Goal: Task Accomplishment & Management: Use online tool/utility

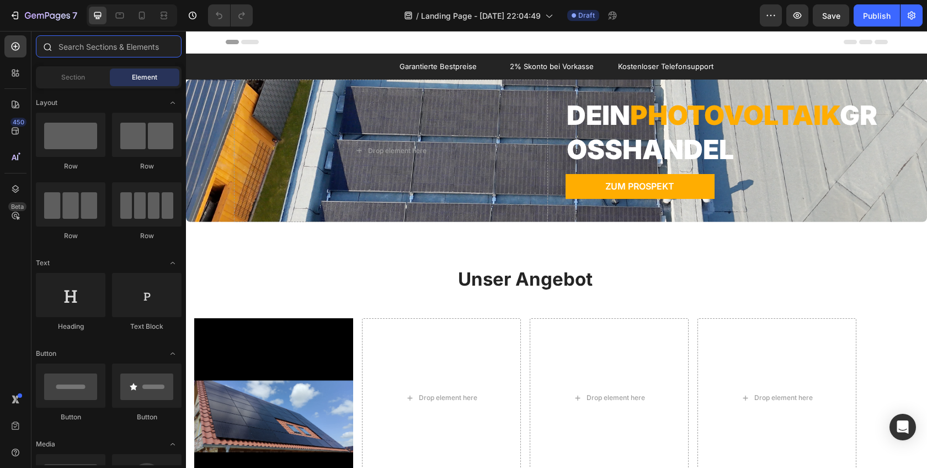
click at [116, 47] on input "text" at bounding box center [109, 46] width 146 height 22
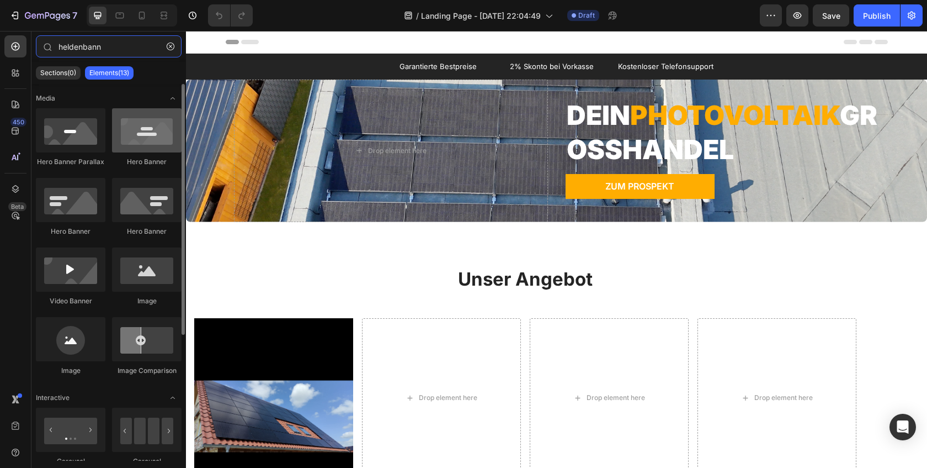
type input "heldenbann"
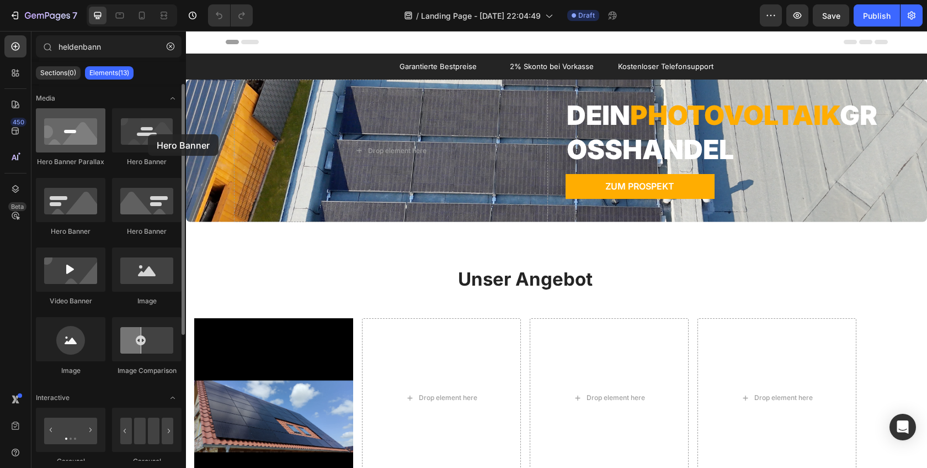
drag, startPoint x: 127, startPoint y: 140, endPoint x: 102, endPoint y: 132, distance: 26.7
click at [141, 132] on div at bounding box center [147, 130] width 70 height 44
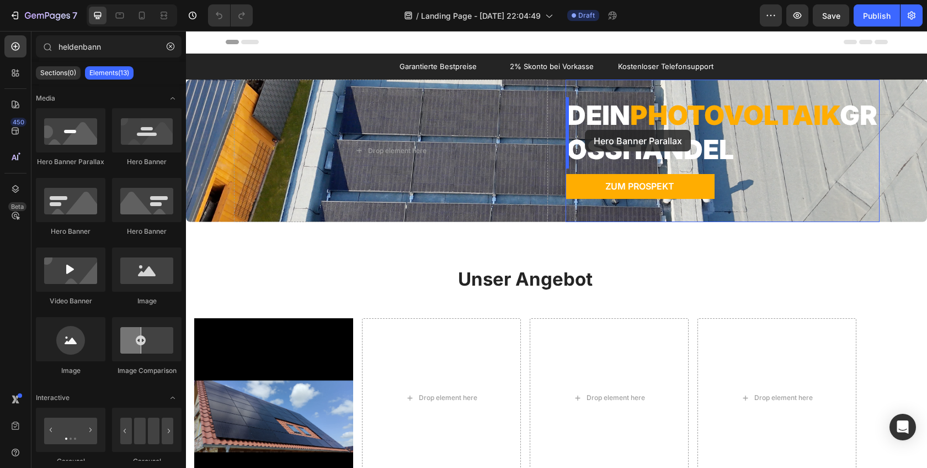
drag, startPoint x: 263, startPoint y: 163, endPoint x: 551, endPoint y: 173, distance: 288.9
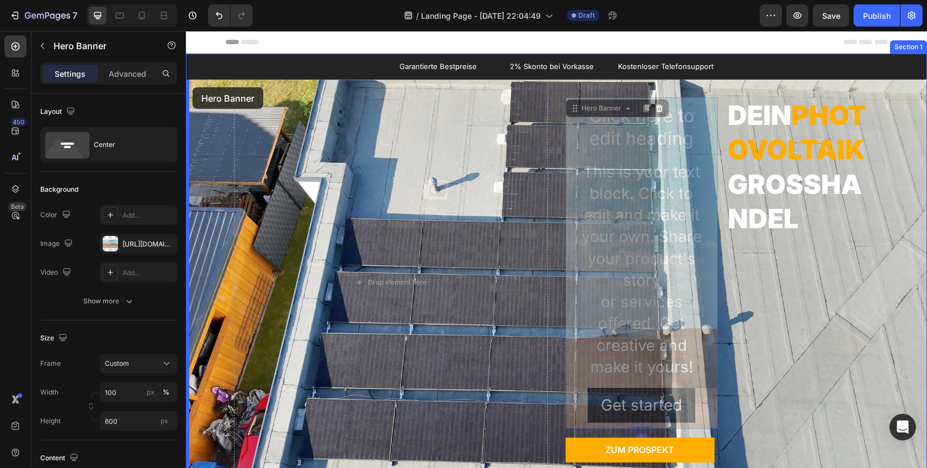
drag, startPoint x: 576, startPoint y: 98, endPoint x: 193, endPoint y: 87, distance: 383.2
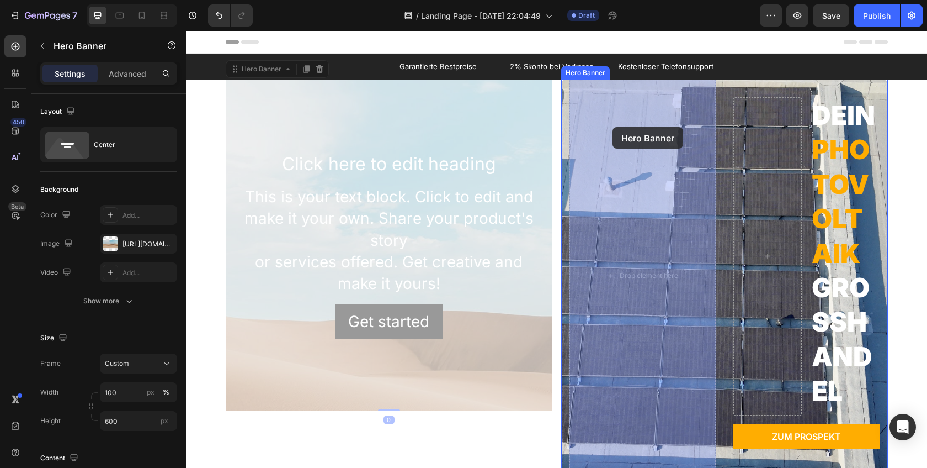
drag, startPoint x: 381, startPoint y: 107, endPoint x: 612, endPoint y: 127, distance: 232.2
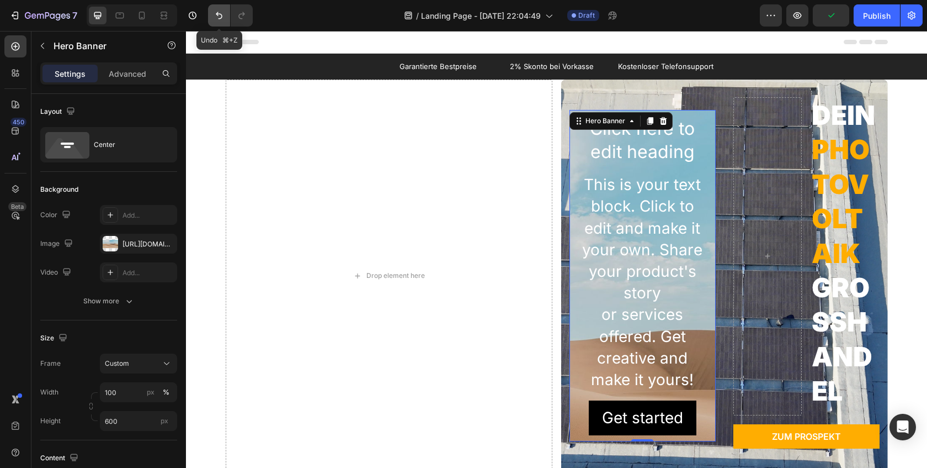
click at [224, 15] on icon "Undo/Redo" at bounding box center [219, 15] width 11 height 11
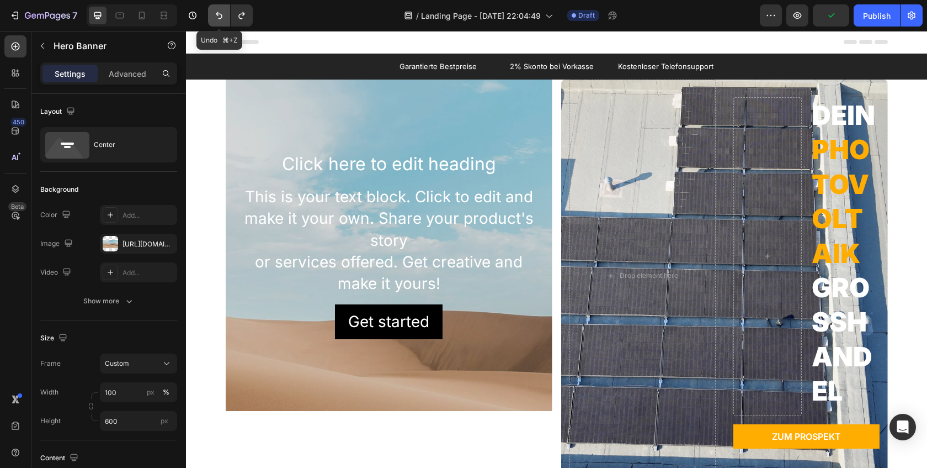
click at [224, 15] on icon "Undo/Redo" at bounding box center [219, 15] width 11 height 11
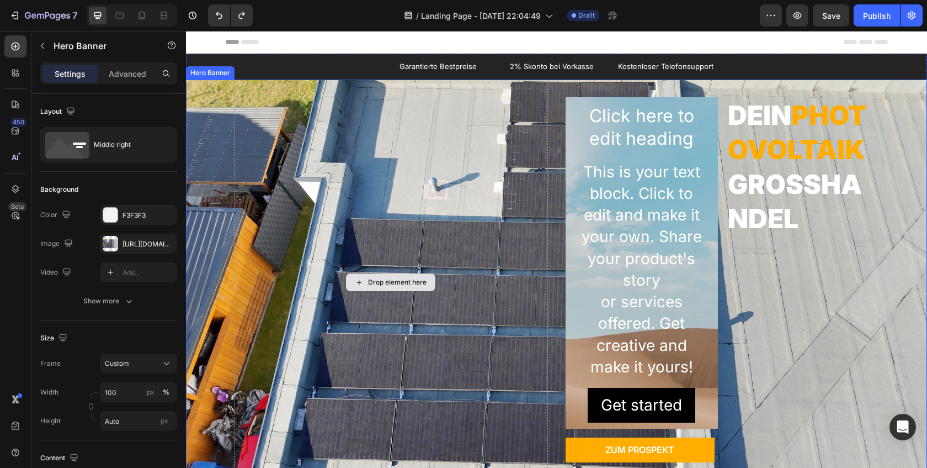
click at [498, 136] on div "Drop element here" at bounding box center [391, 282] width 314 height 406
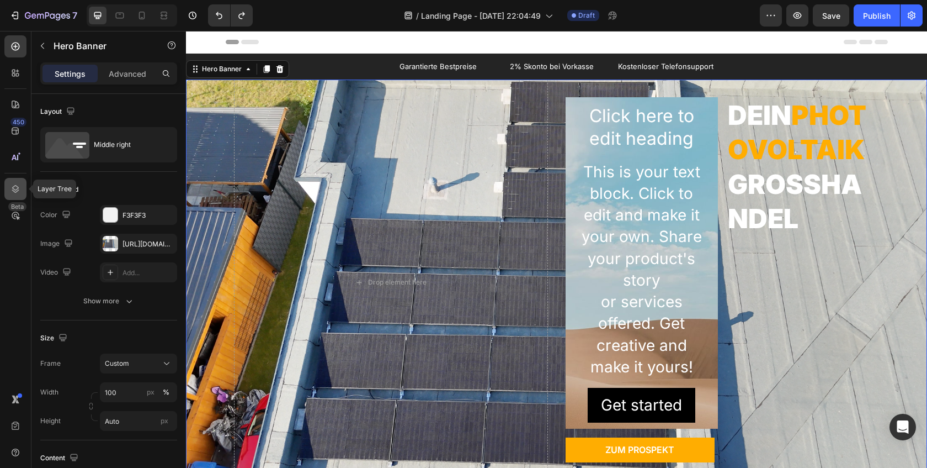
click at [22, 182] on div at bounding box center [15, 189] width 22 height 22
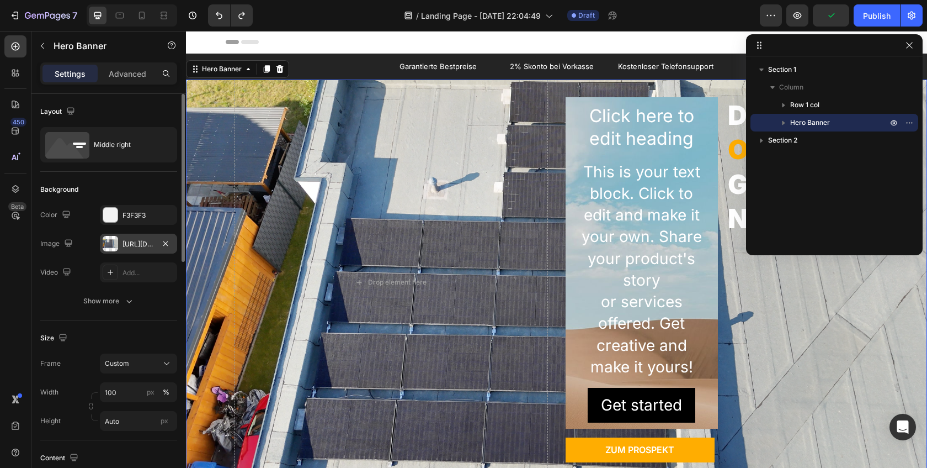
click at [108, 242] on div at bounding box center [110, 243] width 15 height 15
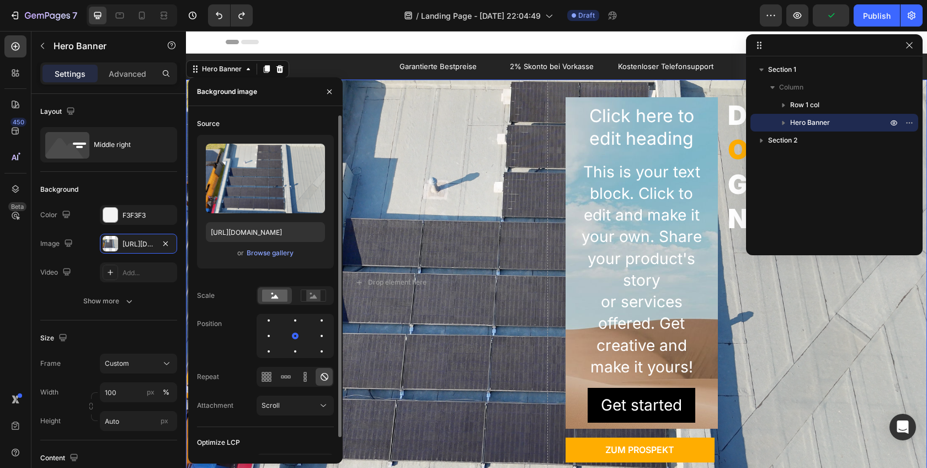
scroll to position [19, 0]
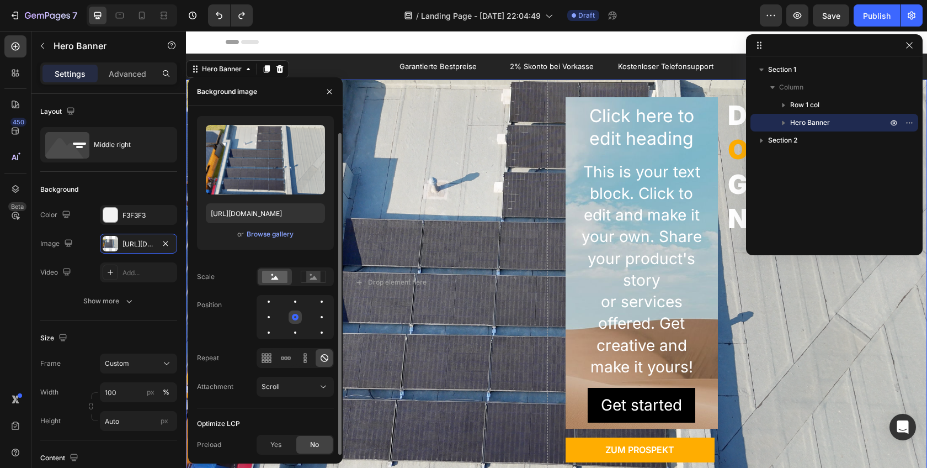
click at [300, 318] on div at bounding box center [295, 316] width 13 height 13
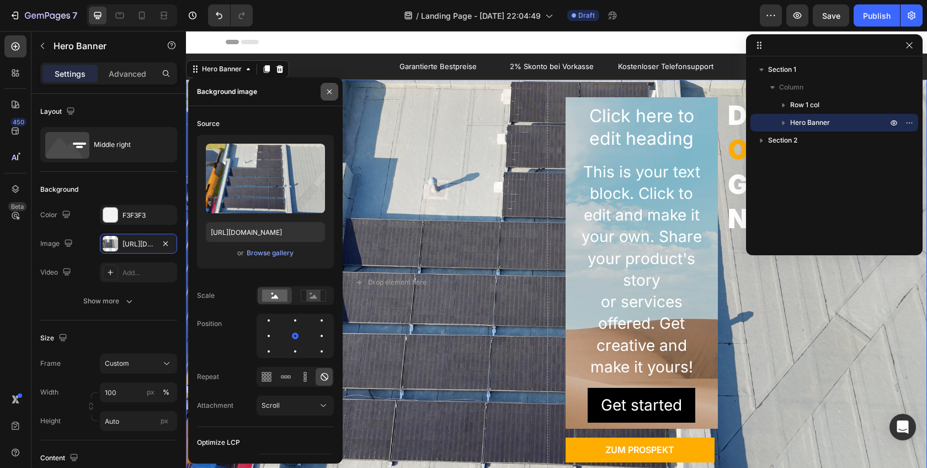
click at [331, 90] on icon "button" at bounding box center [329, 91] width 9 height 9
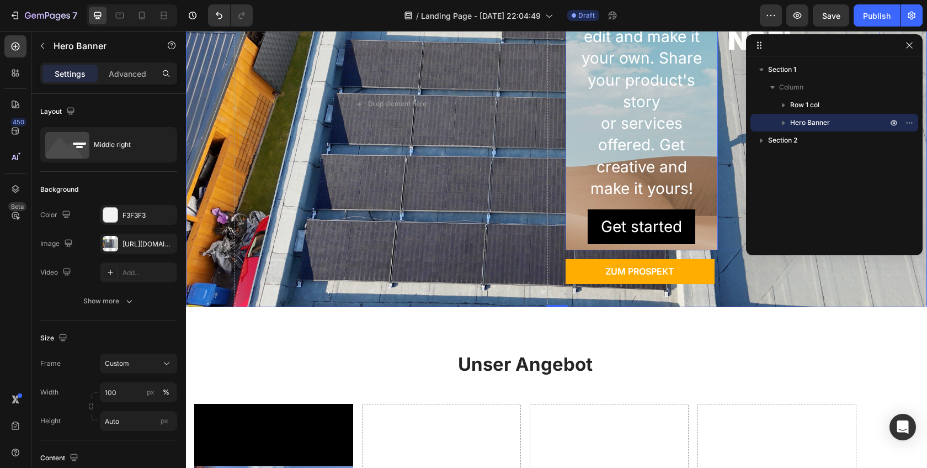
scroll to position [159, 0]
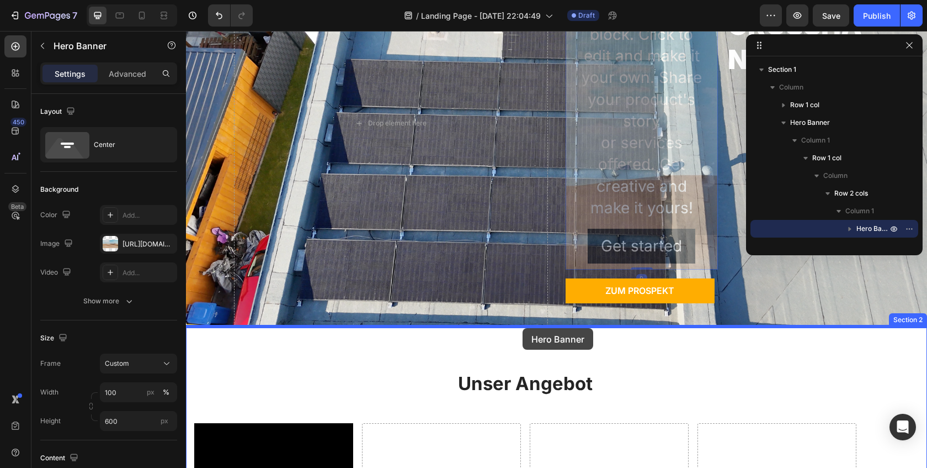
drag, startPoint x: 574, startPoint y: 130, endPoint x: 523, endPoint y: 327, distance: 203.5
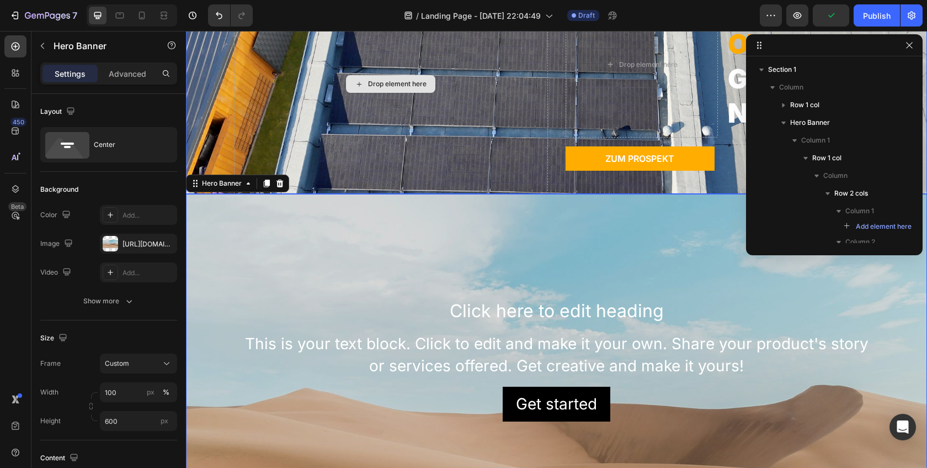
scroll to position [156, 0]
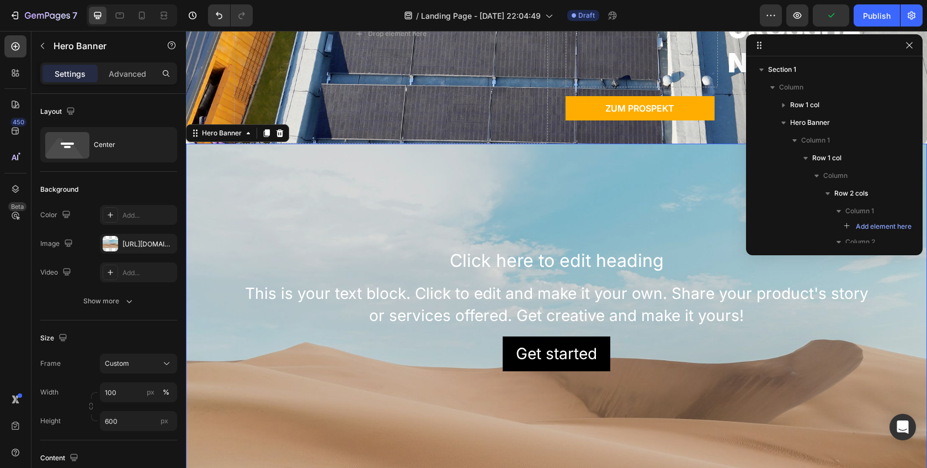
click at [355, 214] on div "Background Image" at bounding box center [556, 375] width 741 height 497
click at [292, 219] on div "Background Image" at bounding box center [556, 375] width 741 height 497
drag, startPoint x: 292, startPoint y: 219, endPoint x: 283, endPoint y: 223, distance: 10.1
click at [292, 219] on div "Background Image" at bounding box center [556, 375] width 741 height 497
click at [129, 242] on div "[URL][DOMAIN_NAME]" at bounding box center [139, 244] width 32 height 10
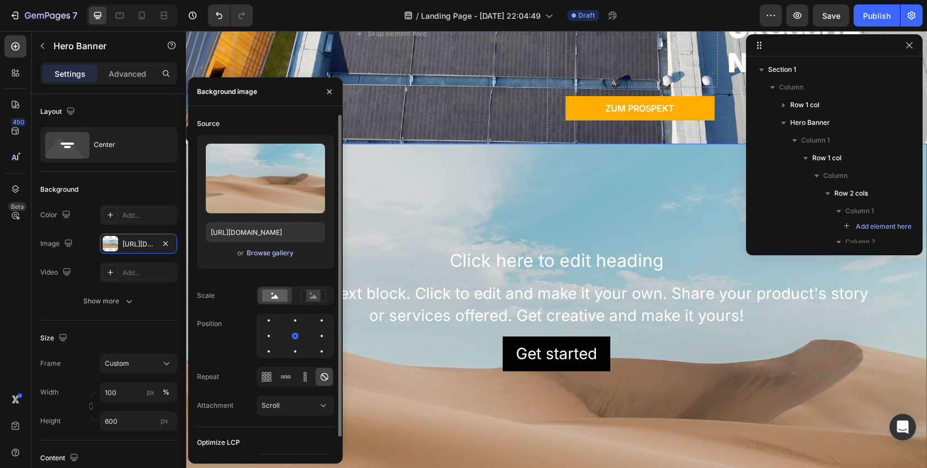
click at [259, 257] on div "Browse gallery" at bounding box center [270, 253] width 47 height 10
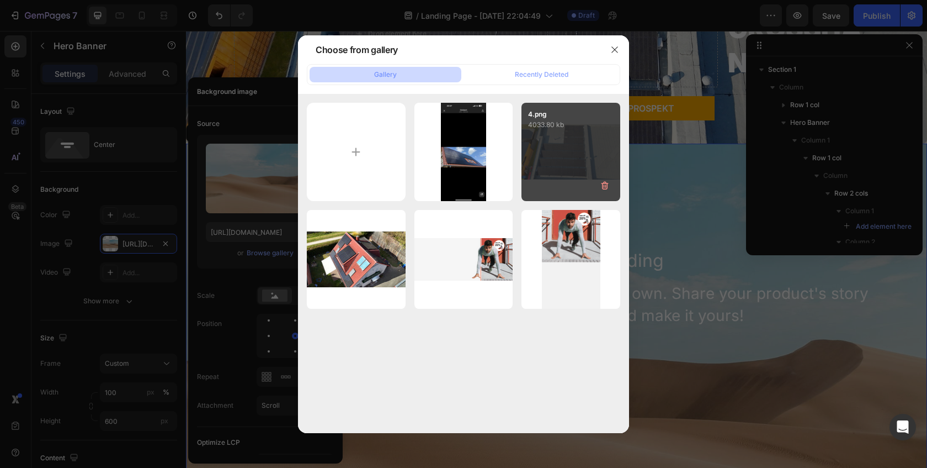
click at [546, 130] on div "4.png 4033.80 kb" at bounding box center [571, 152] width 99 height 99
type input "[URL][DOMAIN_NAME]"
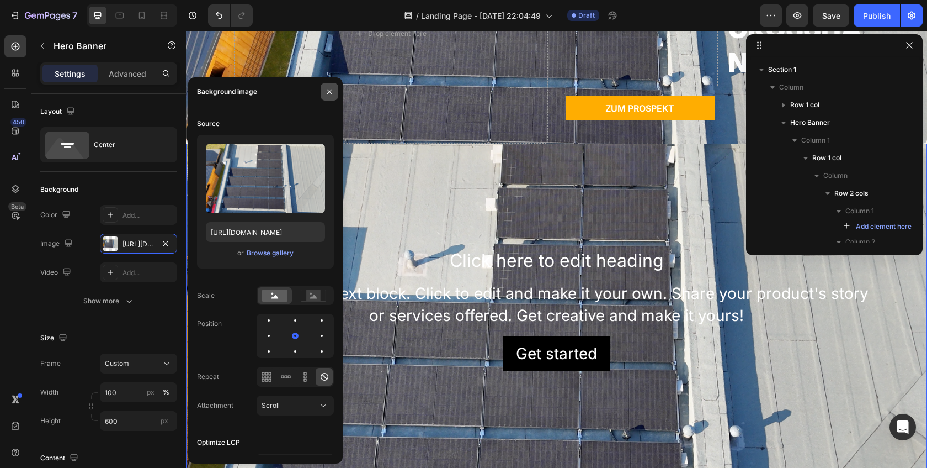
drag, startPoint x: 323, startPoint y: 93, endPoint x: 136, endPoint y: 62, distance: 189.1
click at [323, 93] on button "button" at bounding box center [330, 92] width 18 height 18
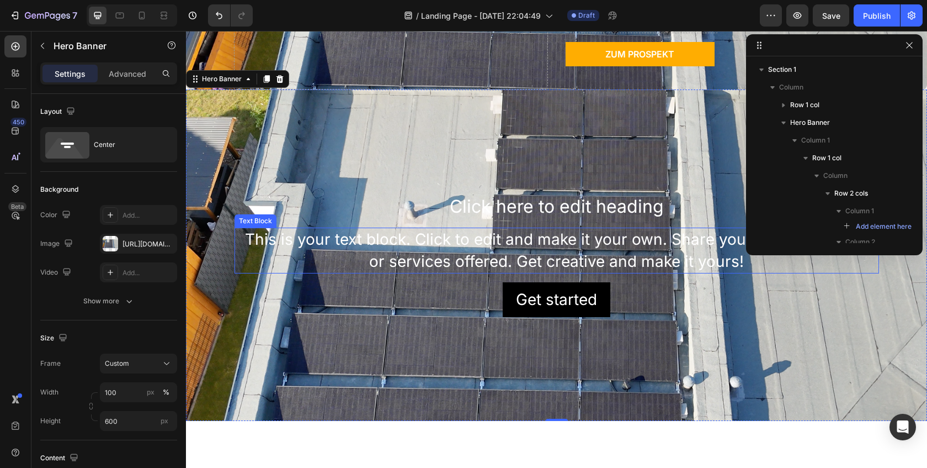
scroll to position [212, 0]
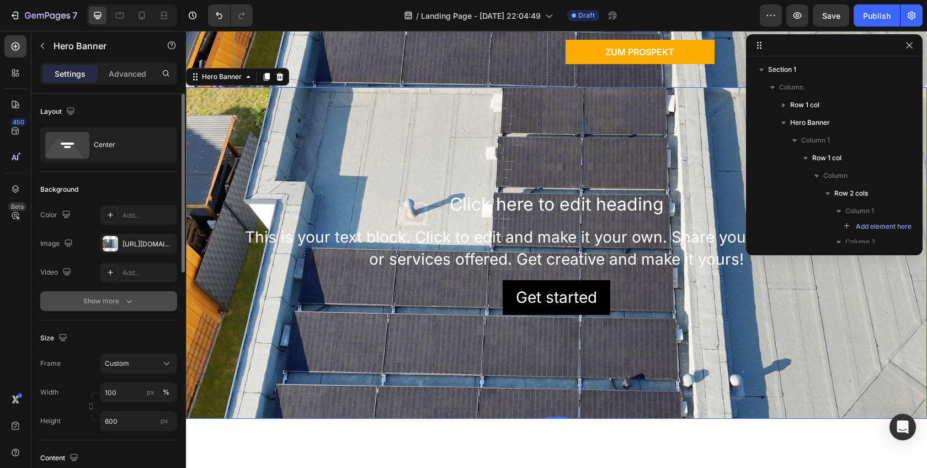
click at [95, 298] on div "Show more" at bounding box center [108, 300] width 51 height 11
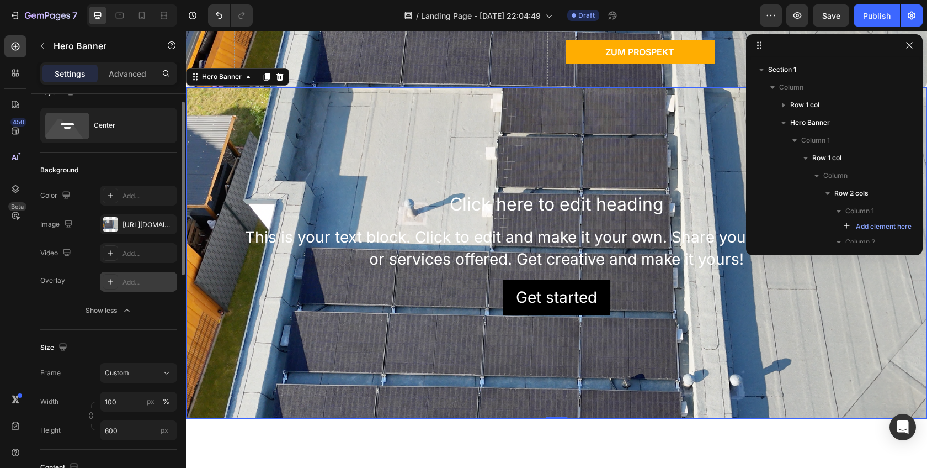
scroll to position [0, 0]
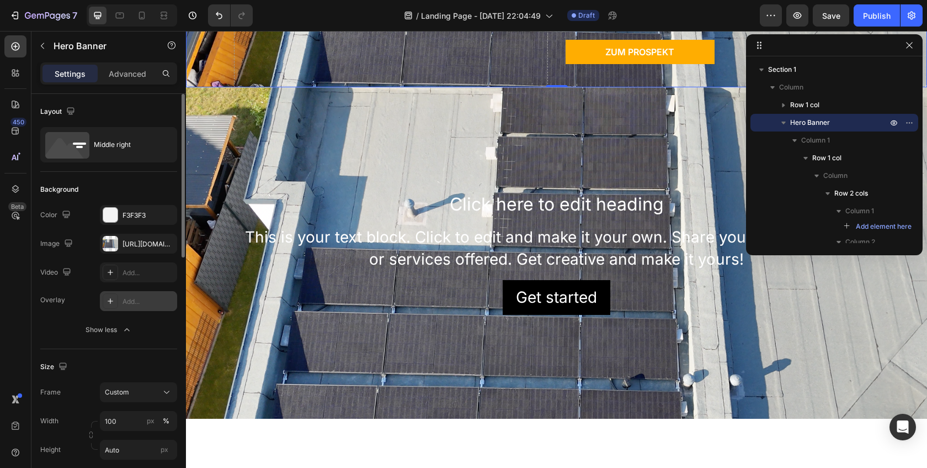
click at [118, 308] on div "Add..." at bounding box center [138, 301] width 77 height 20
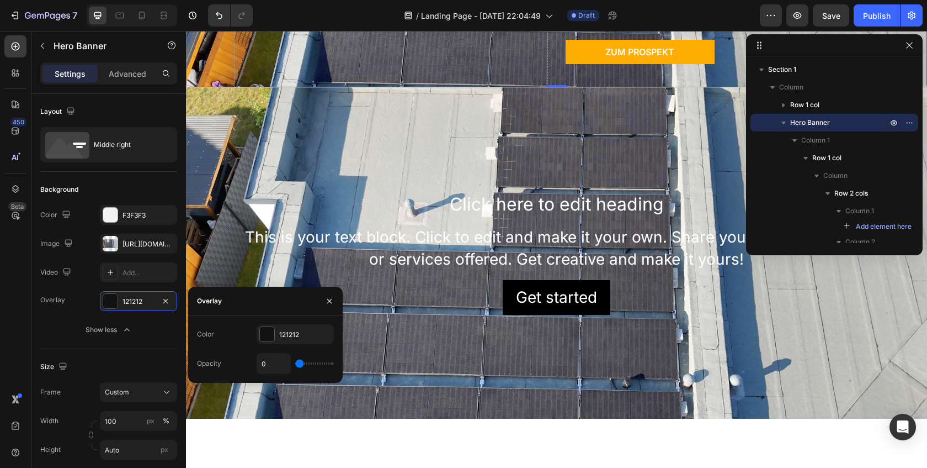
type input "2%"
type input "2"
type input "3%"
type input "3"
type input "4%"
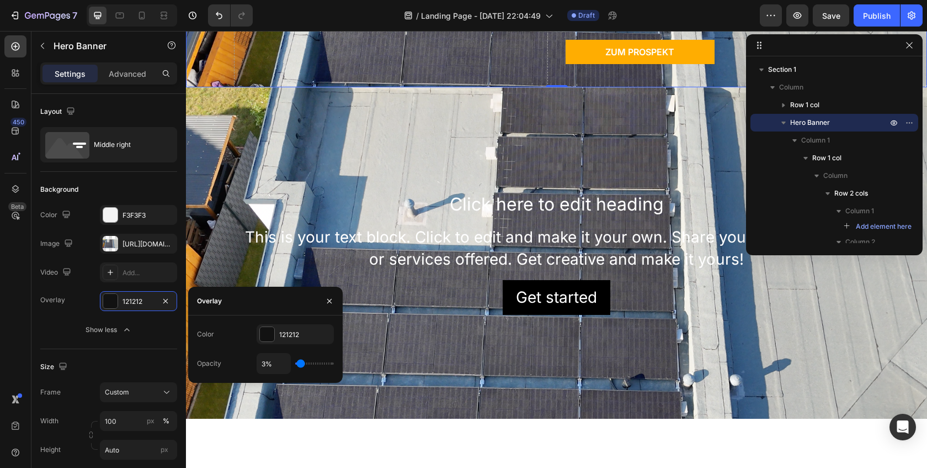
type input "4"
type input "5%"
type input "5"
type input "11%"
type input "11"
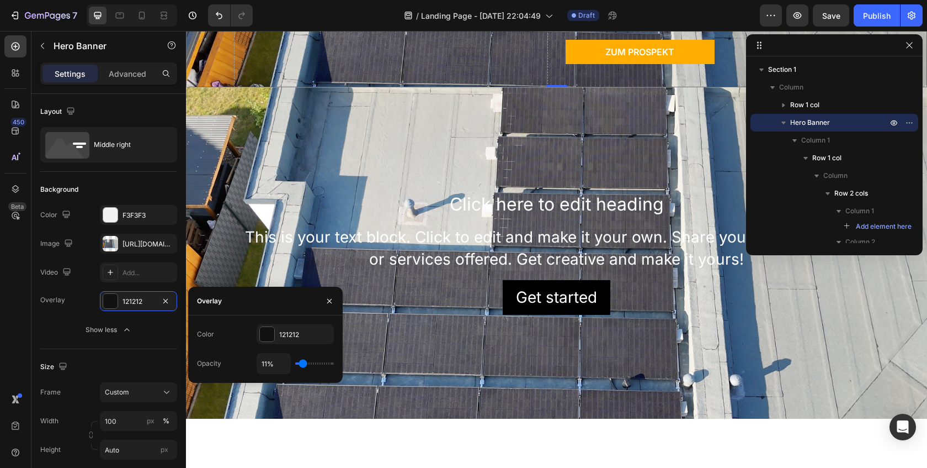
type input "12%"
type input "12"
type input "15%"
type input "15"
type input "18%"
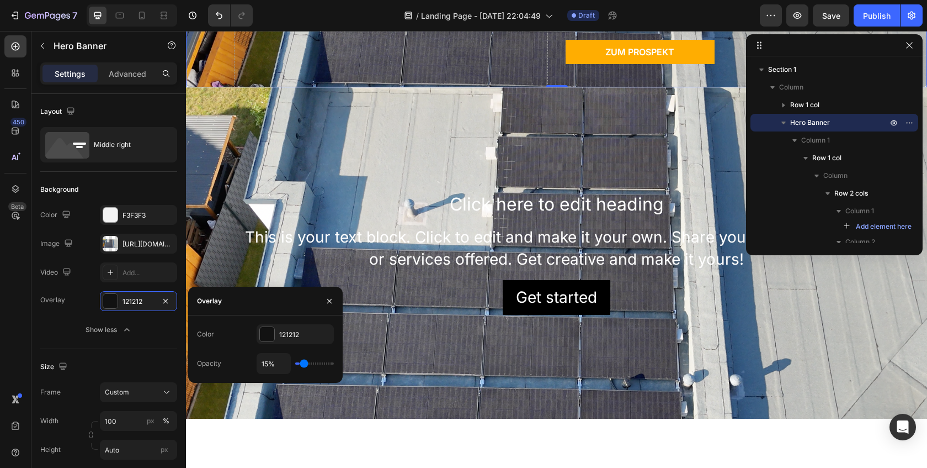
type input "18"
type input "21%"
type input "21"
type input "22%"
type input "22"
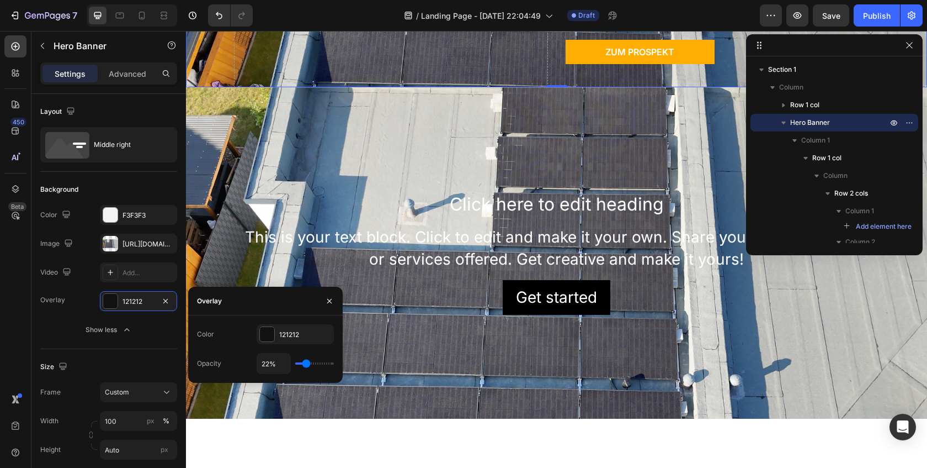
type input "23%"
type input "23"
type input "24%"
type input "24"
type input "26%"
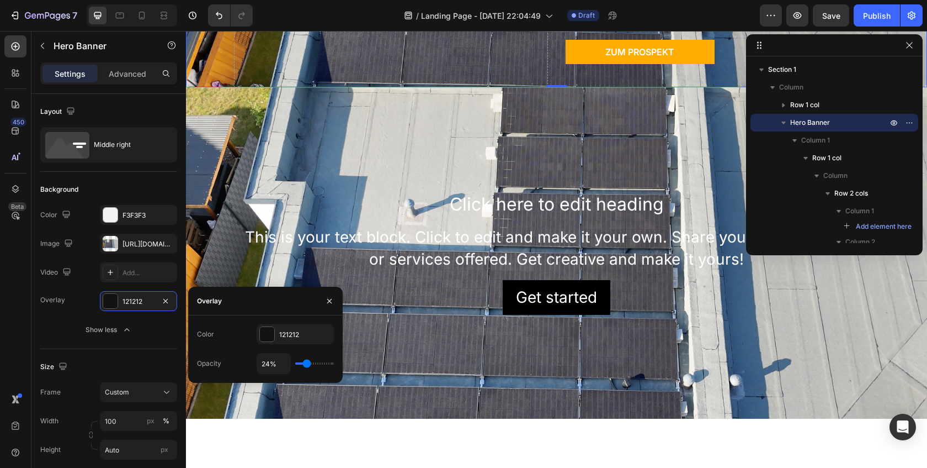
type input "26"
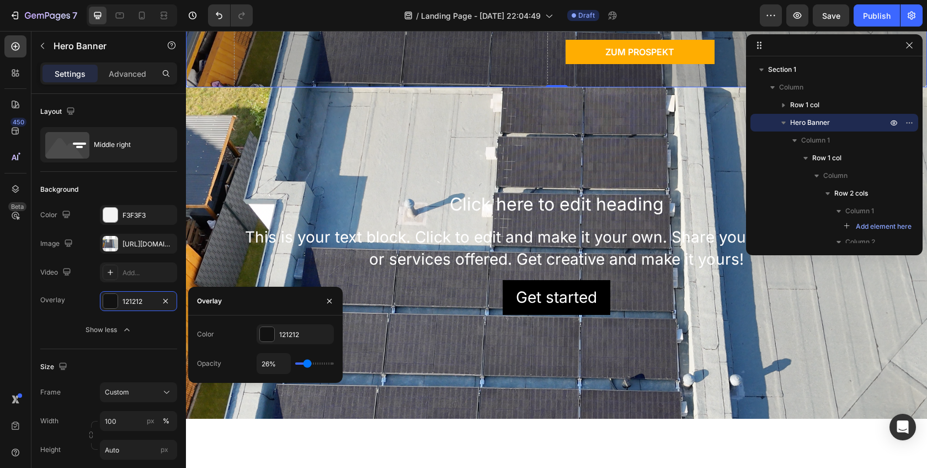
type input "27%"
type input "27"
type input "28%"
type input "28"
type input "29%"
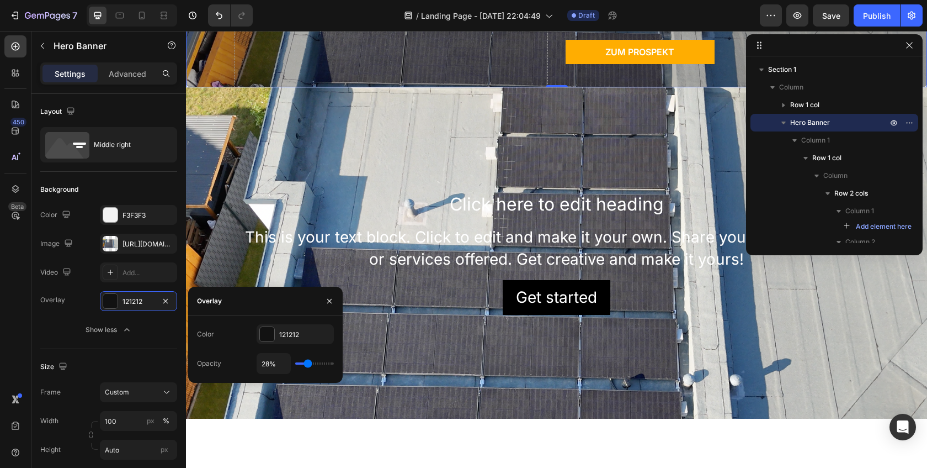
type input "29"
type input "28%"
type input "28"
type input "27%"
type input "27"
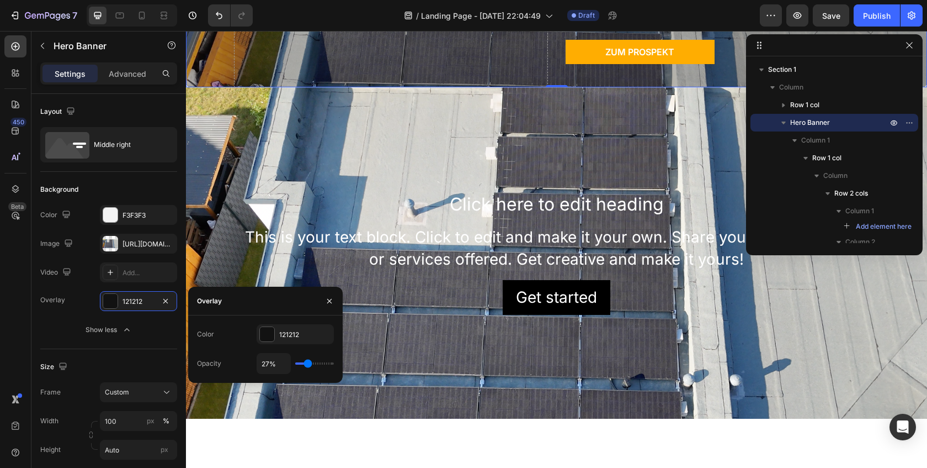
type input "26%"
type input "26"
type input "25%"
type input "25"
type input "24%"
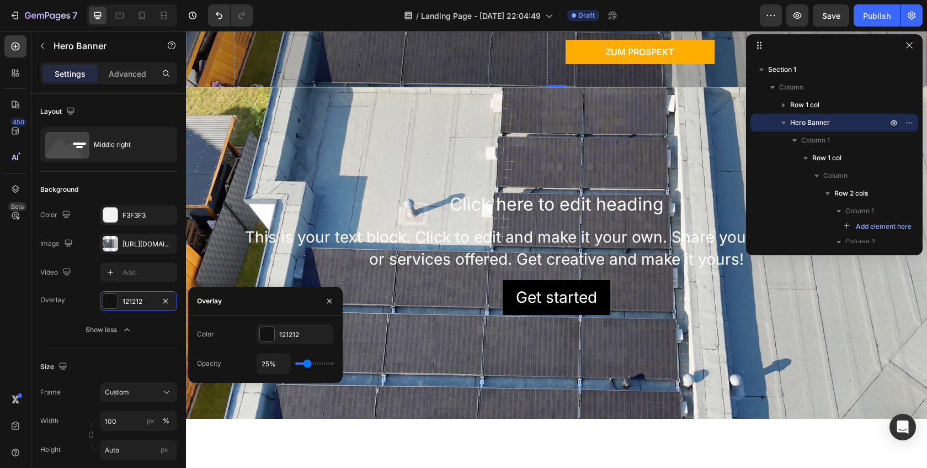
type input "24"
type input "23%"
type input "23"
type input "22%"
type input "22"
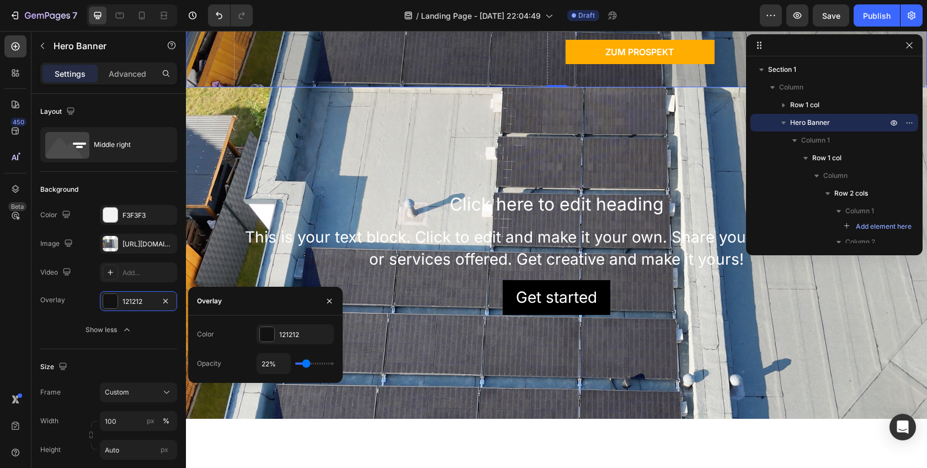
type input "21%"
type input "21"
type input "20%"
drag, startPoint x: 298, startPoint y: 365, endPoint x: 305, endPoint y: 365, distance: 7.2
type input "20"
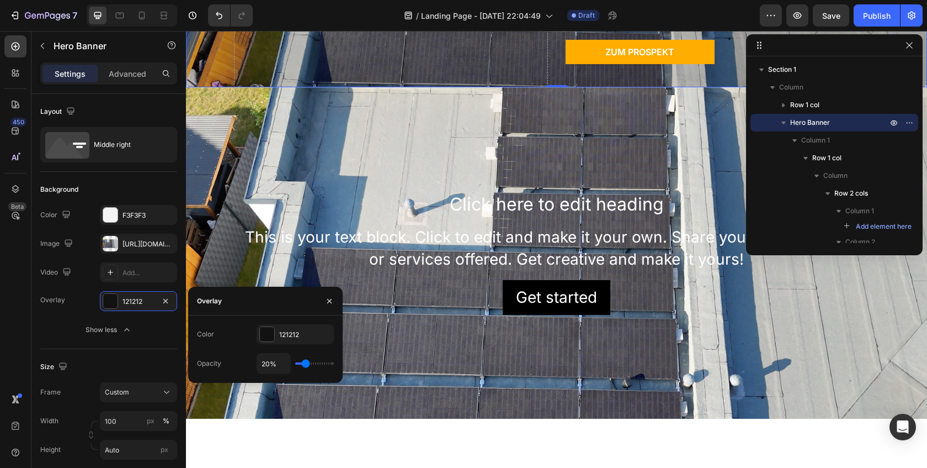
click at [305, 364] on input "range" at bounding box center [314, 363] width 39 height 2
type input "21%"
type input "21"
type input "22%"
type input "22"
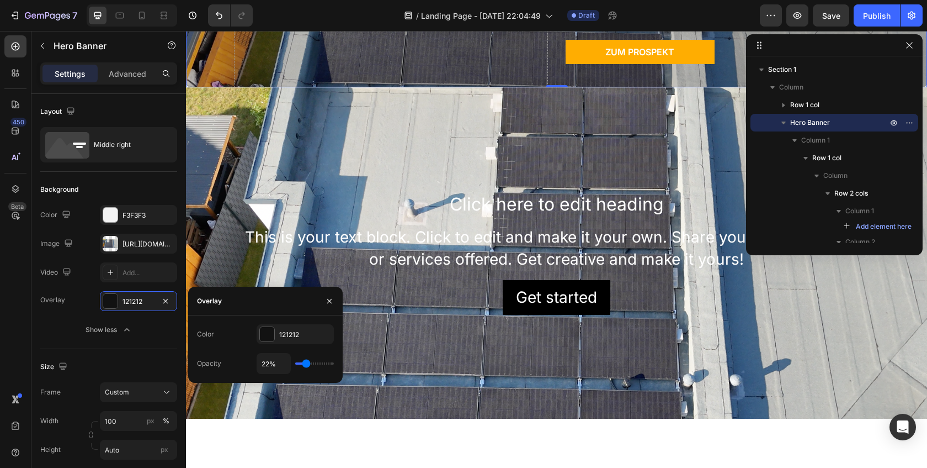
type input "24%"
type input "24"
type input "26%"
type input "26"
type input "28%"
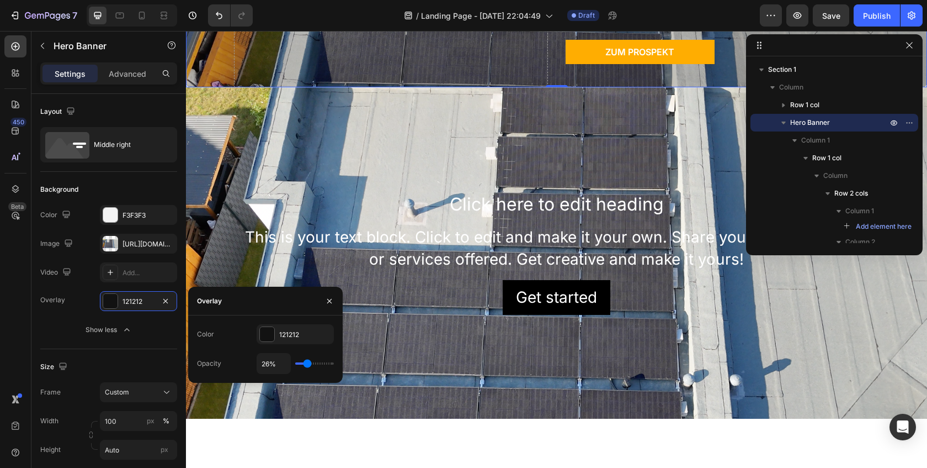
type input "28"
type input "29%"
type input "29"
type input "30%"
type input "30"
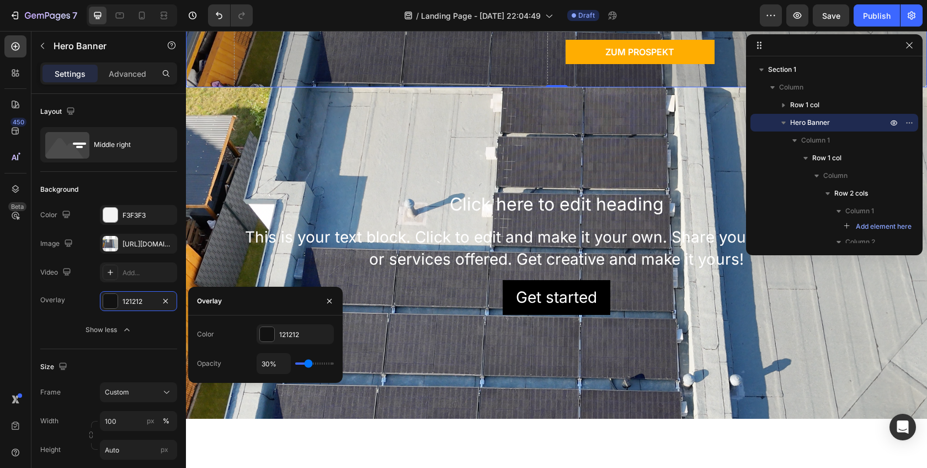
type input "31%"
type input "31"
type input "32%"
type input "32"
type input "33%"
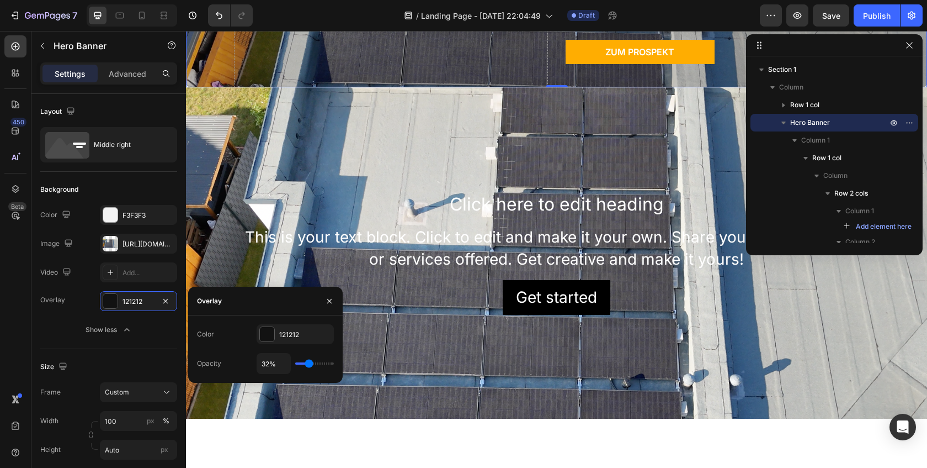
type input "33"
type input "34%"
type input "34"
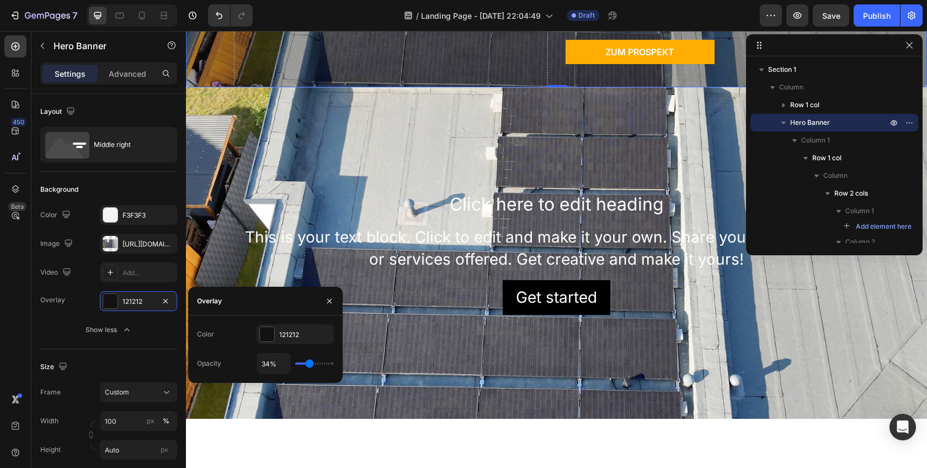
type input "35%"
type input "35"
type input "36%"
type input "36"
type input "37%"
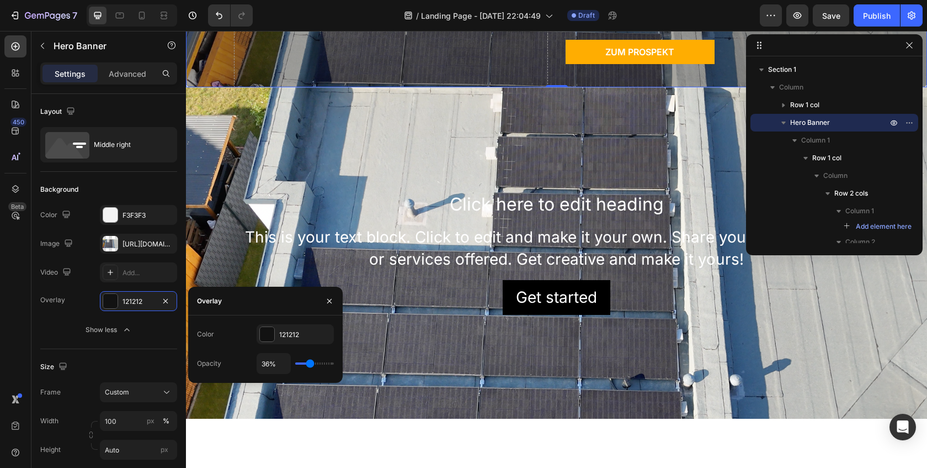
type input "37"
type input "38%"
type input "38"
type input "39%"
type input "39"
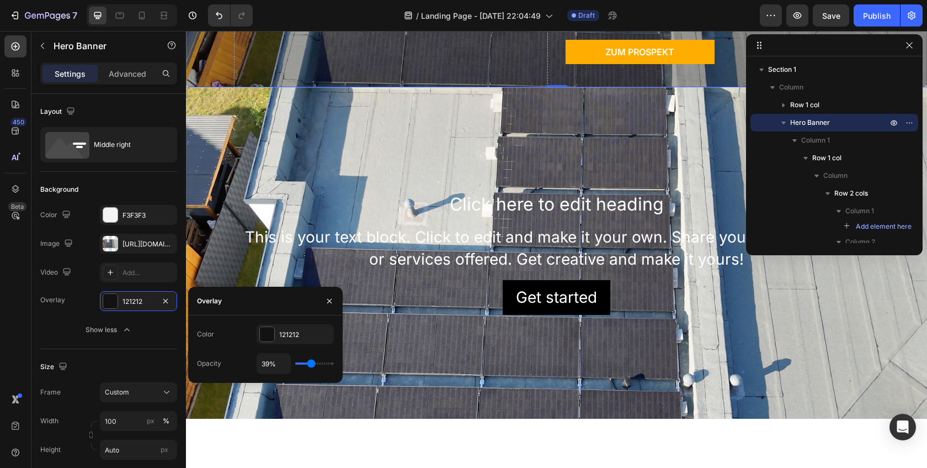
type input "40%"
type input "40"
type input "41%"
type input "41"
type input "42%"
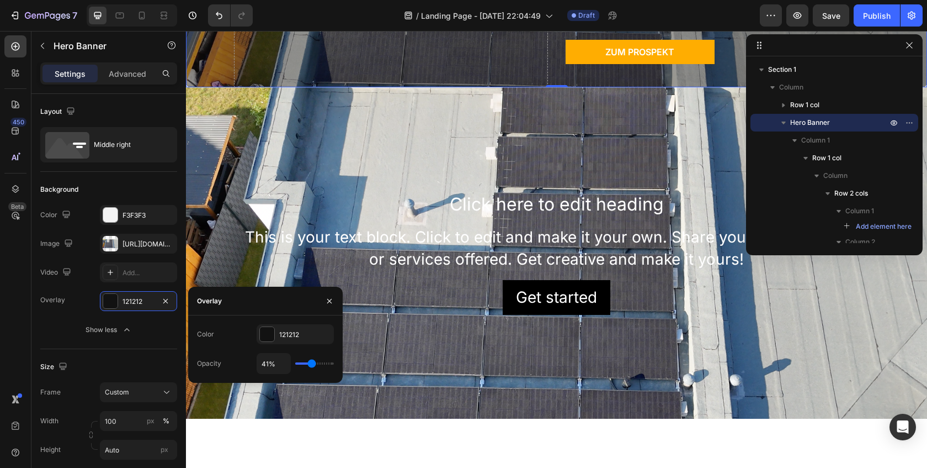
type input "42"
type input "43%"
type input "43"
type input "44%"
type input "44"
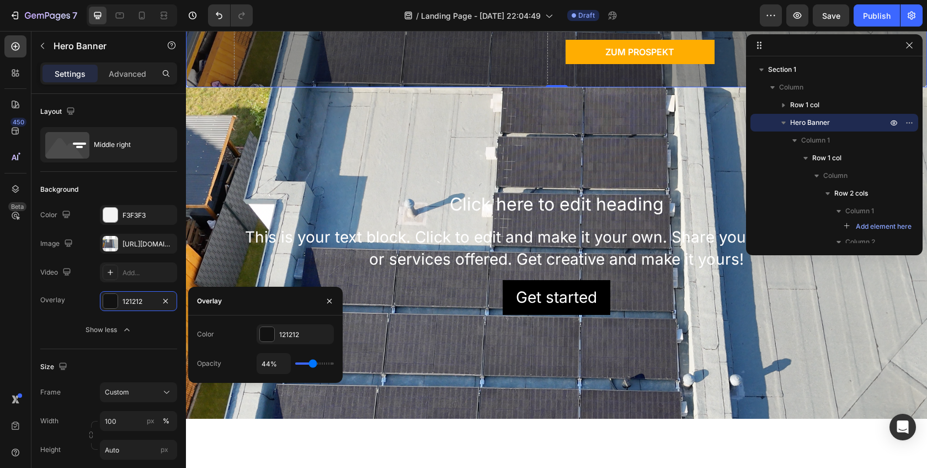
type input "45%"
type input "45"
type input "46%"
type input "46"
type input "48%"
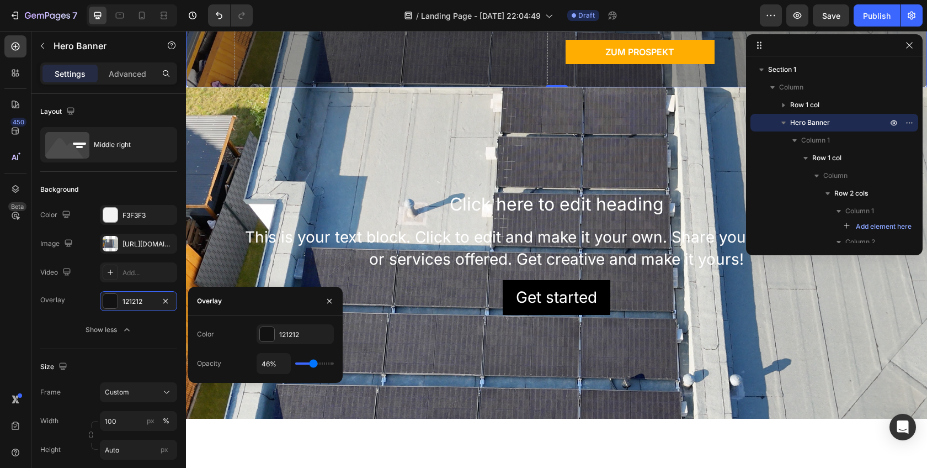
type input "48"
type input "49%"
type input "49"
type input "50%"
type input "50"
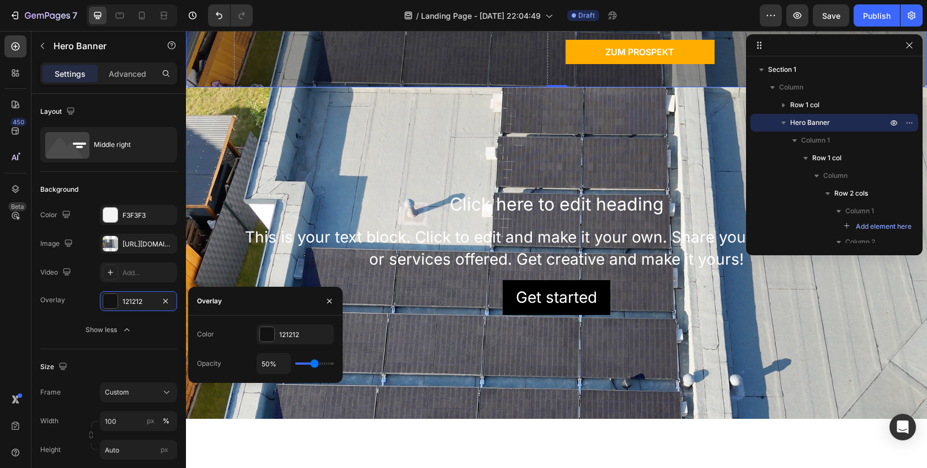
type input "51%"
type input "51"
type input "52%"
type input "52"
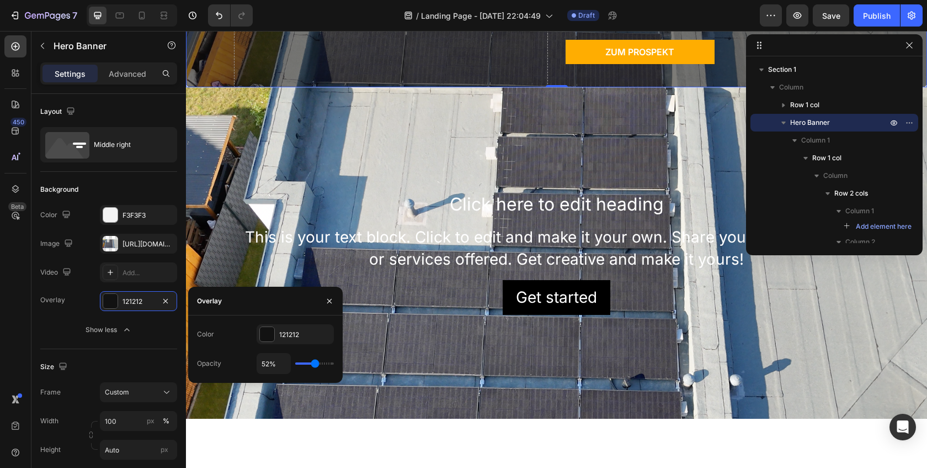
type input "53%"
type input "53"
type input "54%"
type input "54"
type input "55%"
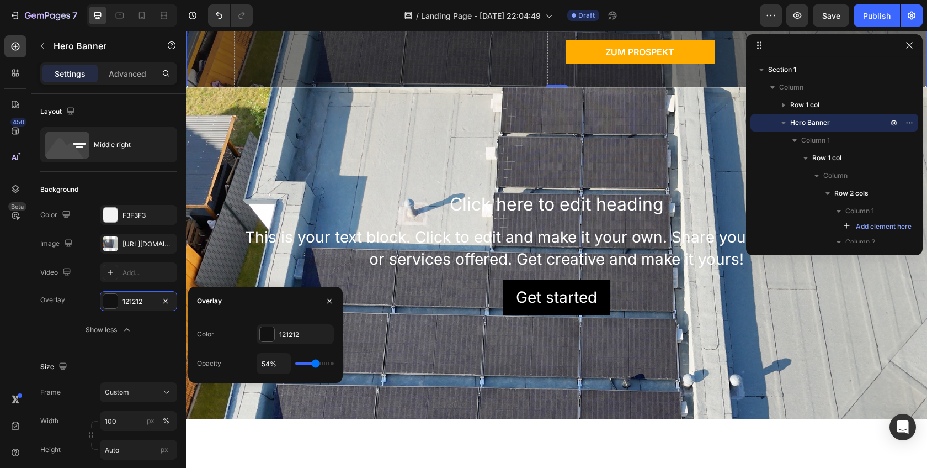
type input "55"
type input "56%"
type input "56"
type input "57%"
type input "57"
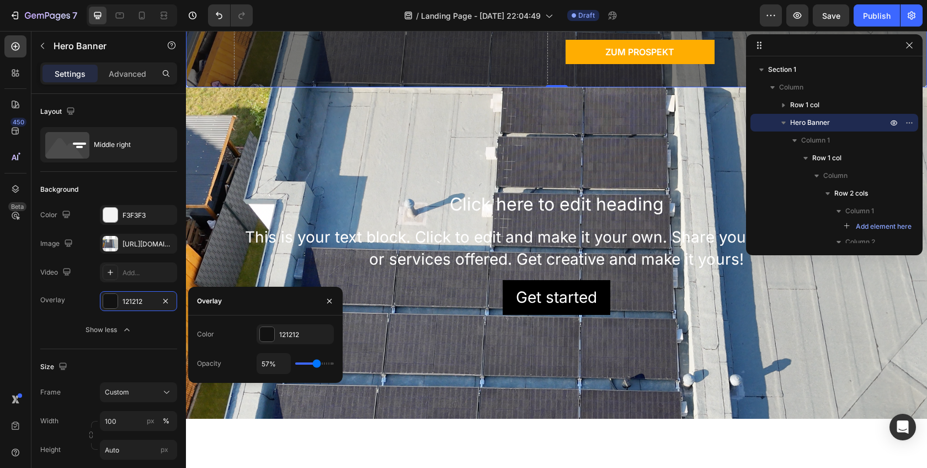
type input "58%"
type input "58"
type input "59%"
type input "59"
type input "60%"
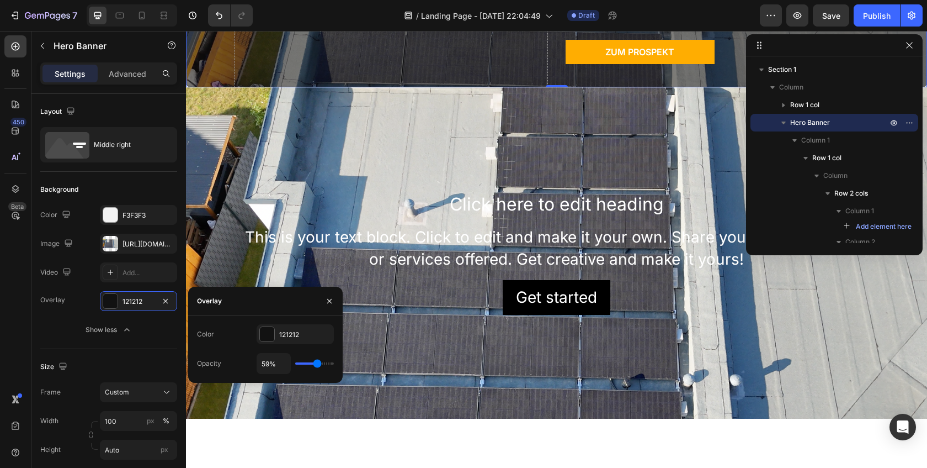
type input "60"
type input "61%"
type input "61"
type input "62%"
type input "62"
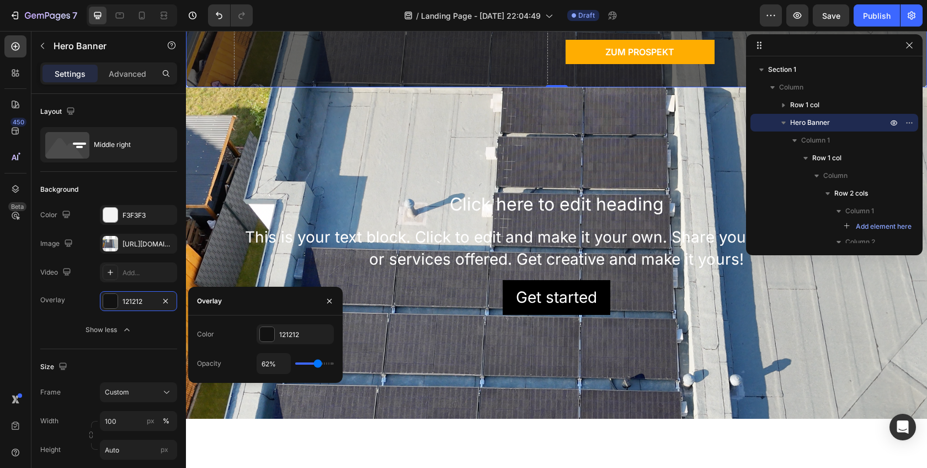
type input "63%"
type input "63"
type input "64%"
type input "64"
type input "65%"
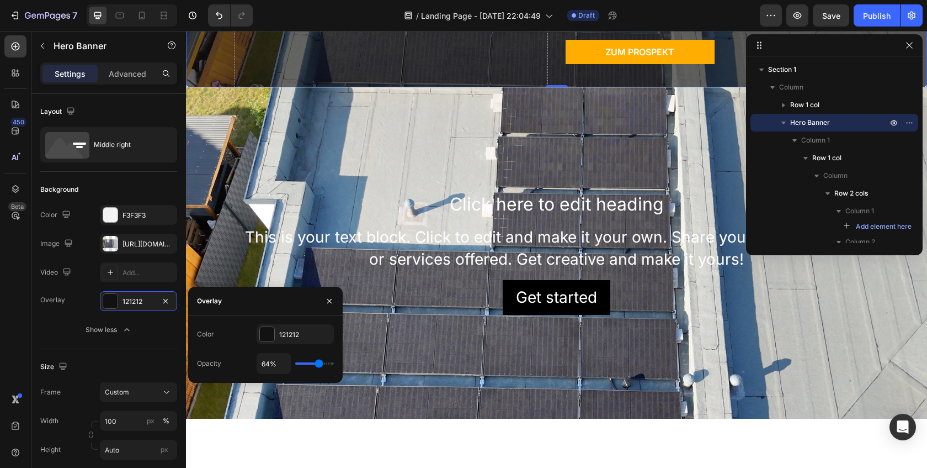
type input "65"
type input "66%"
type input "66"
type input "65%"
type input "65"
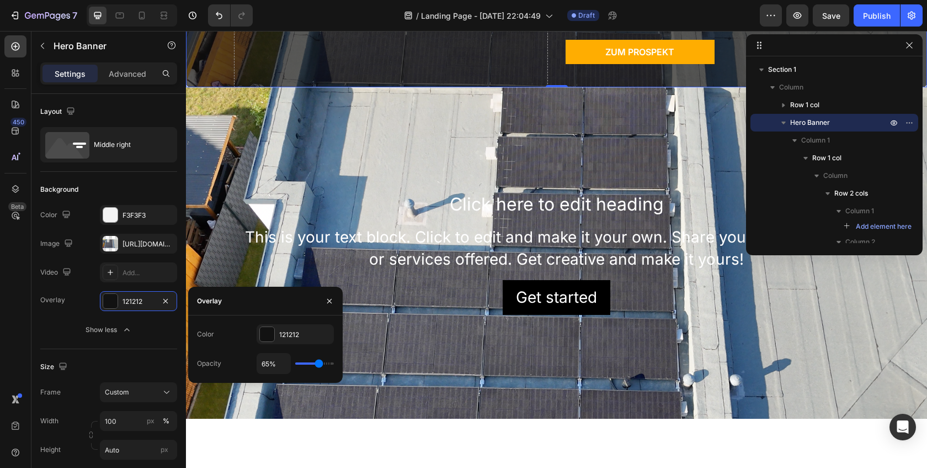
type input "64%"
type input "64"
type input "63%"
type input "63"
type input "62%"
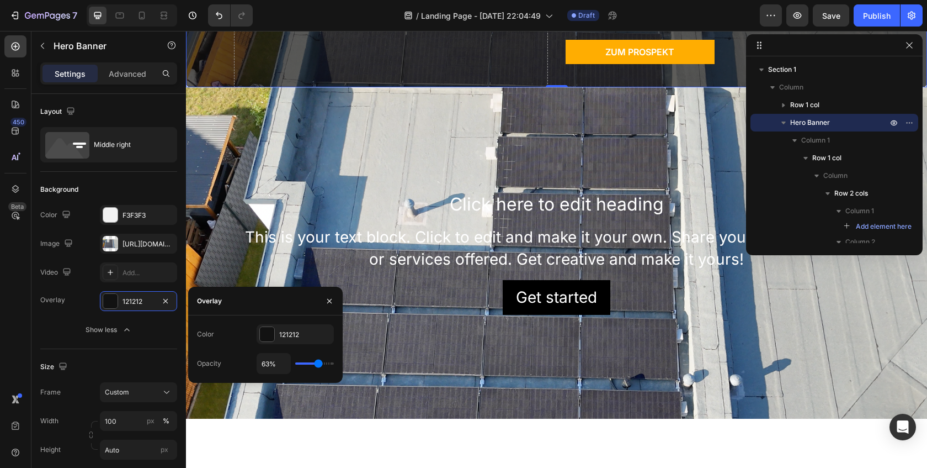
type input "62"
type input "60%"
type input "60"
type input "59%"
type input "59"
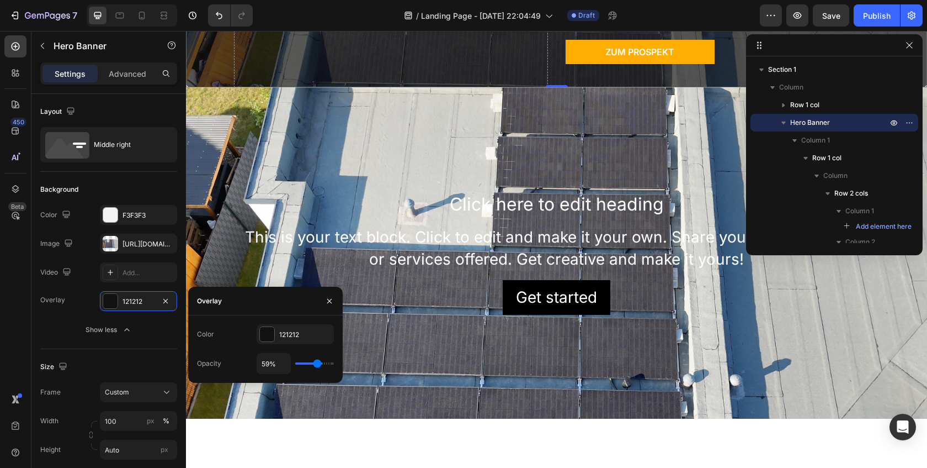
type input "57%"
type input "57"
type input "55%"
type input "55"
type input "54%"
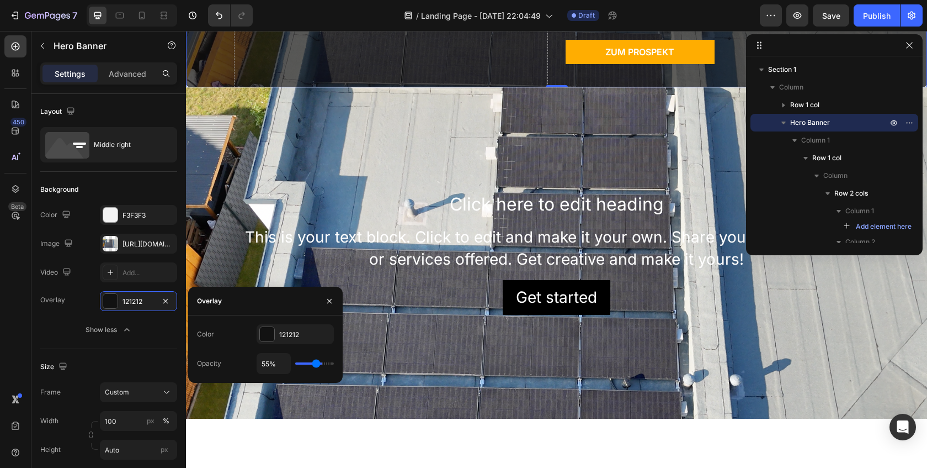
type input "54"
type input "53%"
type input "53"
type input "52%"
type input "52"
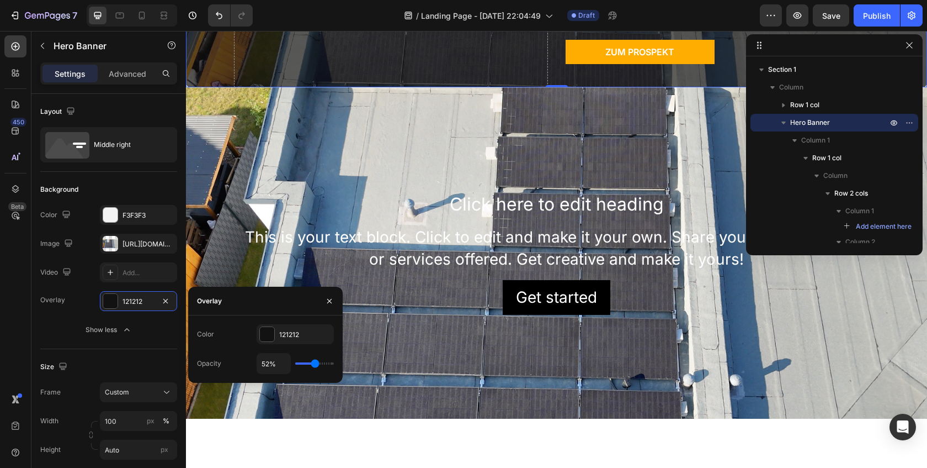
type input "51%"
type input "51"
type input "50%"
type input "50"
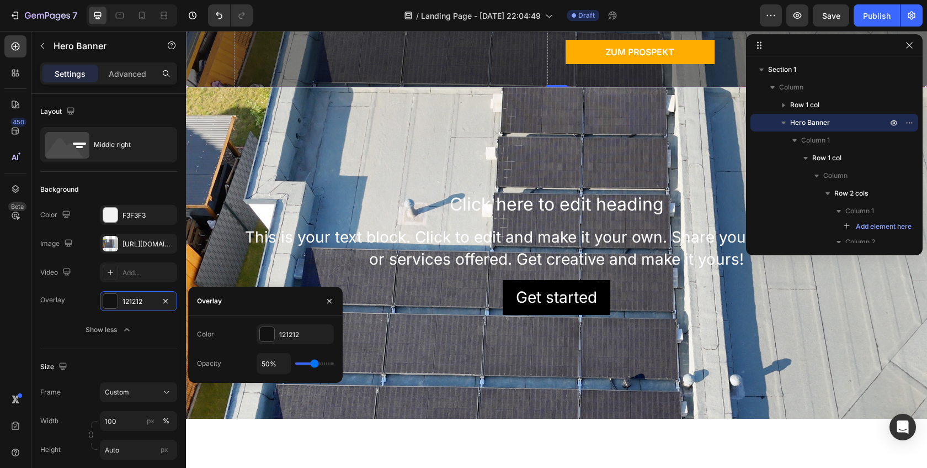
type input "49%"
type input "49"
type input "48%"
type input "48"
type input "47%"
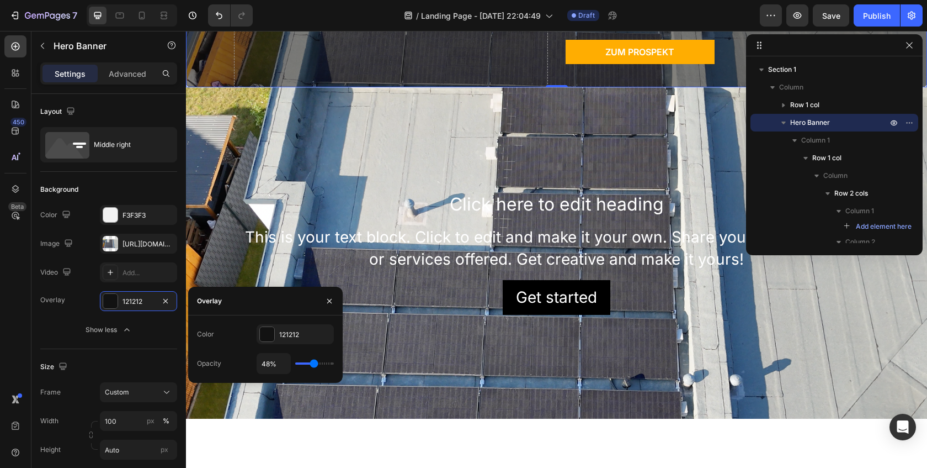
type input "47"
type input "46%"
type input "46"
type input "45%"
type input "45"
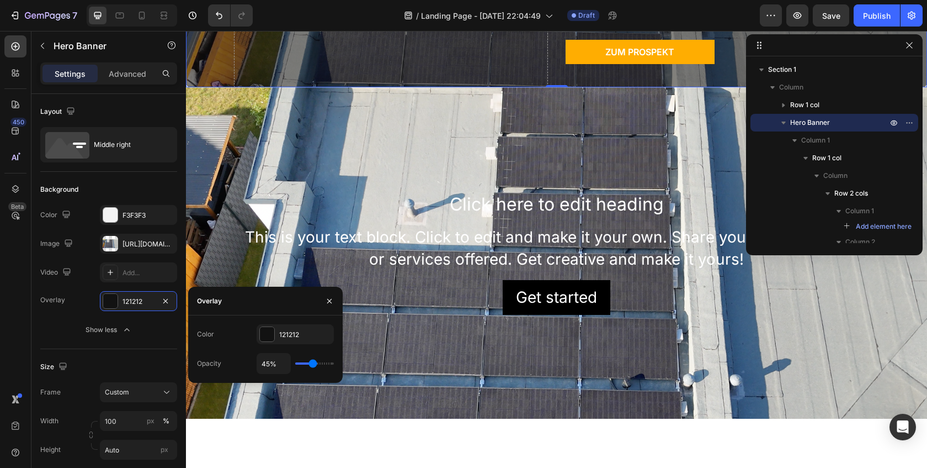
type input "44%"
type input "44"
type input "43%"
type input "43"
type input "42%"
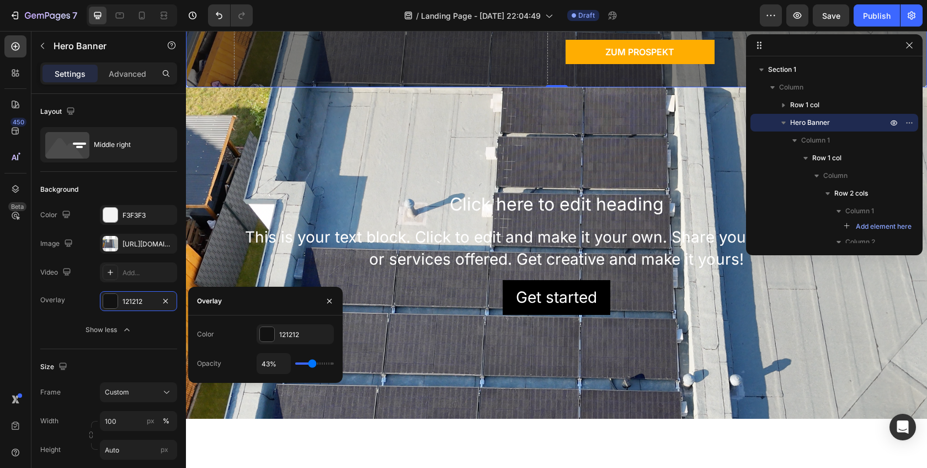
type input "42"
type input "41%"
type input "41"
type input "40%"
type input "40"
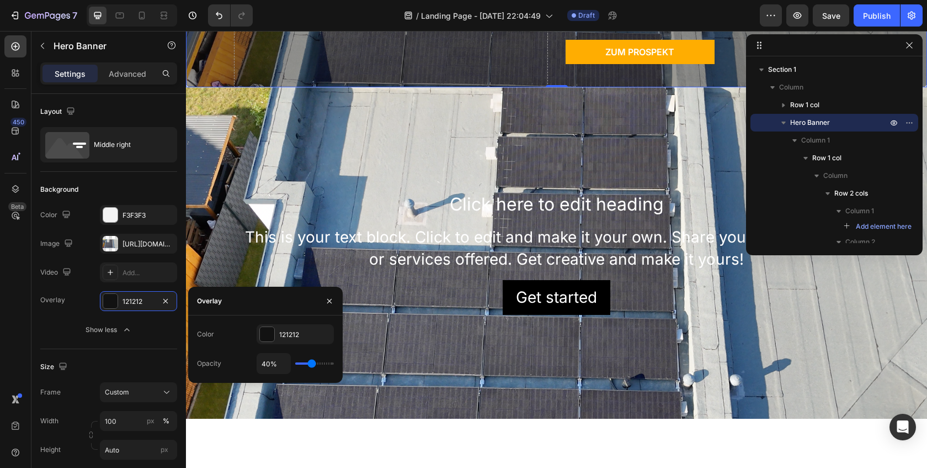
type input "39%"
type input "39"
type input "38%"
type input "38"
type input "37%"
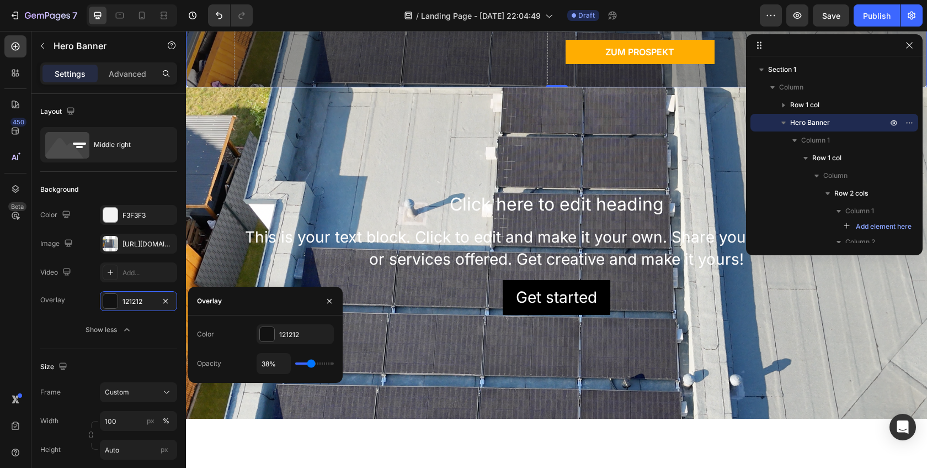
type input "37"
type input "36%"
type input "36"
type input "35%"
type input "35"
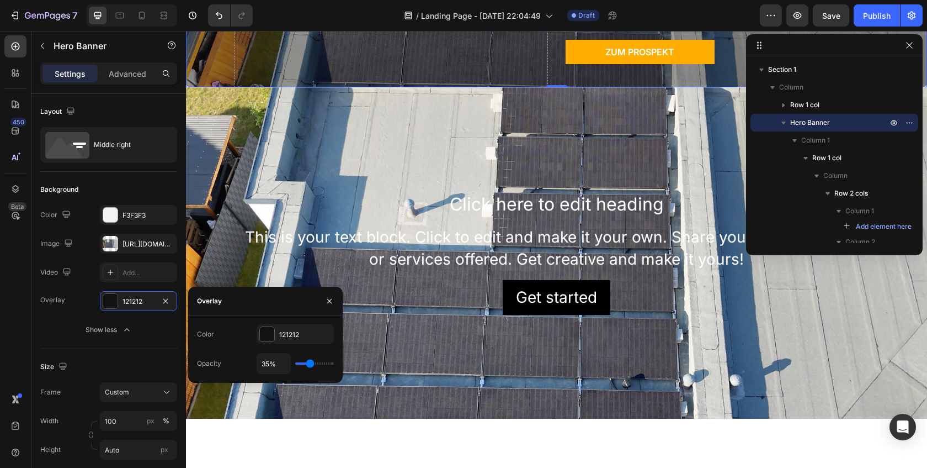
type input "34%"
type input "34"
type input "33%"
type input "33"
type input "32%"
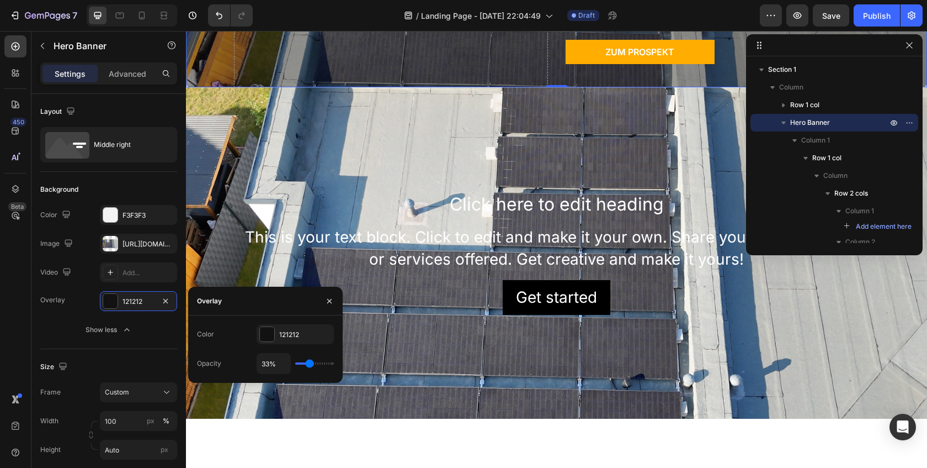
type input "32"
type input "31%"
type input "31"
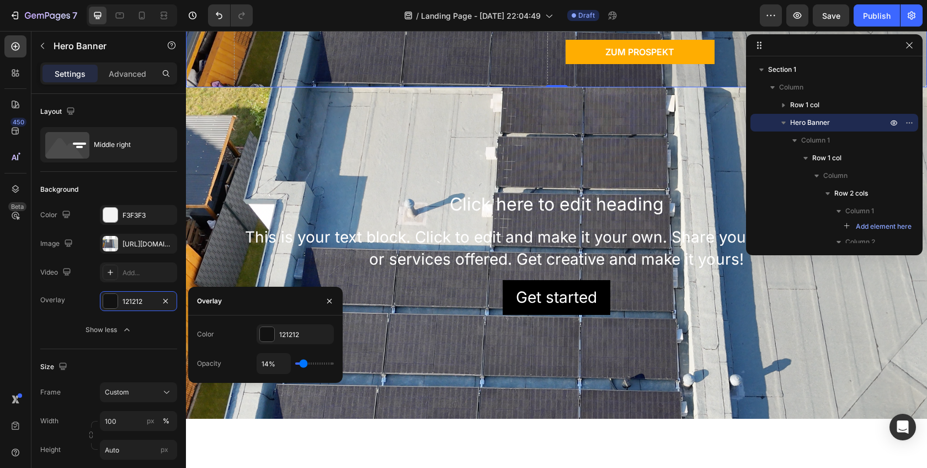
drag, startPoint x: 305, startPoint y: 365, endPoint x: 322, endPoint y: 353, distance: 21.0
click at [304, 364] on input "range" at bounding box center [314, 363] width 39 height 2
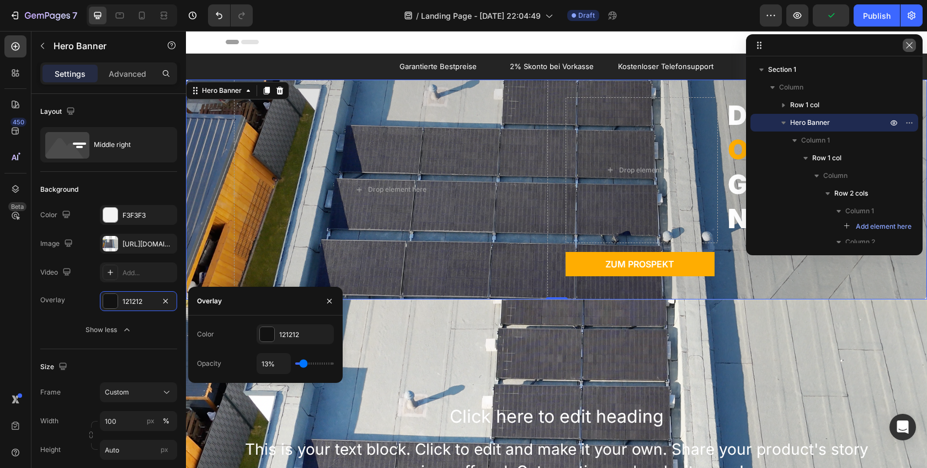
click at [916, 45] on button "button" at bounding box center [909, 45] width 13 height 13
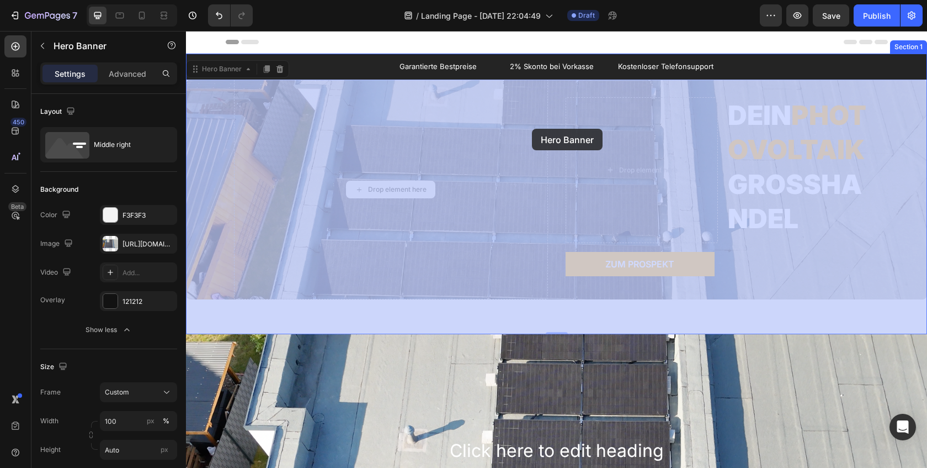
drag, startPoint x: 547, startPoint y: 125, endPoint x: 532, endPoint y: 129, distance: 15.3
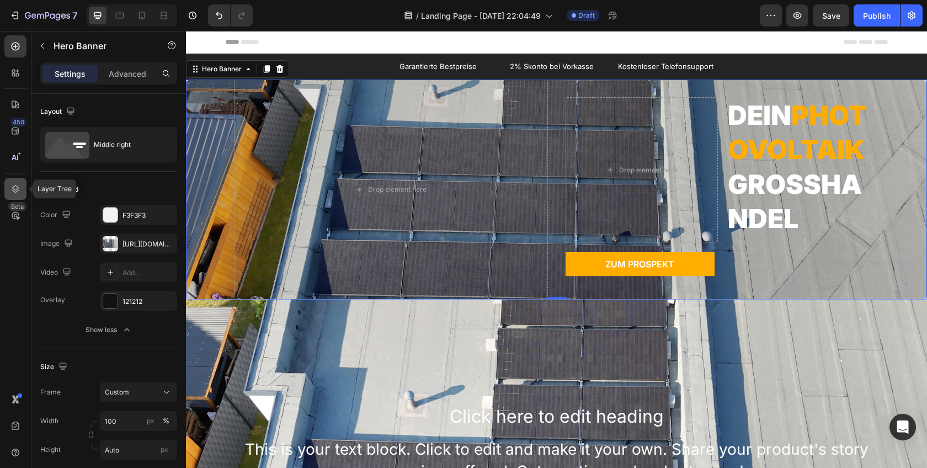
click at [16, 185] on icon at bounding box center [15, 189] width 7 height 8
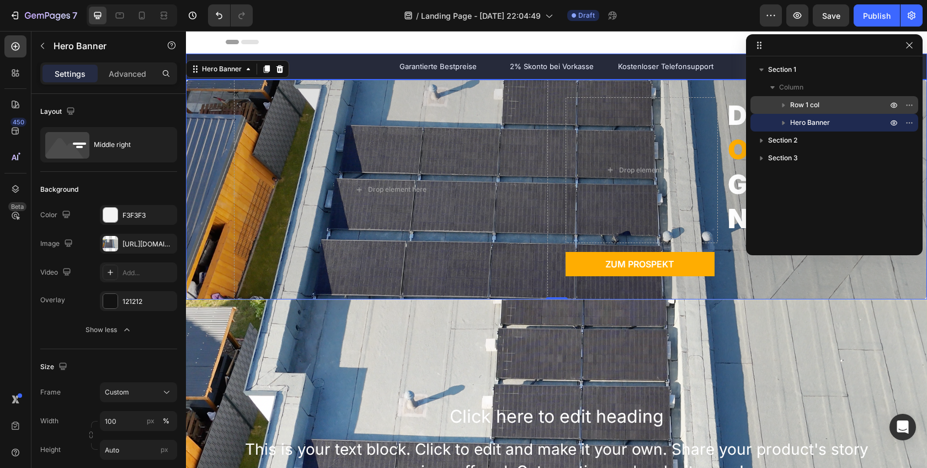
click at [784, 105] on icon "button" at bounding box center [784, 105] width 3 height 4
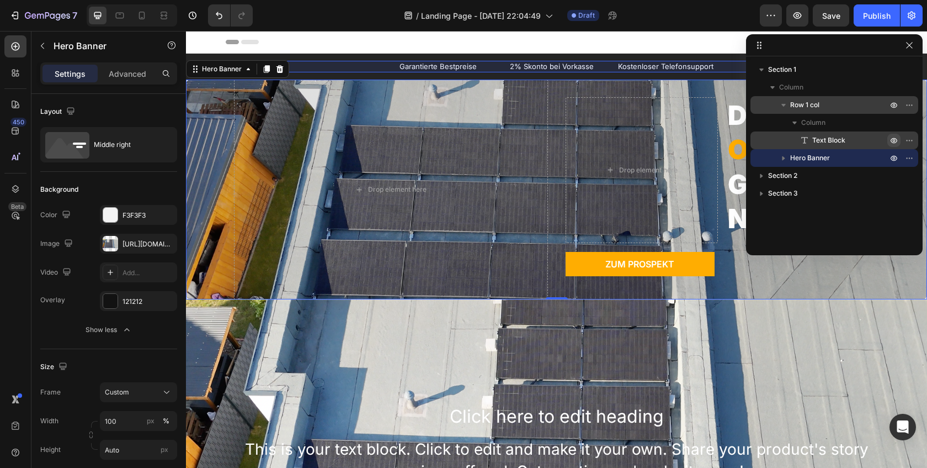
click at [893, 141] on icon "button" at bounding box center [894, 140] width 9 height 9
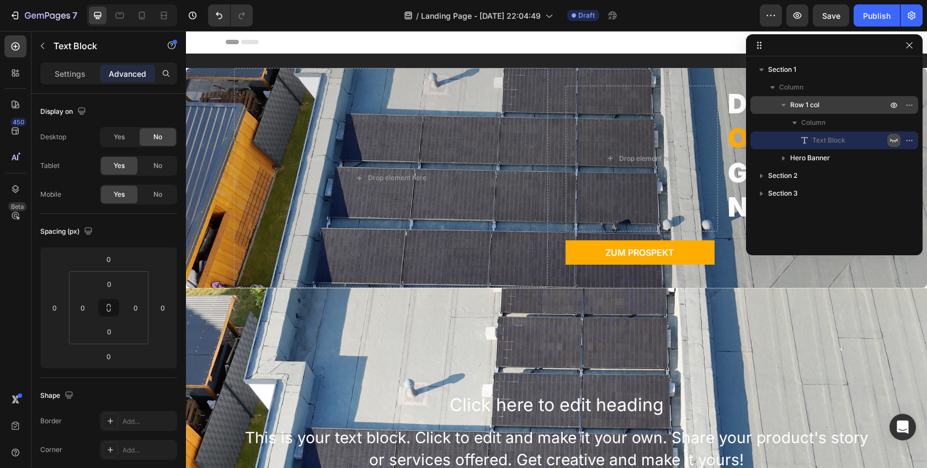
click at [893, 141] on icon "button" at bounding box center [894, 141] width 8 height 4
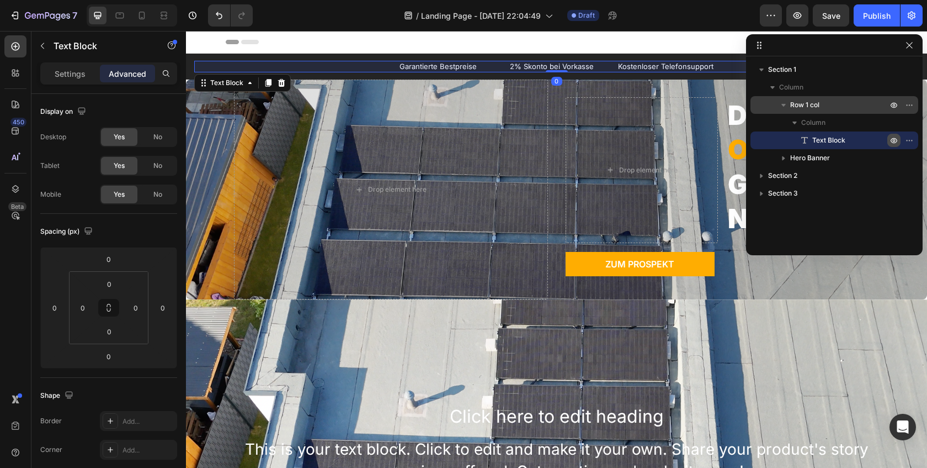
click at [893, 141] on icon "button" at bounding box center [894, 140] width 3 height 3
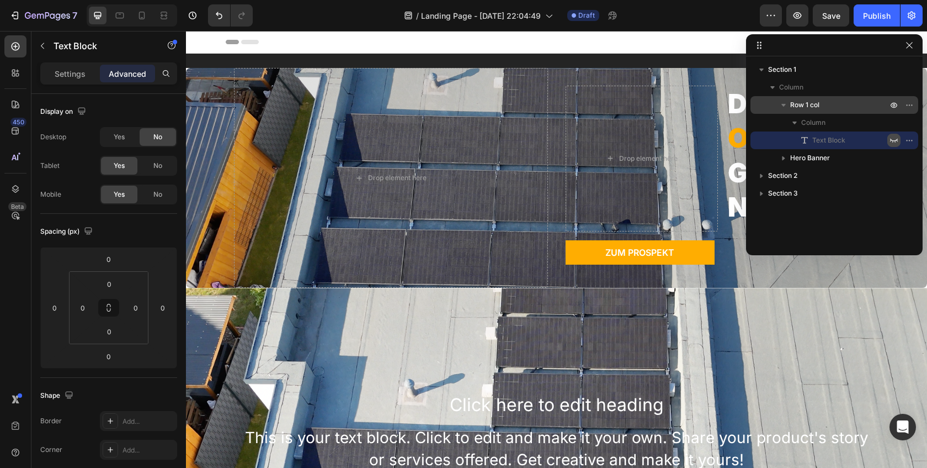
click at [893, 141] on icon "button" at bounding box center [894, 141] width 8 height 4
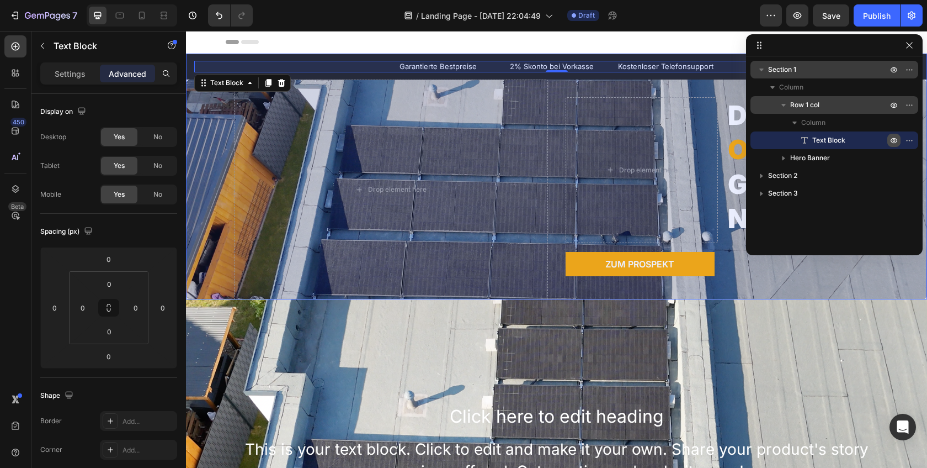
click at [765, 68] on icon "button" at bounding box center [761, 69] width 11 height 11
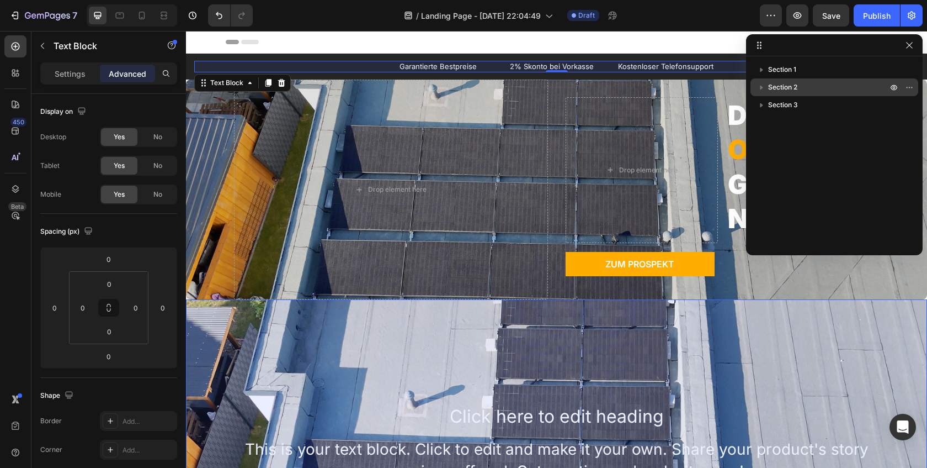
click at [764, 86] on icon "button" at bounding box center [761, 87] width 11 height 11
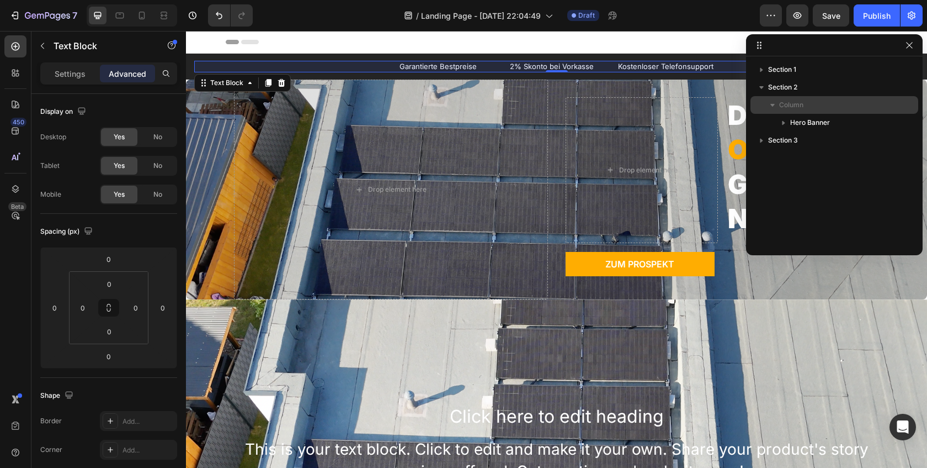
click at [775, 105] on icon "button" at bounding box center [772, 104] width 11 height 11
drag, startPoint x: 775, startPoint y: 105, endPoint x: 784, endPoint y: 113, distance: 11.8
click at [775, 105] on icon "button" at bounding box center [772, 104] width 11 height 11
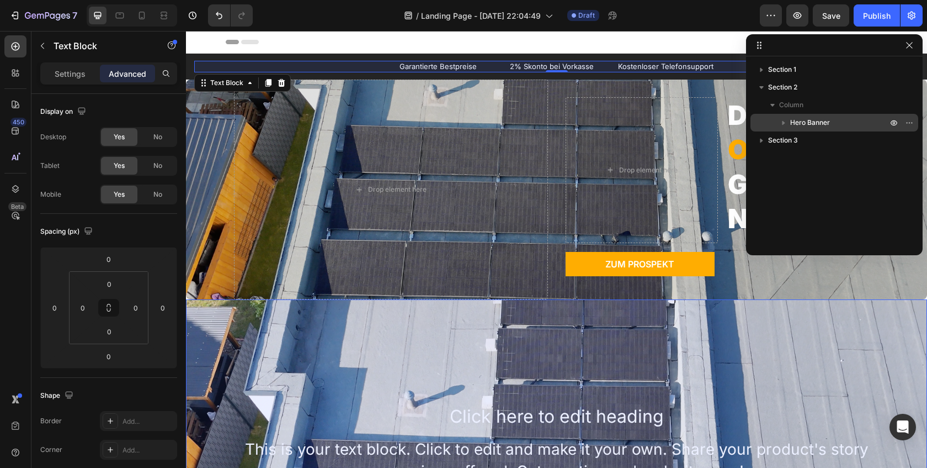
click at [788, 120] on icon "button" at bounding box center [783, 122] width 11 height 11
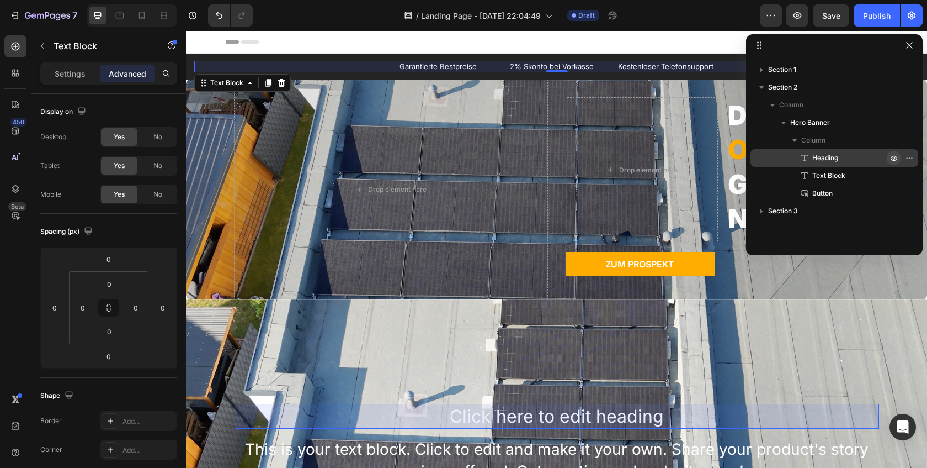
click at [895, 160] on icon "button" at bounding box center [894, 157] width 9 height 9
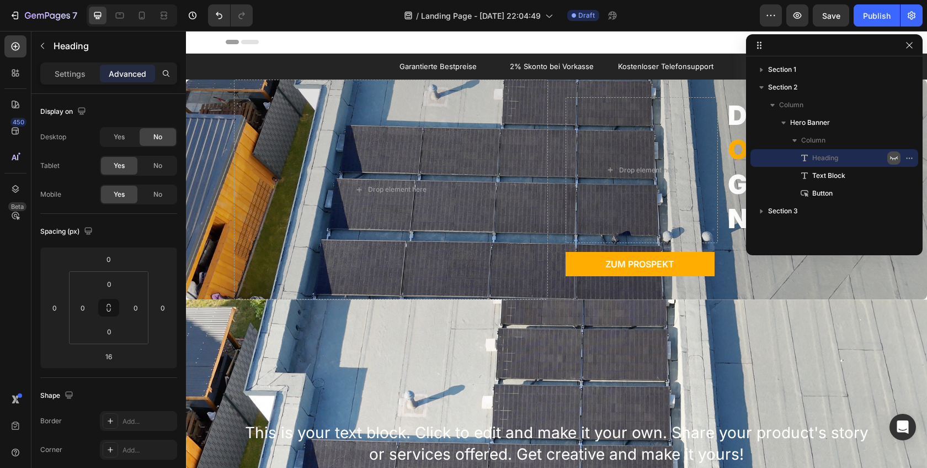
click at [895, 159] on icon "button" at bounding box center [894, 158] width 8 height 4
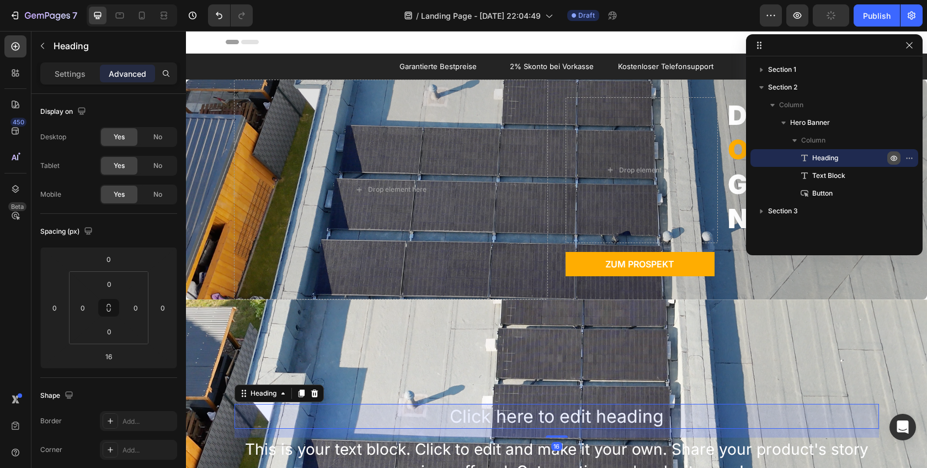
click at [895, 159] on icon "button" at bounding box center [894, 157] width 9 height 9
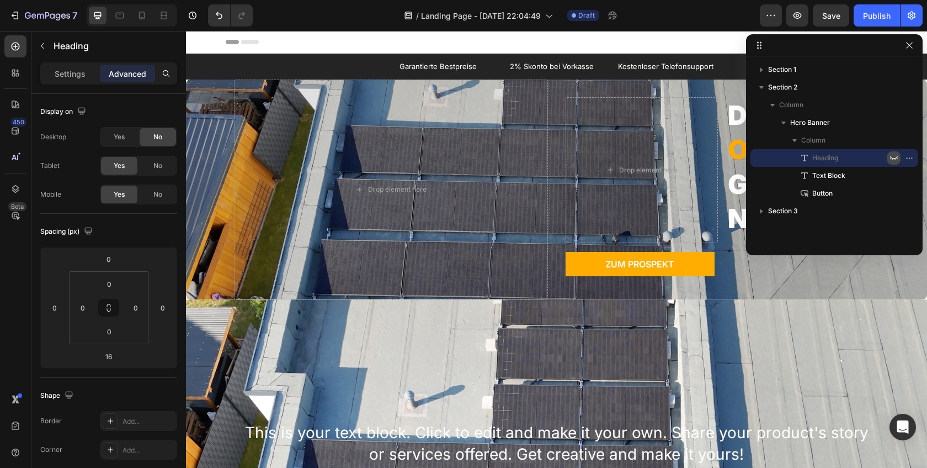
click at [895, 159] on icon "button" at bounding box center [894, 158] width 8 height 4
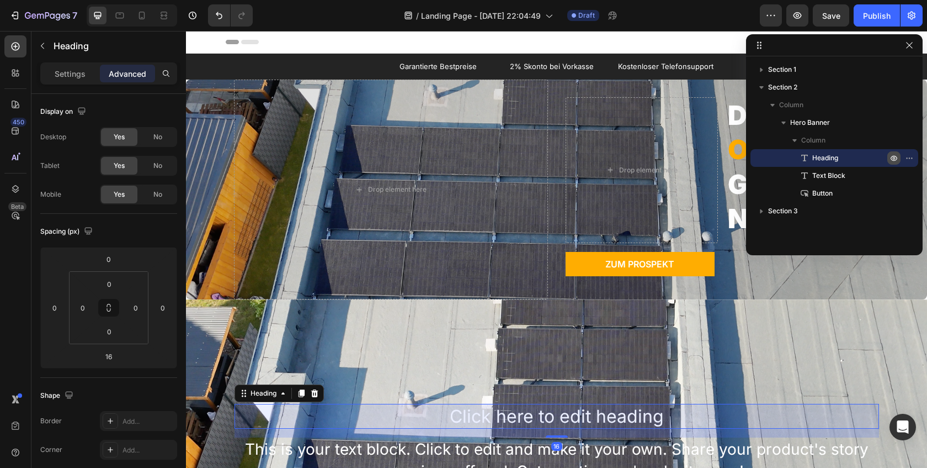
click at [895, 159] on icon "button" at bounding box center [894, 157] width 9 height 9
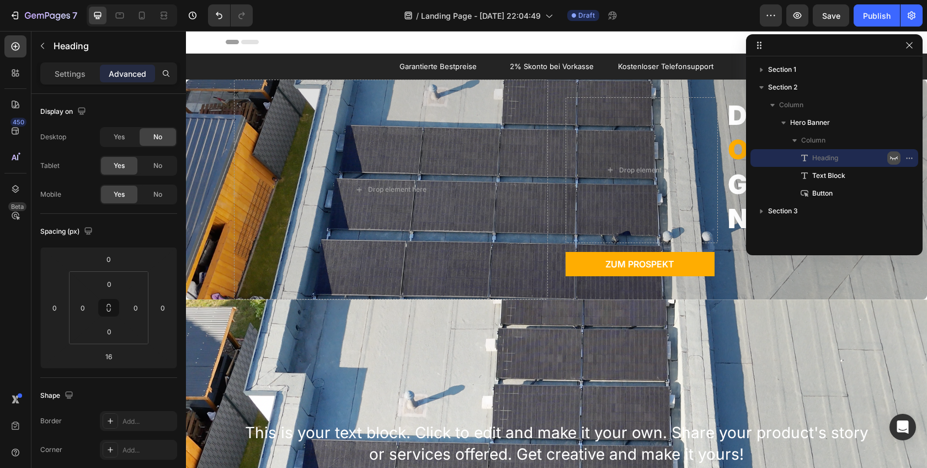
click at [895, 159] on icon "button" at bounding box center [894, 158] width 8 height 4
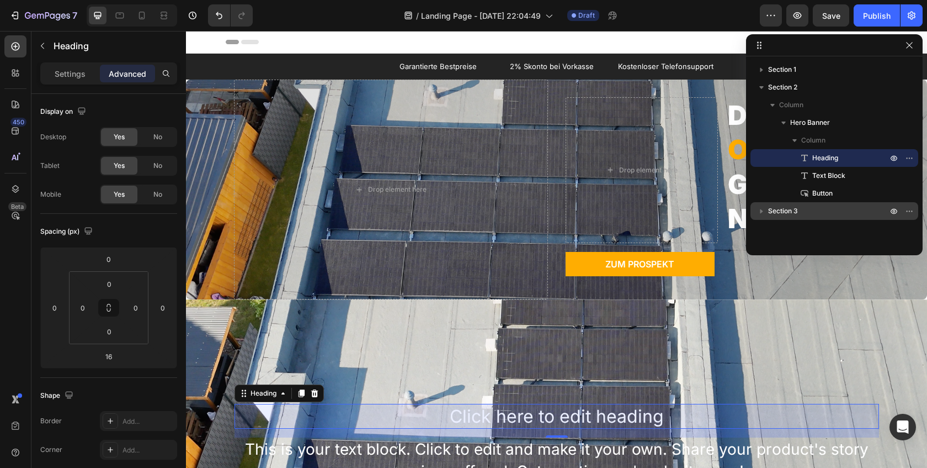
click at [783, 215] on span "Section 3" at bounding box center [783, 210] width 30 height 11
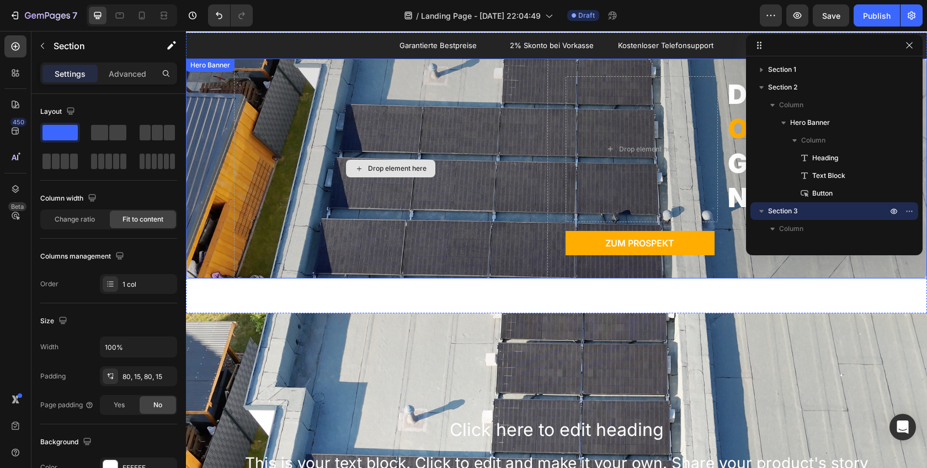
scroll to position [3, 0]
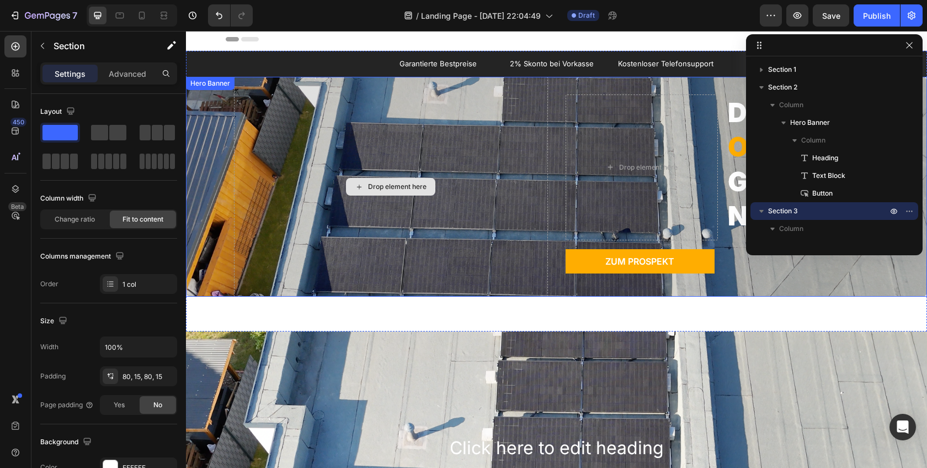
click at [479, 157] on div "Drop element here" at bounding box center [391, 187] width 314 height 220
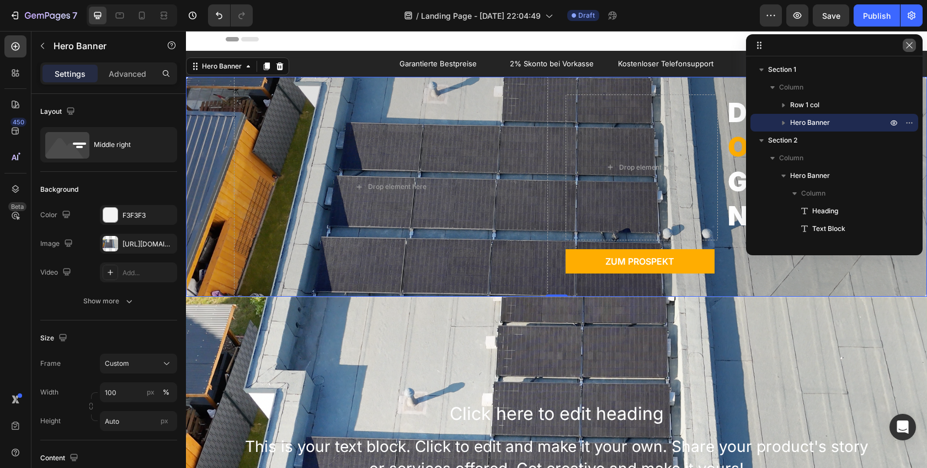
click at [906, 42] on icon "button" at bounding box center [909, 45] width 9 height 9
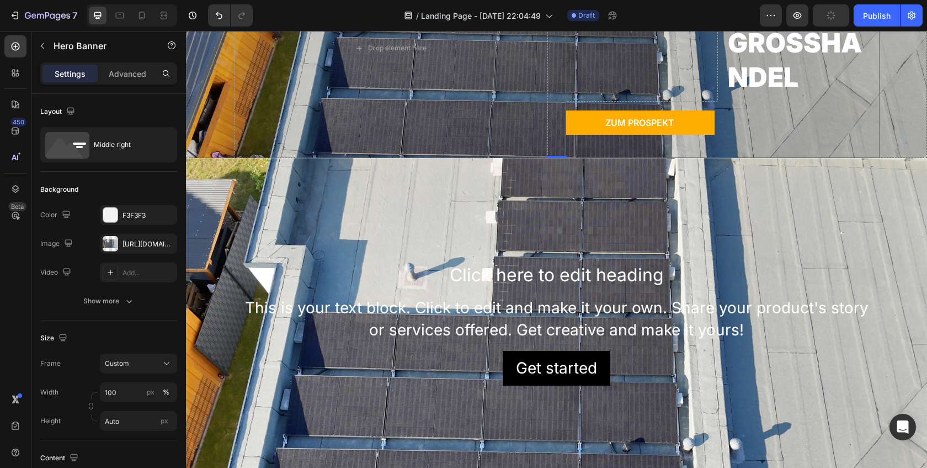
scroll to position [141, 0]
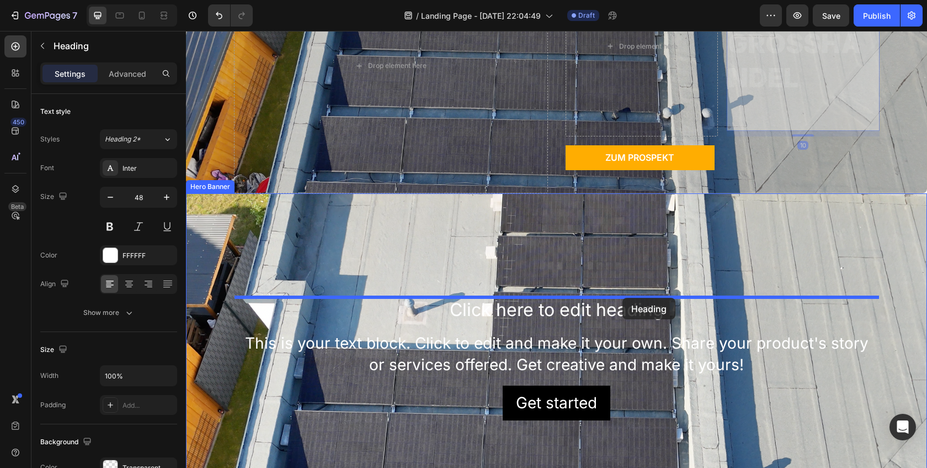
drag, startPoint x: 760, startPoint y: 107, endPoint x: 621, endPoint y: 300, distance: 237.7
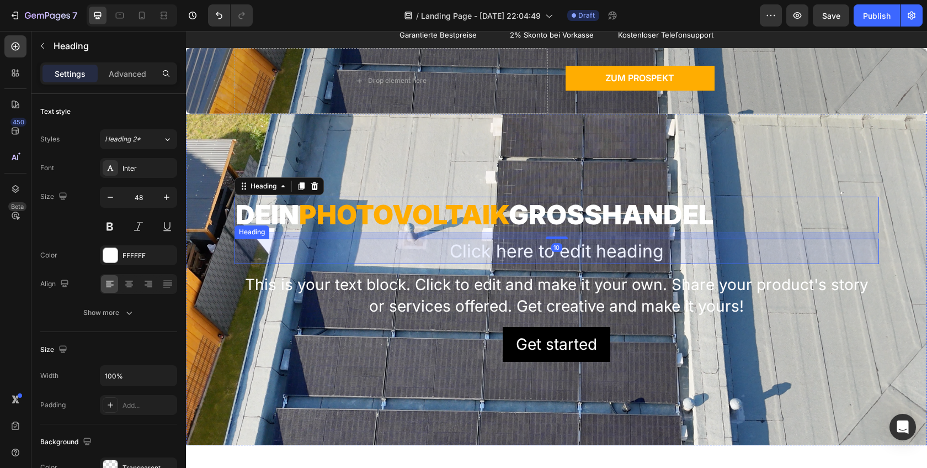
scroll to position [0, 0]
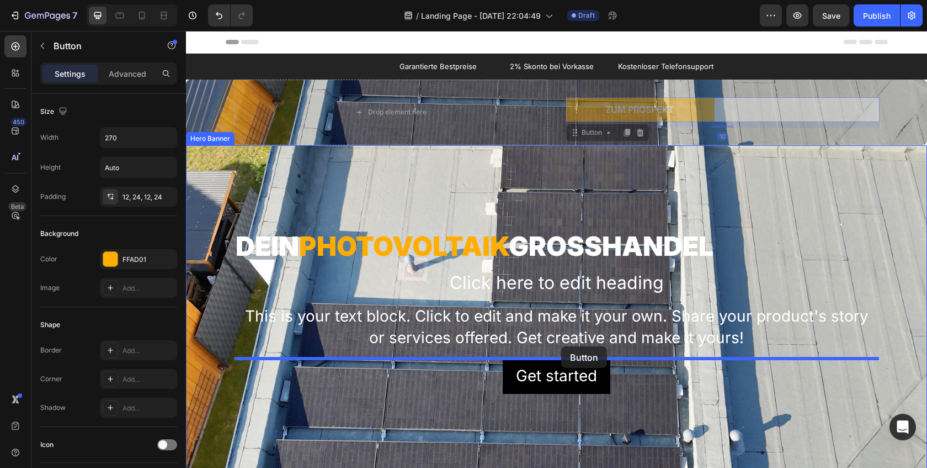
drag, startPoint x: 625, startPoint y: 101, endPoint x: 561, endPoint y: 346, distance: 253.3
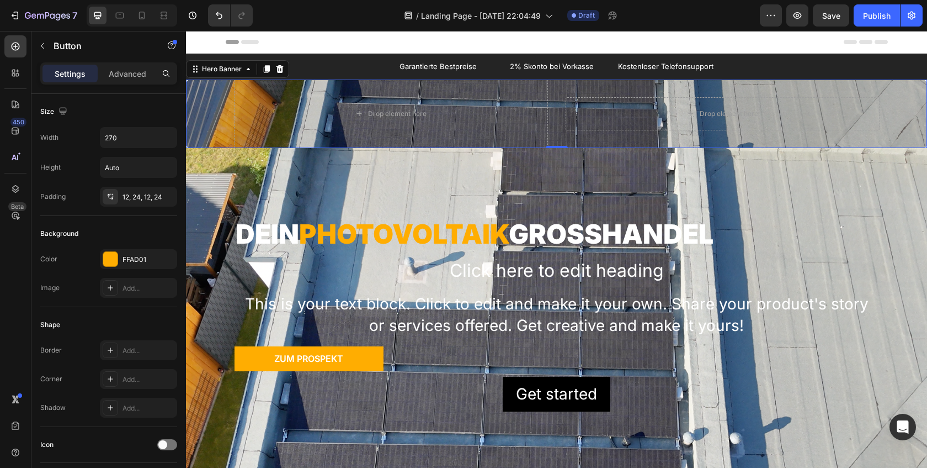
click at [207, 93] on div "Overlay" at bounding box center [556, 113] width 741 height 68
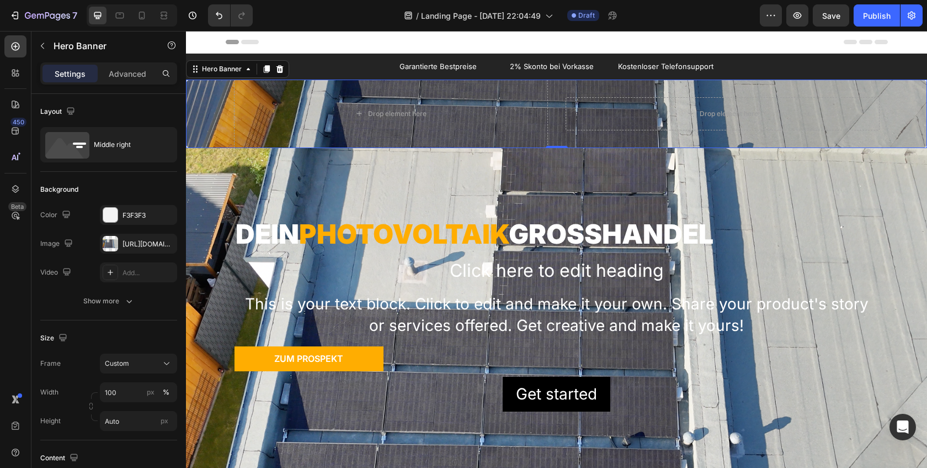
click at [278, 70] on icon at bounding box center [279, 69] width 9 height 9
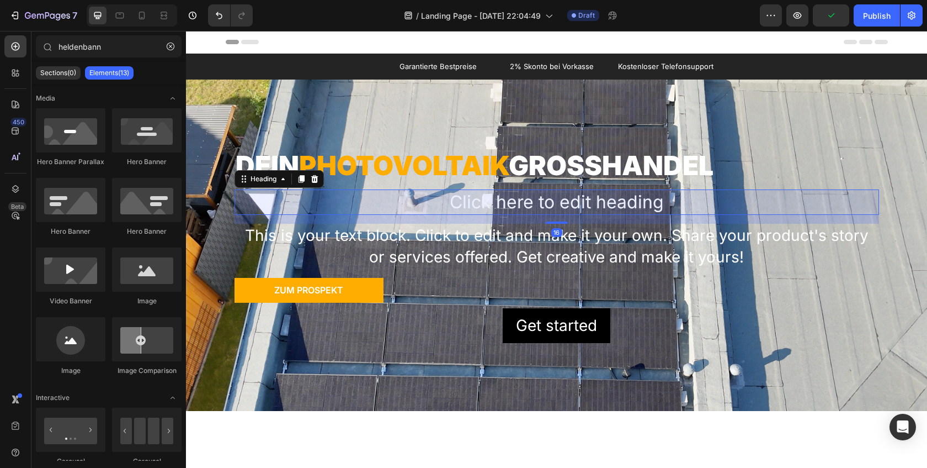
click at [531, 209] on h2 "Click here to edit heading" at bounding box center [557, 201] width 645 height 25
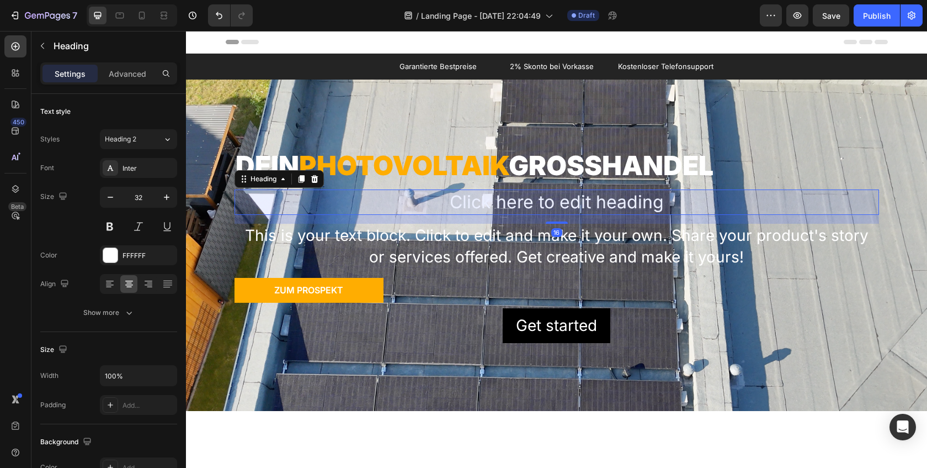
drag, startPoint x: 312, startPoint y: 179, endPoint x: 316, endPoint y: 189, distance: 10.7
click at [312, 179] on icon at bounding box center [314, 179] width 7 height 8
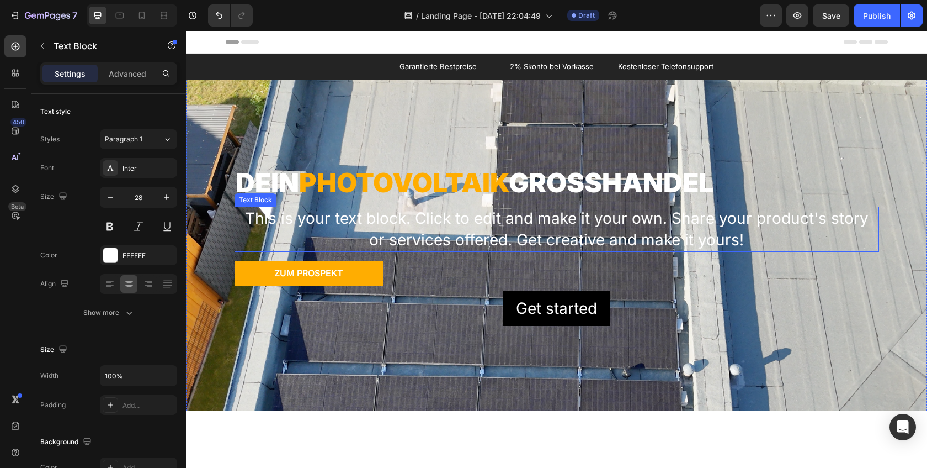
click at [413, 230] on div "This is your text block. Click to edit and make it your own. Share your product…" at bounding box center [557, 228] width 645 height 45
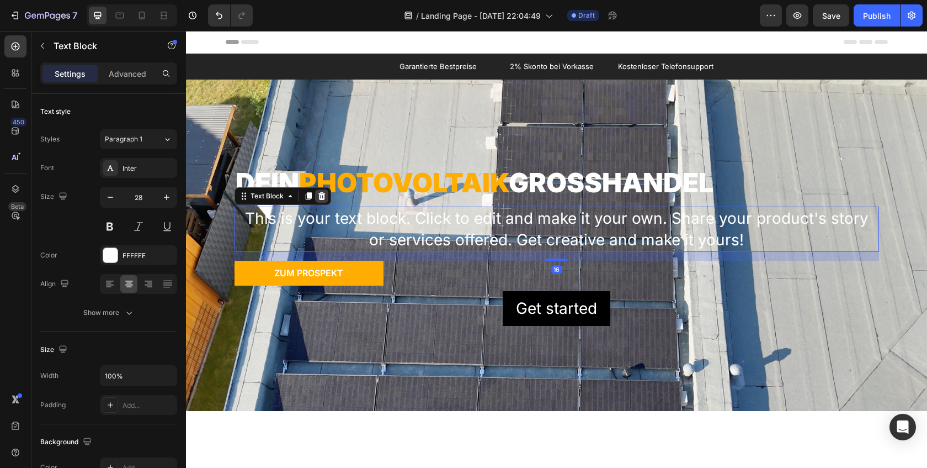
click at [322, 200] on icon at bounding box center [321, 196] width 9 height 9
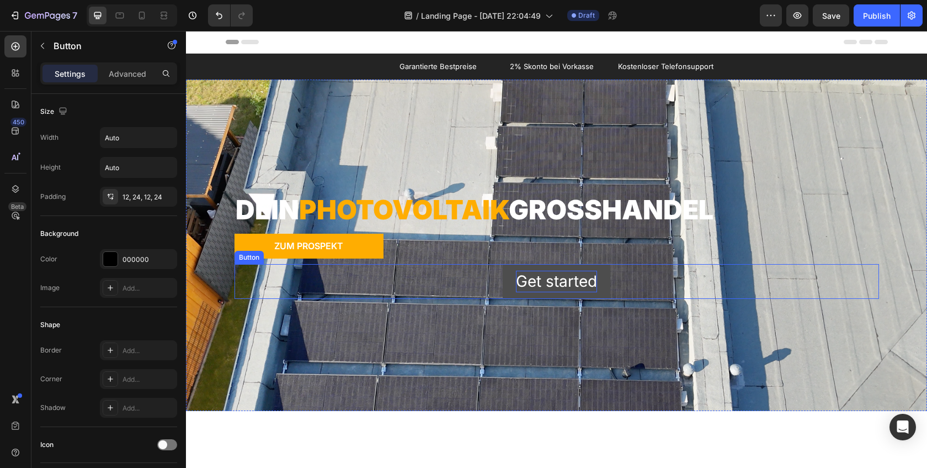
click at [538, 286] on div "Get started" at bounding box center [556, 281] width 81 height 22
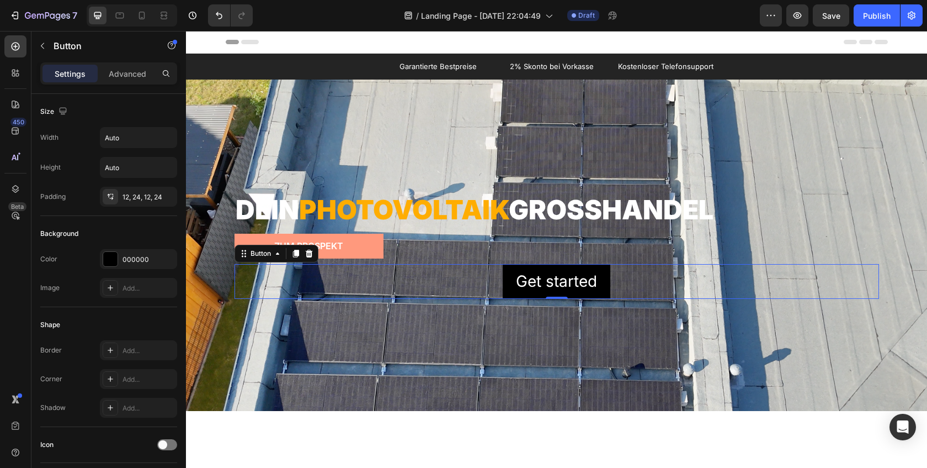
click at [305, 251] on icon at bounding box center [309, 253] width 9 height 9
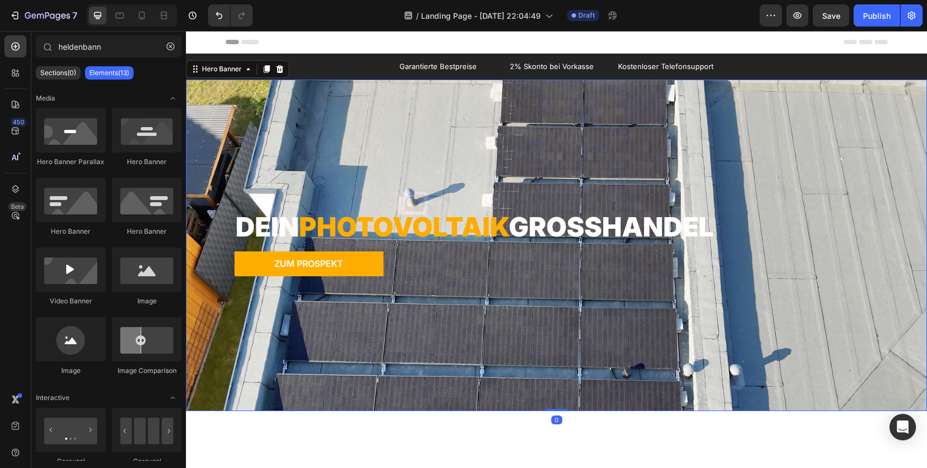
click at [227, 153] on div "Background Image" at bounding box center [556, 313] width 741 height 497
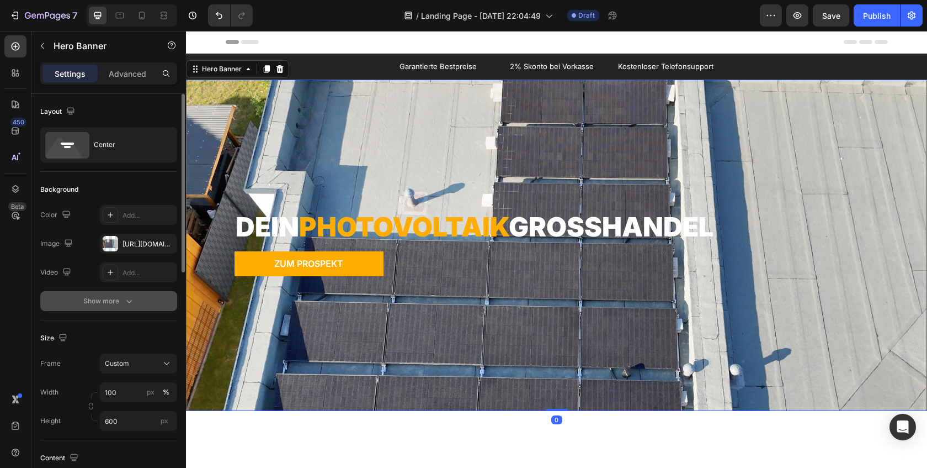
click at [89, 291] on button "Show more" at bounding box center [108, 301] width 137 height 20
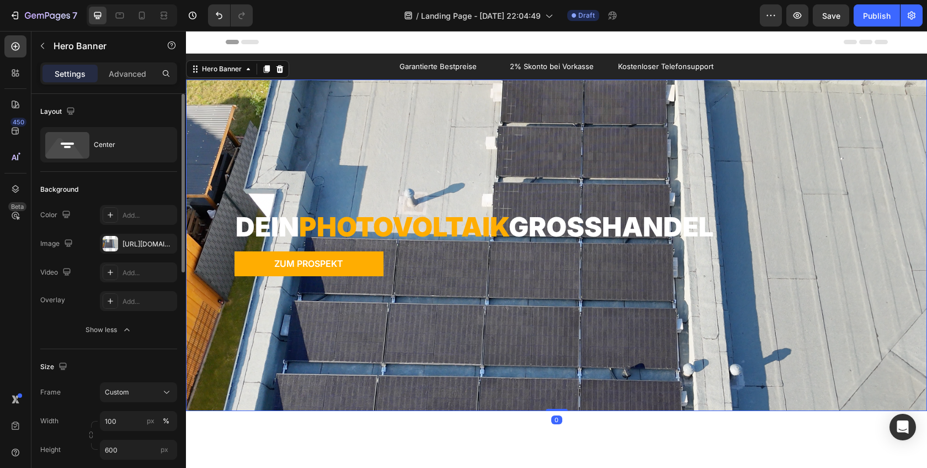
click at [92, 297] on div "Overlay Add..." at bounding box center [108, 301] width 137 height 20
click at [100, 301] on div "Add..." at bounding box center [138, 301] width 77 height 20
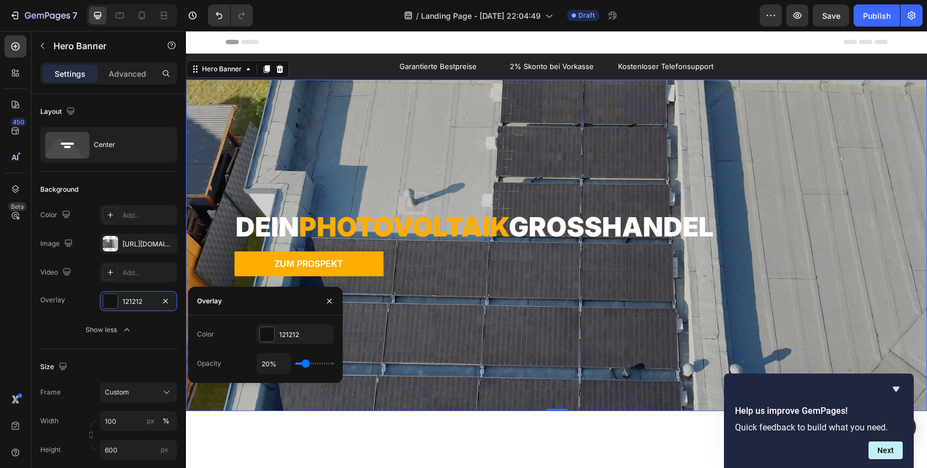
click at [303, 364] on input "range" at bounding box center [314, 363] width 39 height 2
click at [306, 364] on input "range" at bounding box center [314, 363] width 39 height 2
click at [273, 364] on input "22%" at bounding box center [273, 363] width 33 height 20
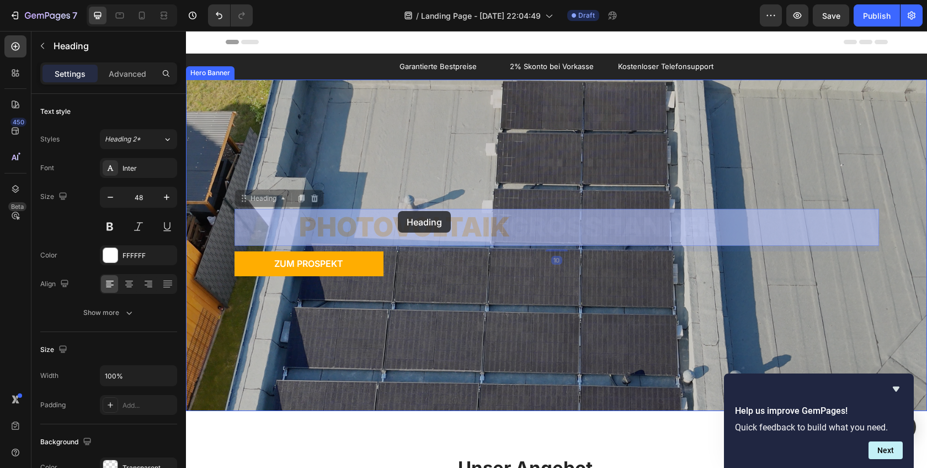
drag, startPoint x: 397, startPoint y: 237, endPoint x: 398, endPoint y: 212, distance: 24.9
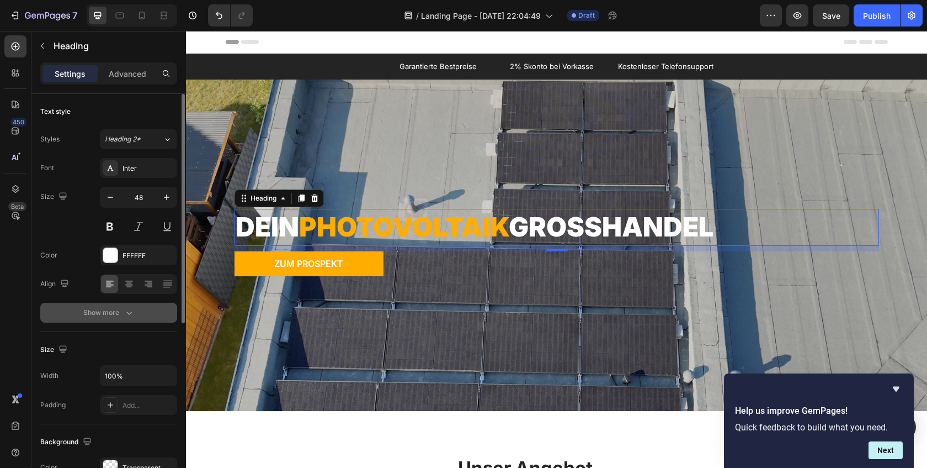
click at [126, 318] on button "Show more" at bounding box center [108, 312] width 137 height 20
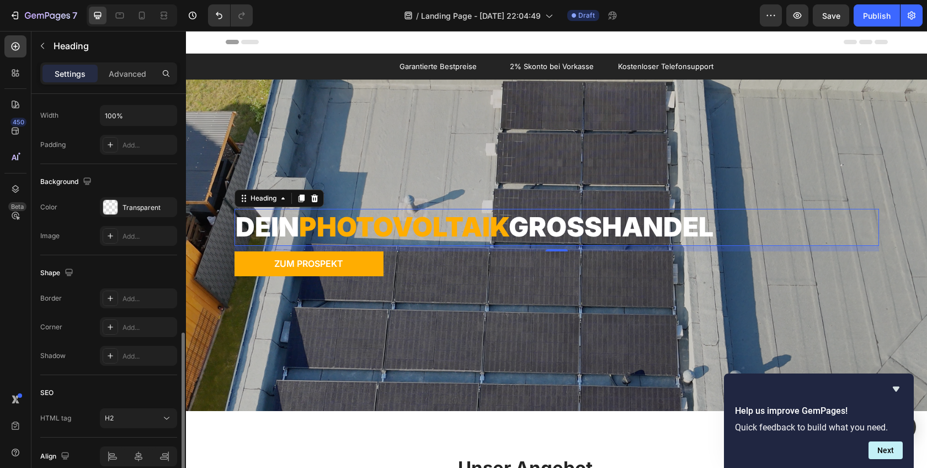
scroll to position [457, 0]
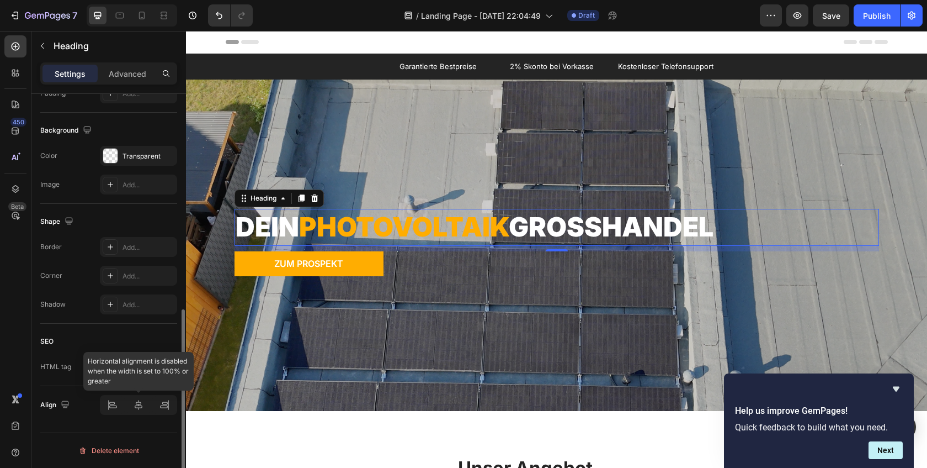
click at [116, 407] on div at bounding box center [138, 405] width 77 height 20
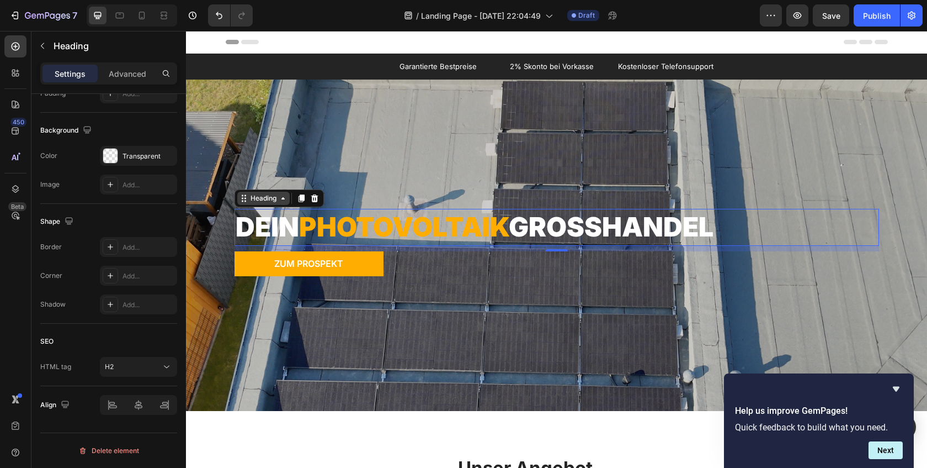
click at [287, 201] on icon at bounding box center [283, 198] width 9 height 9
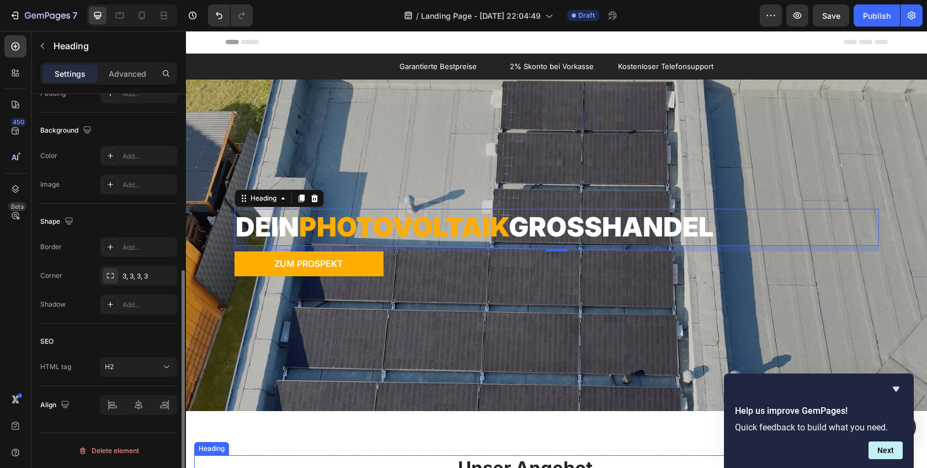
click at [343, 455] on h2 "Unser Angebot" at bounding box center [525, 468] width 662 height 26
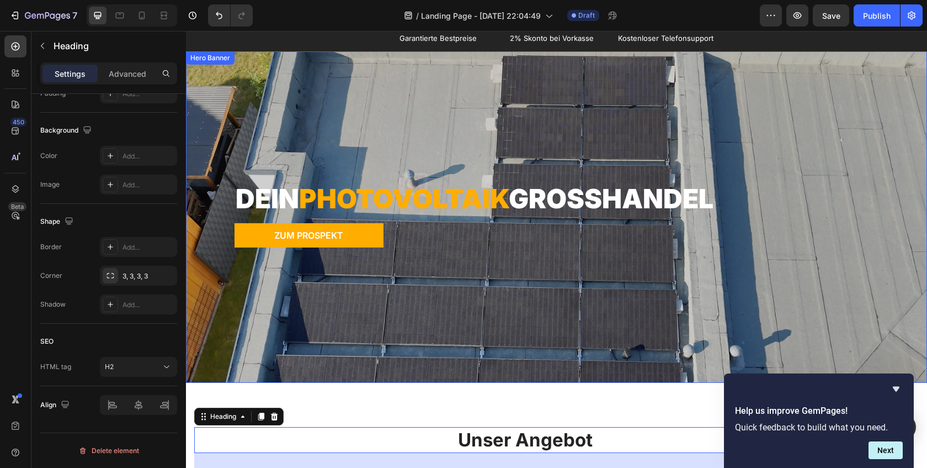
scroll to position [0, 0]
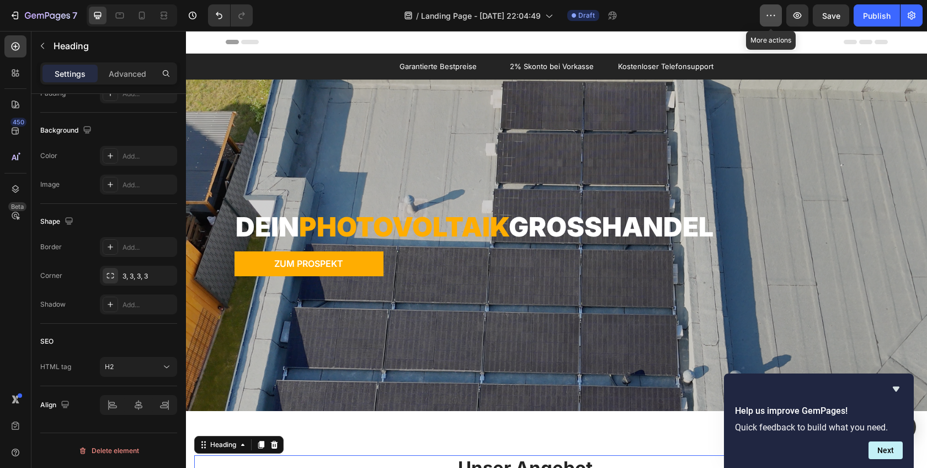
click at [772, 15] on icon "button" at bounding box center [771, 15] width 11 height 11
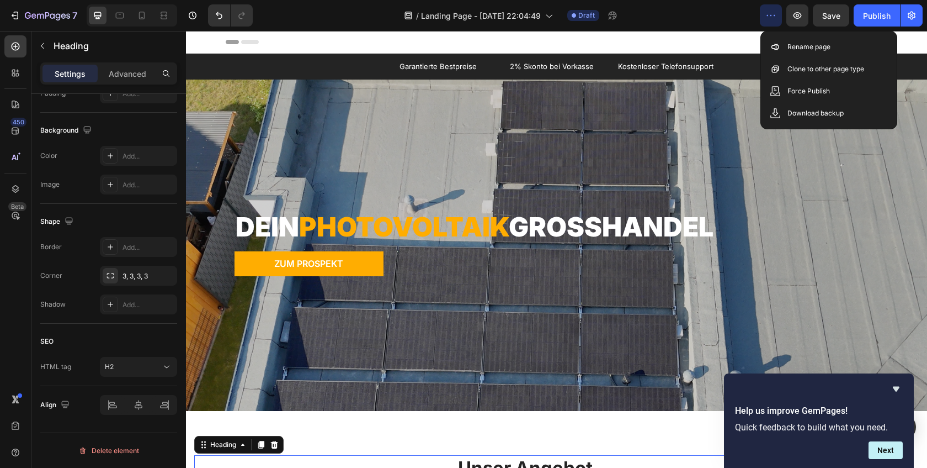
click at [772, 15] on icon "button" at bounding box center [771, 15] width 11 height 11
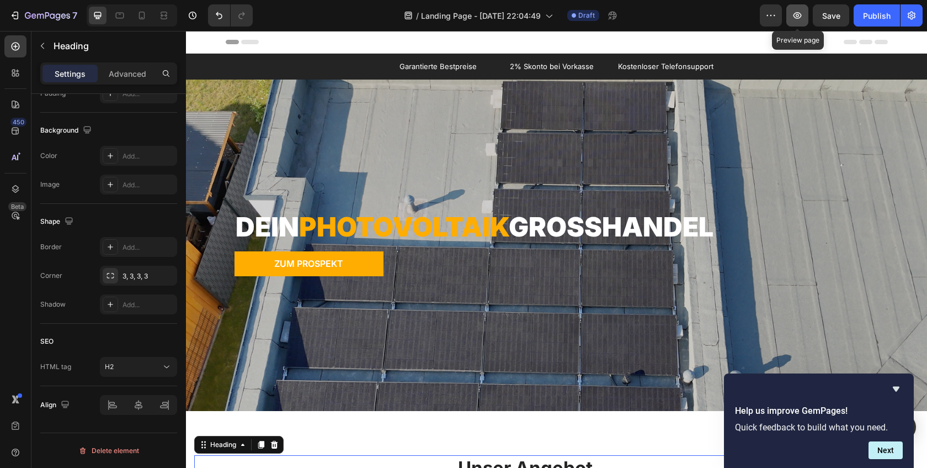
click at [799, 15] on icon "button" at bounding box center [797, 15] width 3 height 3
click at [890, 448] on button "Next" at bounding box center [886, 450] width 34 height 18
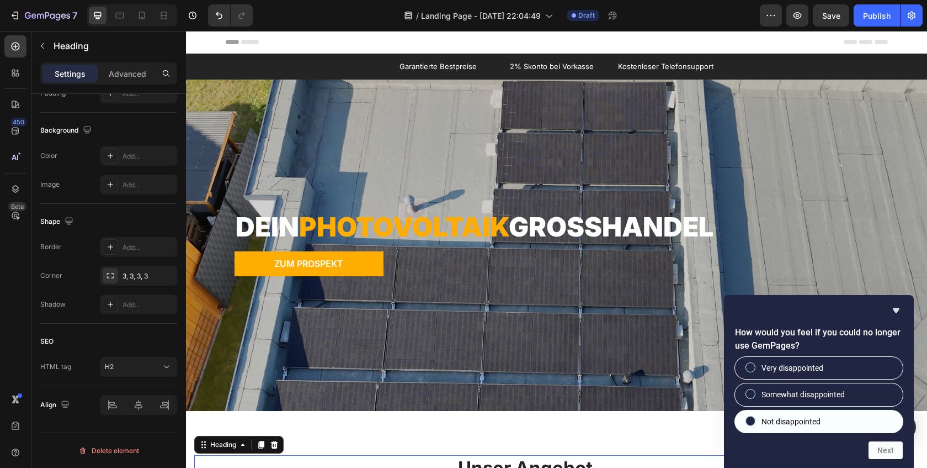
drag, startPoint x: 866, startPoint y: 400, endPoint x: 866, endPoint y: 410, distance: 10.0
click at [866, 400] on label "Somewhat disappointed" at bounding box center [819, 394] width 168 height 22
click at [755, 397] on input "Somewhat disappointed" at bounding box center [750, 393] width 7 height 7
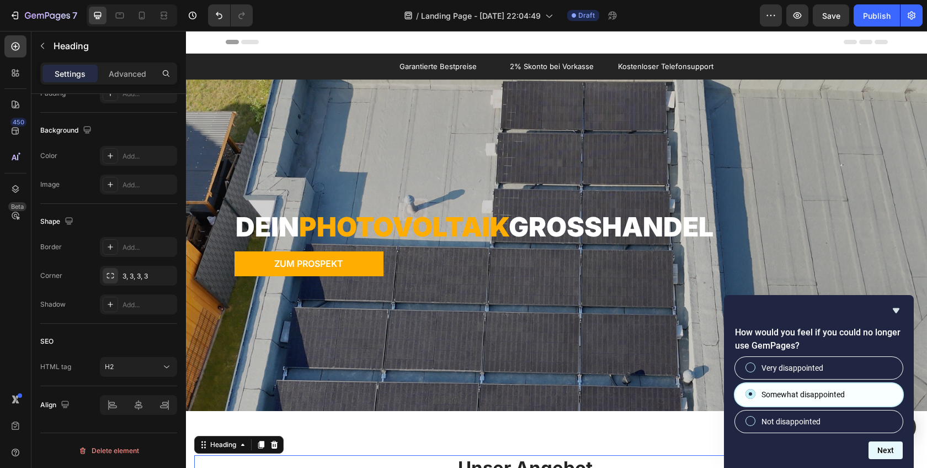
click at [879, 443] on button "Next" at bounding box center [886, 450] width 34 height 18
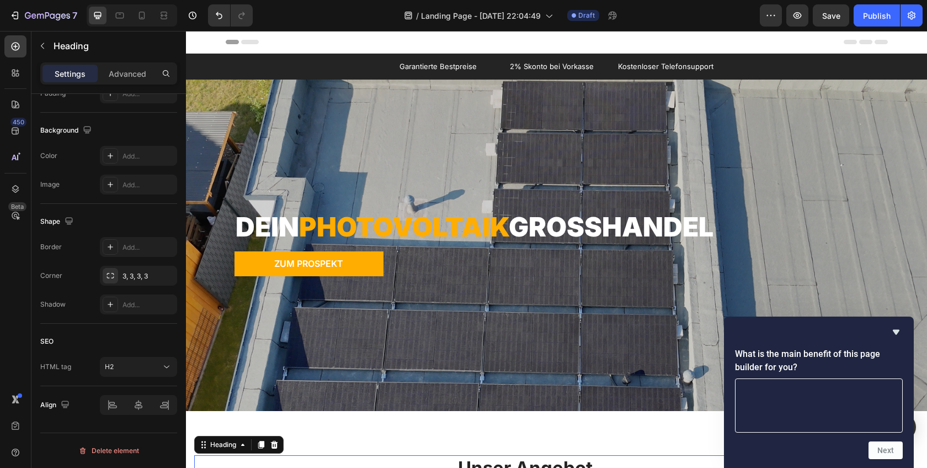
drag, startPoint x: 885, startPoint y: 459, endPoint x: 872, endPoint y: 415, distance: 45.6
click at [880, 434] on div "What is the main benefit of this page builder for you? Next" at bounding box center [819, 391] width 190 height 151
click at [895, 335] on icon "Hide survey" at bounding box center [896, 331] width 13 height 13
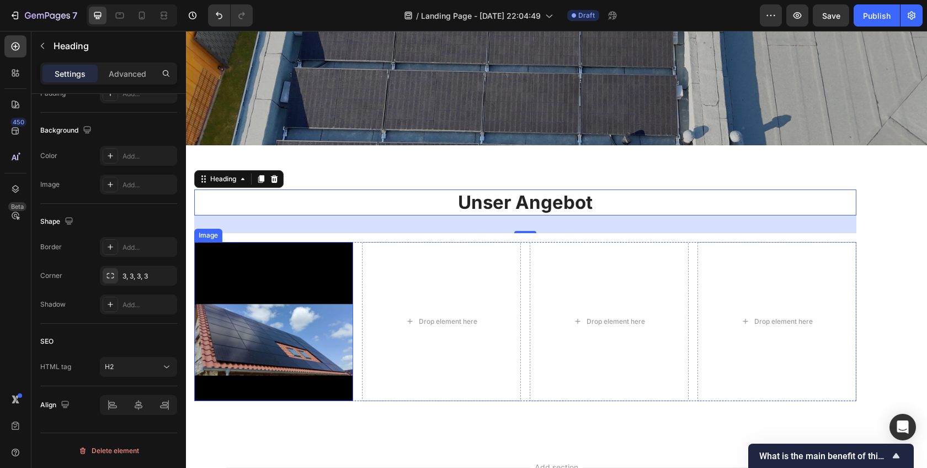
scroll to position [267, 0]
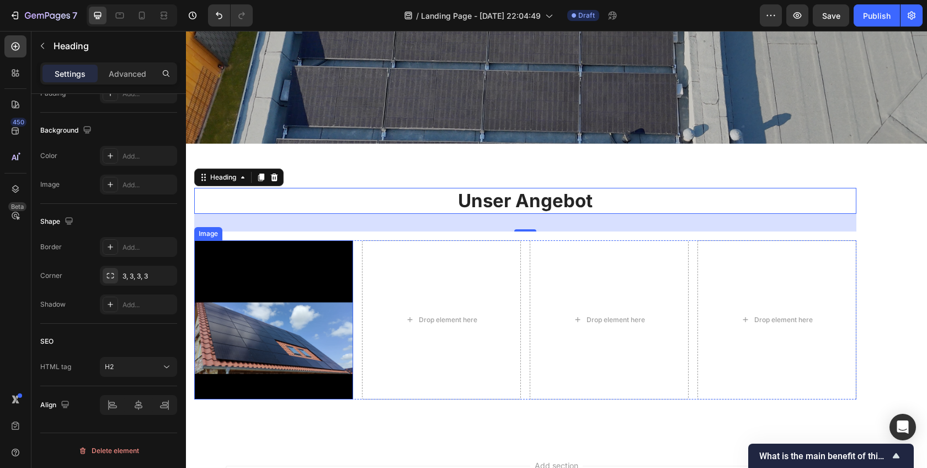
click at [267, 325] on img at bounding box center [273, 319] width 159 height 159
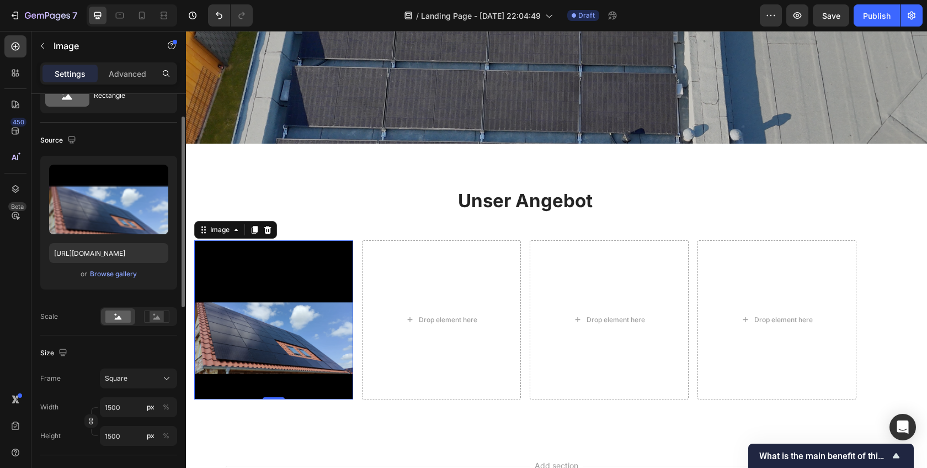
scroll to position [269, 0]
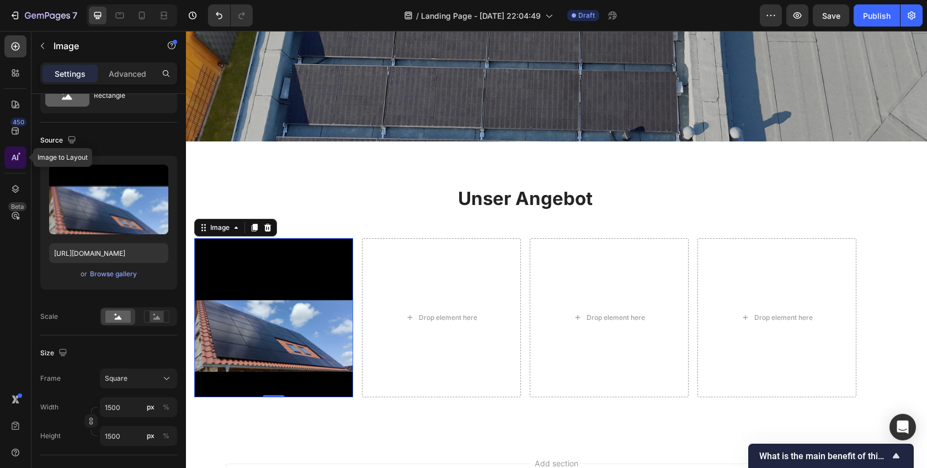
click at [15, 158] on icon at bounding box center [14, 158] width 5 height 6
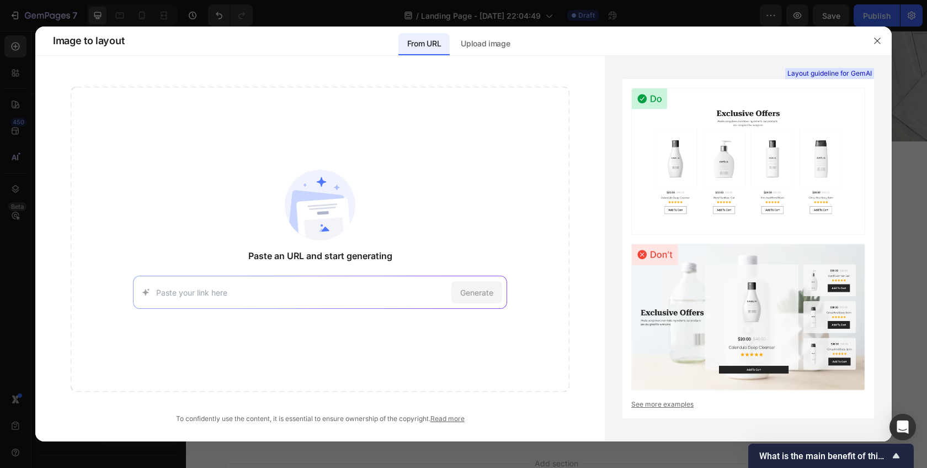
drag, startPoint x: 867, startPoint y: 44, endPoint x: 669, endPoint y: 15, distance: 199.7
click at [867, 44] on div at bounding box center [877, 40] width 29 height 29
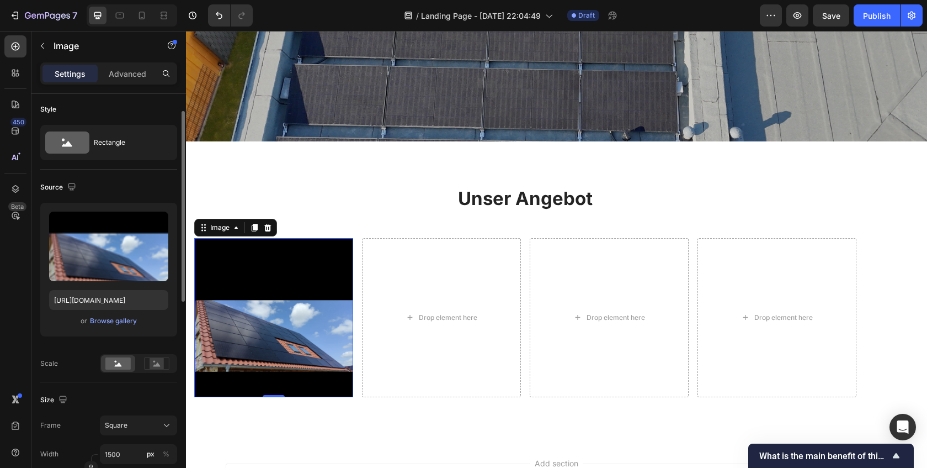
scroll to position [0, 0]
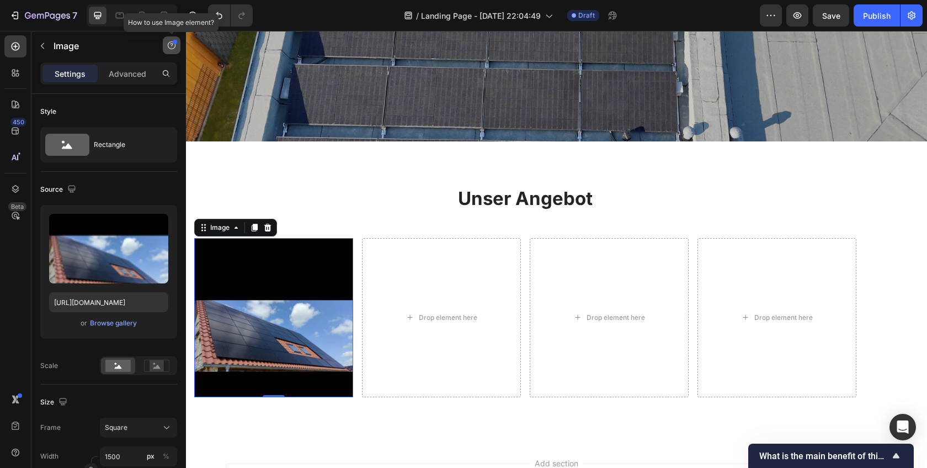
click at [174, 48] on icon "button" at bounding box center [172, 45] width 8 height 8
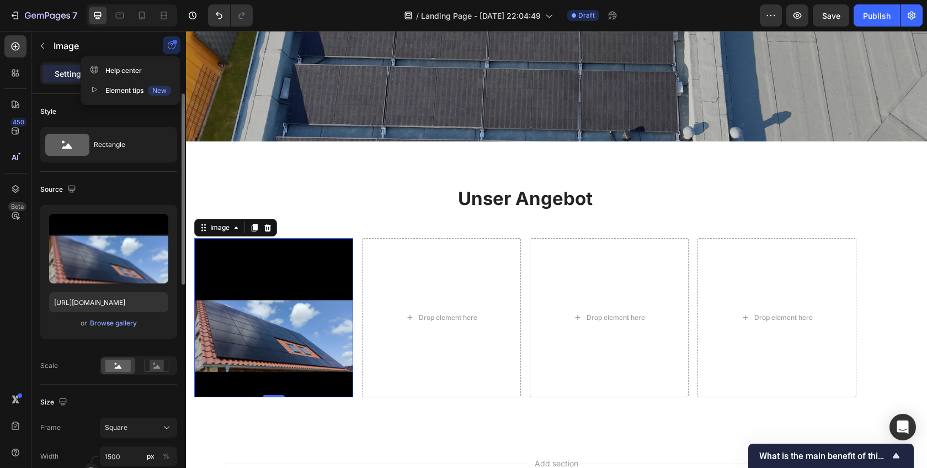
click at [128, 95] on div "Element tips New" at bounding box center [130, 90] width 81 height 11
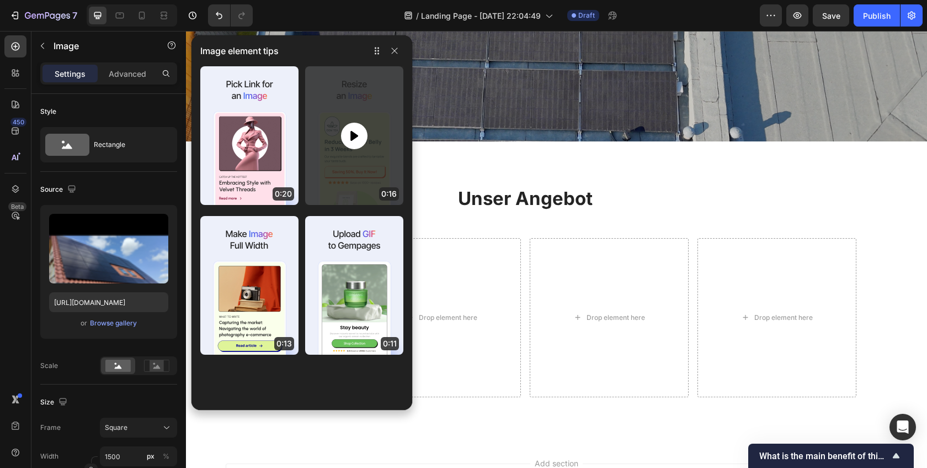
click at [324, 124] on div at bounding box center [354, 135] width 98 height 139
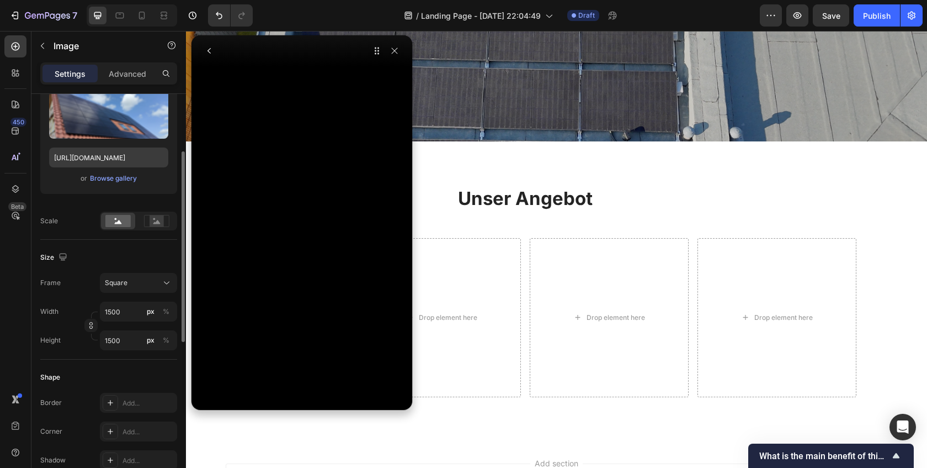
scroll to position [151, 0]
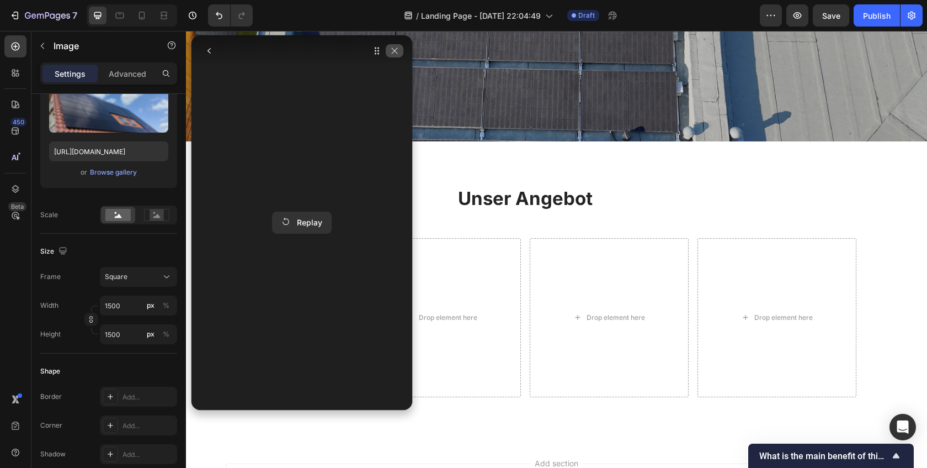
click at [400, 55] on button "button" at bounding box center [395, 50] width 18 height 13
click at [395, 51] on icon "button" at bounding box center [395, 51] width 6 height 6
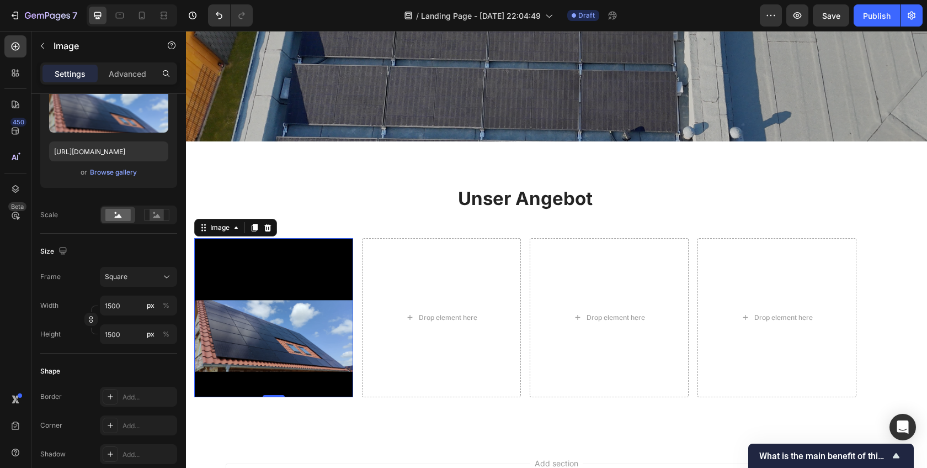
drag, startPoint x: 248, startPoint y: 357, endPoint x: 255, endPoint y: 351, distance: 9.0
click at [249, 356] on img at bounding box center [273, 317] width 159 height 159
click at [94, 320] on icon "button" at bounding box center [91, 319] width 8 height 8
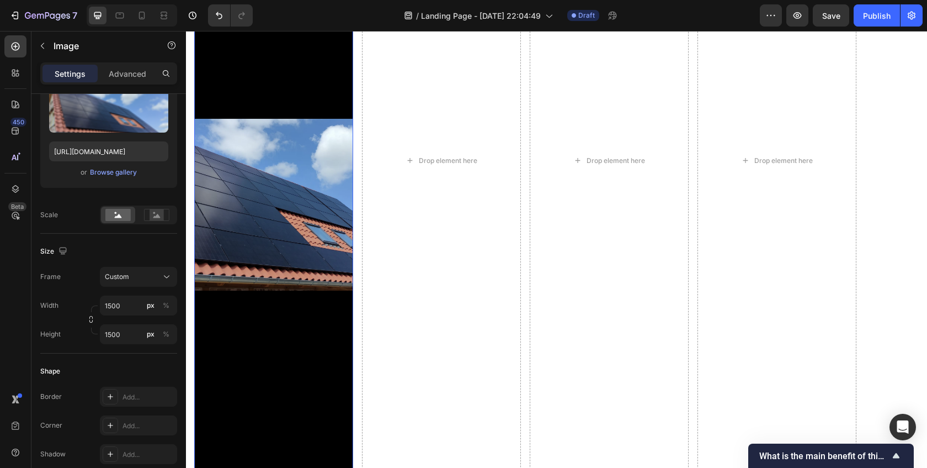
scroll to position [817, 0]
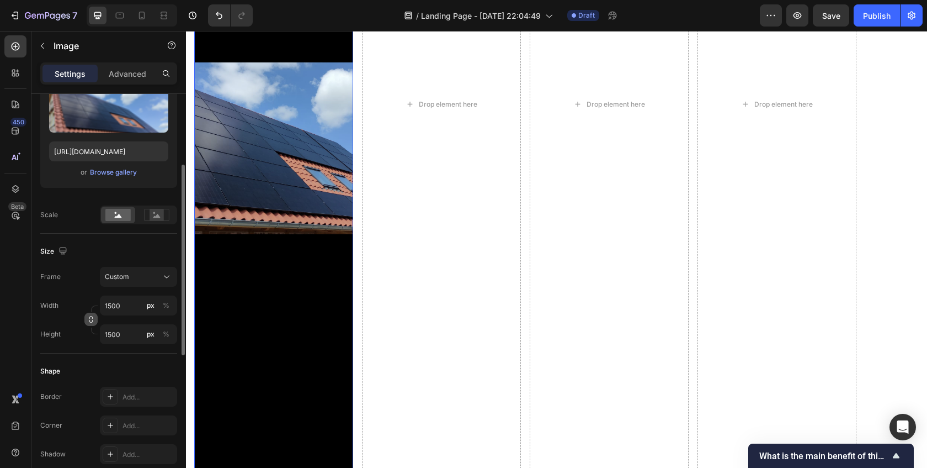
click at [89, 318] on icon "button" at bounding box center [91, 319] width 8 height 8
click at [154, 275] on div "Custom 1:1" at bounding box center [132, 277] width 54 height 10
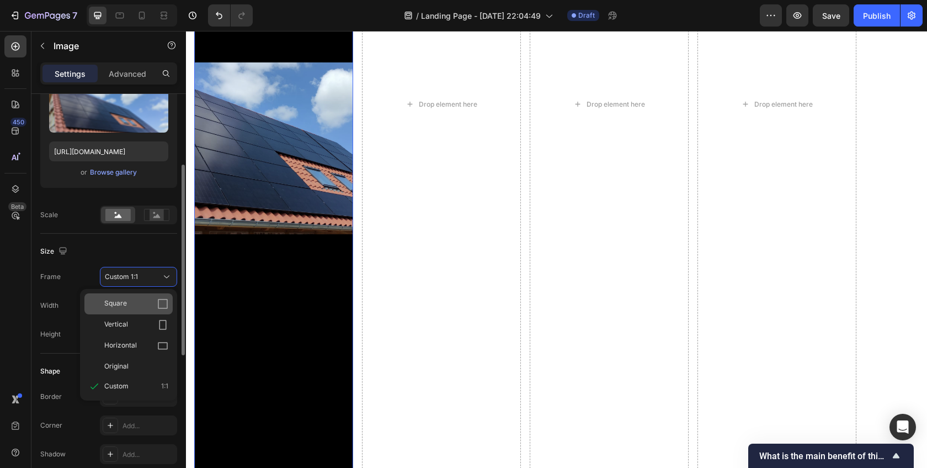
click at [160, 307] on icon at bounding box center [162, 303] width 11 height 11
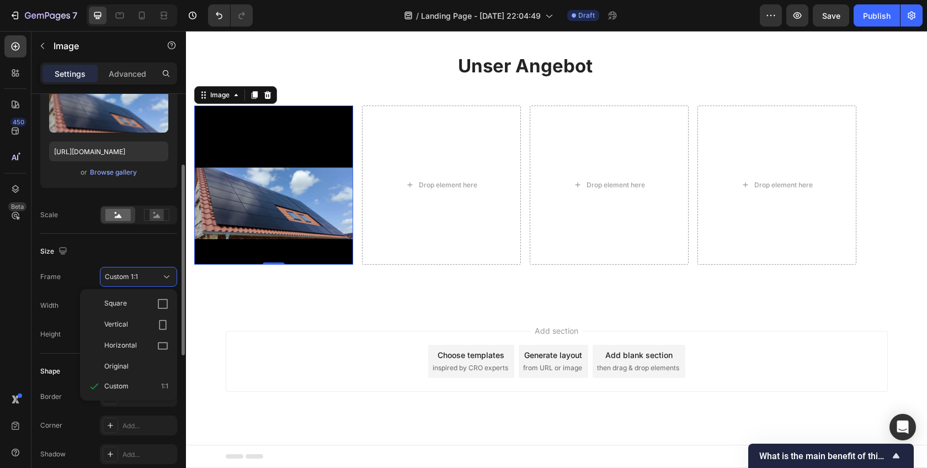
scroll to position [402, 0]
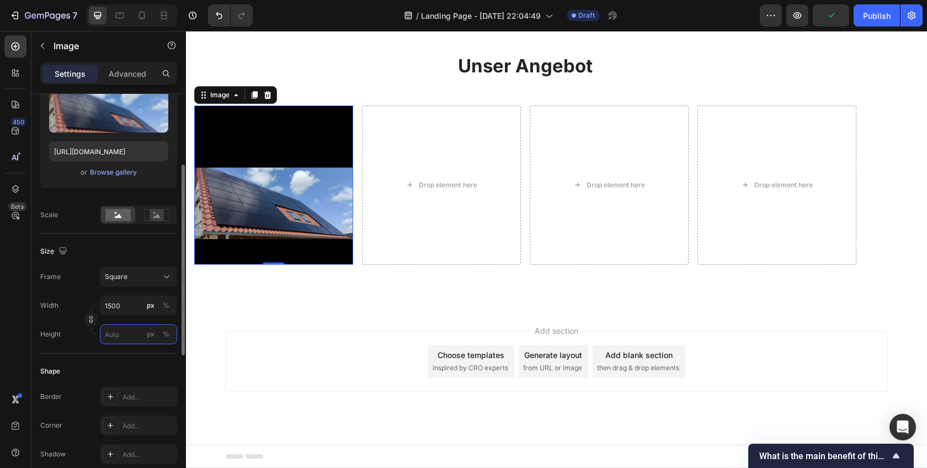
click at [133, 334] on input "px %" at bounding box center [138, 334] width 77 height 20
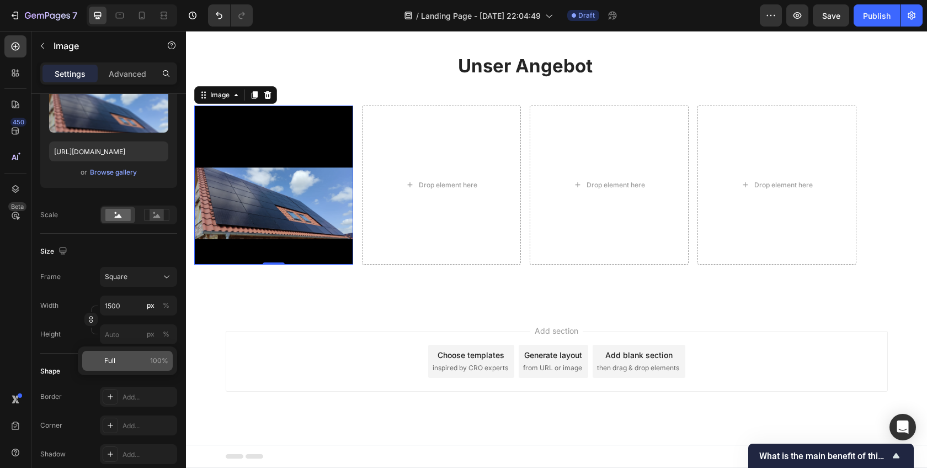
click at [125, 358] on p "Full 100%" at bounding box center [136, 360] width 64 height 10
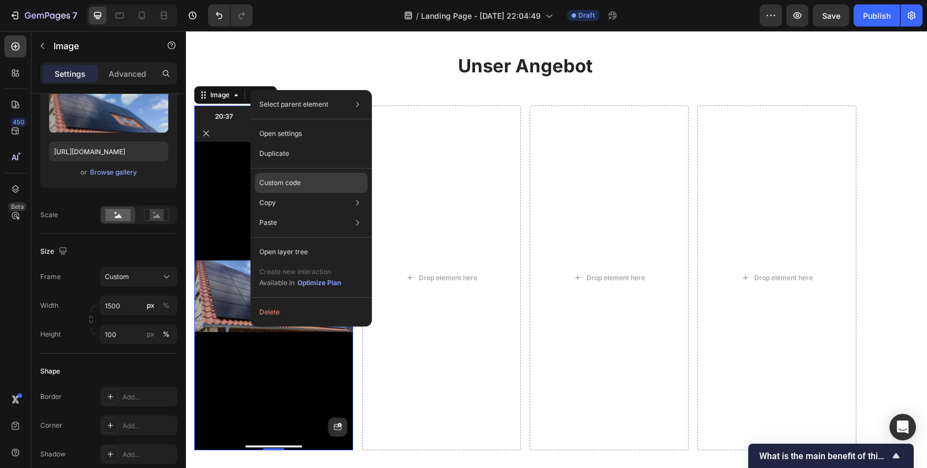
click at [302, 189] on div "Custom code" at bounding box center [311, 183] width 113 height 20
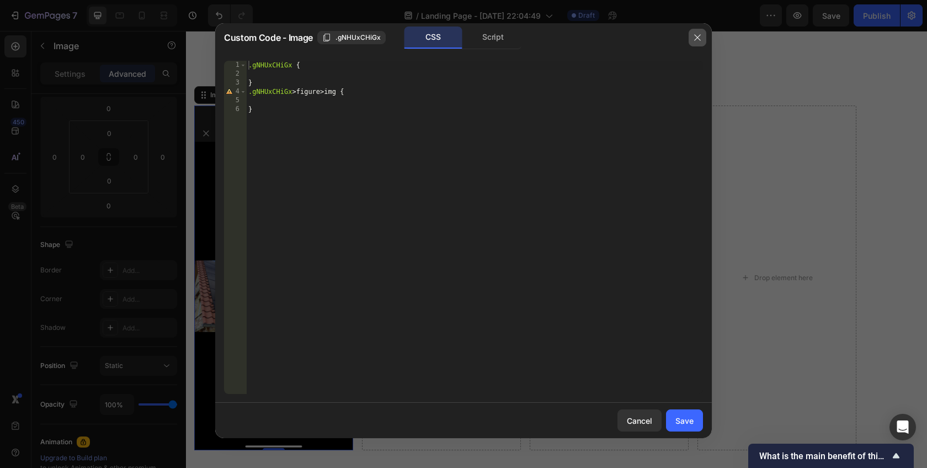
click at [697, 38] on icon "button" at bounding box center [697, 38] width 6 height 6
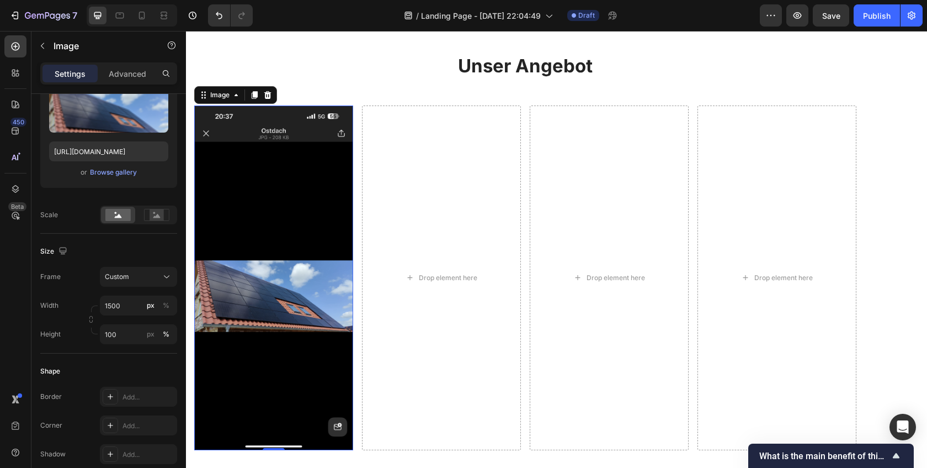
click at [281, 162] on img at bounding box center [273, 277] width 159 height 344
click at [235, 269] on img at bounding box center [273, 277] width 159 height 344
click at [272, 95] on div at bounding box center [267, 94] width 13 height 13
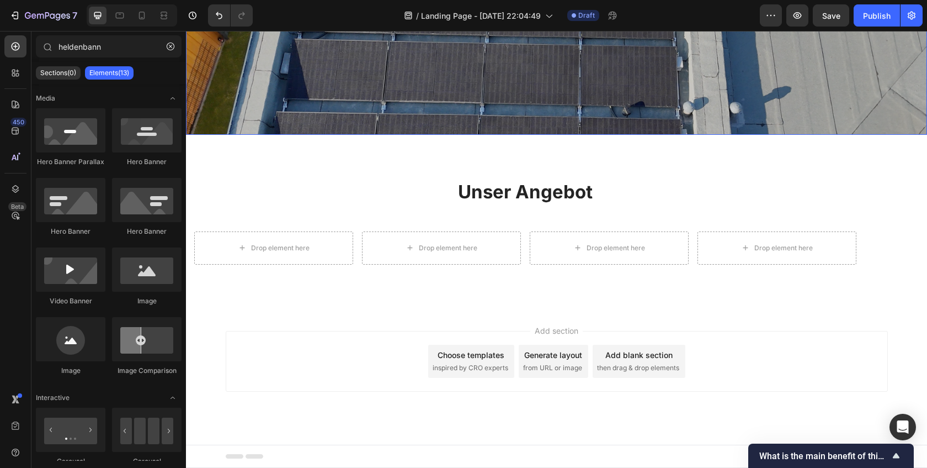
scroll to position [276, 0]
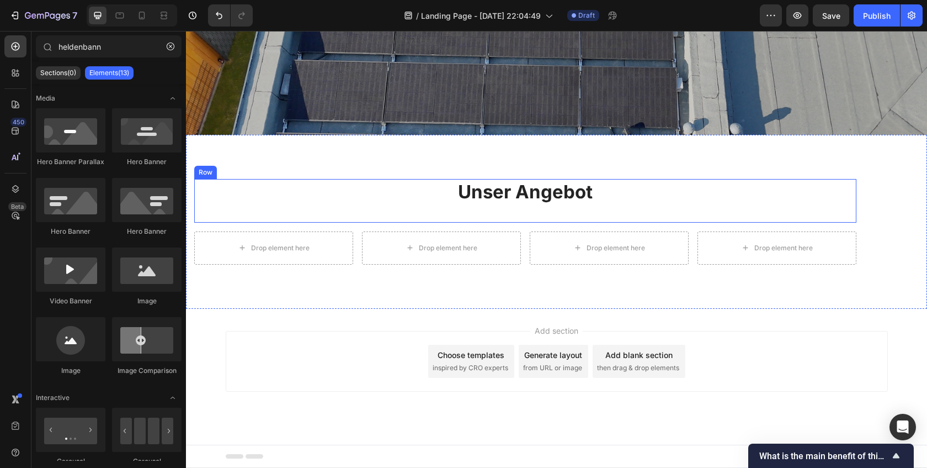
click at [248, 241] on div "Drop element here" at bounding box center [273, 247] width 159 height 33
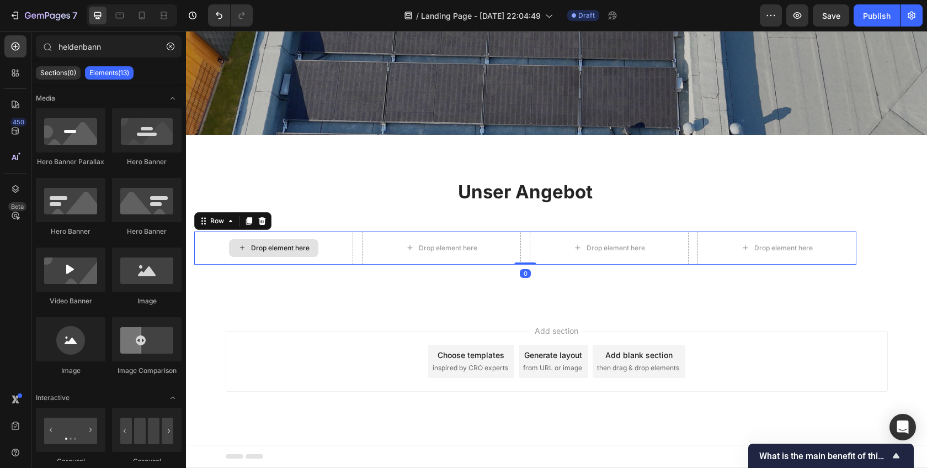
click at [272, 248] on div "Drop element here" at bounding box center [280, 247] width 59 height 9
click at [267, 246] on div "Drop element here" at bounding box center [280, 247] width 59 height 9
click at [266, 246] on div "Drop element here" at bounding box center [280, 247] width 59 height 9
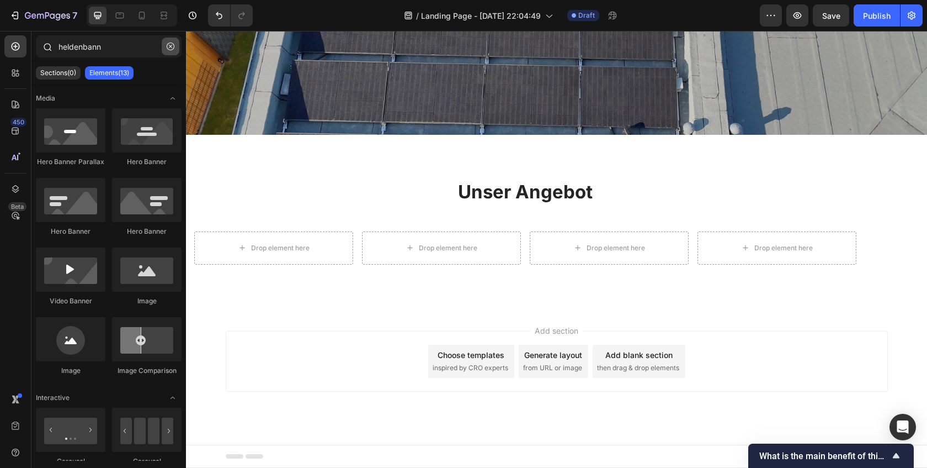
click at [168, 48] on icon "button" at bounding box center [171, 47] width 8 height 8
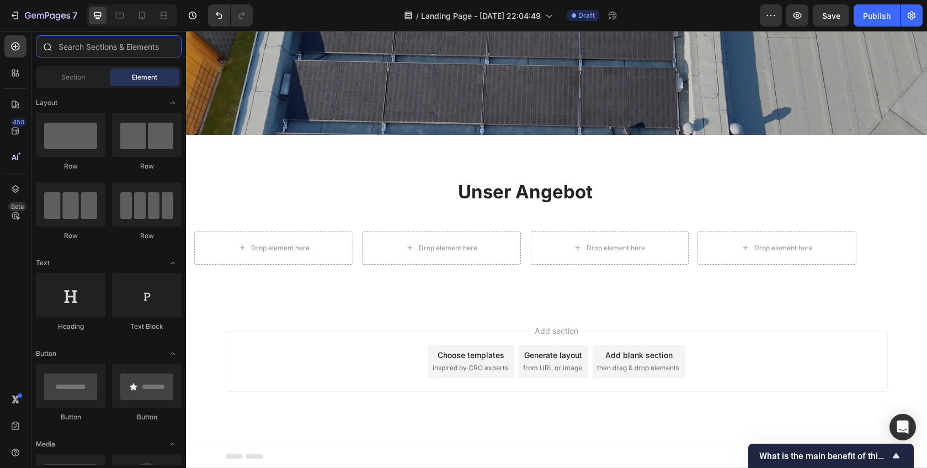
click at [168, 48] on input "text" at bounding box center [109, 46] width 146 height 22
click at [84, 79] on div "Section" at bounding box center [73, 77] width 70 height 18
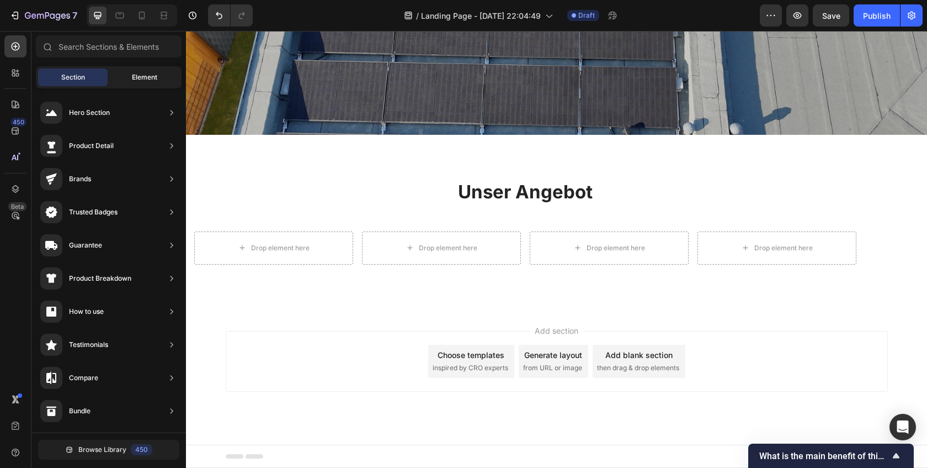
click at [137, 78] on span "Element" at bounding box center [144, 77] width 25 height 10
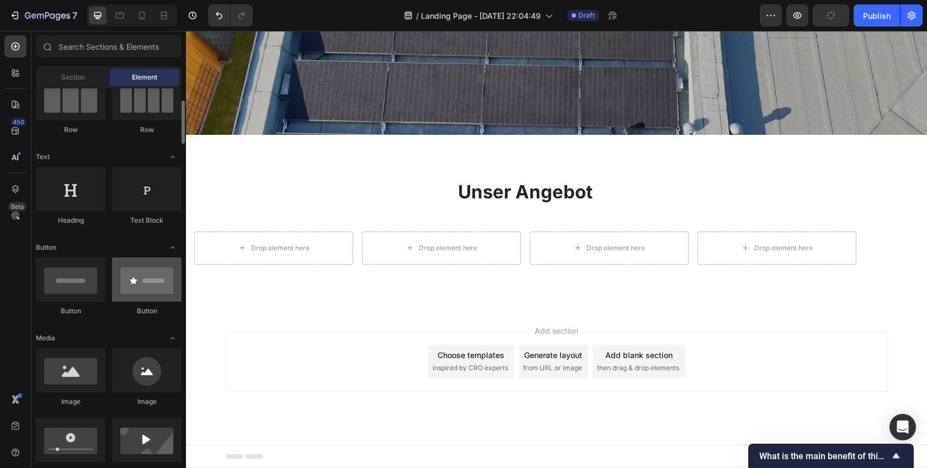
scroll to position [113, 0]
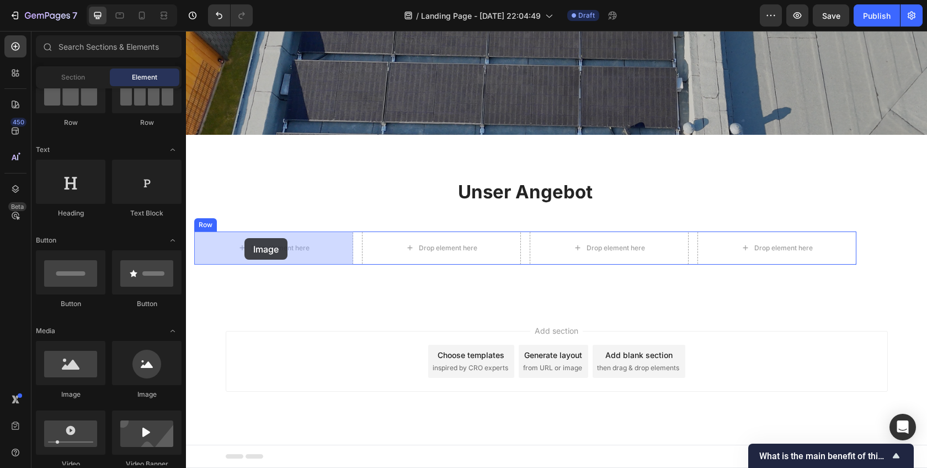
drag, startPoint x: 257, startPoint y: 392, endPoint x: 245, endPoint y: 239, distance: 153.4
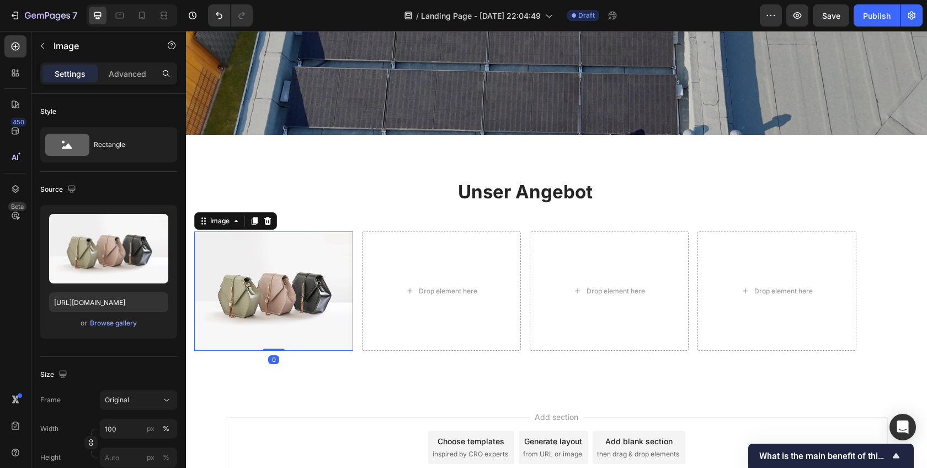
scroll to position [362, 0]
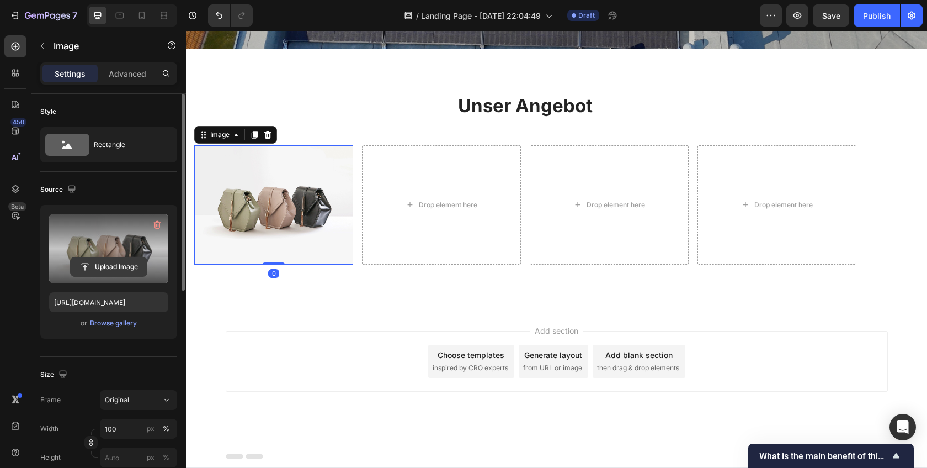
click at [114, 258] on input "file" at bounding box center [109, 266] width 76 height 19
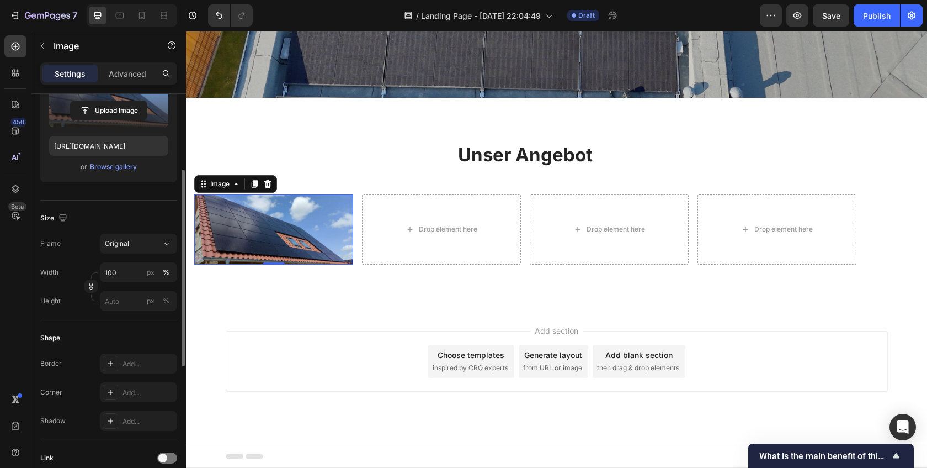
scroll to position [165, 0]
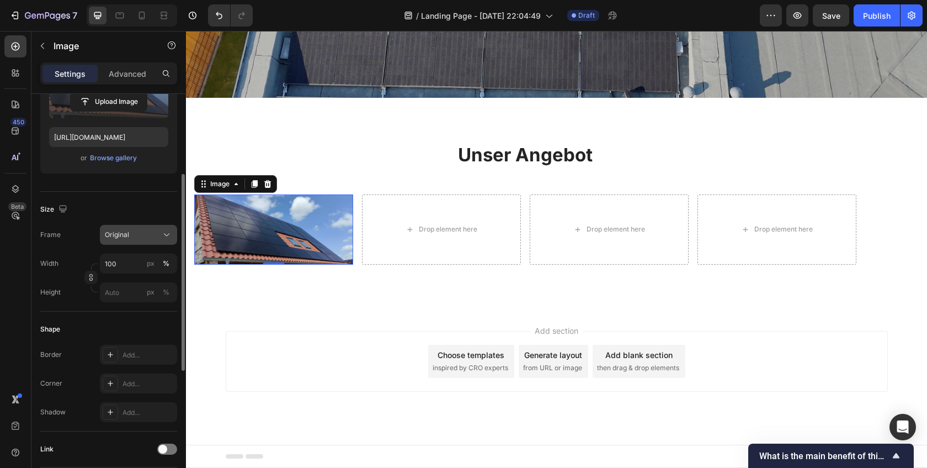
drag, startPoint x: 154, startPoint y: 250, endPoint x: 153, endPoint y: 237, distance: 12.2
click at [154, 250] on div "Frame Original Width 100 px % Height px %" at bounding box center [108, 263] width 137 height 77
click at [153, 236] on div "Original" at bounding box center [132, 235] width 54 height 10
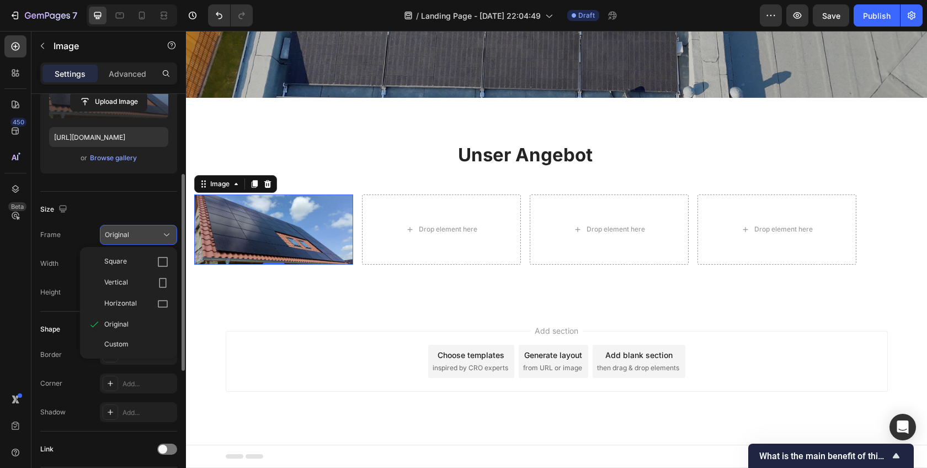
click at [142, 261] on div "Square" at bounding box center [136, 261] width 64 height 11
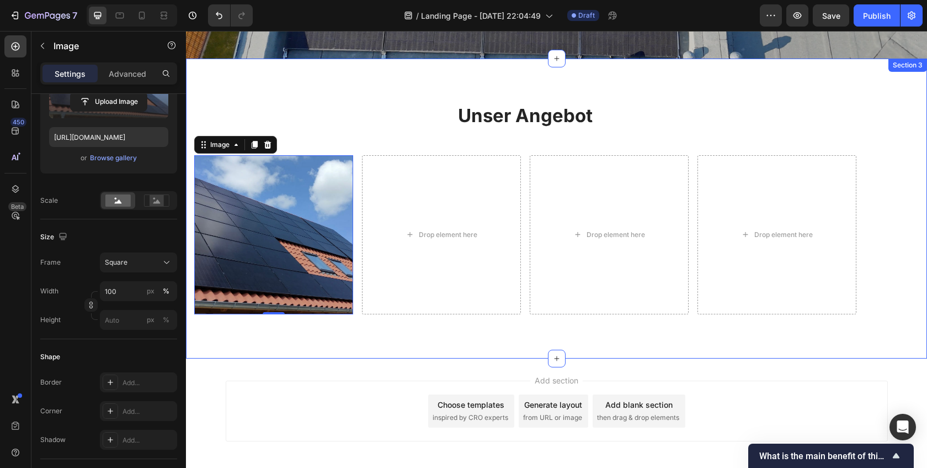
scroll to position [347, 0]
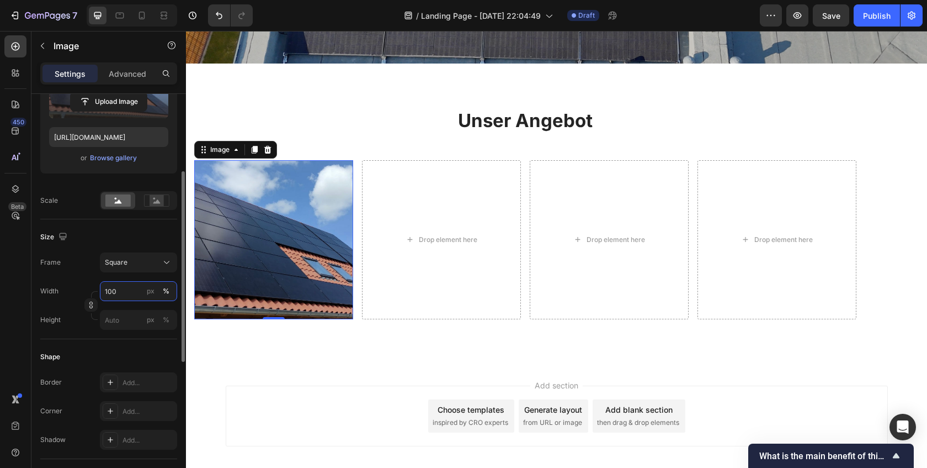
click at [118, 294] on input "100" at bounding box center [138, 291] width 77 height 20
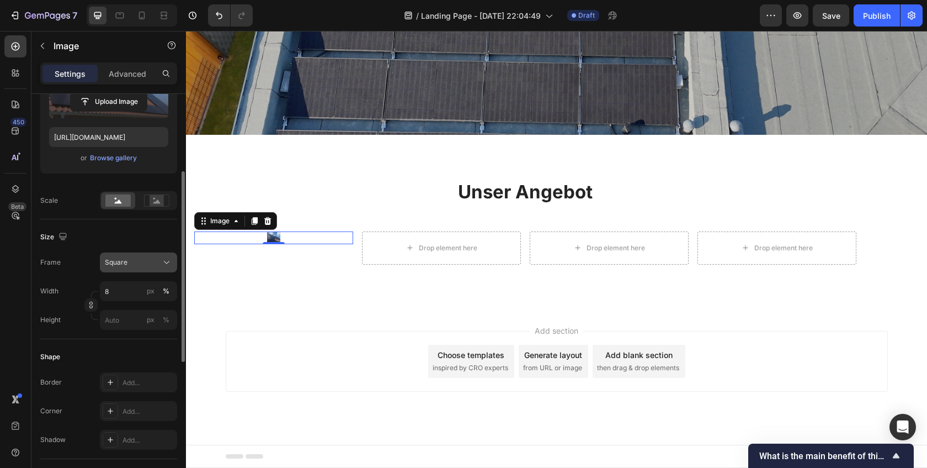
click at [120, 254] on button "Square" at bounding box center [138, 262] width 77 height 20
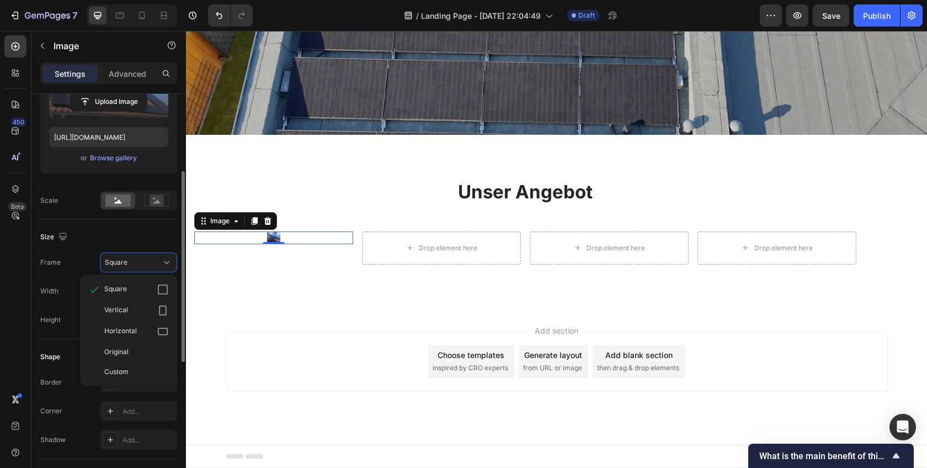
click at [132, 301] on div "Vertical" at bounding box center [128, 310] width 88 height 21
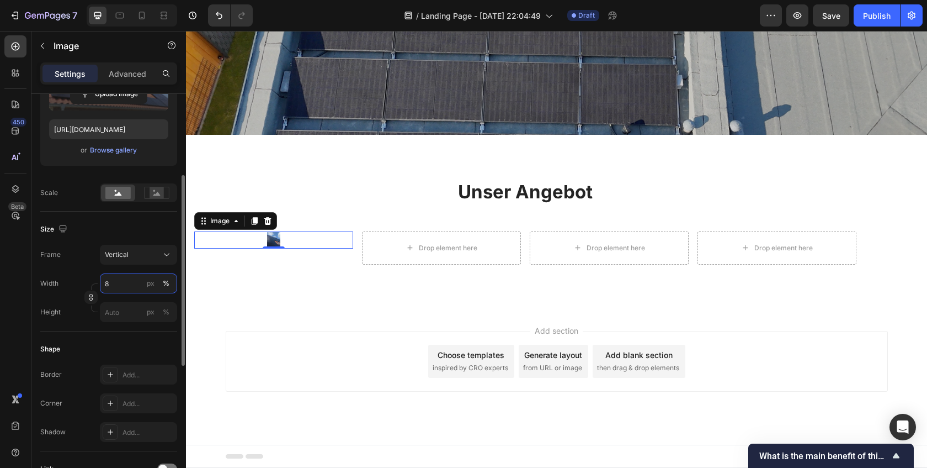
click at [111, 285] on input "8" at bounding box center [138, 283] width 77 height 20
click at [112, 298] on div "Full 100%" at bounding box center [127, 308] width 91 height 20
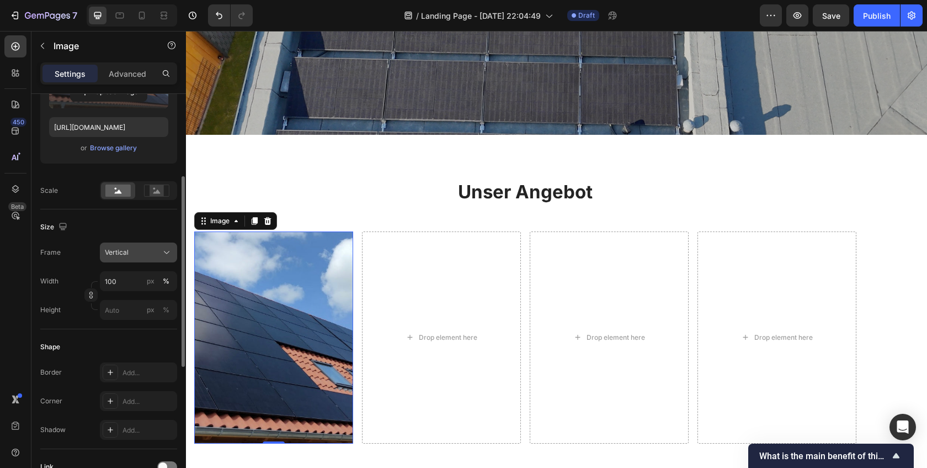
click at [132, 253] on div "Vertical" at bounding box center [132, 252] width 54 height 10
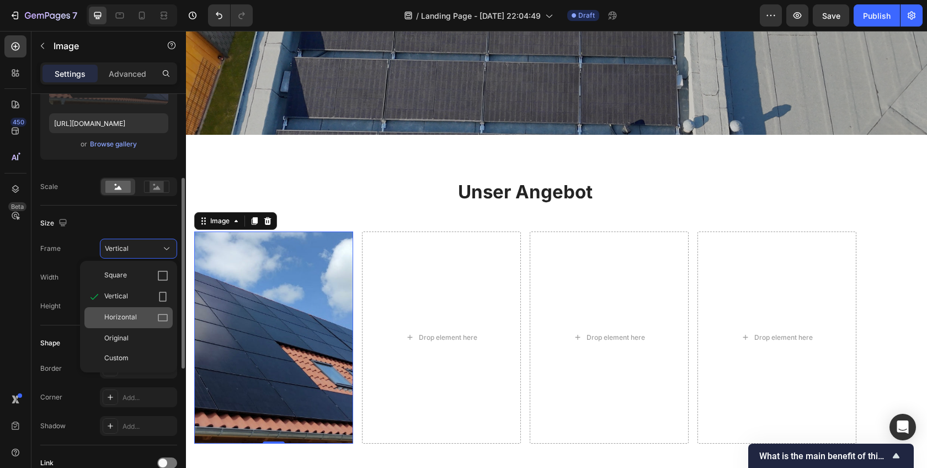
click at [130, 318] on span "Horizontal" at bounding box center [120, 317] width 33 height 11
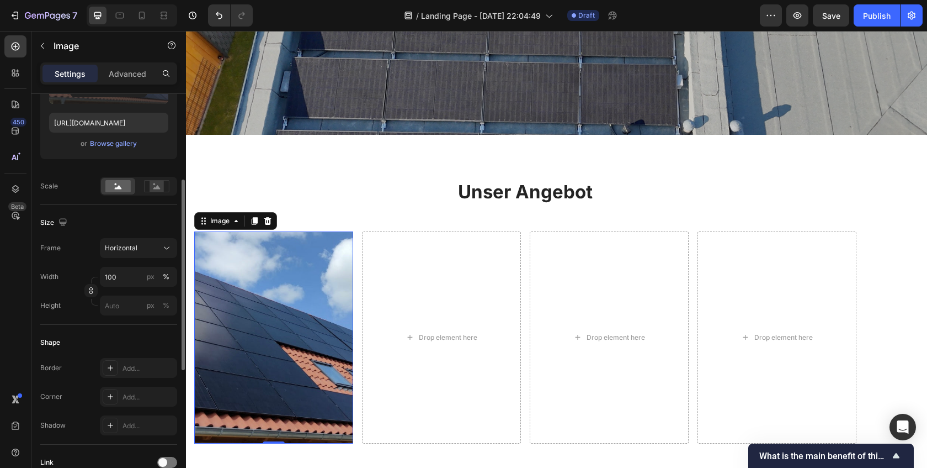
scroll to position [181, 0]
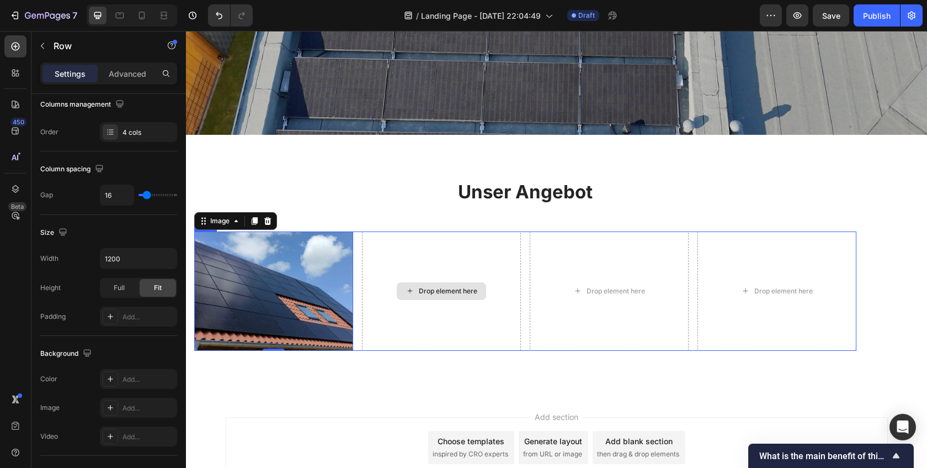
click at [395, 277] on div "Drop element here" at bounding box center [441, 290] width 159 height 119
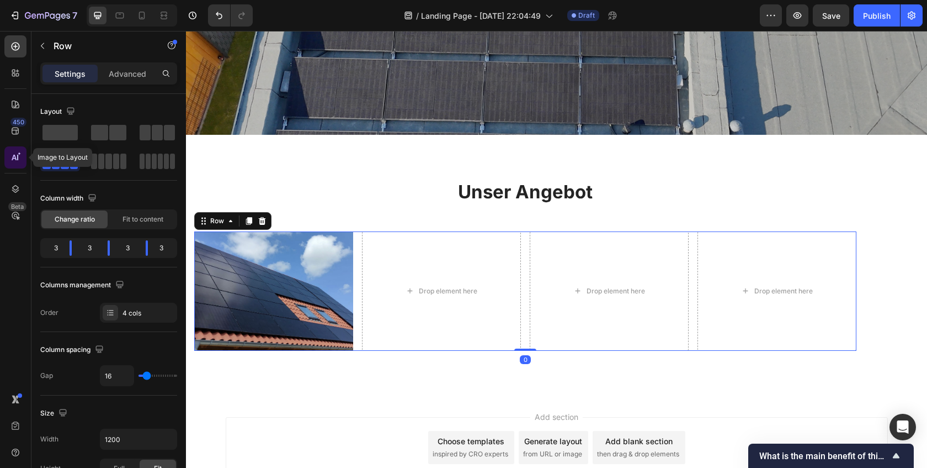
click at [15, 156] on icon at bounding box center [14, 158] width 5 height 6
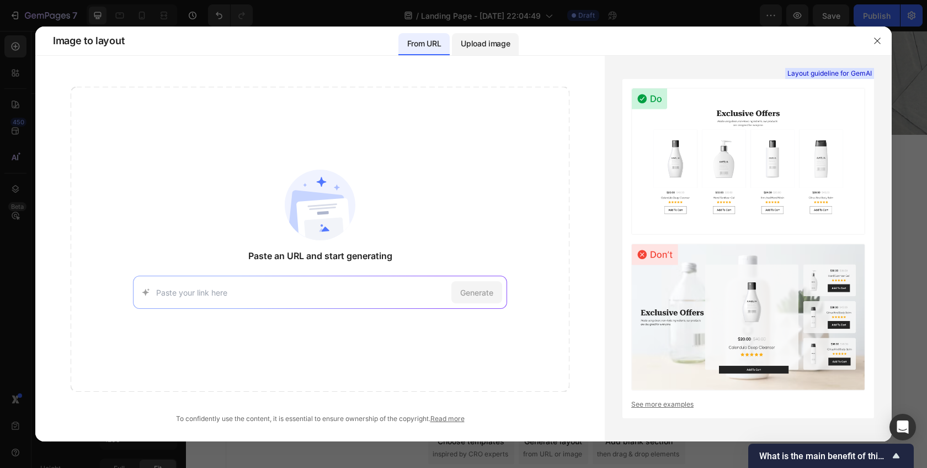
click at [475, 41] on p "Upload image" at bounding box center [485, 43] width 49 height 13
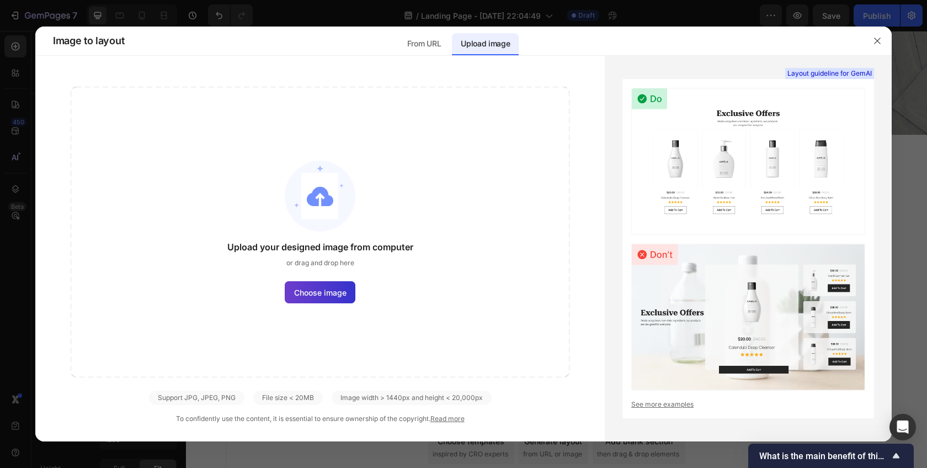
click at [314, 291] on span "Choose image" at bounding box center [320, 292] width 52 height 12
click at [0, 0] on input "Choose image" at bounding box center [0, 0] width 0 height 0
click at [421, 51] on div "From URL" at bounding box center [424, 44] width 51 height 22
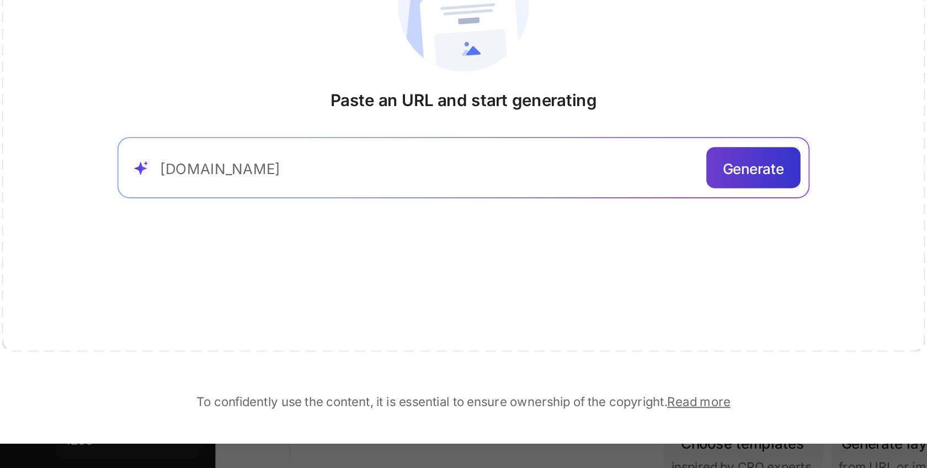
click at [465, 296] on span "Generate" at bounding box center [476, 292] width 33 height 12
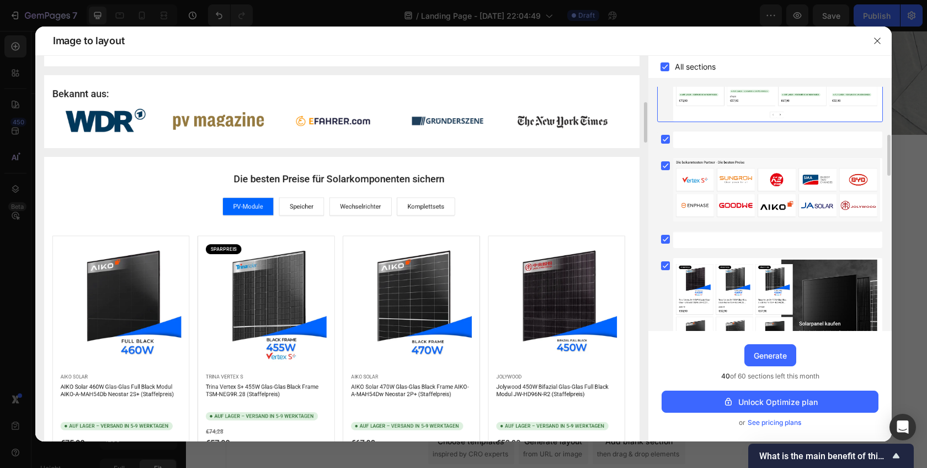
scroll to position [408, 0]
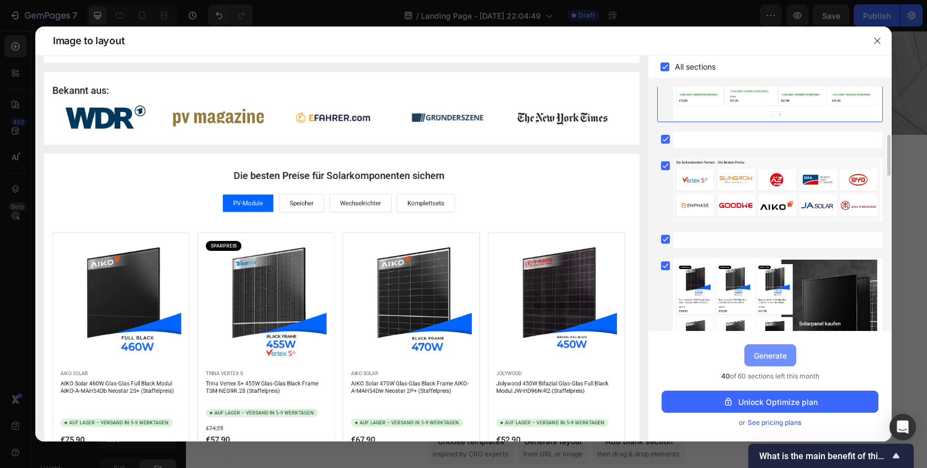
drag, startPoint x: 772, startPoint y: 362, endPoint x: 487, endPoint y: 323, distance: 287.0
click at [772, 362] on button "Generate" at bounding box center [771, 355] width 52 height 22
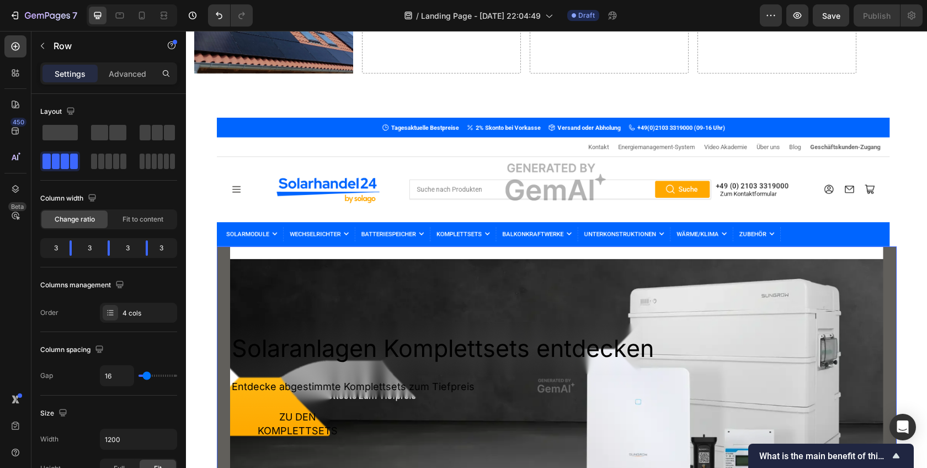
scroll to position [552, 0]
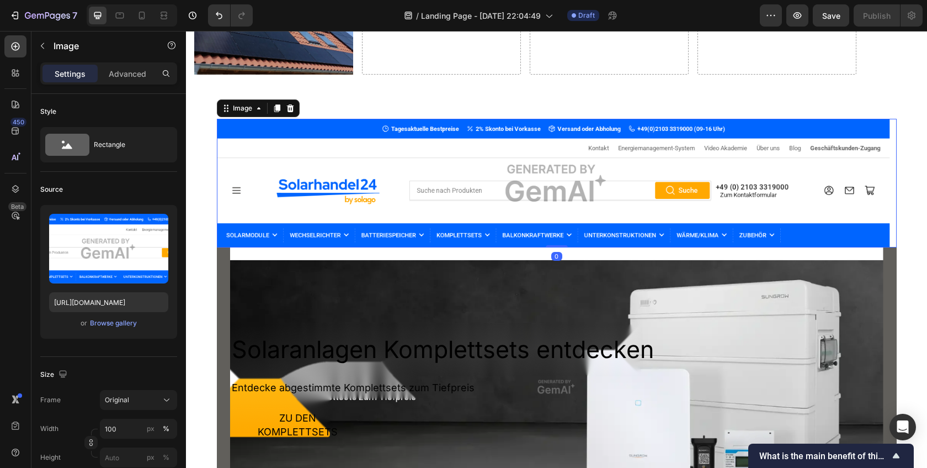
click at [531, 177] on img at bounding box center [557, 183] width 680 height 129
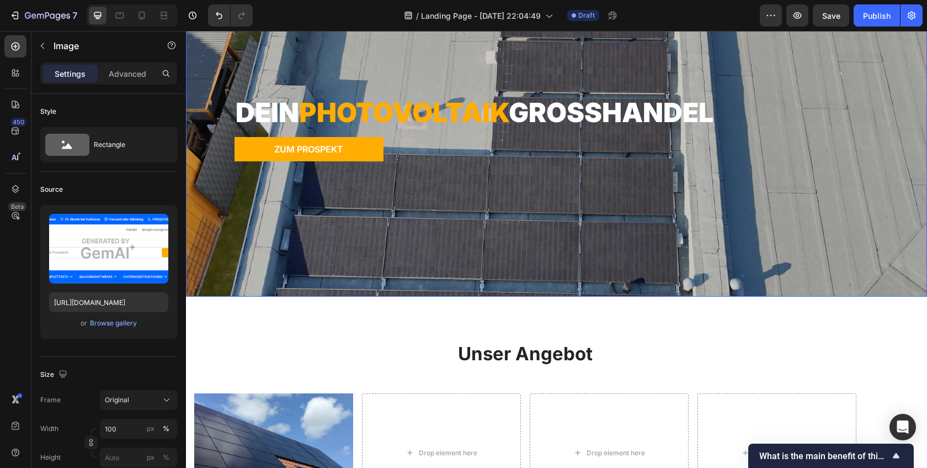
scroll to position [0, 0]
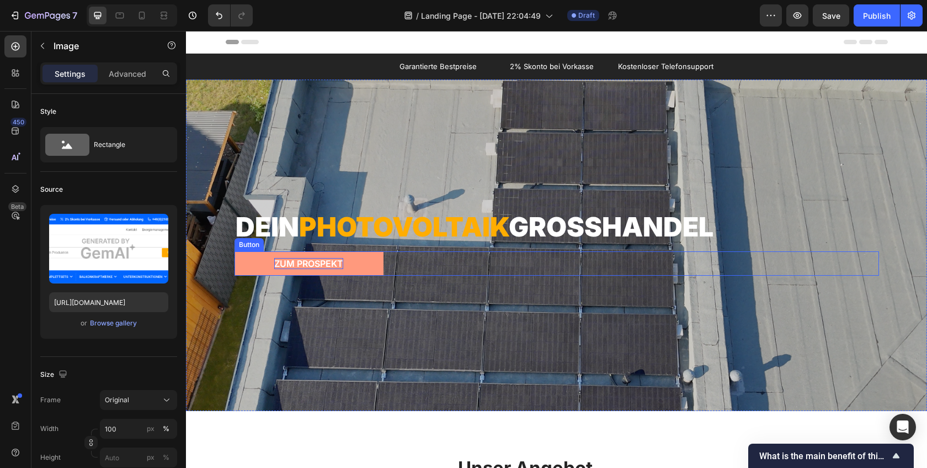
drag, startPoint x: 285, startPoint y: 267, endPoint x: 279, endPoint y: 267, distance: 6.1
click at [284, 267] on p "Zum prospekt" at bounding box center [308, 264] width 69 height 12
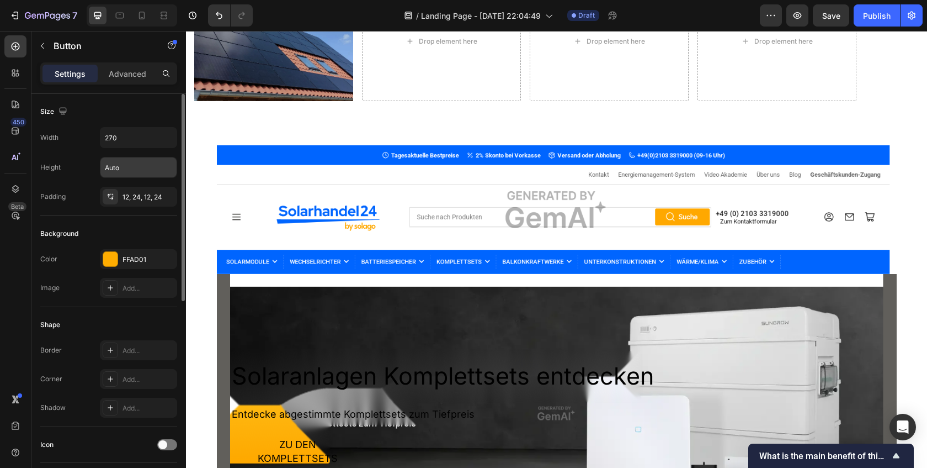
scroll to position [522, 0]
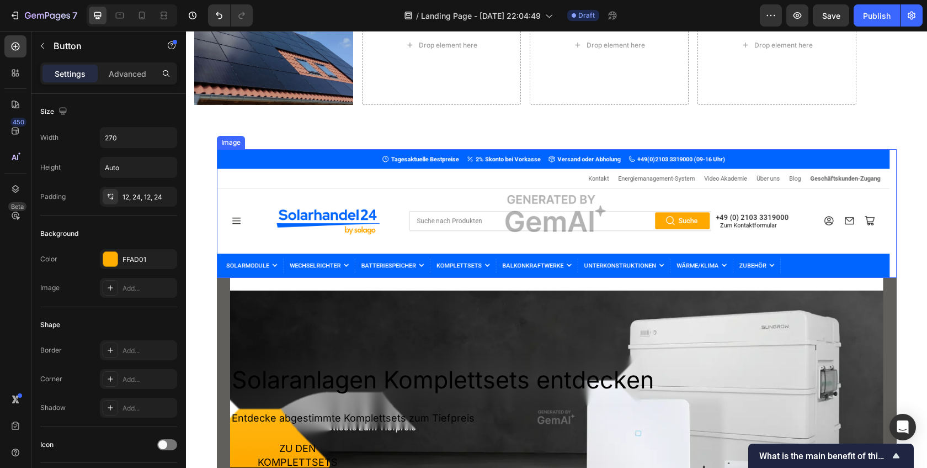
click at [247, 157] on img at bounding box center [557, 213] width 680 height 129
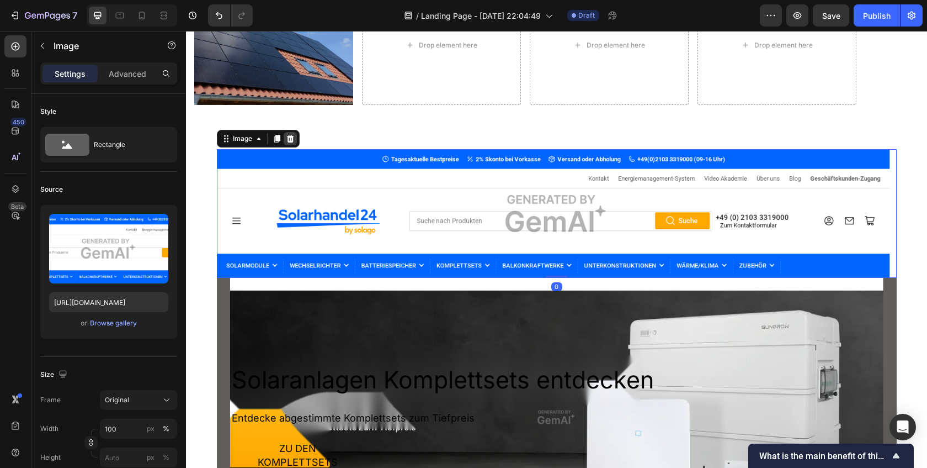
click at [292, 137] on icon at bounding box center [289, 139] width 7 height 8
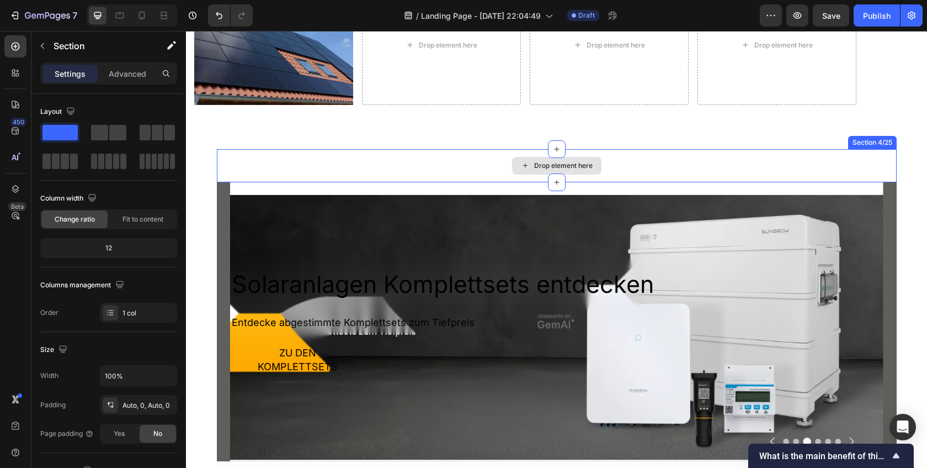
click at [333, 170] on div "Drop element here" at bounding box center [557, 165] width 680 height 33
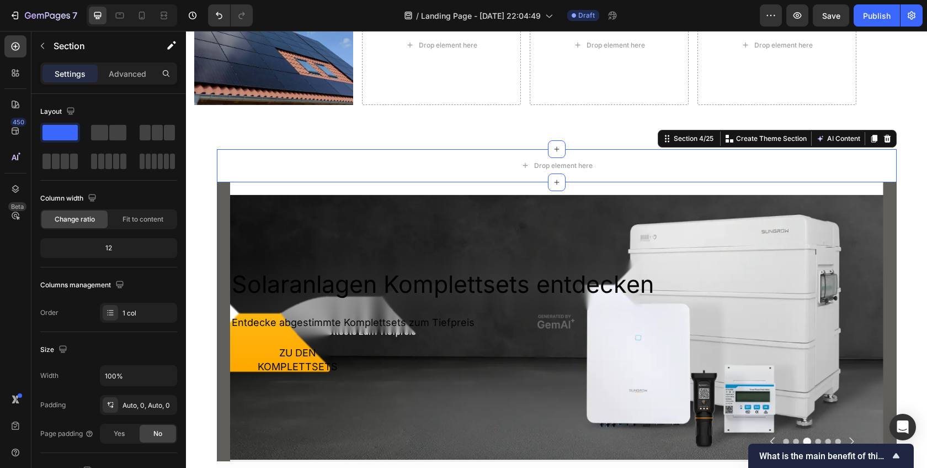
click at [887, 142] on icon at bounding box center [887, 139] width 7 height 8
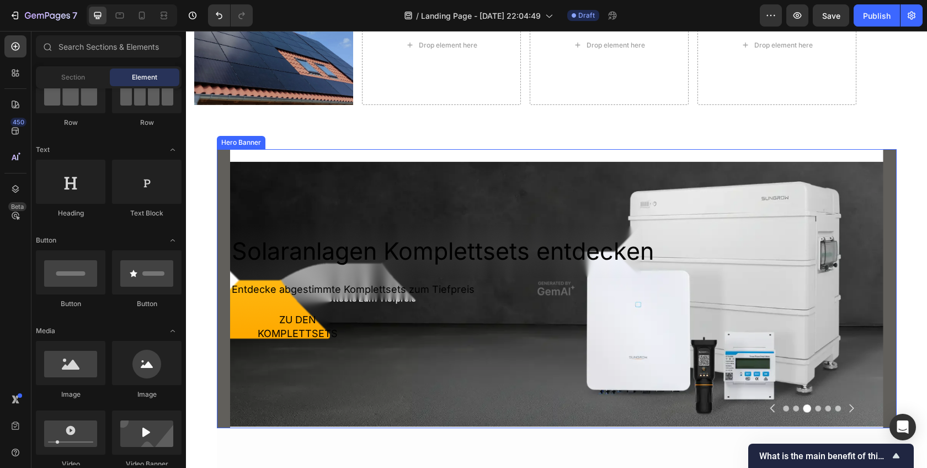
click at [720, 184] on div "Overlay" at bounding box center [557, 288] width 654 height 279
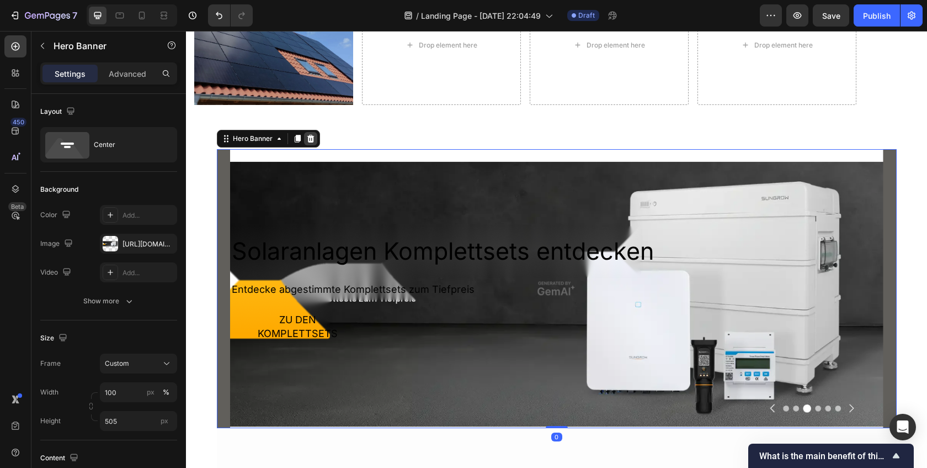
click at [314, 139] on icon at bounding box center [310, 138] width 9 height 9
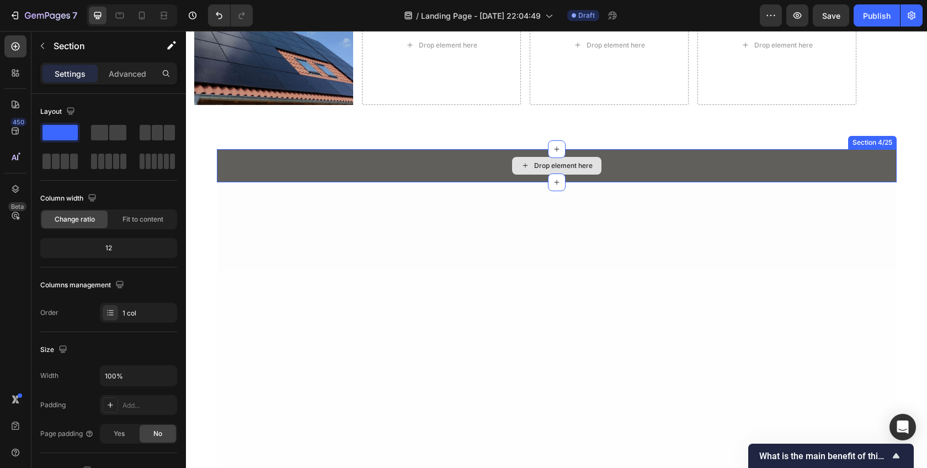
click at [394, 162] on div "Drop element here" at bounding box center [557, 165] width 680 height 33
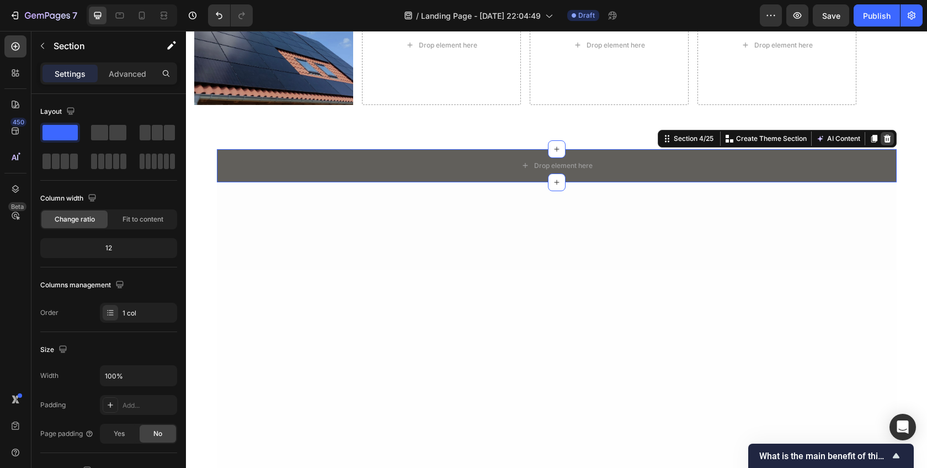
click at [886, 135] on icon at bounding box center [887, 139] width 7 height 8
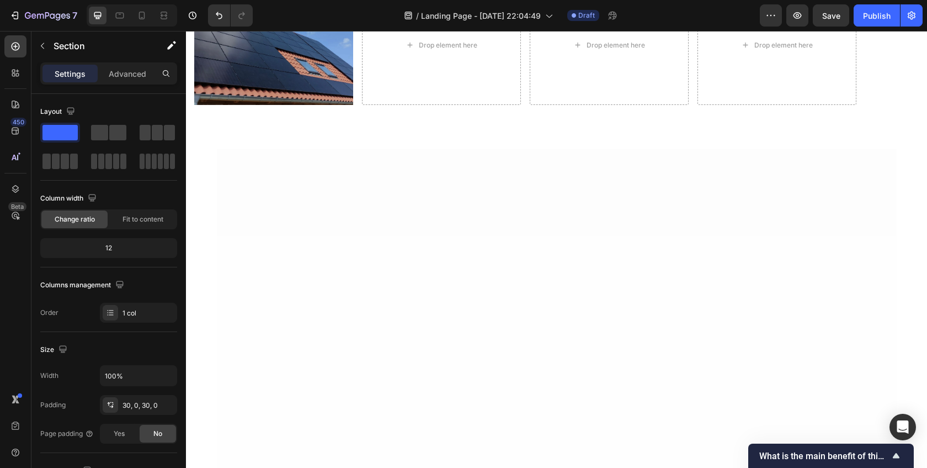
click at [611, 211] on div at bounding box center [557, 192] width 680 height 87
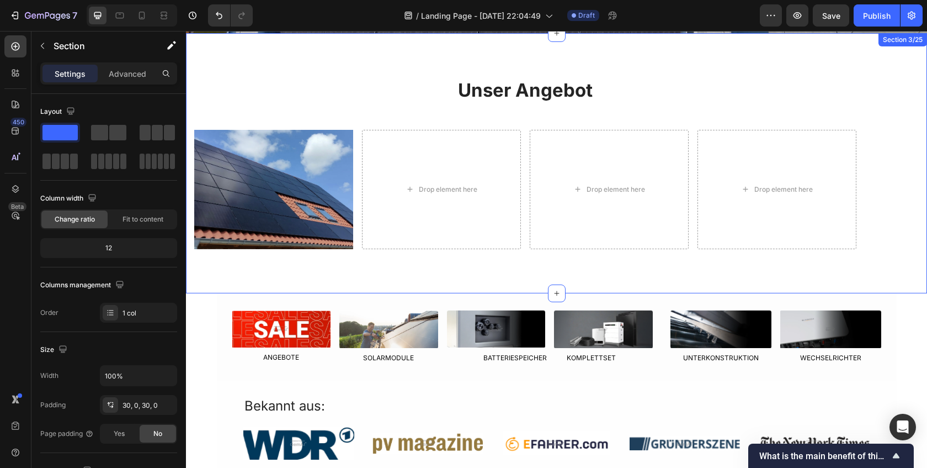
scroll to position [376, 0]
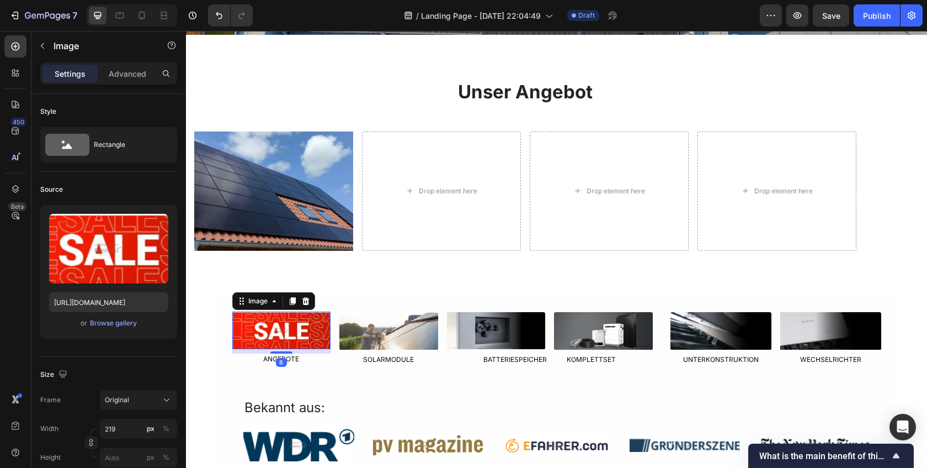
click at [273, 325] on img at bounding box center [281, 330] width 99 height 38
click at [276, 329] on img at bounding box center [281, 330] width 99 height 38
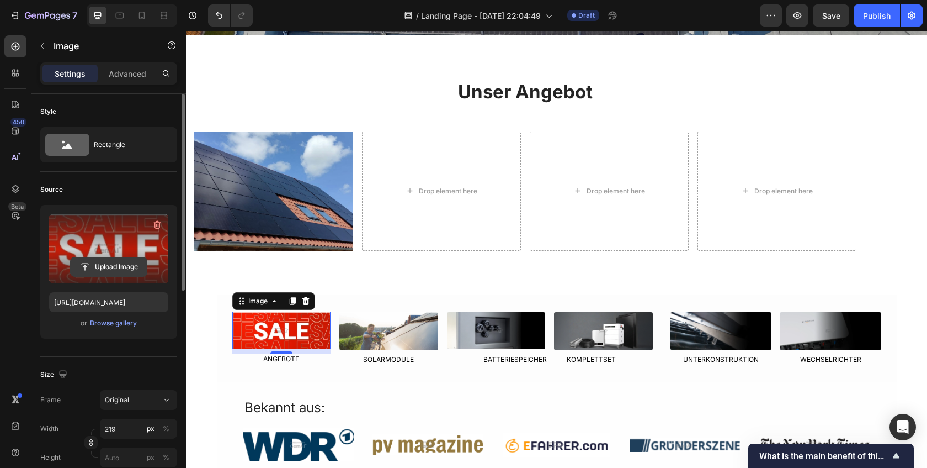
click at [107, 269] on input "file" at bounding box center [109, 266] width 76 height 19
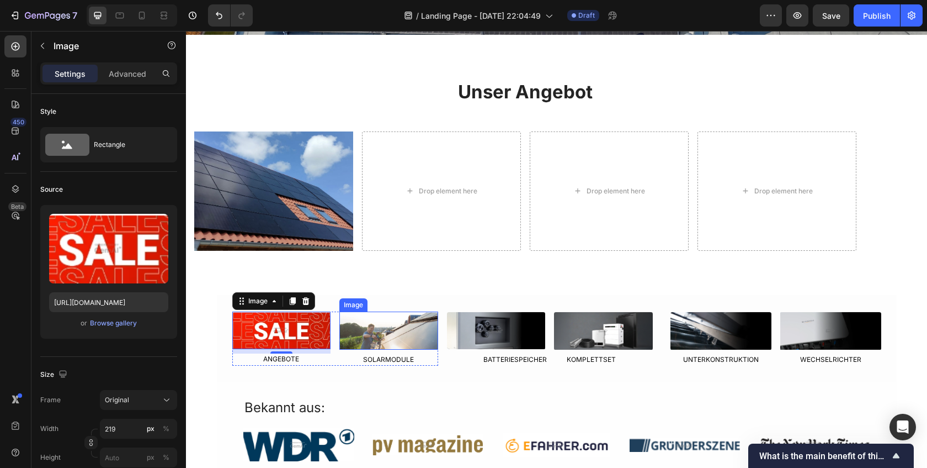
click at [375, 346] on img at bounding box center [388, 330] width 99 height 38
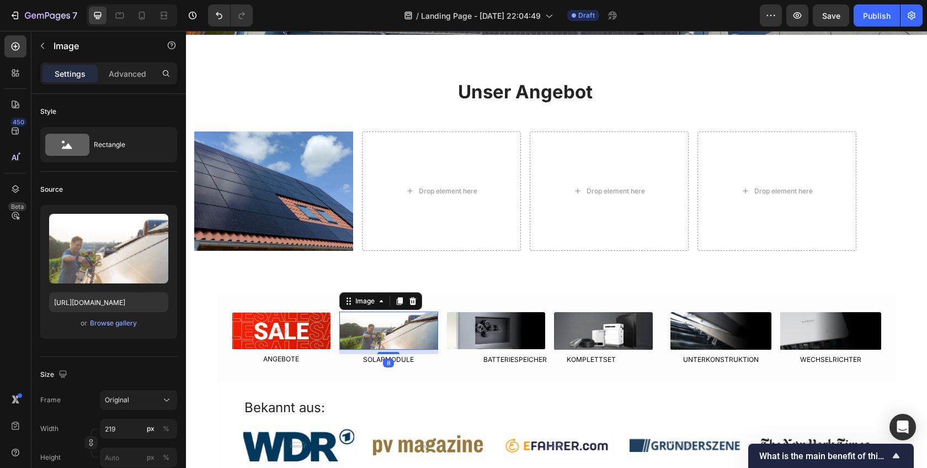
scroll to position [378, 0]
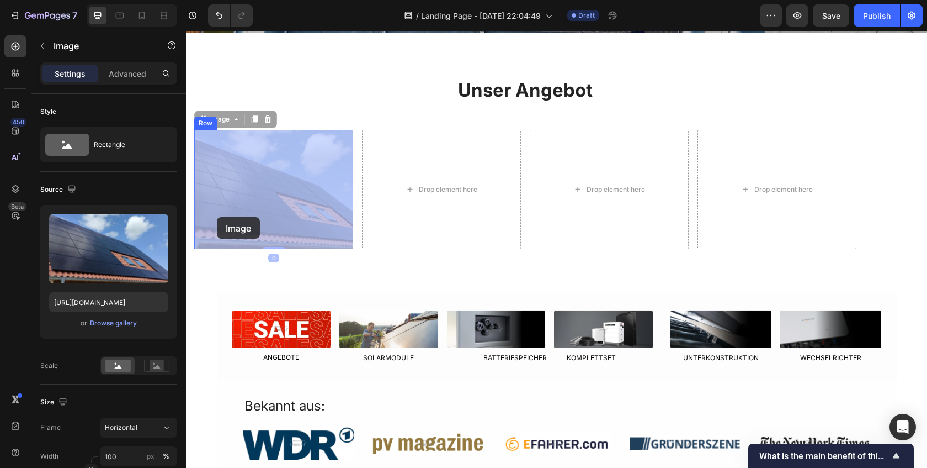
drag, startPoint x: 246, startPoint y: 224, endPoint x: 246, endPoint y: 197, distance: 26.5
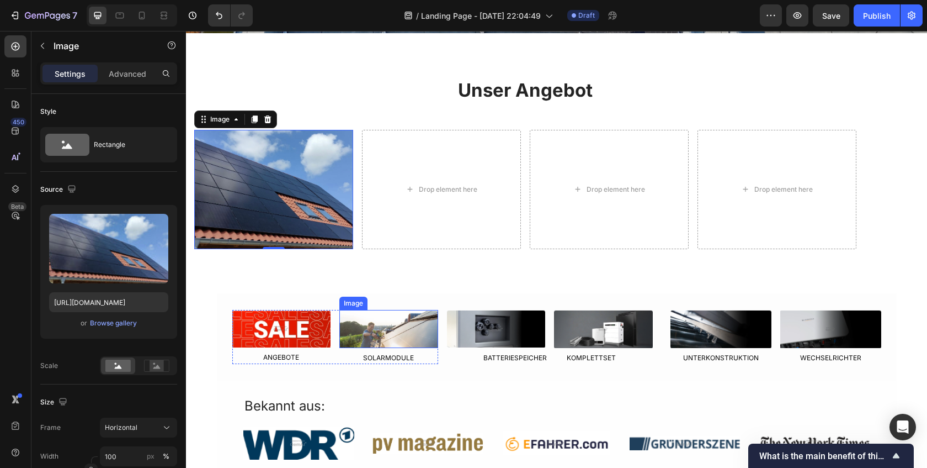
click at [384, 321] on img at bounding box center [388, 329] width 99 height 38
click at [378, 339] on img at bounding box center [388, 329] width 99 height 38
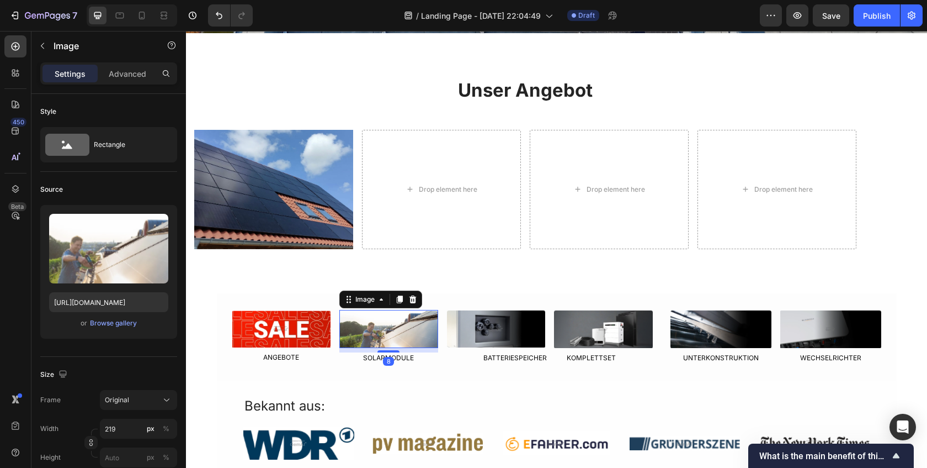
drag, startPoint x: 378, startPoint y: 339, endPoint x: 370, endPoint y: 337, distance: 8.6
click at [378, 339] on img at bounding box center [388, 329] width 99 height 38
click at [113, 323] on div "Browse gallery" at bounding box center [113, 323] width 47 height 10
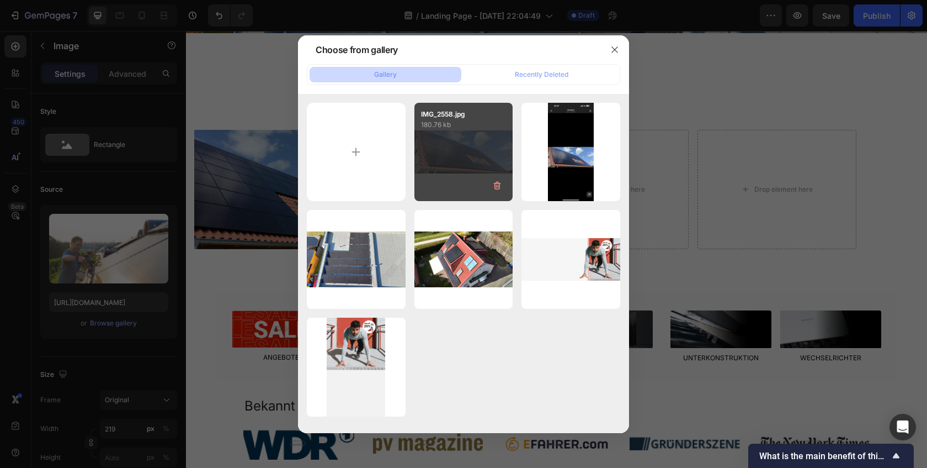
click at [464, 160] on div "IMG_2558.jpg 180.76 kb" at bounding box center [464, 152] width 99 height 99
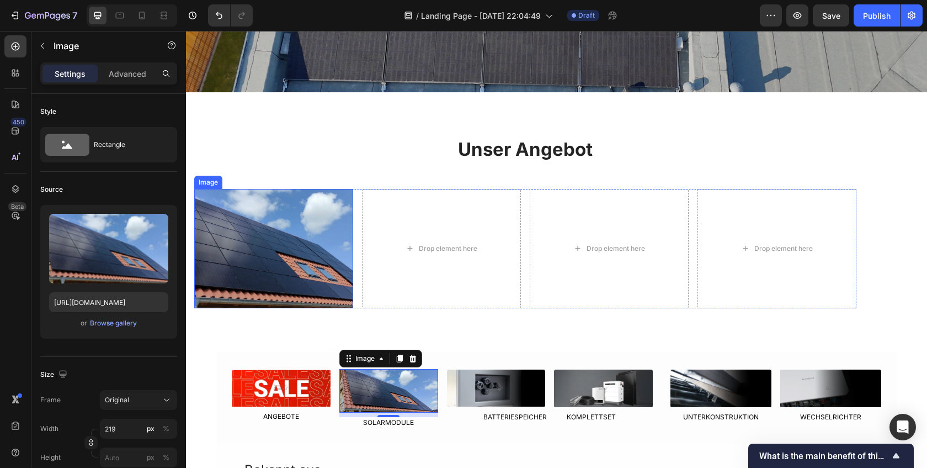
scroll to position [317, 0]
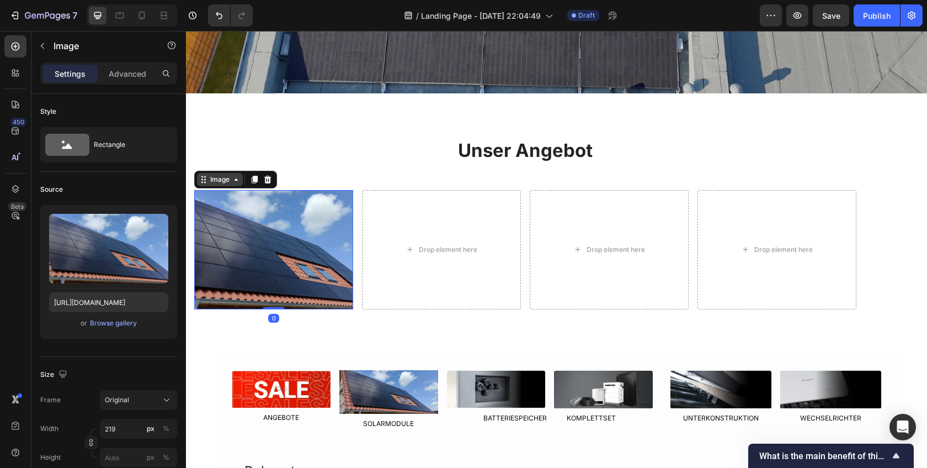
click at [214, 182] on div "Image" at bounding box center [220, 179] width 24 height 10
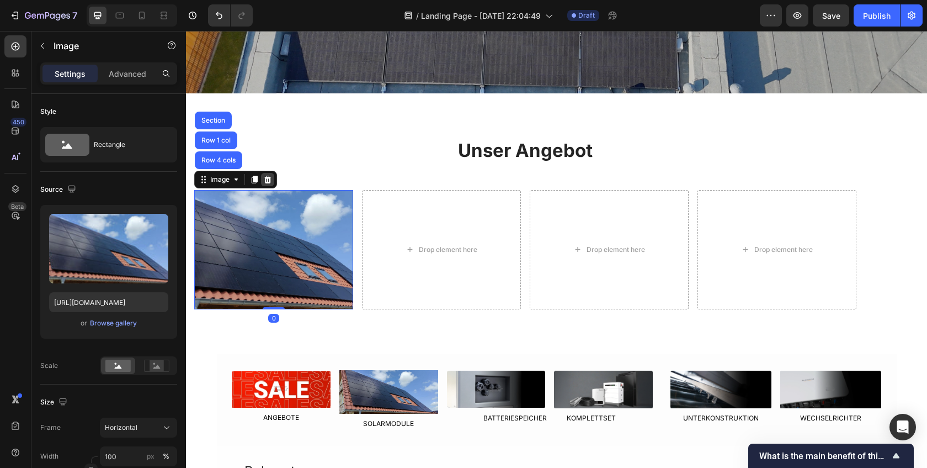
click at [269, 177] on icon at bounding box center [267, 180] width 7 height 8
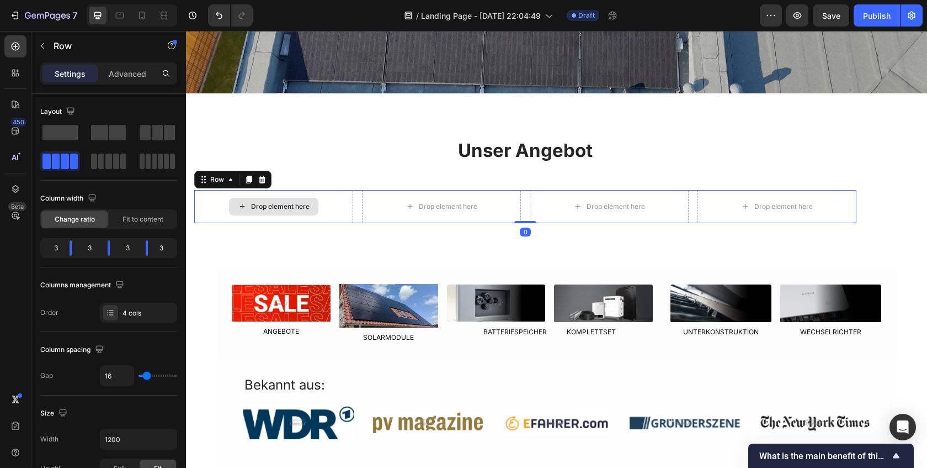
click at [294, 193] on div "Drop element here" at bounding box center [273, 206] width 159 height 33
click at [261, 177] on icon at bounding box center [262, 180] width 7 height 8
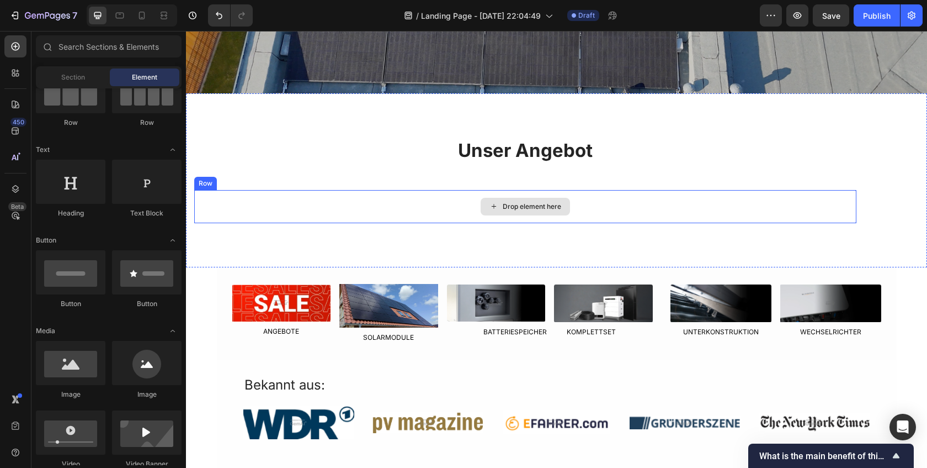
click at [336, 194] on div "Drop element here" at bounding box center [525, 206] width 662 height 33
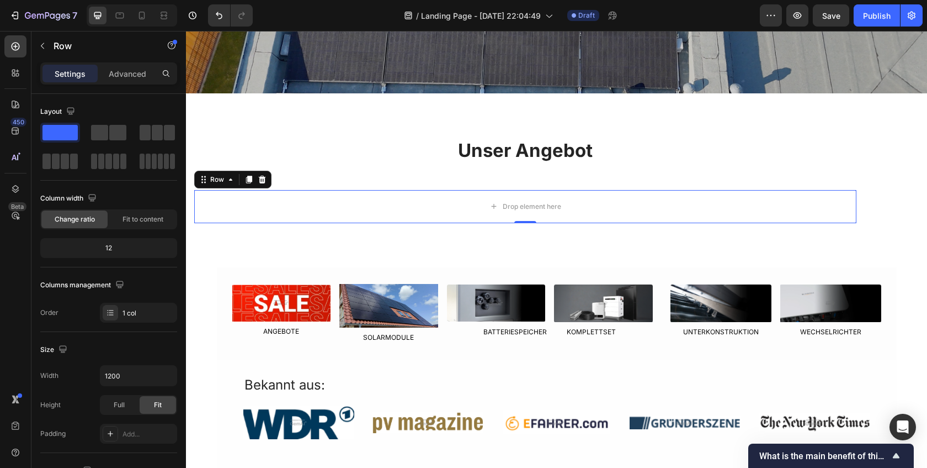
click at [264, 183] on icon at bounding box center [262, 179] width 9 height 9
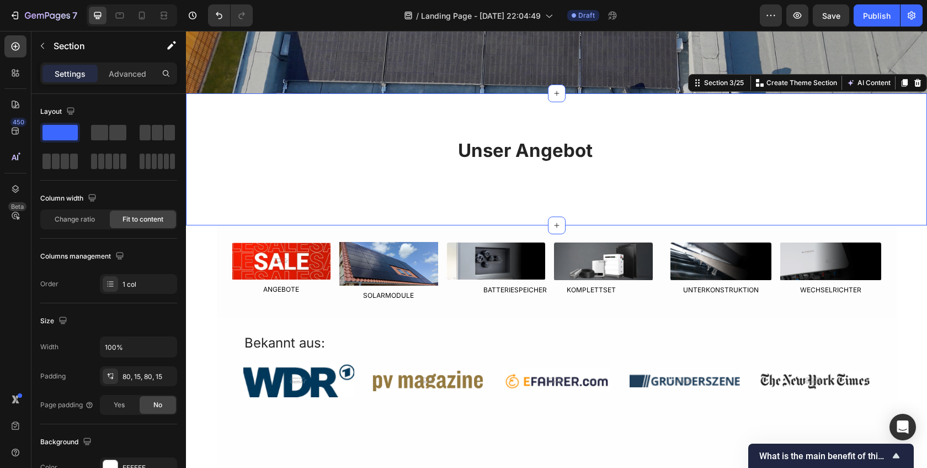
click at [340, 187] on div "Unser Angebot Heading Row Section 3/25 You can create reusable sections Create …" at bounding box center [556, 159] width 741 height 132
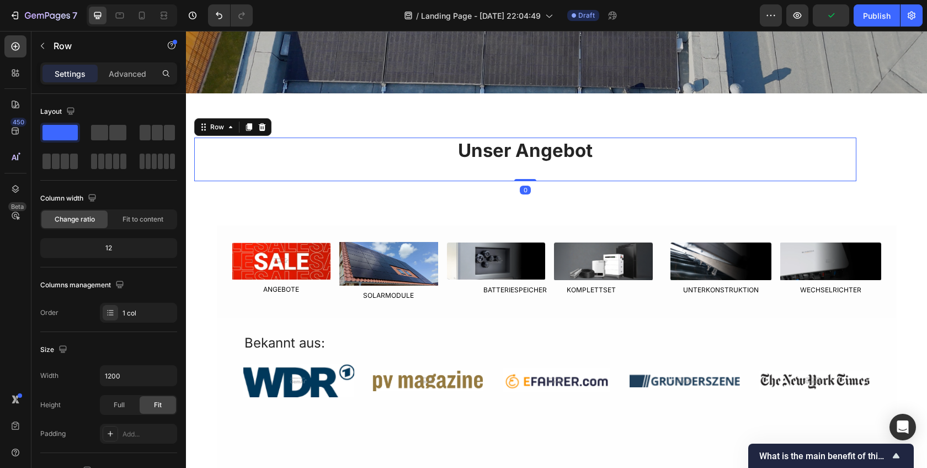
click at [538, 171] on div "Unser Angebot Heading" at bounding box center [525, 159] width 662 height 44
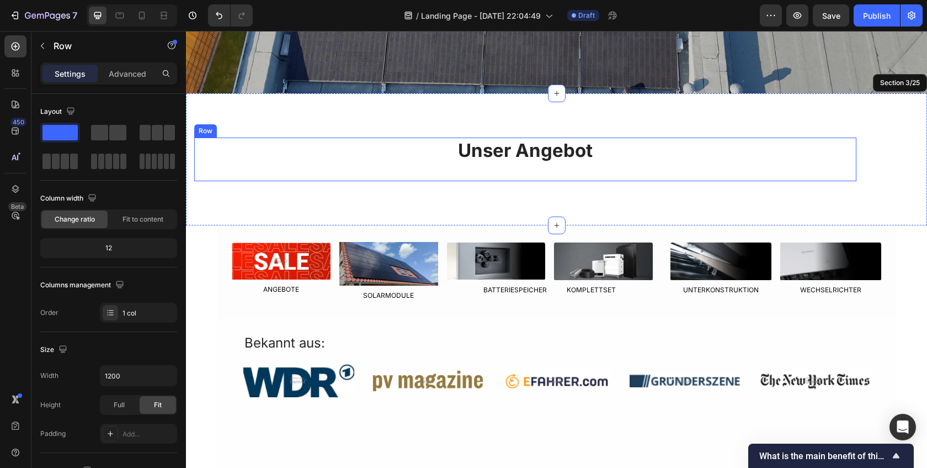
click at [526, 174] on div "Unser Angebot Heading" at bounding box center [525, 159] width 662 height 44
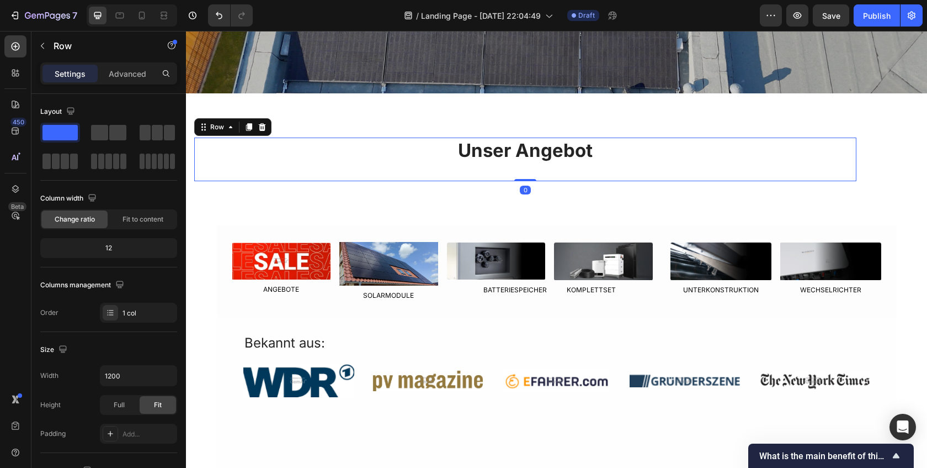
drag, startPoint x: 525, startPoint y: 179, endPoint x: 525, endPoint y: 160, distance: 18.8
click at [528, 167] on div "Unser Angebot Heading Row 0" at bounding box center [525, 159] width 662 height 44
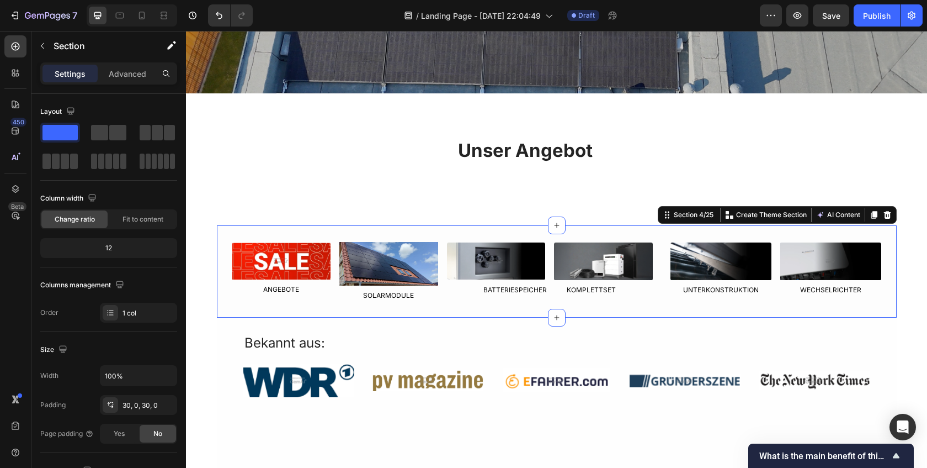
click at [522, 232] on div "Image ANGEBOTE Text Block Image SOLARMODULE Text Block Row Image Image Row BATT…" at bounding box center [557, 271] width 680 height 93
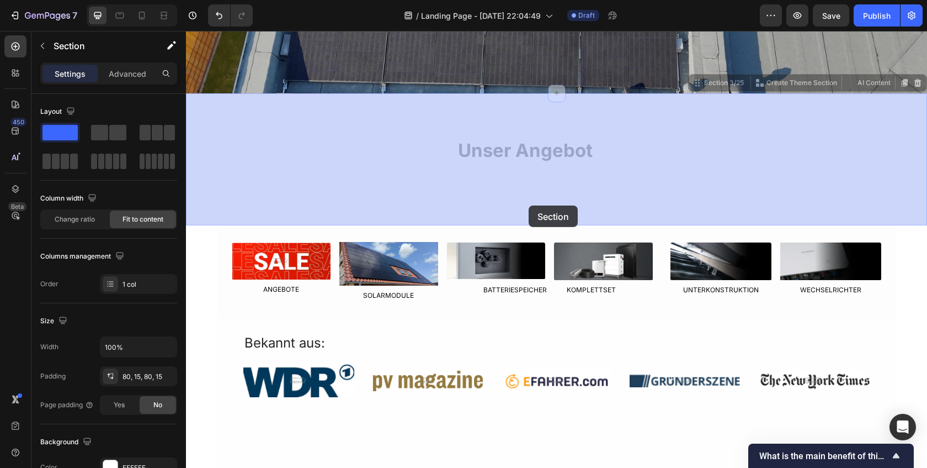
drag, startPoint x: 525, startPoint y: 224, endPoint x: 529, endPoint y: 205, distance: 18.5
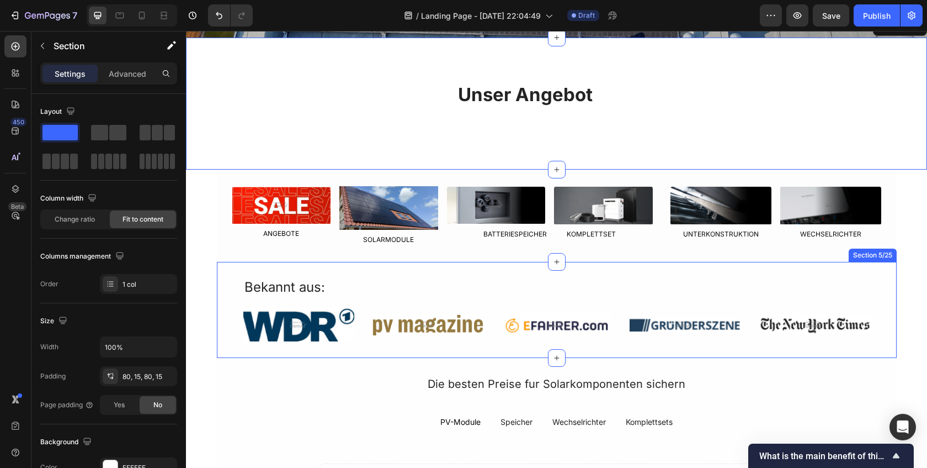
click at [457, 264] on div "Bekannt aus: Text Block Image Image Image Image Image Row Row Section 5/25" at bounding box center [557, 309] width 680 height 95
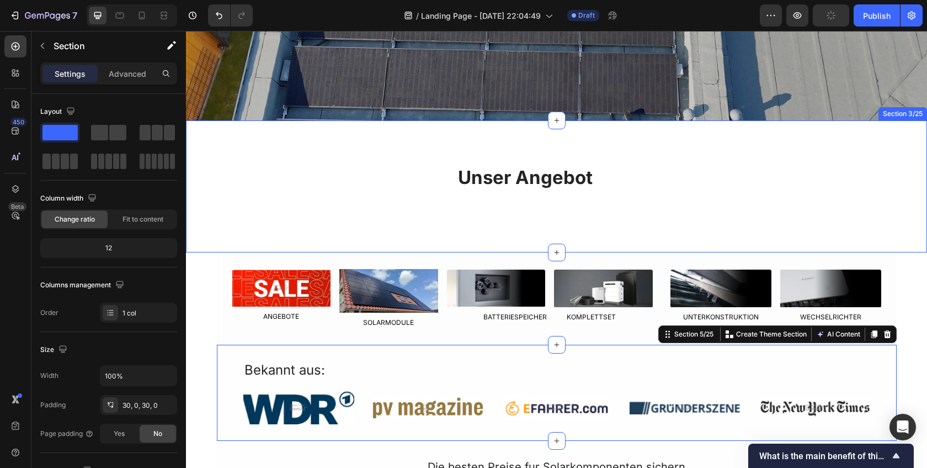
scroll to position [266, 0]
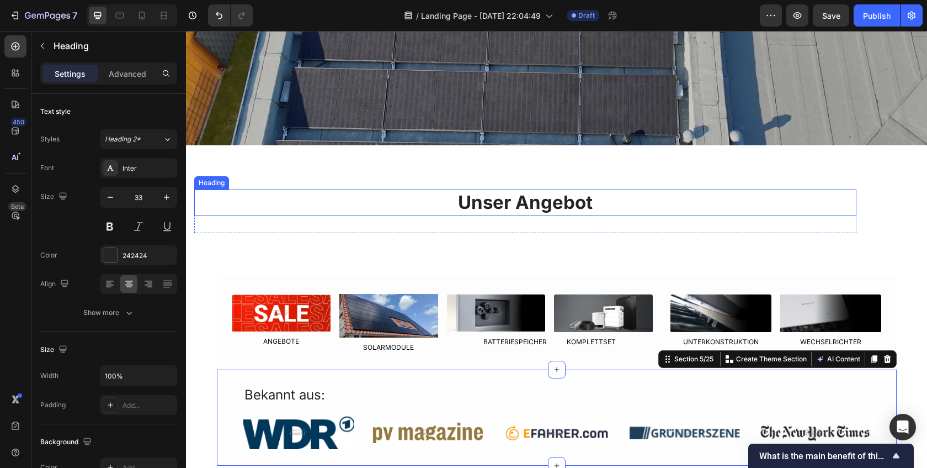
click at [478, 201] on h2 "Unser Angebot" at bounding box center [525, 202] width 662 height 26
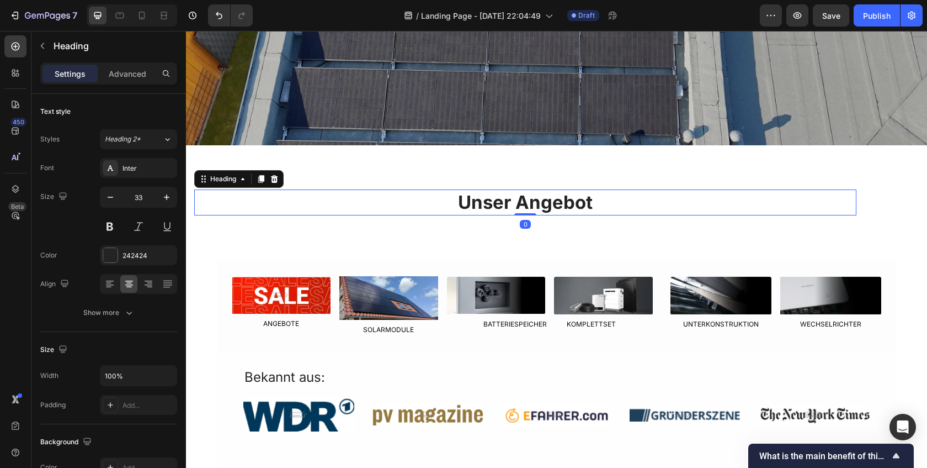
drag, startPoint x: 519, startPoint y: 231, endPoint x: 522, endPoint y: 209, distance: 22.3
click at [522, 209] on div "Unser Angebot Heading 0" at bounding box center [525, 202] width 662 height 26
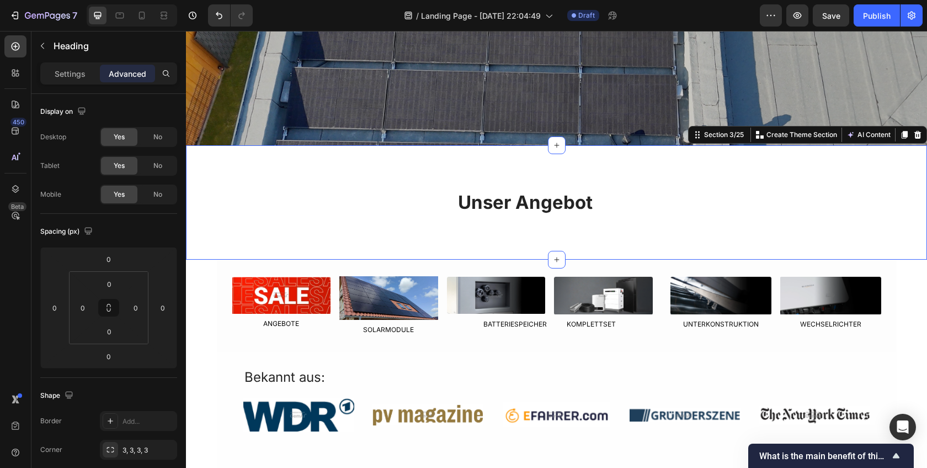
click at [515, 247] on div "Unser Angebot Heading Row Section 3/25 You can create reusable sections Create …" at bounding box center [556, 202] width 741 height 114
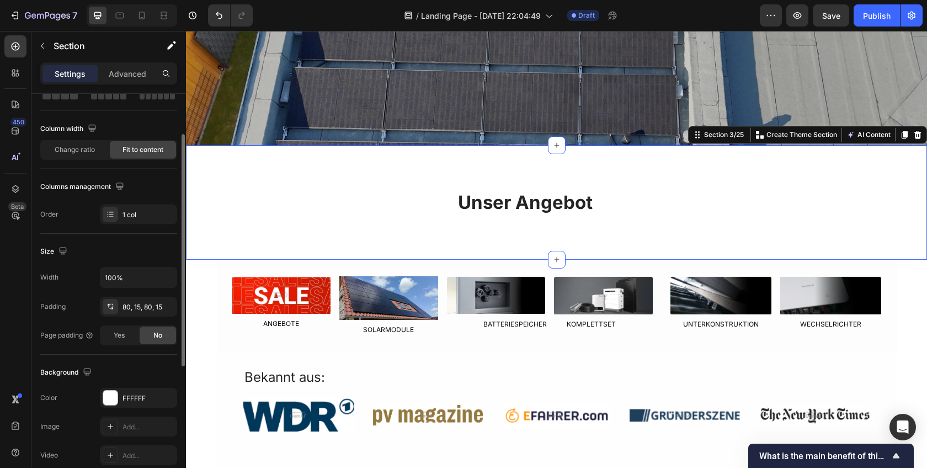
scroll to position [70, 0]
click at [68, 153] on span "Change ratio" at bounding box center [75, 149] width 40 height 10
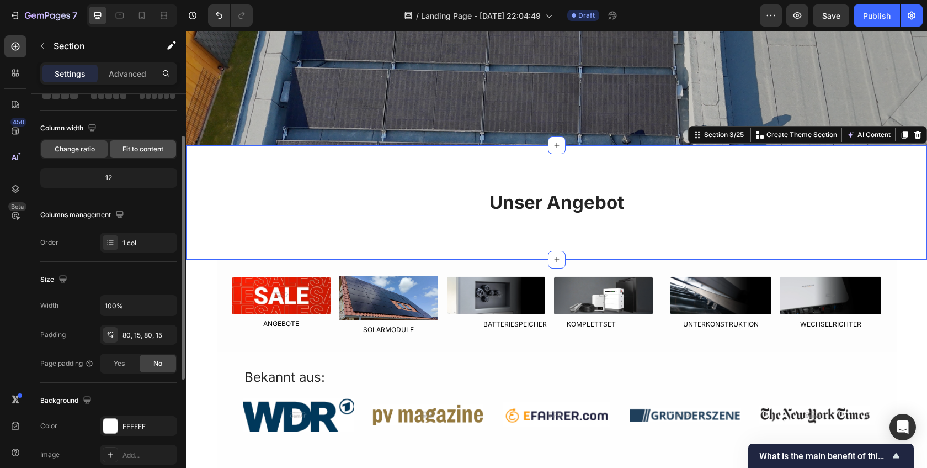
click at [117, 151] on div "Fit to content" at bounding box center [143, 149] width 66 height 18
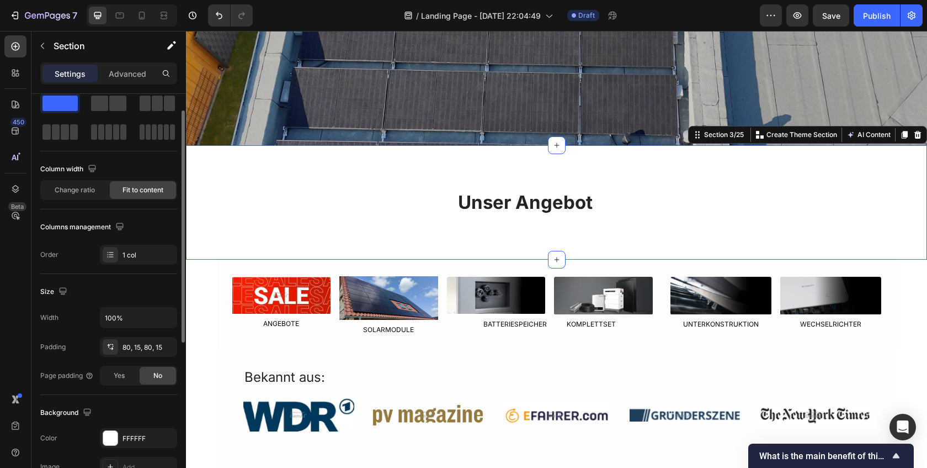
scroll to position [0, 0]
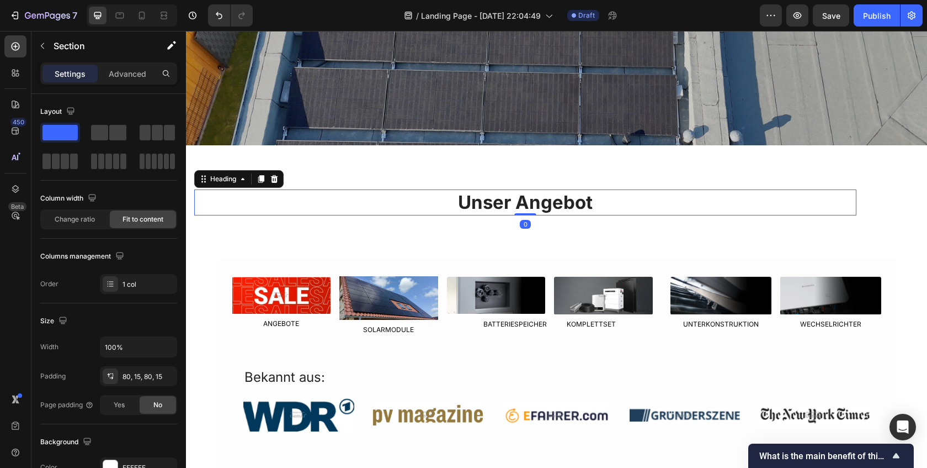
click at [480, 208] on h2 "Unser Angebot" at bounding box center [525, 202] width 662 height 26
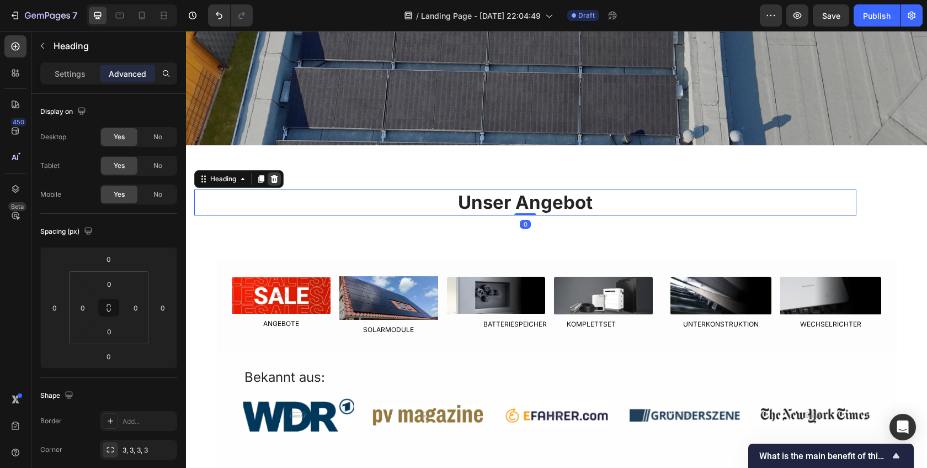
click at [279, 183] on div at bounding box center [274, 178] width 13 height 13
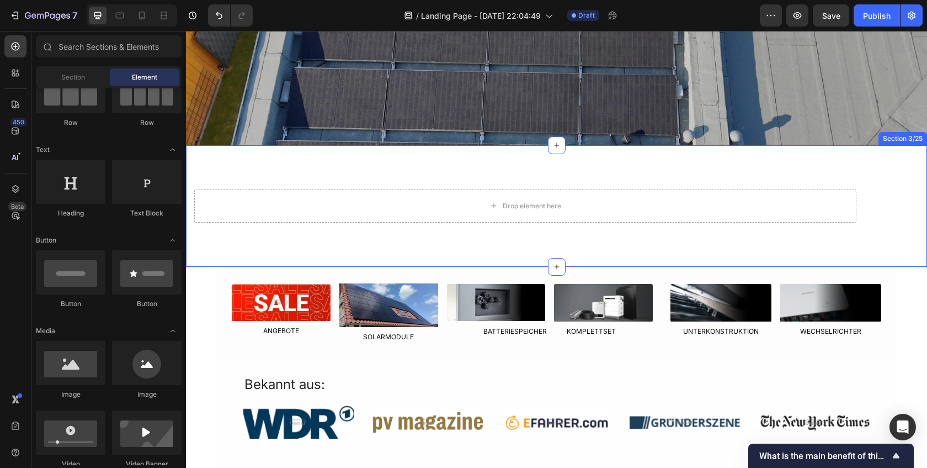
click at [277, 180] on div "Drop element here Row Section 3/25" at bounding box center [556, 205] width 741 height 121
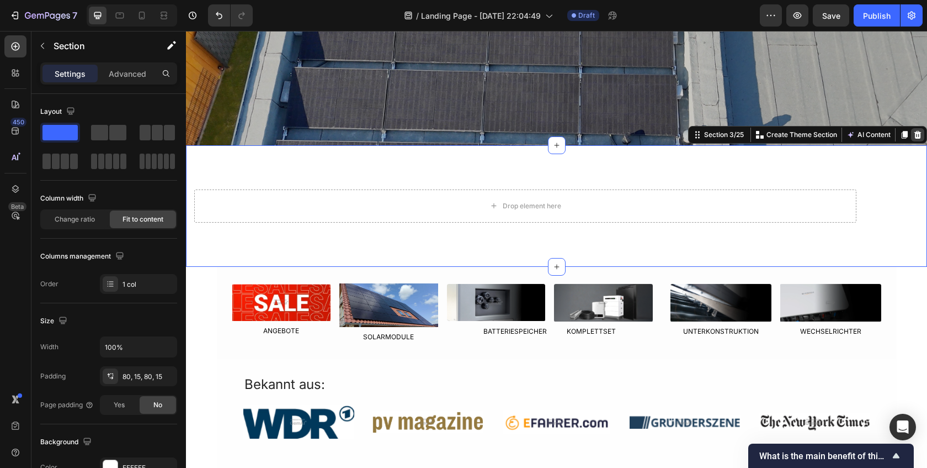
click at [919, 132] on icon at bounding box center [918, 135] width 7 height 8
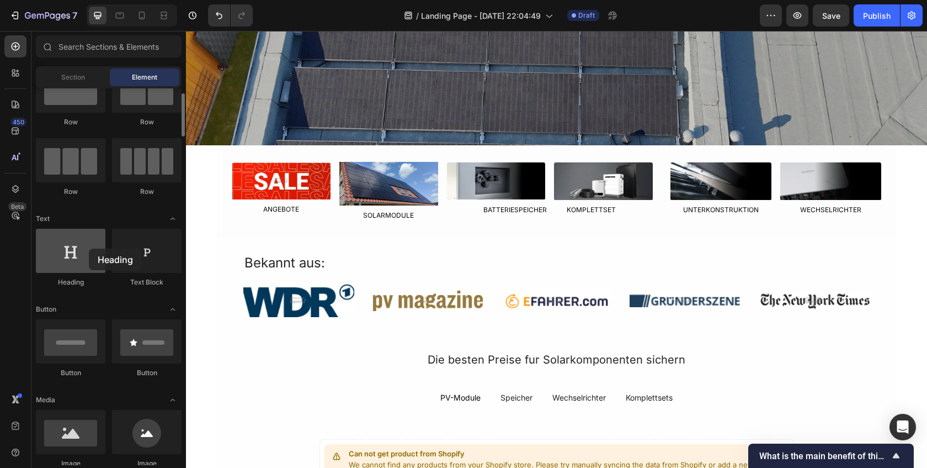
scroll to position [43, 0]
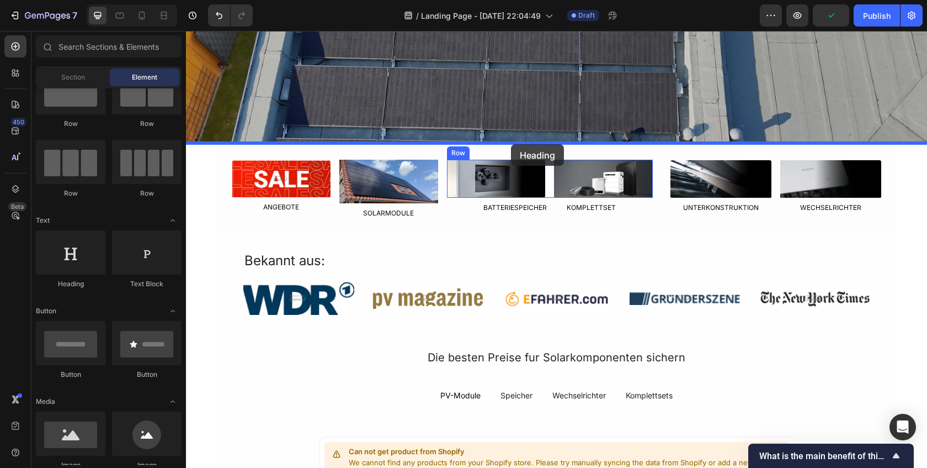
drag, startPoint x: 275, startPoint y: 279, endPoint x: 511, endPoint y: 144, distance: 272.2
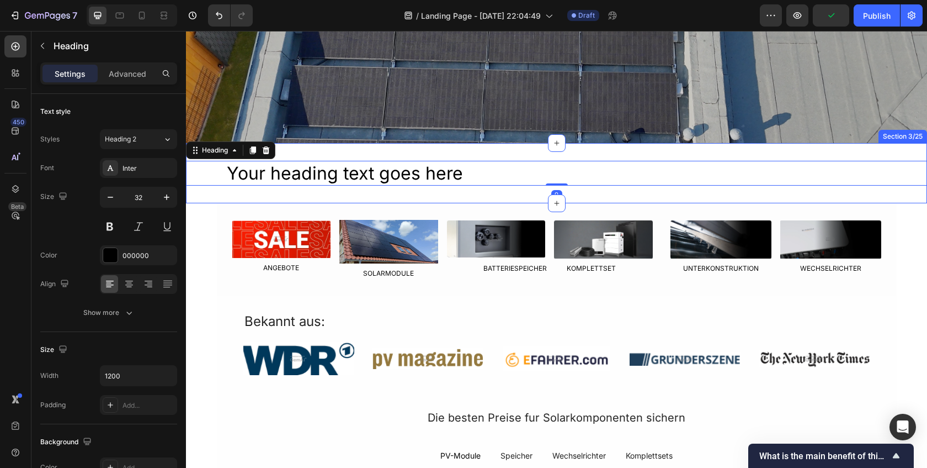
scroll to position [275, 0]
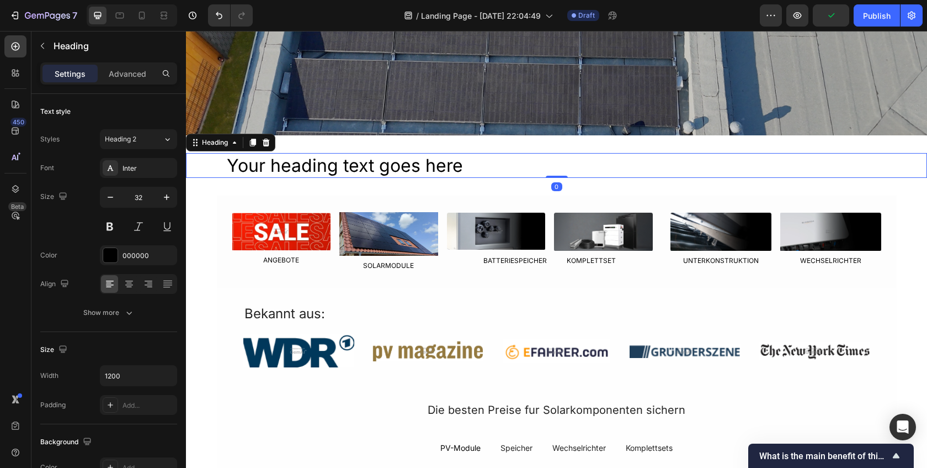
click at [333, 171] on h2 "Your heading text goes here" at bounding box center [557, 165] width 662 height 25
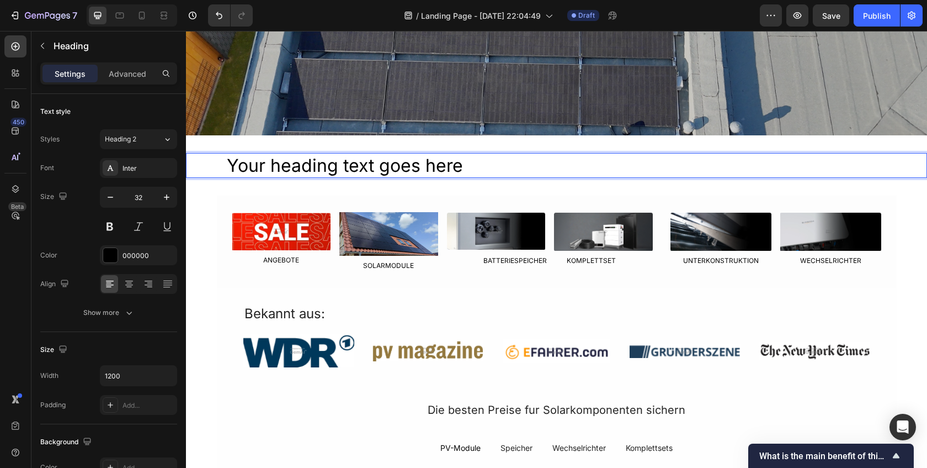
click at [333, 171] on p "Your heading text goes here" at bounding box center [557, 165] width 660 height 23
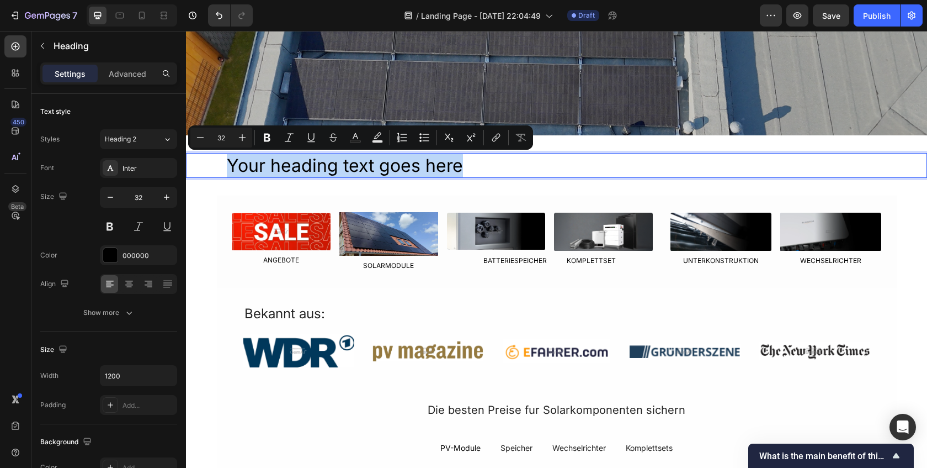
click at [333, 171] on p "Your heading text goes here" at bounding box center [557, 165] width 660 height 23
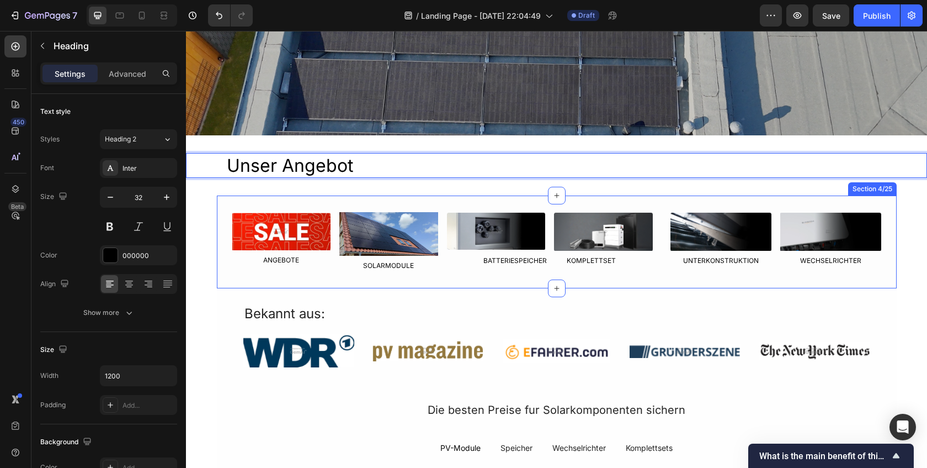
click at [407, 273] on div "Image ANGEBOTE Text Block Image SOLARMODULE Text Block Row Image Image Row BATT…" at bounding box center [557, 241] width 680 height 93
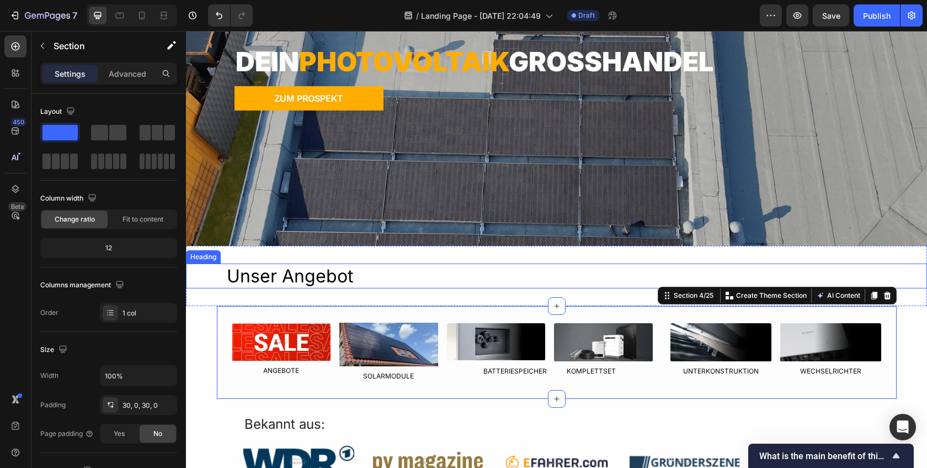
scroll to position [163, 0]
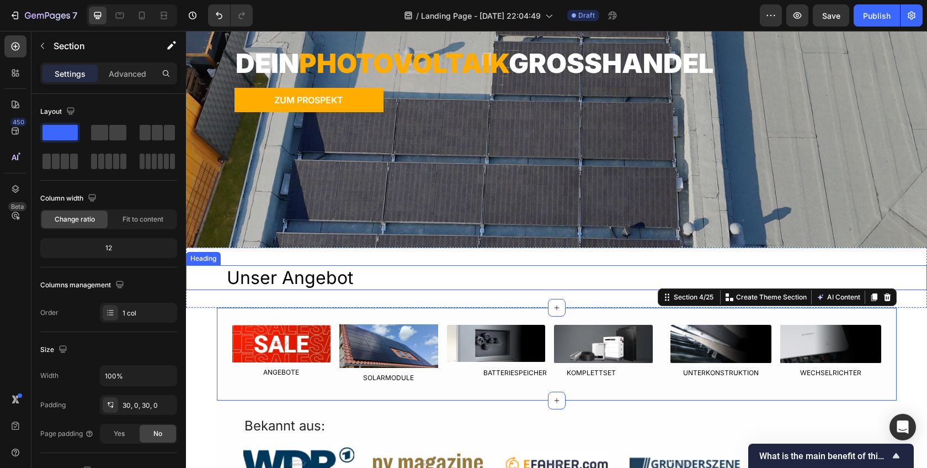
click at [339, 285] on p "Unser Angebot" at bounding box center [557, 277] width 660 height 23
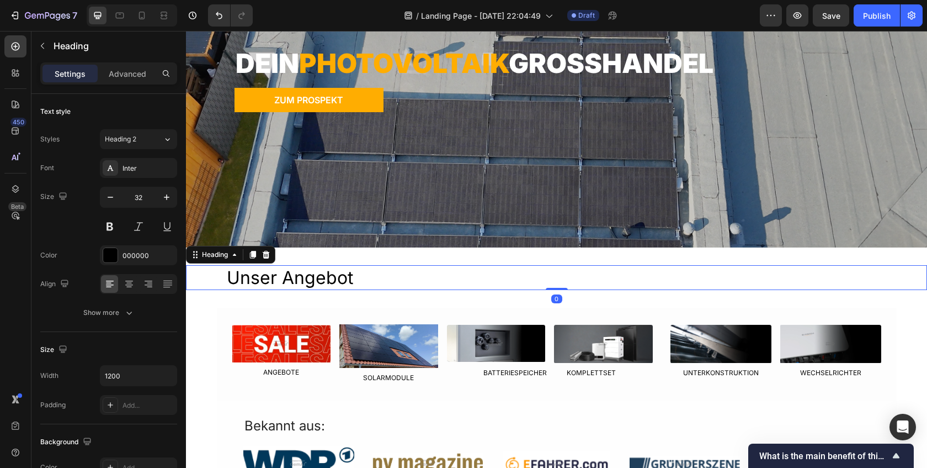
click at [269, 254] on icon at bounding box center [266, 254] width 9 height 9
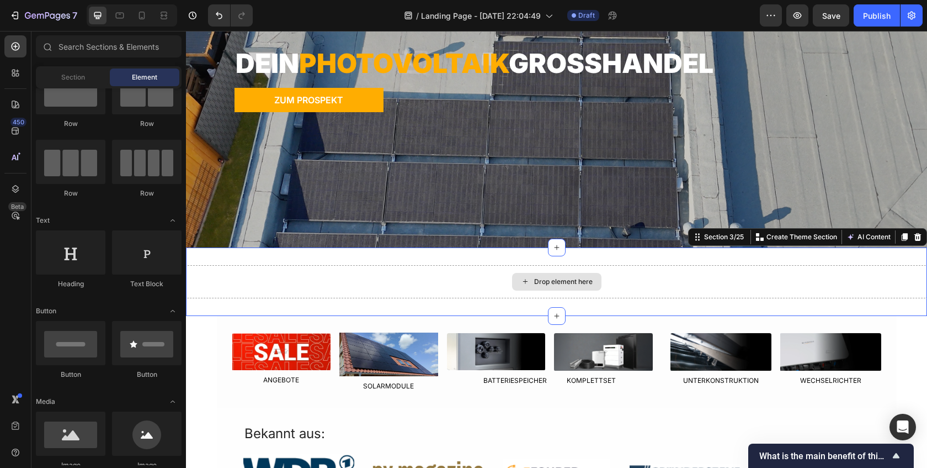
click at [369, 289] on div "Drop element here" at bounding box center [556, 281] width 741 height 33
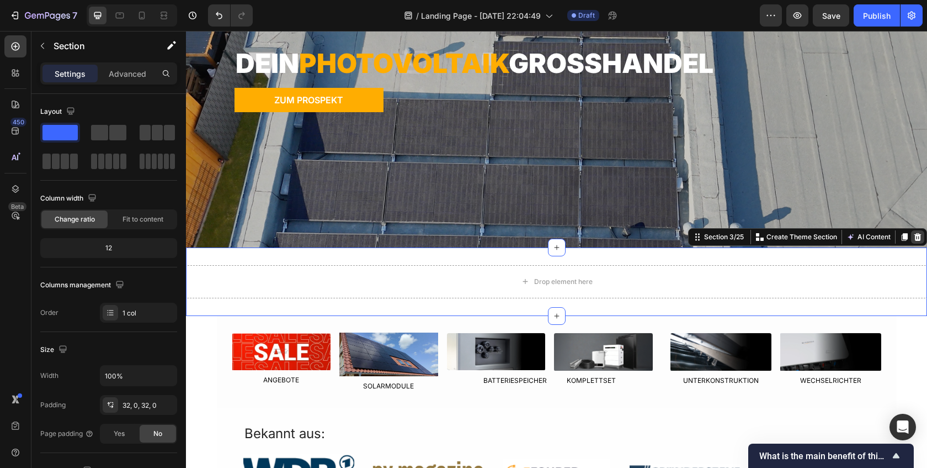
click at [919, 236] on icon at bounding box center [918, 237] width 7 height 8
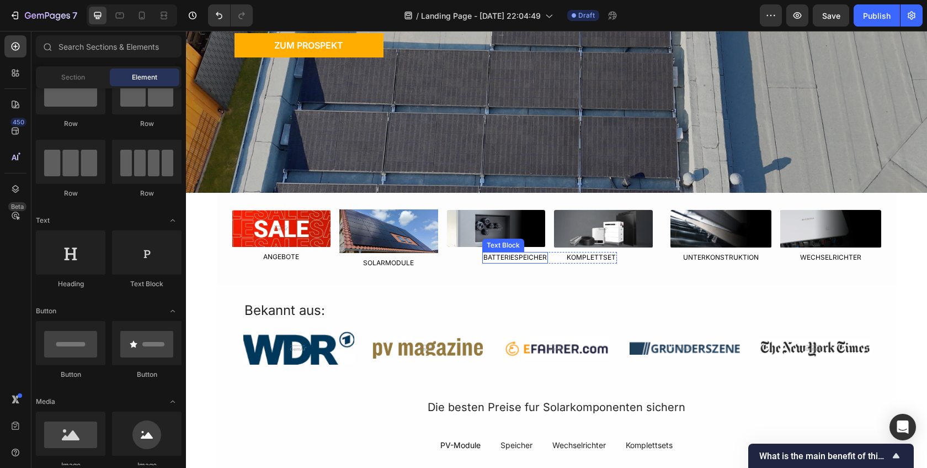
scroll to position [219, 0]
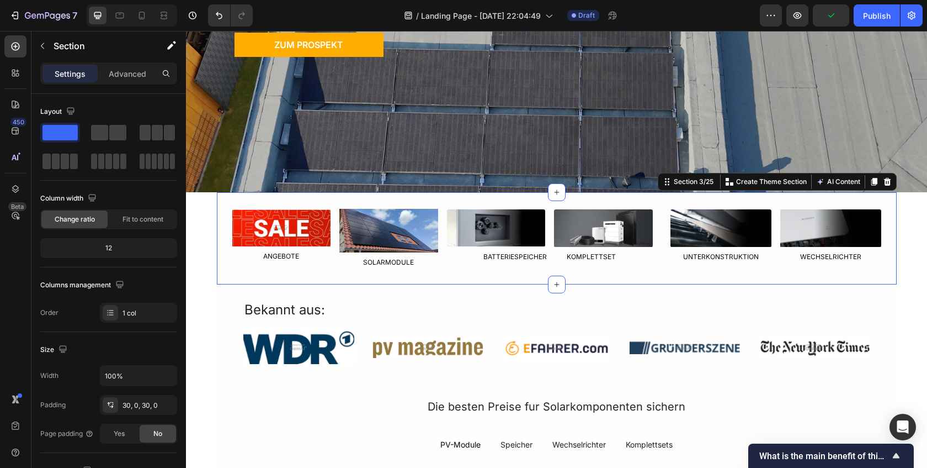
click at [517, 198] on div "Image ANGEBOTE Text Block Image SOLARMODULE Text Block Row Image Image Row BATT…" at bounding box center [557, 238] width 680 height 93
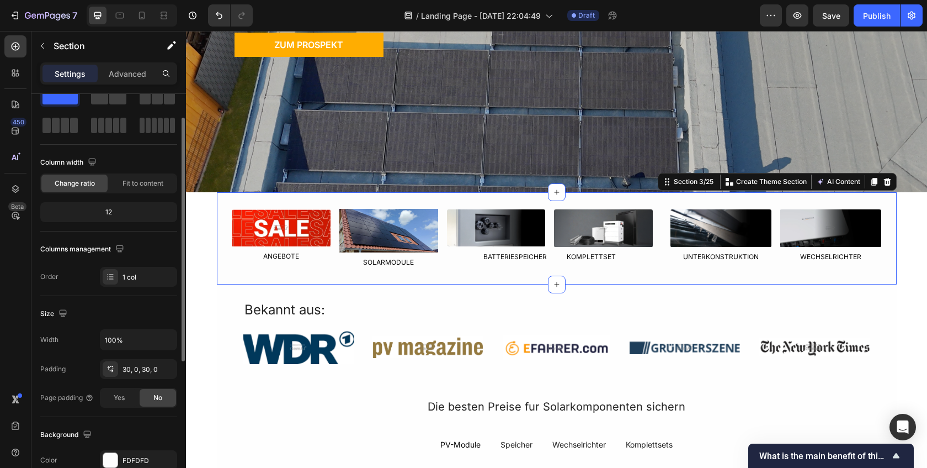
scroll to position [38, 0]
click at [134, 359] on div "30, 0, 30, 0" at bounding box center [138, 367] width 77 height 20
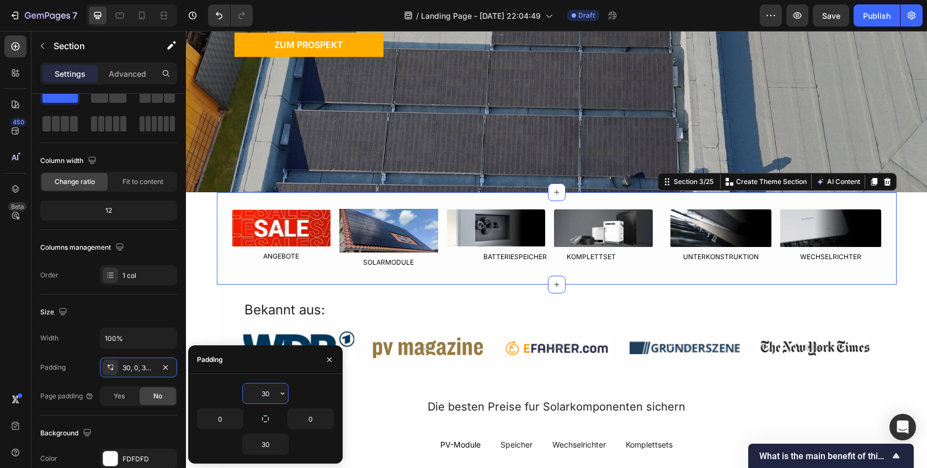
click at [265, 392] on input "30" at bounding box center [265, 393] width 45 height 20
click at [282, 392] on icon "button" at bounding box center [282, 393] width 9 height 9
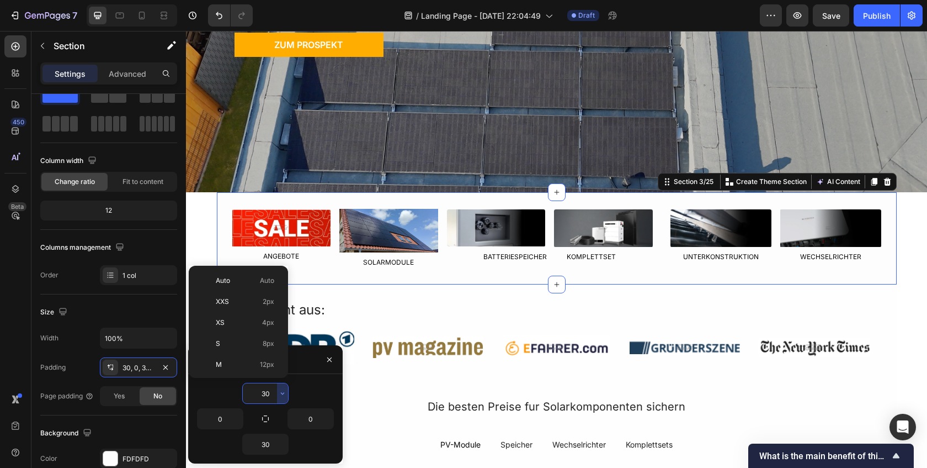
click at [259, 390] on input "30" at bounding box center [265, 393] width 45 height 20
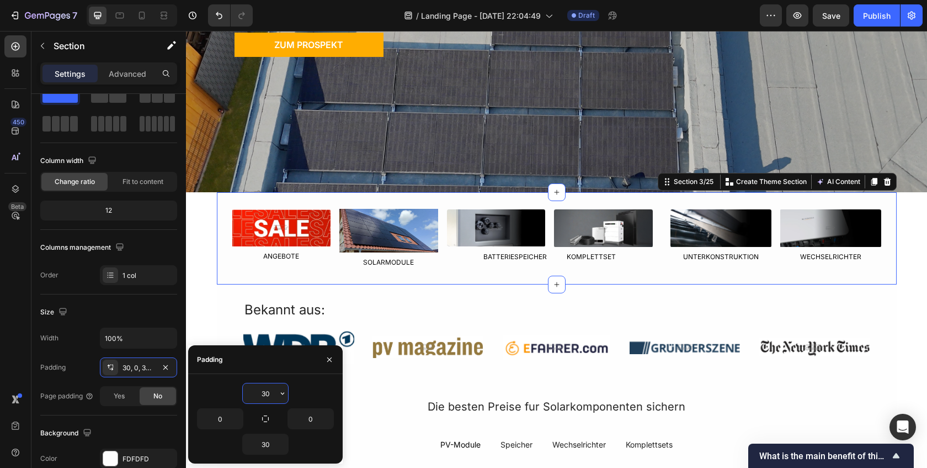
click at [259, 390] on input "30" at bounding box center [265, 393] width 45 height 20
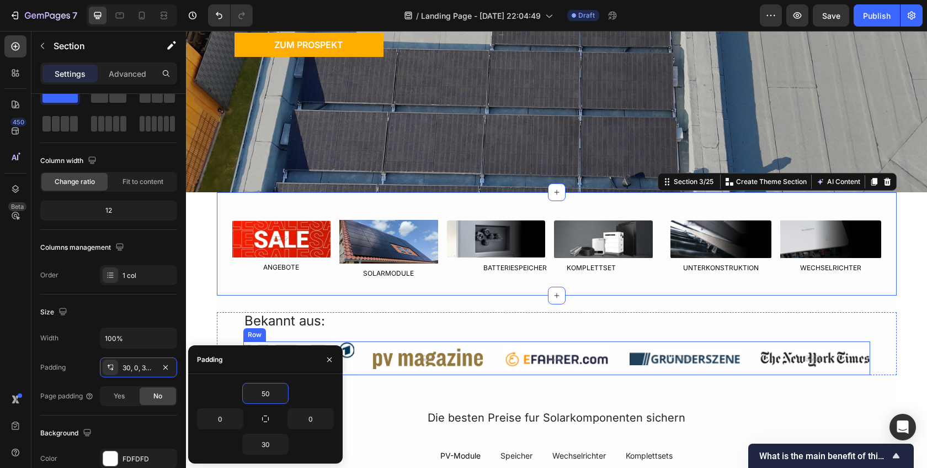
click at [456, 367] on img at bounding box center [428, 358] width 112 height 22
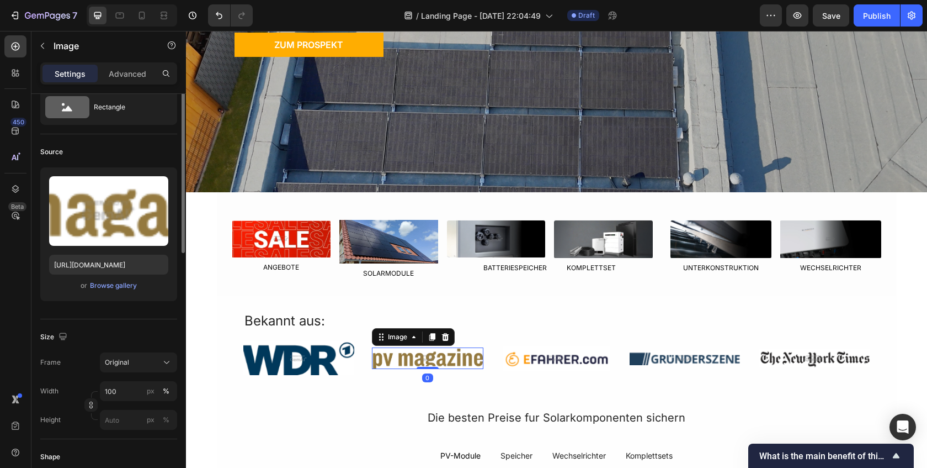
scroll to position [0, 0]
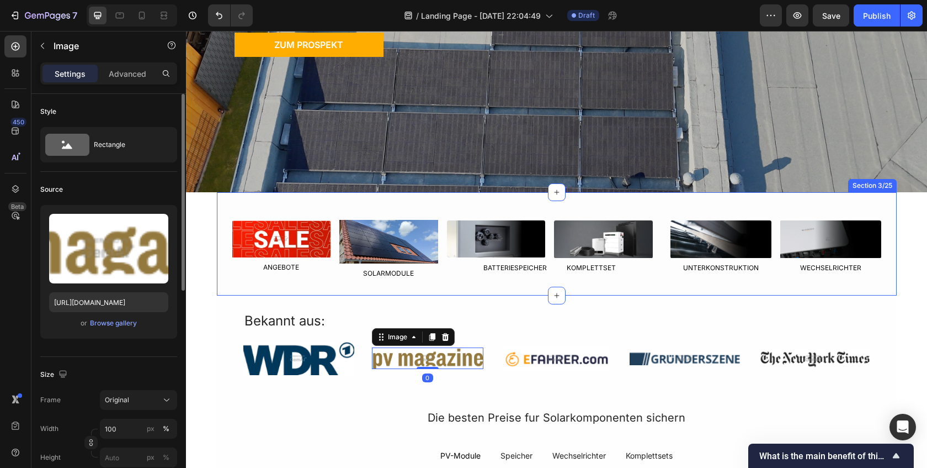
click at [476, 294] on div "Image ANGEBOTE Text Block Image SOLARMODULE Text Block Row Image Image Row BATT…" at bounding box center [557, 244] width 680 height 104
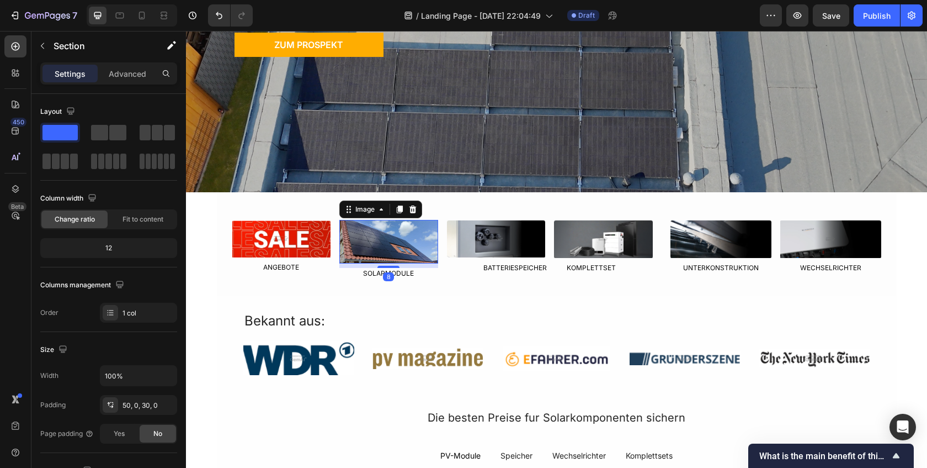
click at [406, 253] on img at bounding box center [388, 242] width 99 height 44
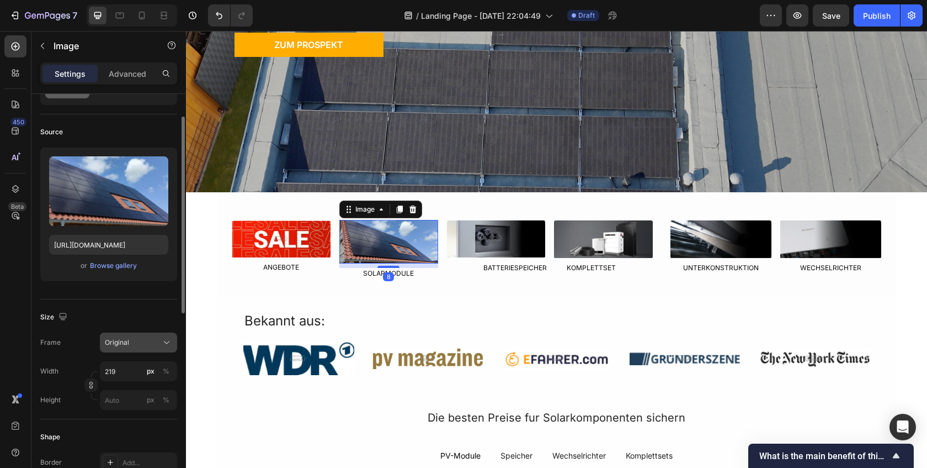
click at [146, 339] on div "Original" at bounding box center [138, 342] width 67 height 11
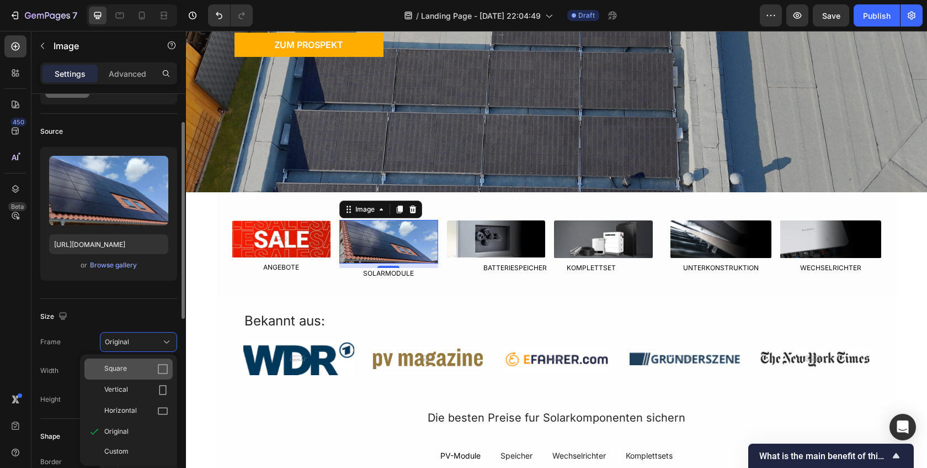
click at [142, 363] on div "Square" at bounding box center [136, 368] width 64 height 11
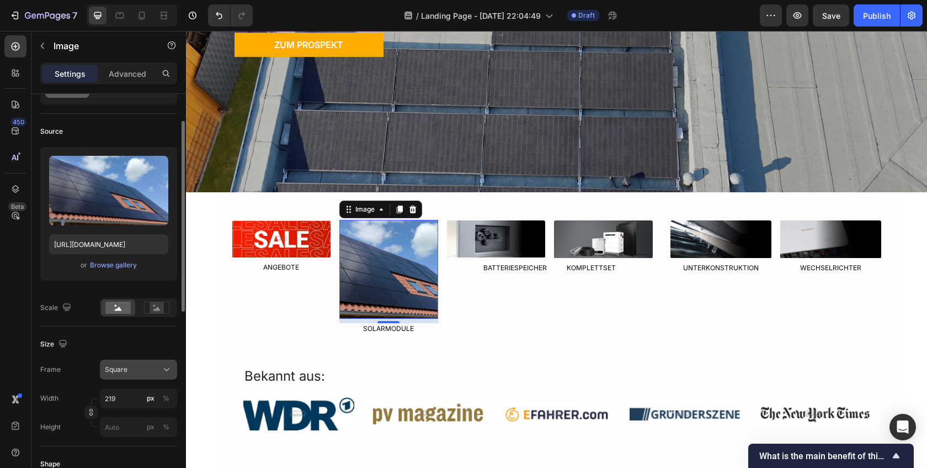
click at [144, 360] on button "Square" at bounding box center [138, 369] width 77 height 20
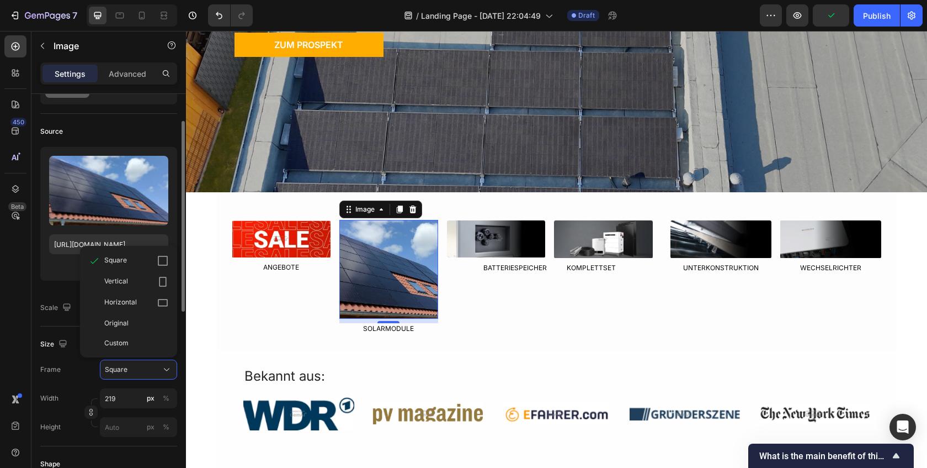
click at [133, 297] on span "Horizontal" at bounding box center [120, 302] width 33 height 11
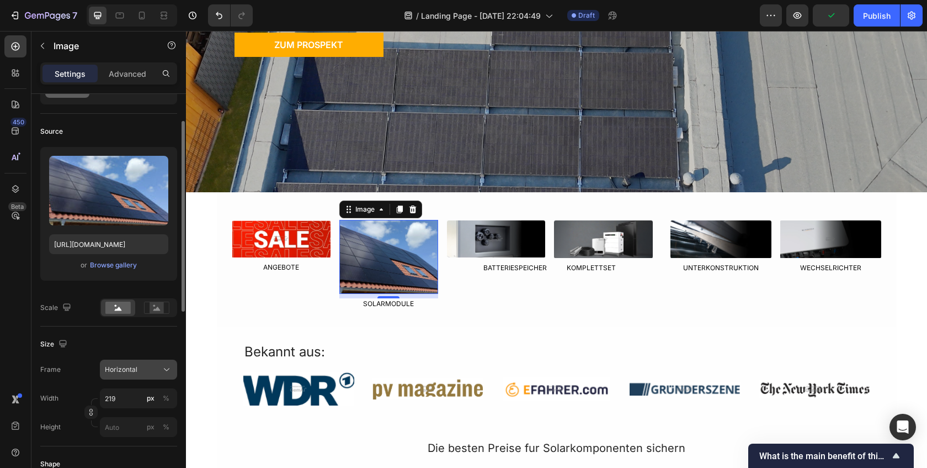
click at [125, 373] on span "Horizontal" at bounding box center [121, 369] width 33 height 10
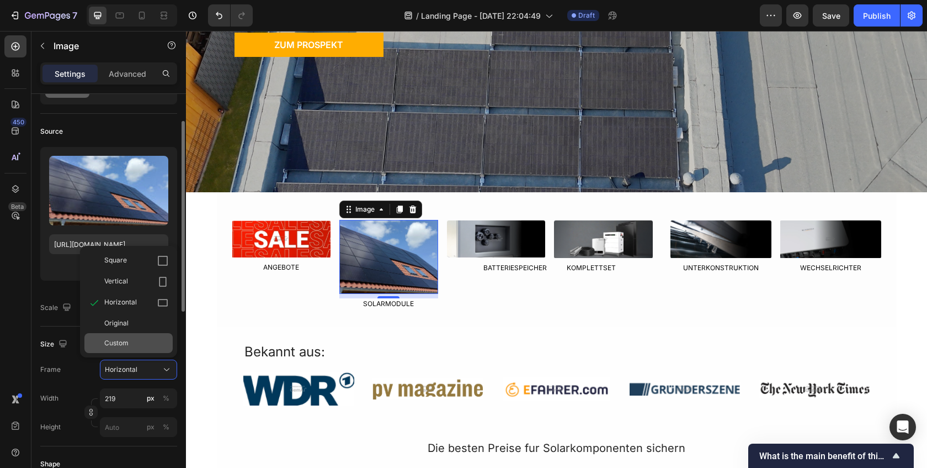
click at [127, 336] on div "Custom" at bounding box center [128, 343] width 88 height 20
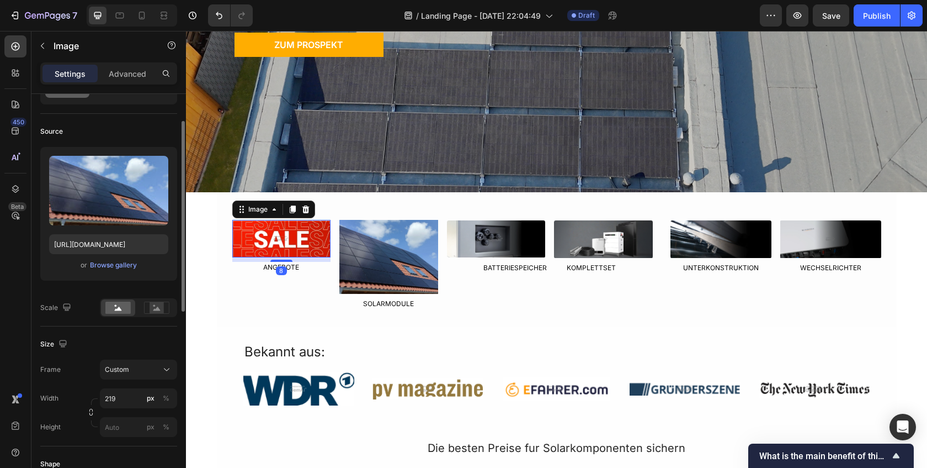
click at [276, 256] on img at bounding box center [281, 239] width 99 height 38
click at [376, 259] on img at bounding box center [388, 257] width 99 height 74
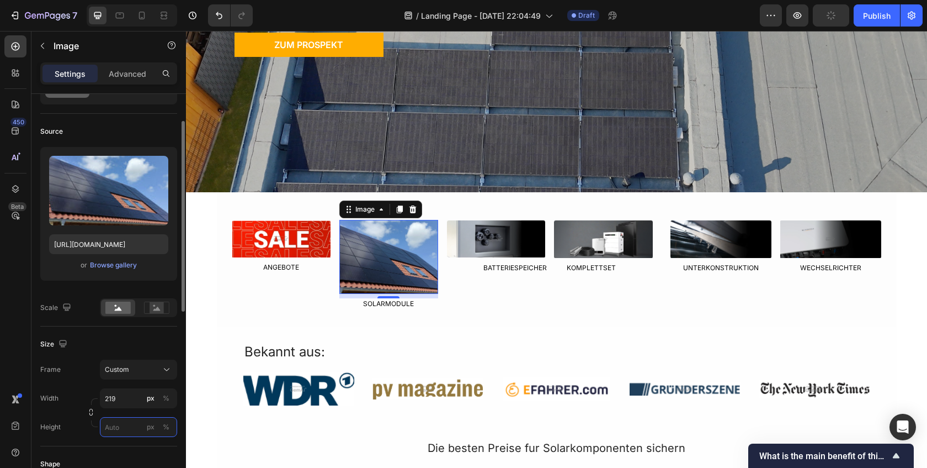
click at [121, 430] on input "px %" at bounding box center [138, 427] width 77 height 20
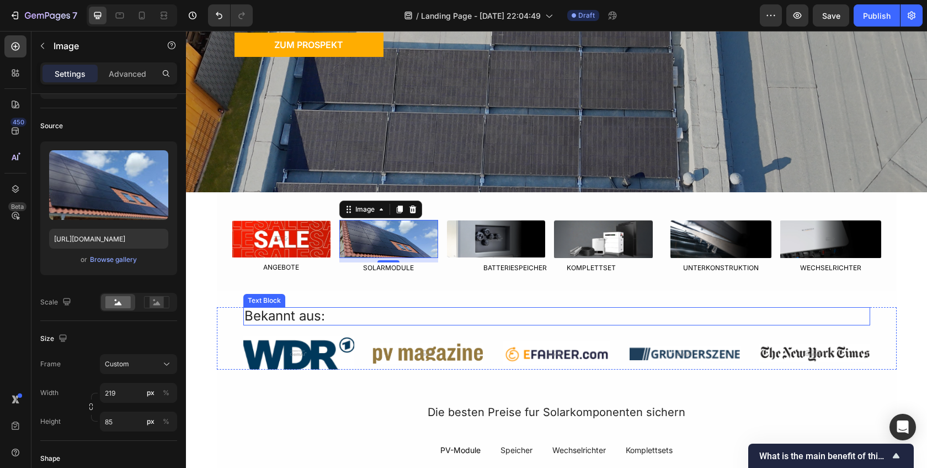
click at [348, 321] on div "Bekannt aus:" at bounding box center [556, 316] width 627 height 18
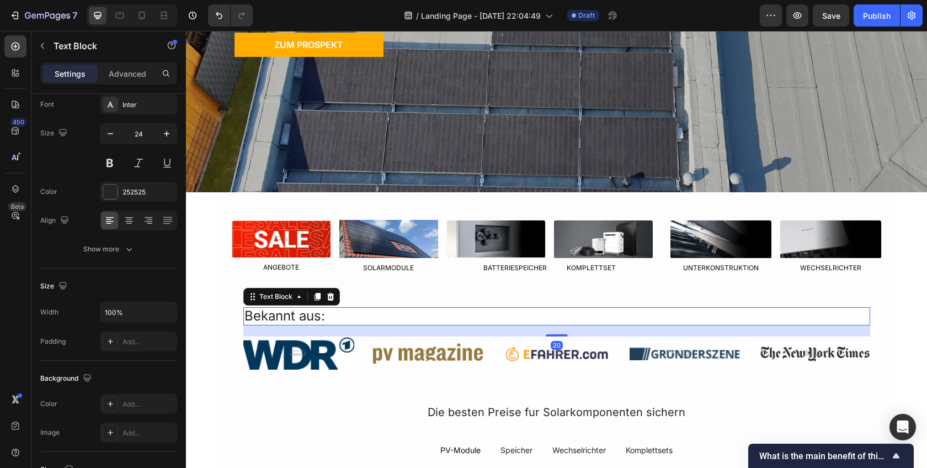
scroll to position [0, 0]
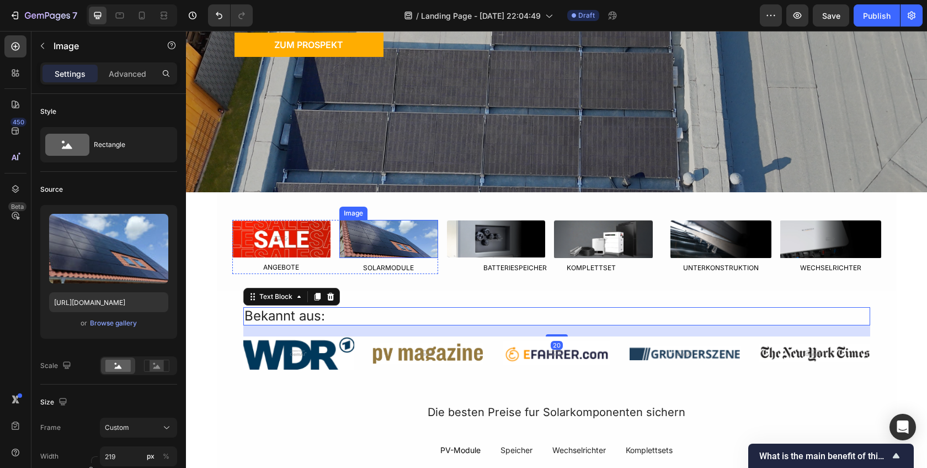
click at [392, 235] on img at bounding box center [388, 239] width 99 height 38
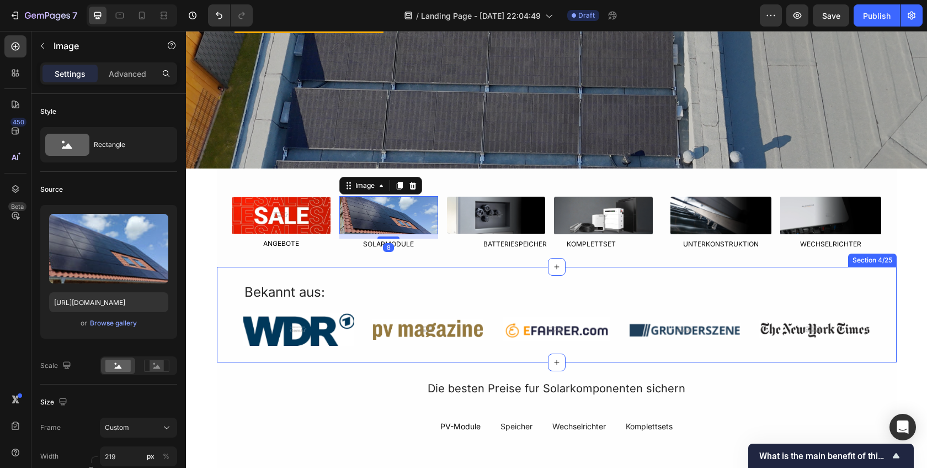
scroll to position [243, 0]
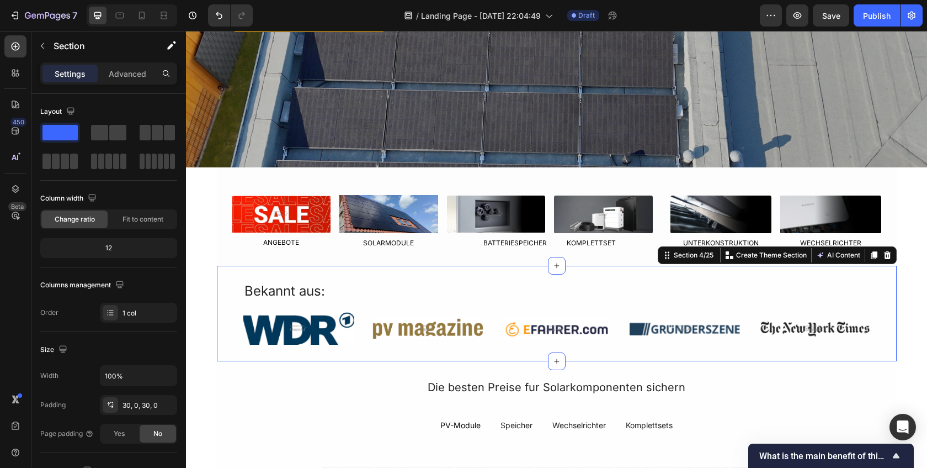
click at [336, 269] on div "Bekannt aus: Text Block Image Image Image Image Image Row Row Section 4/25 You …" at bounding box center [557, 313] width 680 height 95
click at [366, 225] on div "Text Block" at bounding box center [360, 230] width 42 height 13
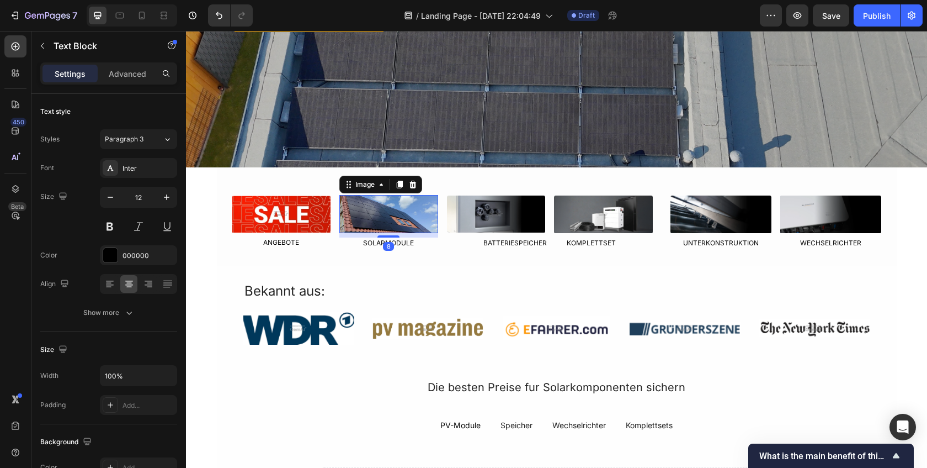
click at [374, 216] on img at bounding box center [388, 214] width 99 height 38
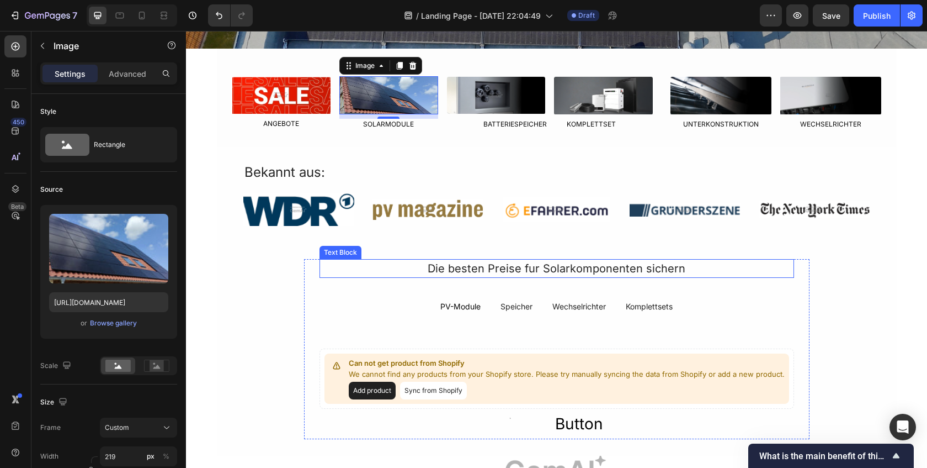
scroll to position [365, 0]
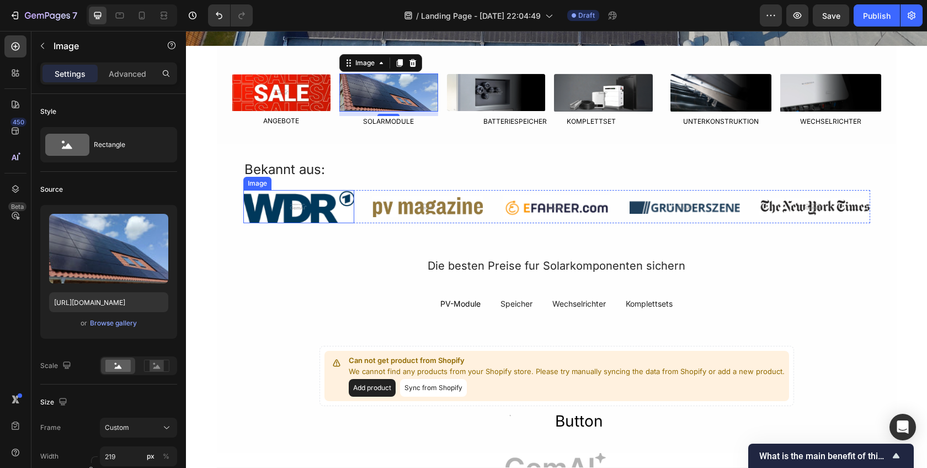
click at [348, 222] on img at bounding box center [299, 207] width 112 height 34
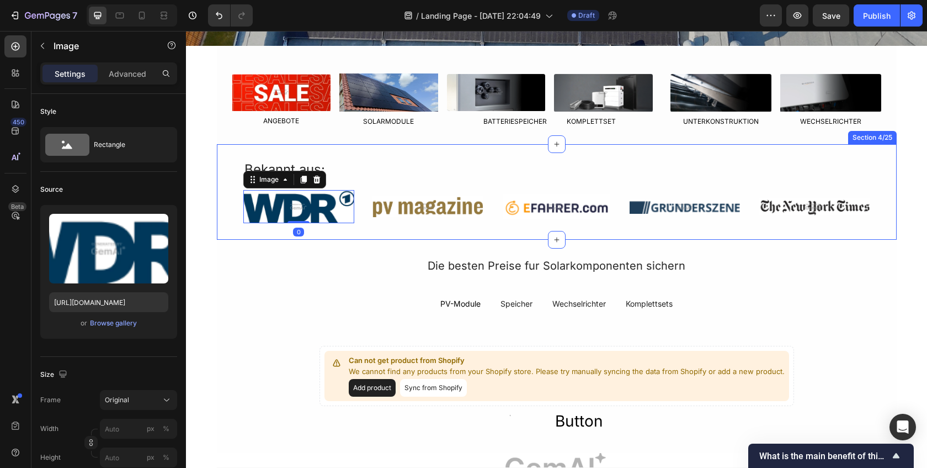
click at [336, 234] on div "Bekannt aus: Text Block Image 0 Image Image Image Image Row Row Section 4/25" at bounding box center [557, 191] width 680 height 95
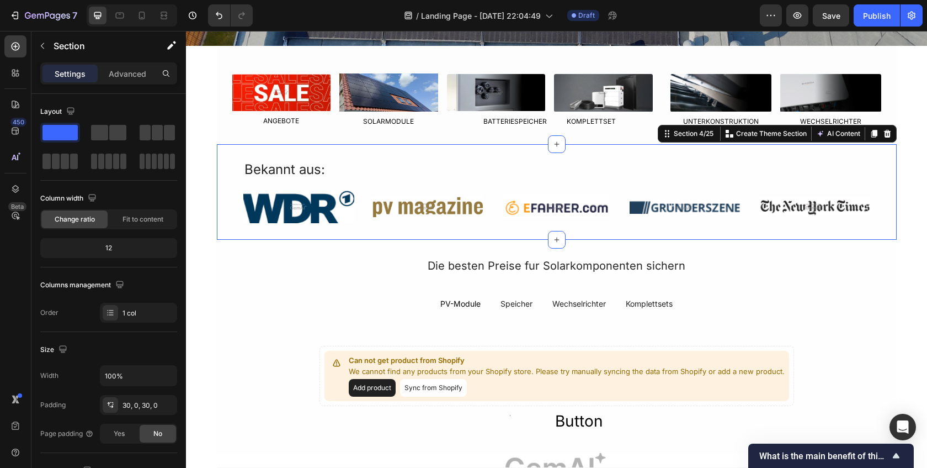
drag, startPoint x: 888, startPoint y: 131, endPoint x: 881, endPoint y: 136, distance: 8.3
click at [888, 131] on icon at bounding box center [887, 134] width 7 height 8
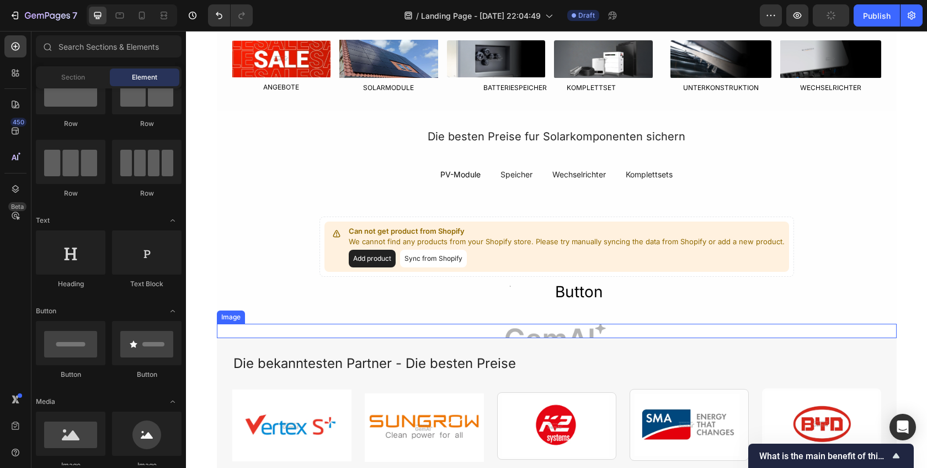
scroll to position [421, 0]
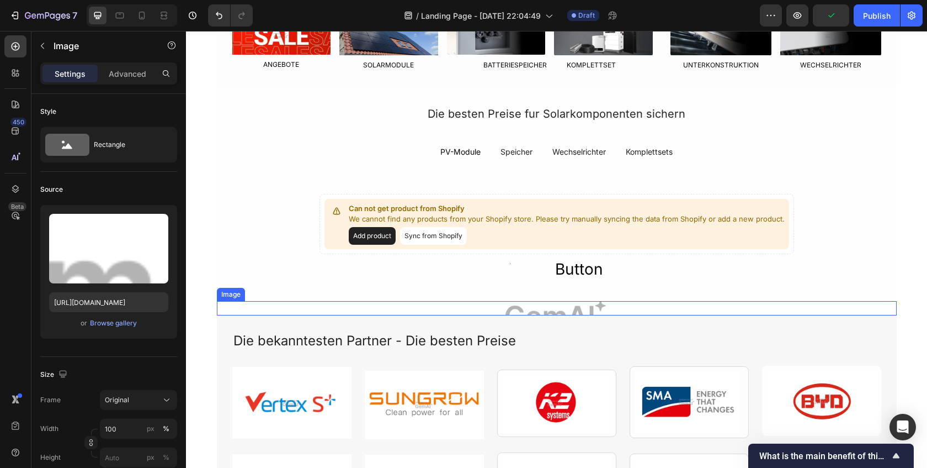
click at [567, 312] on img at bounding box center [557, 308] width 680 height 14
click at [289, 289] on icon at bounding box center [289, 290] width 7 height 8
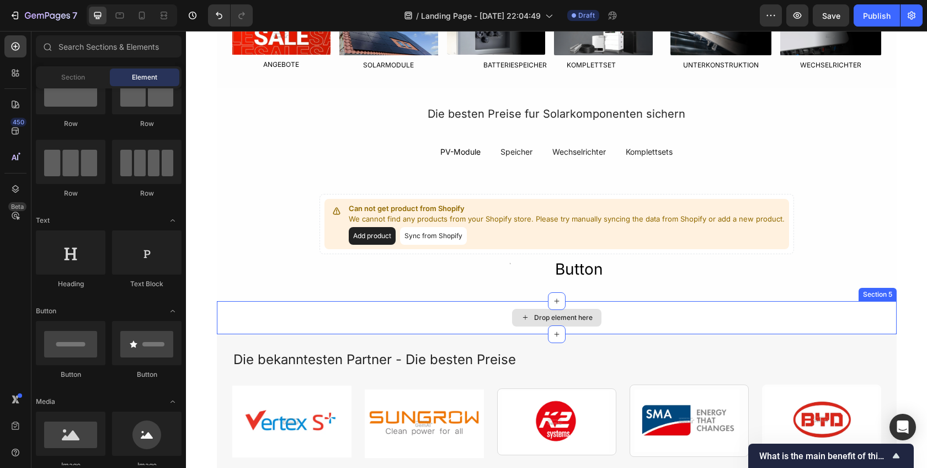
click at [514, 318] on div "Drop element here" at bounding box center [556, 318] width 89 height 18
click at [308, 316] on div "Drop element here" at bounding box center [557, 317] width 680 height 33
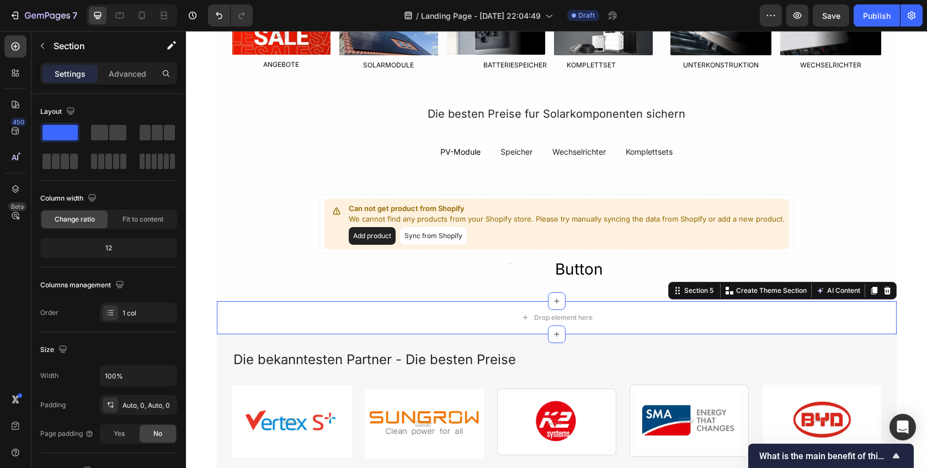
drag, startPoint x: 845, startPoint y: 285, endPoint x: 836, endPoint y: 283, distance: 9.8
click at [845, 285] on button "AI Content" at bounding box center [838, 290] width 49 height 13
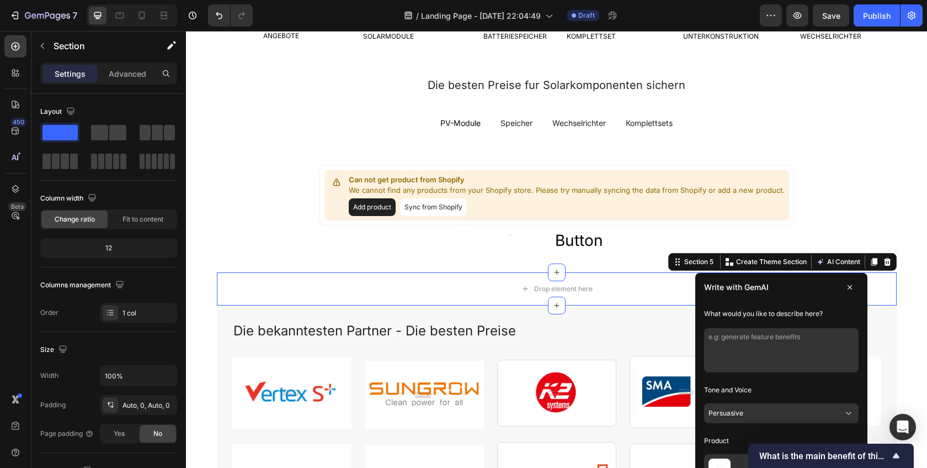
scroll to position [453, 0]
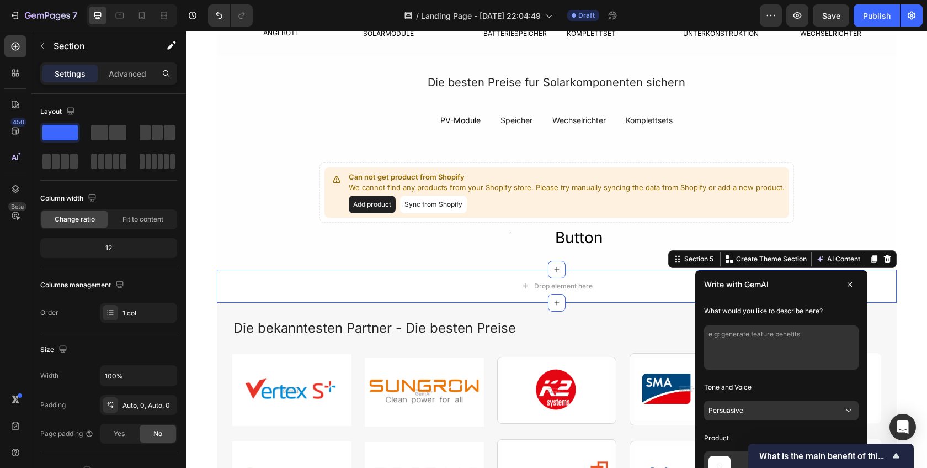
drag, startPoint x: 856, startPoint y: 287, endPoint x: 863, endPoint y: 282, distance: 8.3
click at [856, 287] on button at bounding box center [850, 284] width 18 height 18
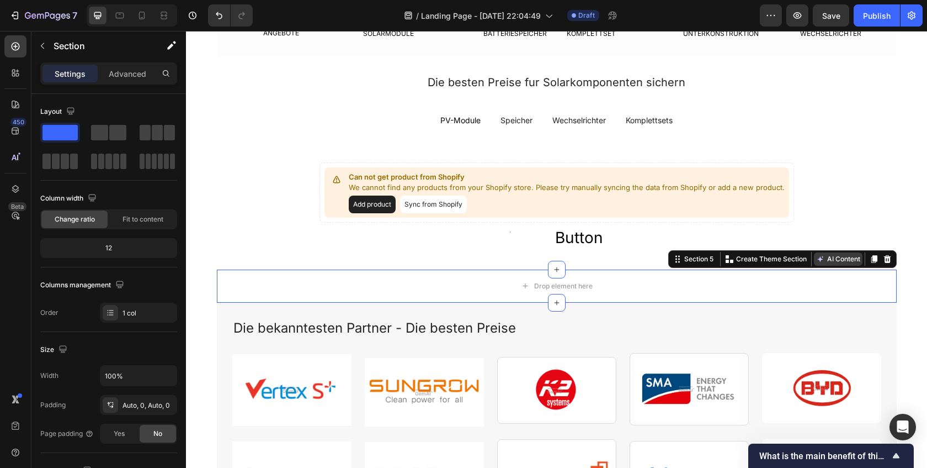
click at [840, 260] on button "AI Content" at bounding box center [838, 258] width 49 height 13
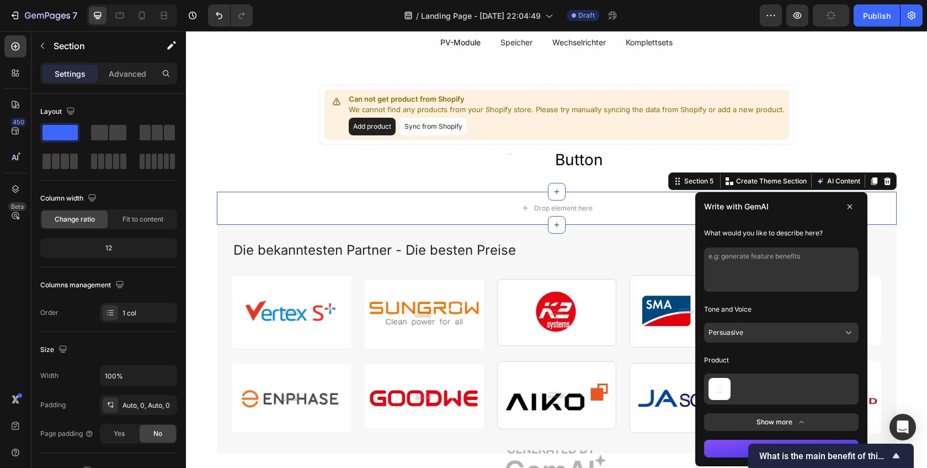
scroll to position [541, 0]
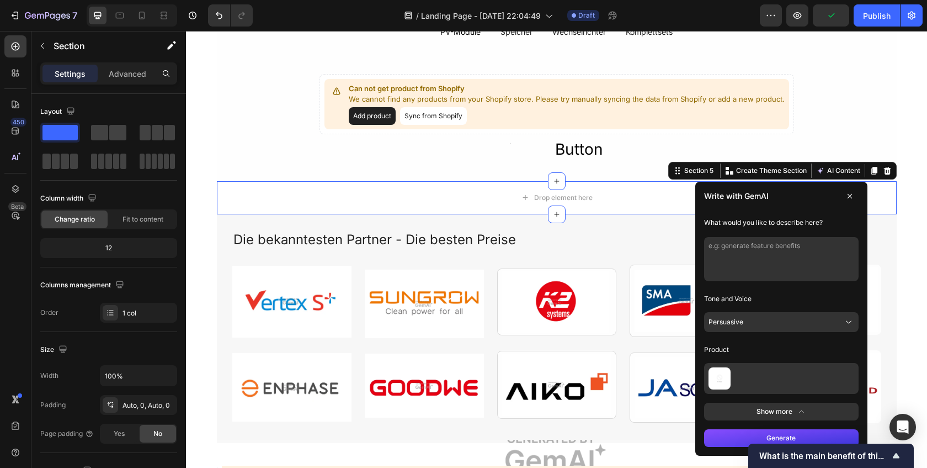
click at [787, 323] on button "Persuasive" at bounding box center [781, 322] width 155 height 20
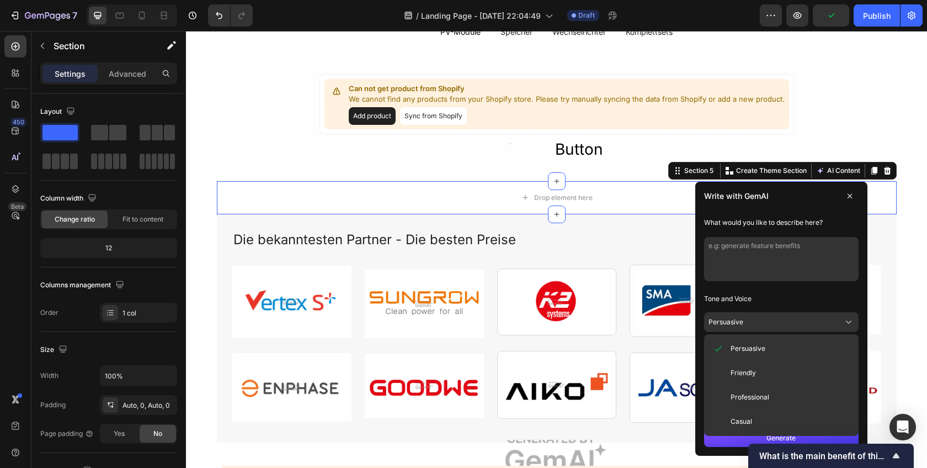
scroll to position [555, 0]
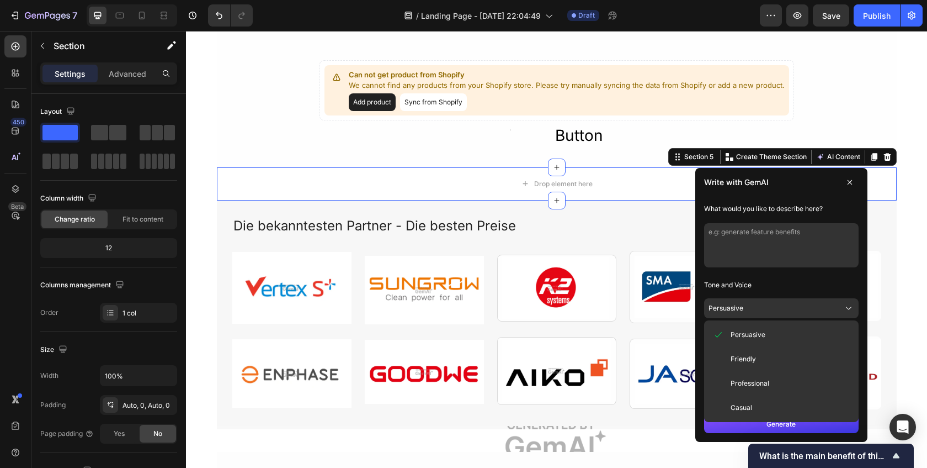
click at [761, 353] on button "Friendly" at bounding box center [782, 359] width 146 height 20
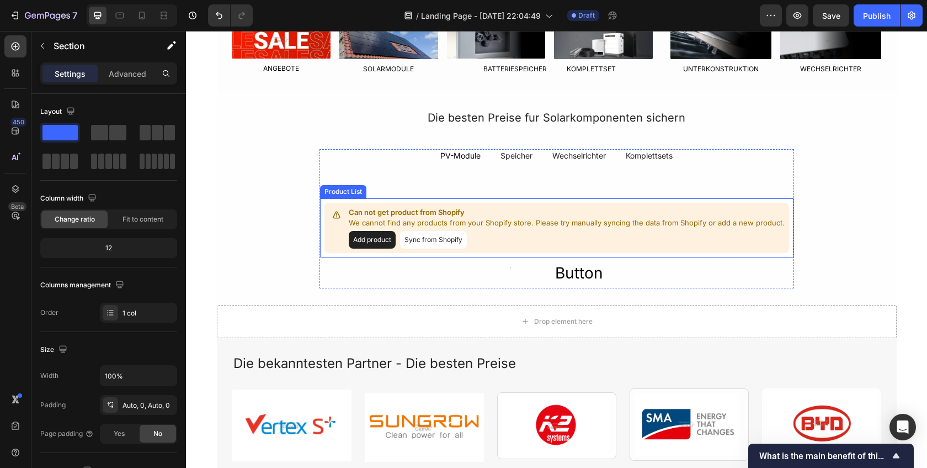
scroll to position [428, 0]
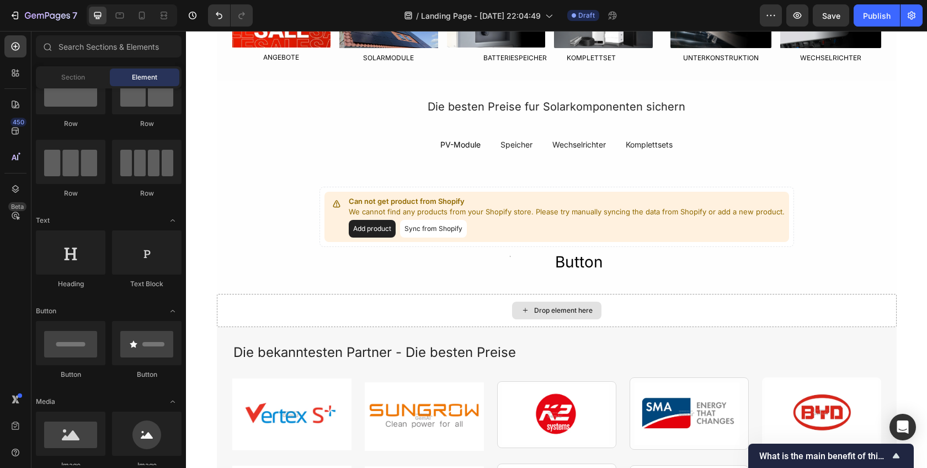
click at [542, 307] on div "Drop element here" at bounding box center [563, 310] width 59 height 9
click at [537, 309] on div "Drop element here" at bounding box center [563, 310] width 59 height 9
click at [850, 301] on div "Drop element here" at bounding box center [557, 310] width 680 height 33
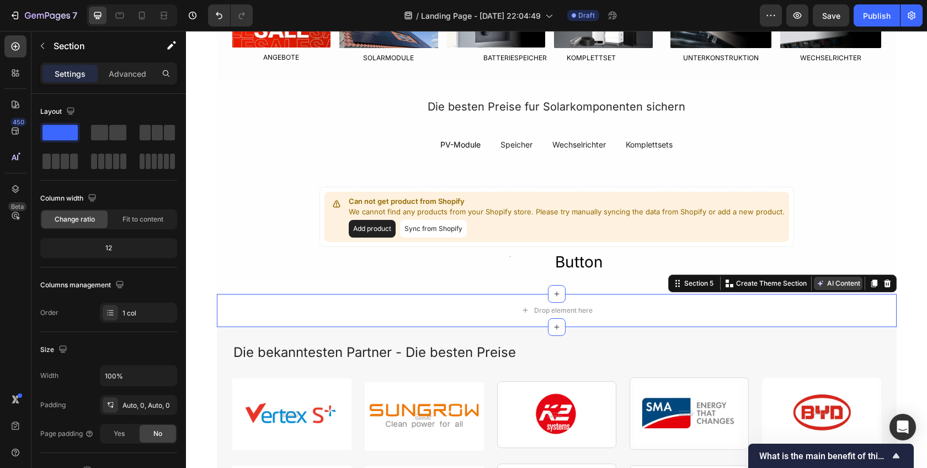
click at [838, 283] on button "AI Content" at bounding box center [838, 283] width 49 height 13
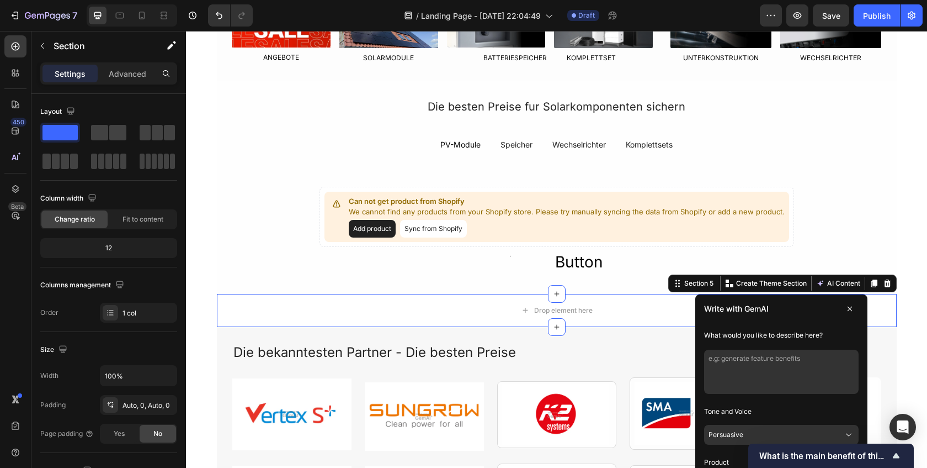
click at [776, 363] on textarea at bounding box center [781, 371] width 155 height 44
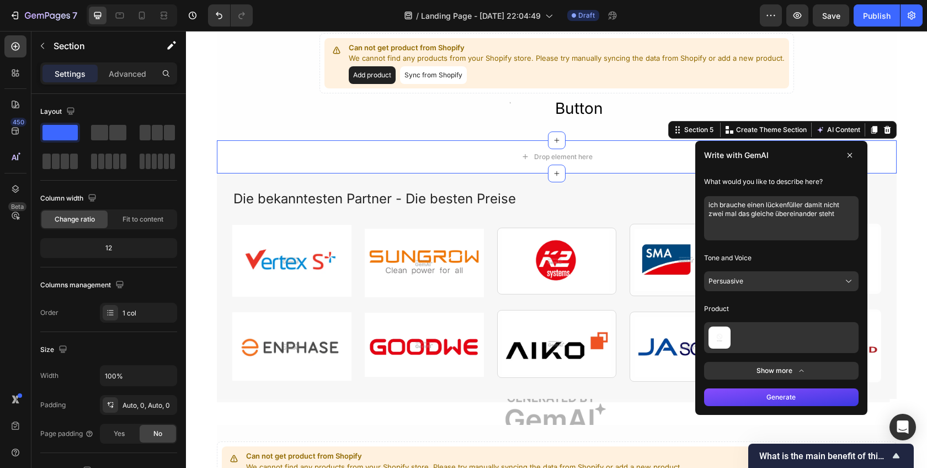
scroll to position [585, 0]
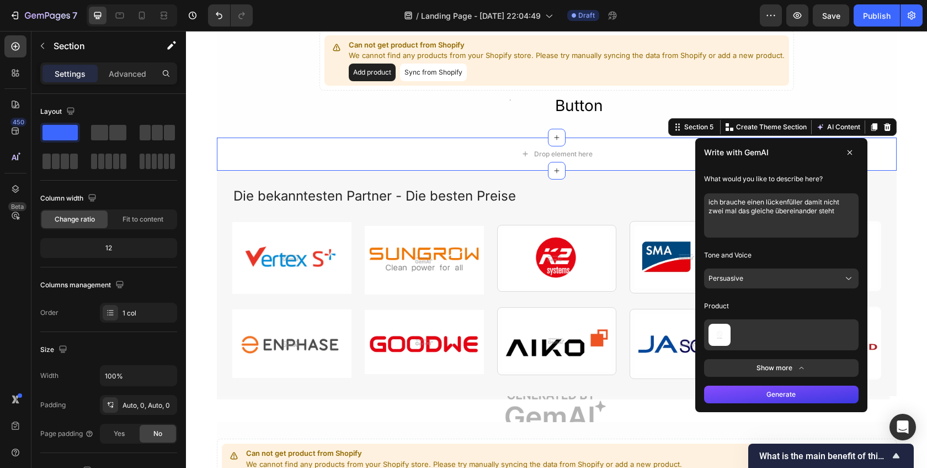
click at [769, 399] on button "Generate" at bounding box center [781, 394] width 155 height 18
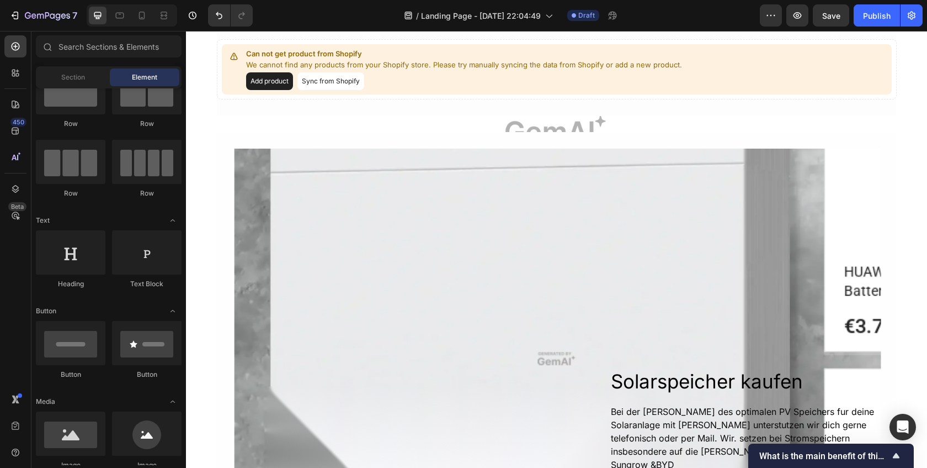
scroll to position [1027, 0]
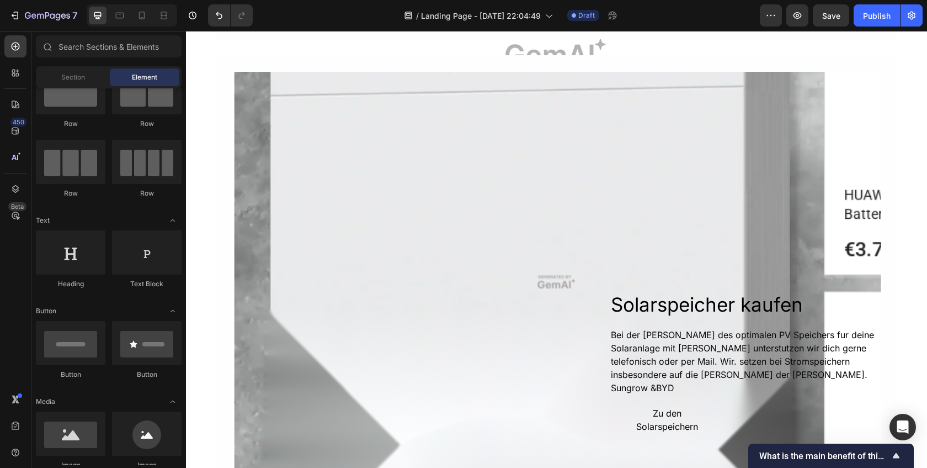
click at [506, 244] on div "Overlay" at bounding box center [556, 282] width 649 height 421
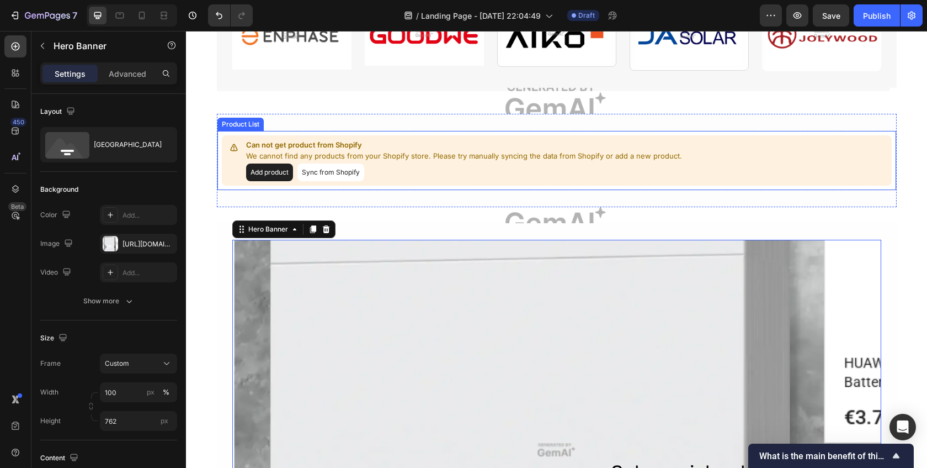
scroll to position [855, 0]
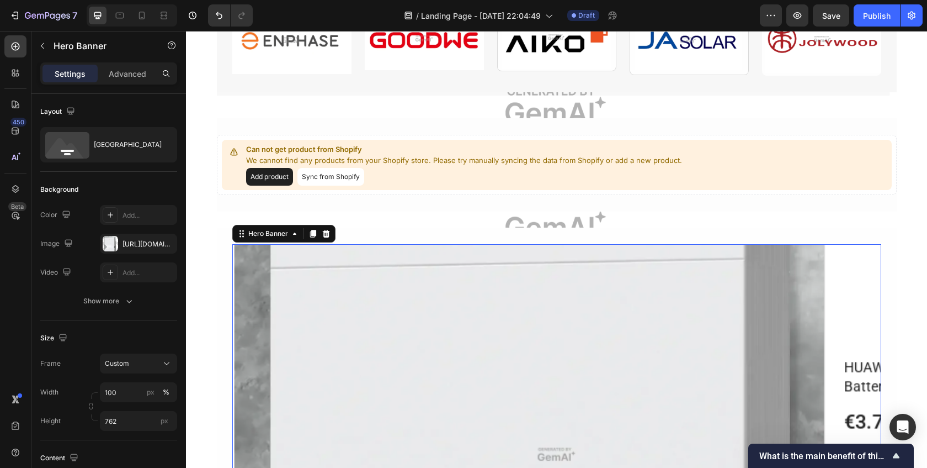
drag, startPoint x: 326, startPoint y: 230, endPoint x: 330, endPoint y: 225, distance: 6.3
click at [326, 230] on icon at bounding box center [326, 233] width 9 height 9
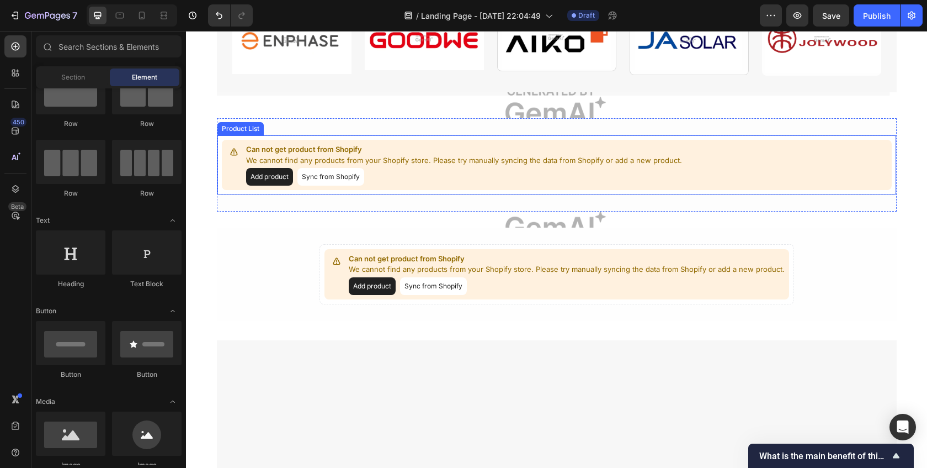
click at [393, 174] on div "Add product Sync from Shopify" at bounding box center [464, 177] width 436 height 18
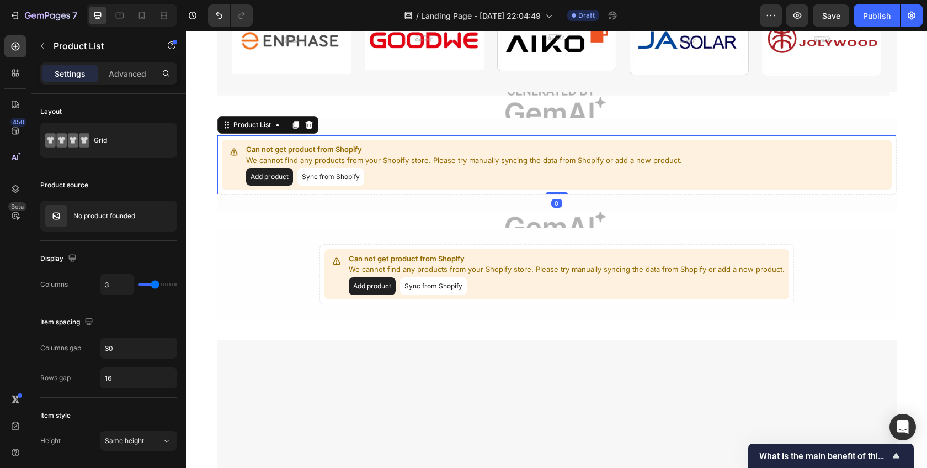
click at [303, 125] on div at bounding box center [308, 124] width 13 height 13
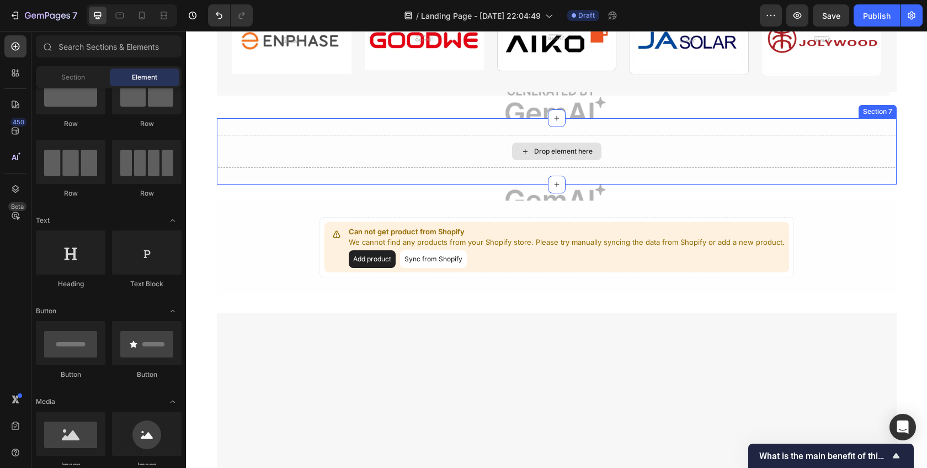
drag, startPoint x: 396, startPoint y: 164, endPoint x: 400, endPoint y: 156, distance: 9.6
click at [396, 164] on div "Drop element here" at bounding box center [557, 151] width 680 height 33
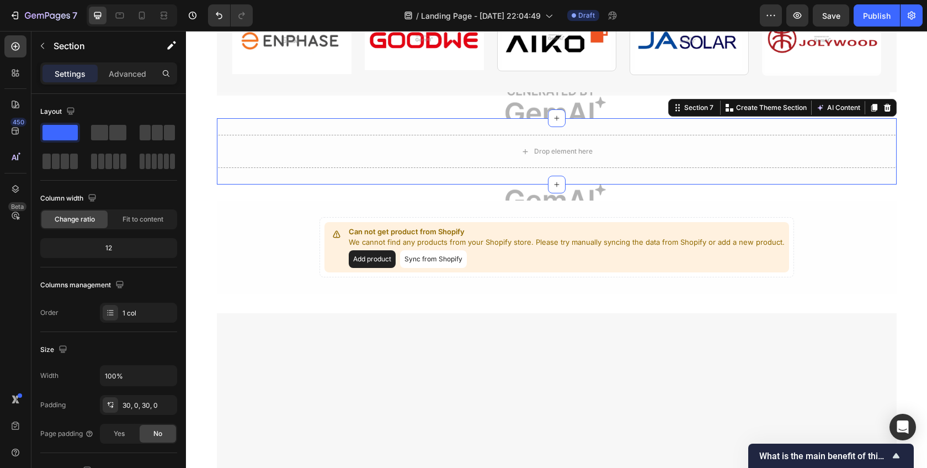
drag, startPoint x: 887, startPoint y: 104, endPoint x: 882, endPoint y: 107, distance: 5.7
click at [887, 104] on icon at bounding box center [887, 108] width 7 height 8
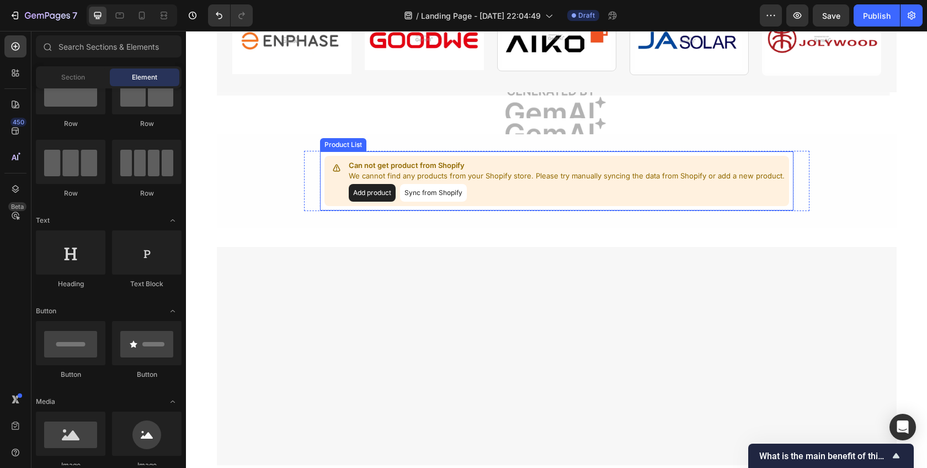
click at [595, 188] on div "Add product Sync from Shopify" at bounding box center [567, 193] width 436 height 18
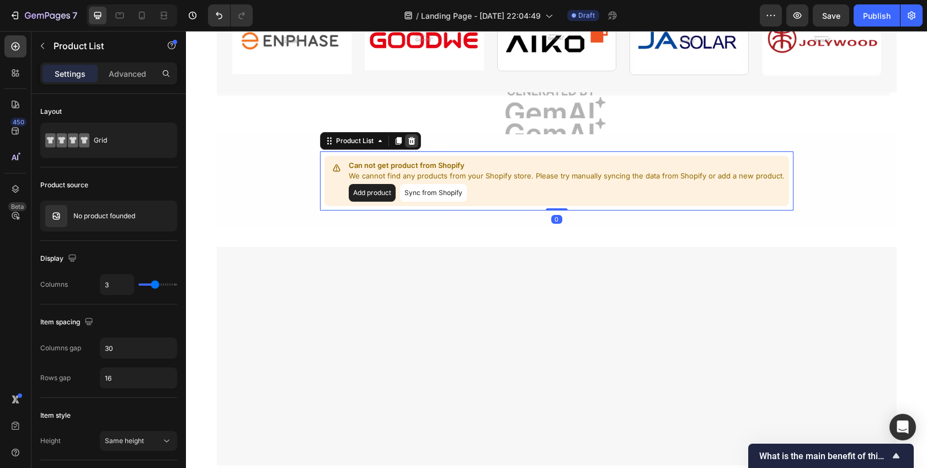
click at [412, 139] on icon at bounding box center [411, 141] width 7 height 8
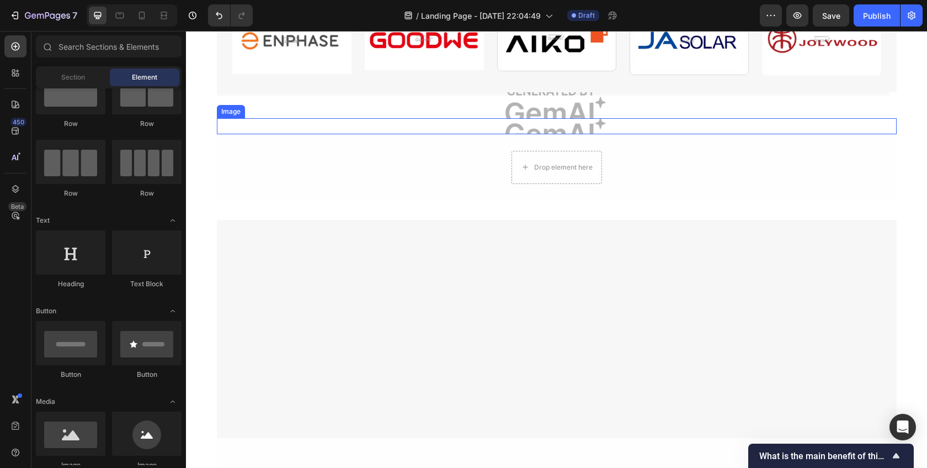
click at [476, 119] on img at bounding box center [557, 126] width 680 height 16
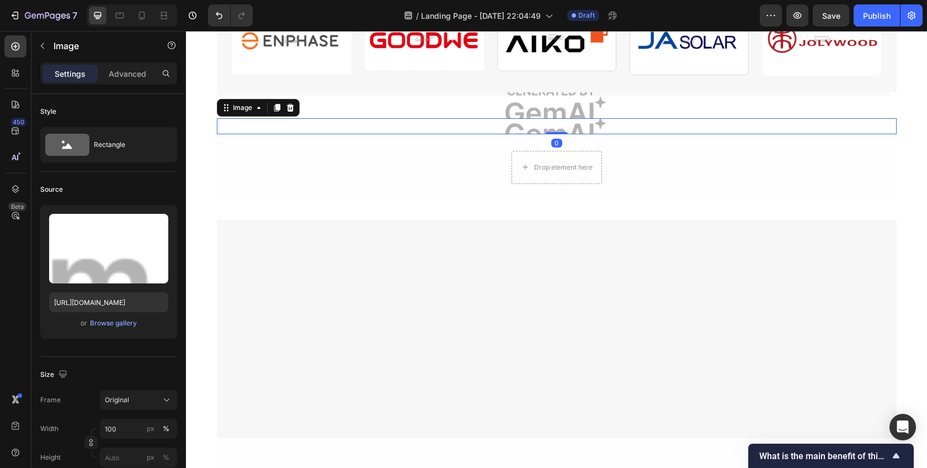
click at [297, 109] on div "Image" at bounding box center [258, 108] width 83 height 18
click at [294, 108] on icon at bounding box center [290, 107] width 9 height 9
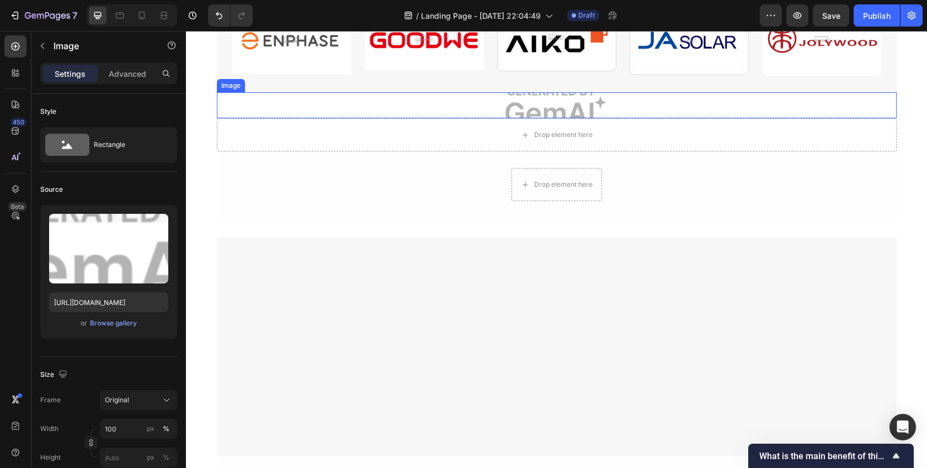
click at [310, 104] on img at bounding box center [557, 105] width 680 height 26
click at [292, 81] on icon at bounding box center [289, 82] width 7 height 8
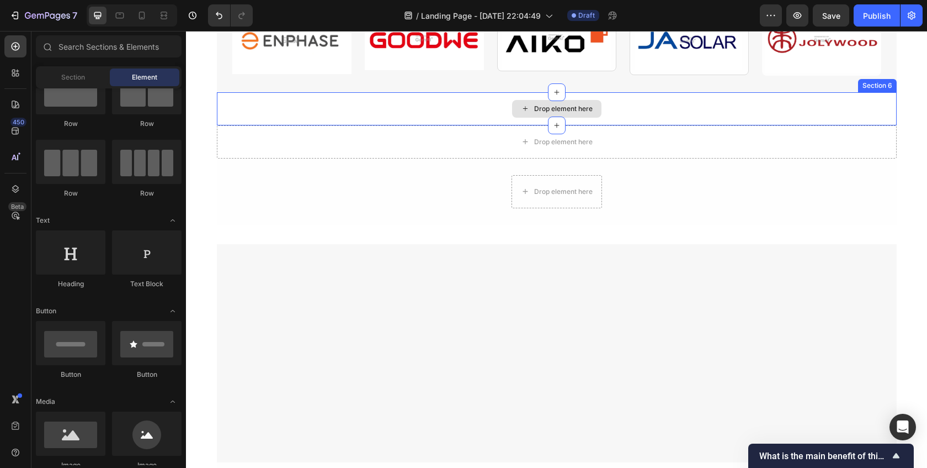
click at [316, 105] on div "Drop element here" at bounding box center [557, 108] width 680 height 33
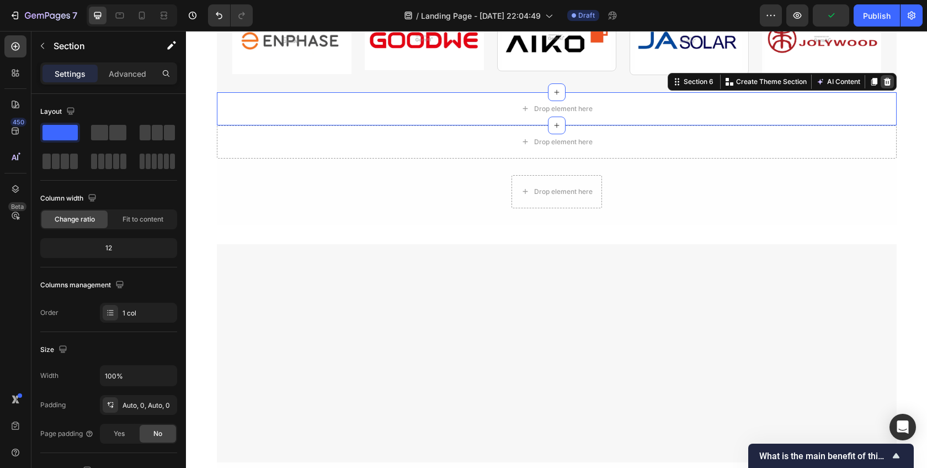
click at [892, 84] on div at bounding box center [887, 81] width 13 height 13
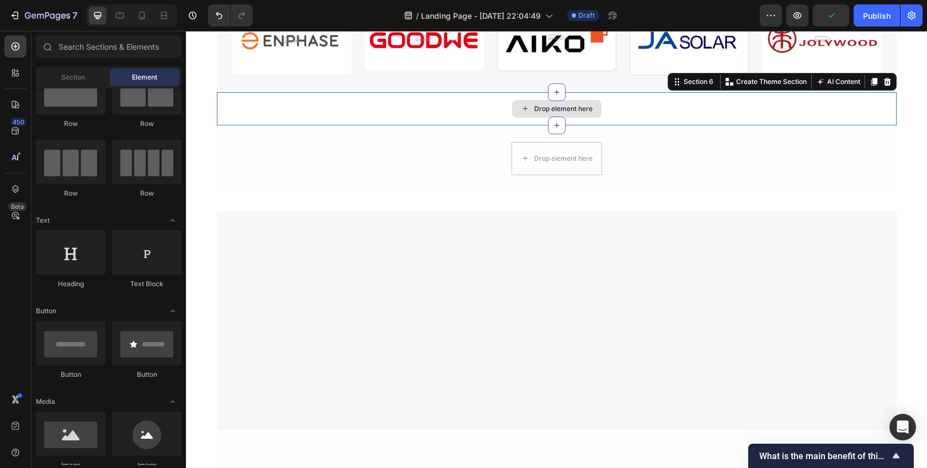
click at [857, 108] on div "Drop element here" at bounding box center [557, 108] width 680 height 33
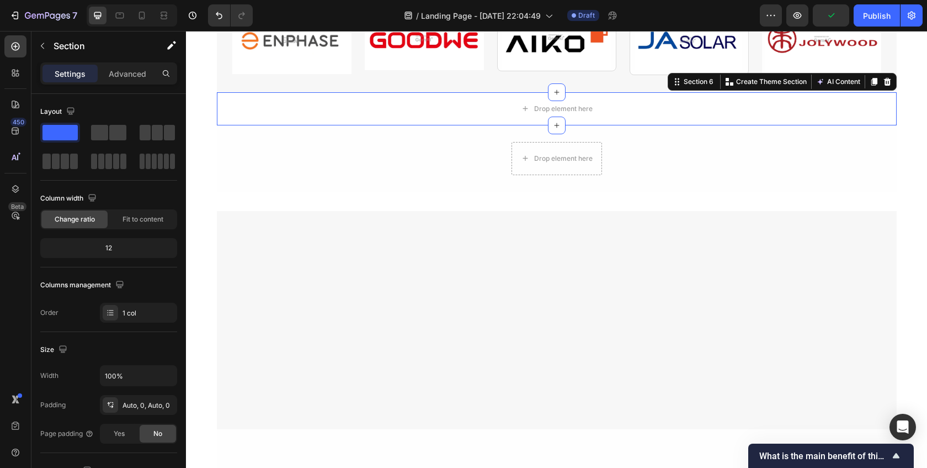
click at [892, 86] on div at bounding box center [887, 81] width 13 height 13
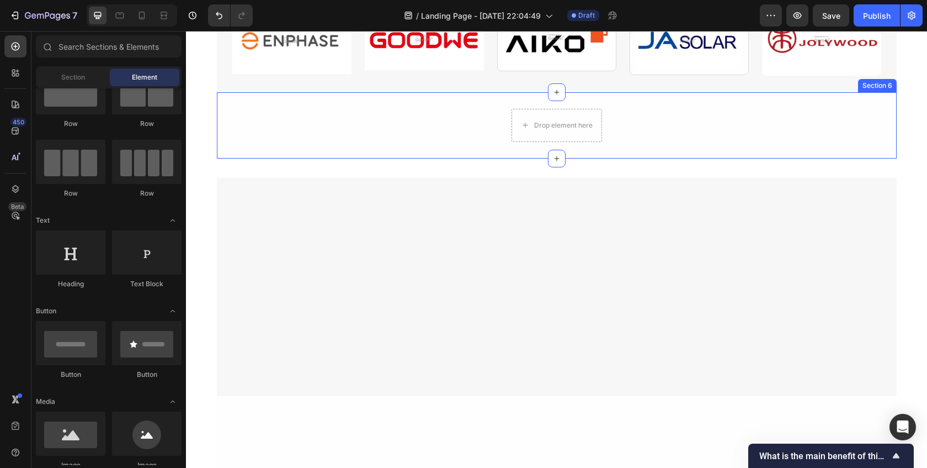
click at [756, 122] on div "Drop element here Row" at bounding box center [557, 125] width 680 height 33
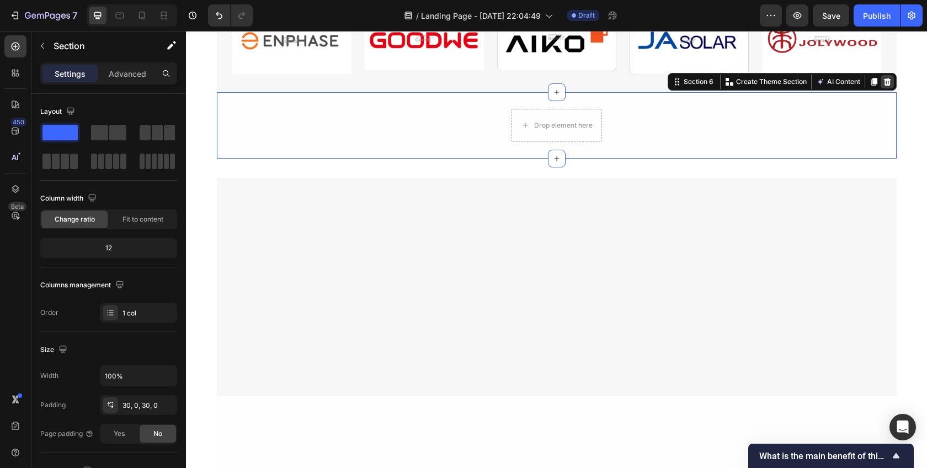
click at [891, 87] on div at bounding box center [887, 81] width 13 height 13
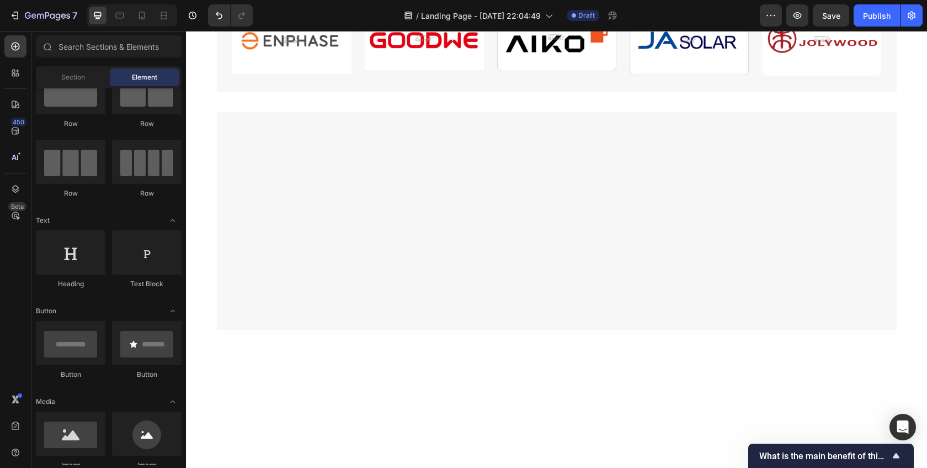
click at [607, 171] on div at bounding box center [557, 221] width 680 height 218
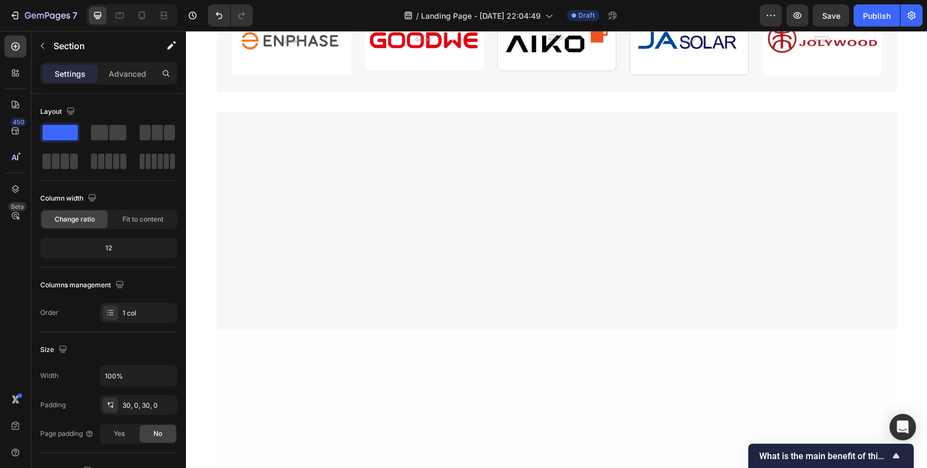
drag, startPoint x: 508, startPoint y: 171, endPoint x: 508, endPoint y: 161, distance: 9.9
click at [508, 171] on div at bounding box center [557, 221] width 680 height 218
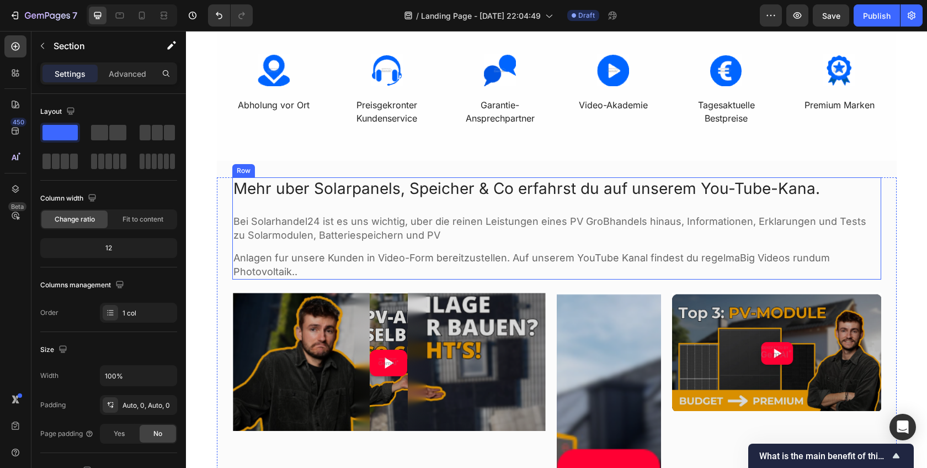
scroll to position [1150, 0]
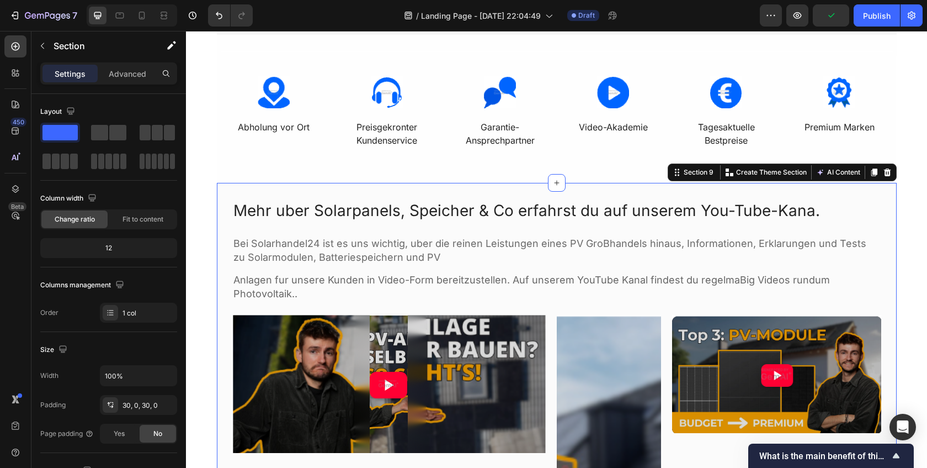
drag, startPoint x: 418, startPoint y: 189, endPoint x: 424, endPoint y: 188, distance: 6.7
click at [418, 189] on div "Mehr uber Solarpanels, Speicher & Co erfahrst du auf unserem You-Tube-Kana. Hea…" at bounding box center [557, 465] width 680 height 565
click at [886, 171] on icon at bounding box center [887, 172] width 7 height 8
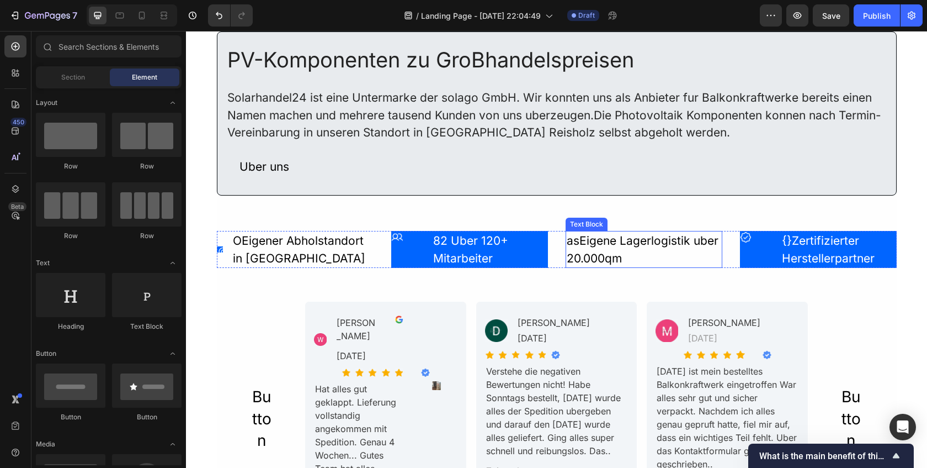
scroll to position [1315, 0]
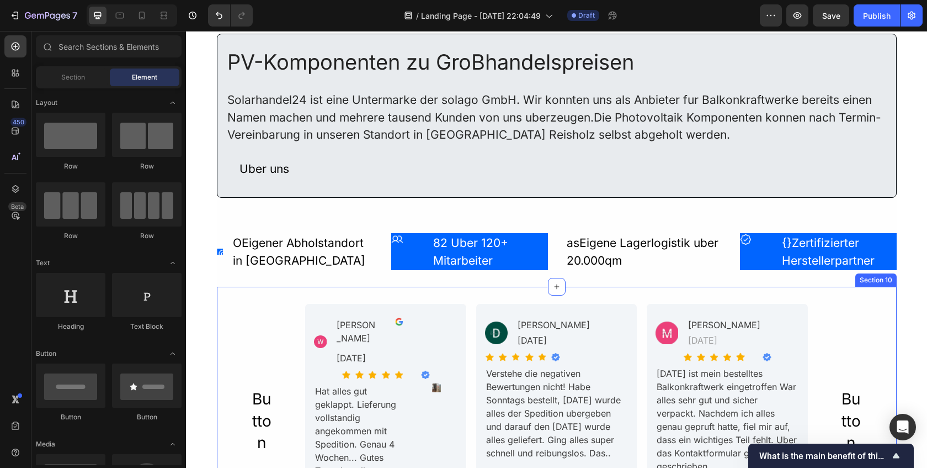
click at [253, 299] on div "Button Button Image Werner Robben Text Block vor2Monaten Text Block Row Advance…" at bounding box center [557, 420] width 680 height 268
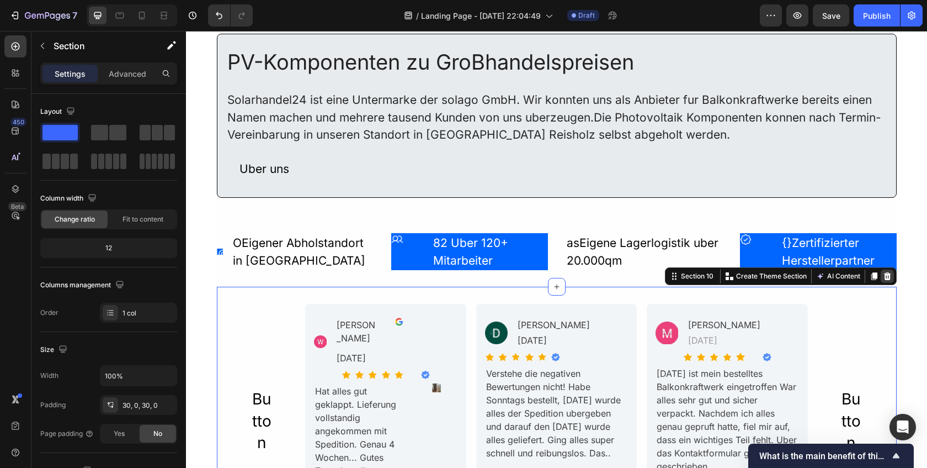
click at [888, 273] on icon at bounding box center [887, 276] width 9 height 9
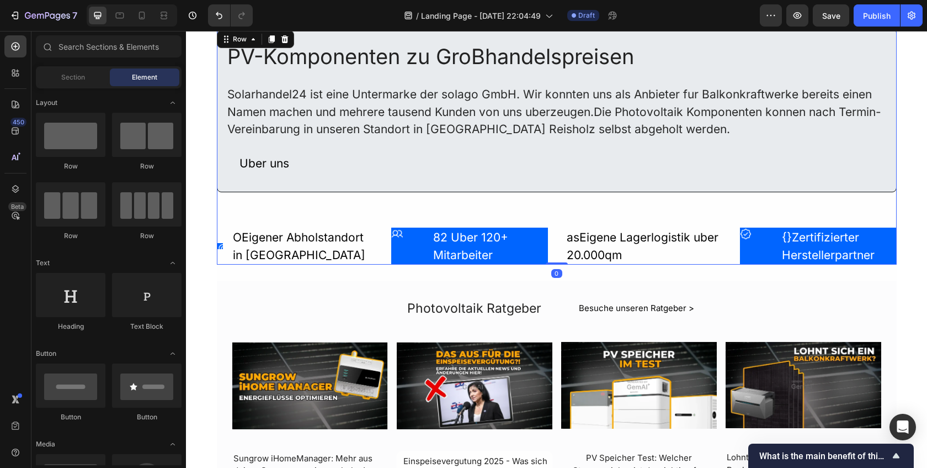
click at [629, 222] on div "PV-Komponenten zu GroBhandelspreisen Heading Solarhandel24 ist eine Untermarke …" at bounding box center [557, 146] width 680 height 236
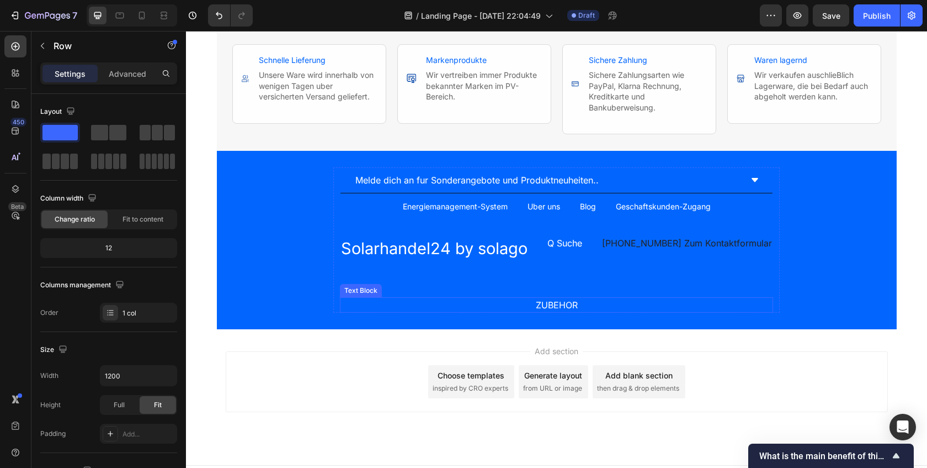
scroll to position [1803, 0]
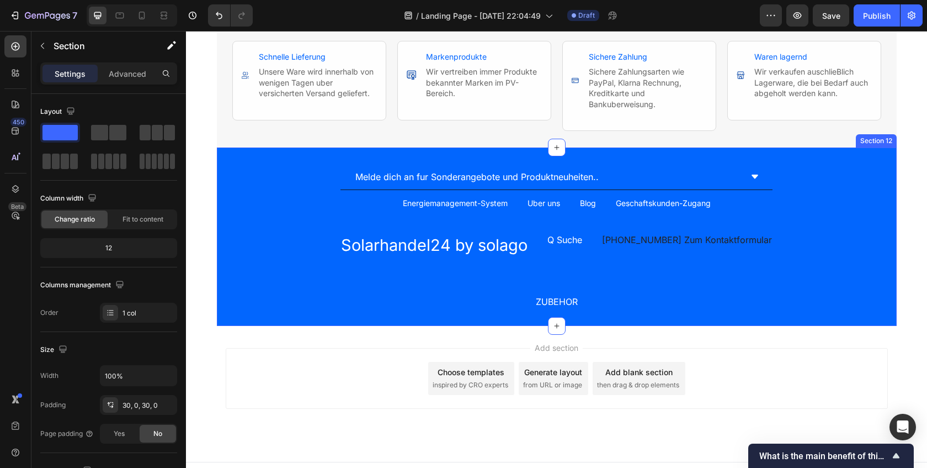
click at [822, 162] on div "Melde dich an fur Sonderangebote und Produktneuheiten.. Accordion Energiemanage…" at bounding box center [557, 236] width 680 height 178
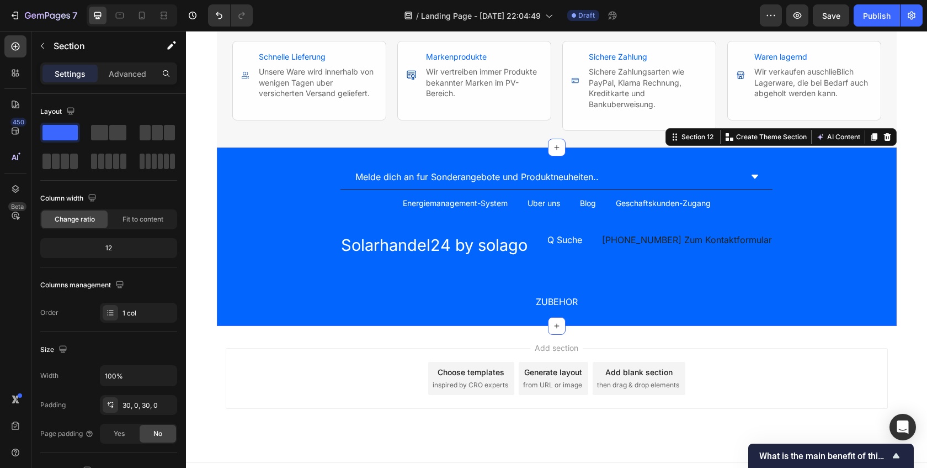
click at [891, 130] on div at bounding box center [887, 136] width 13 height 13
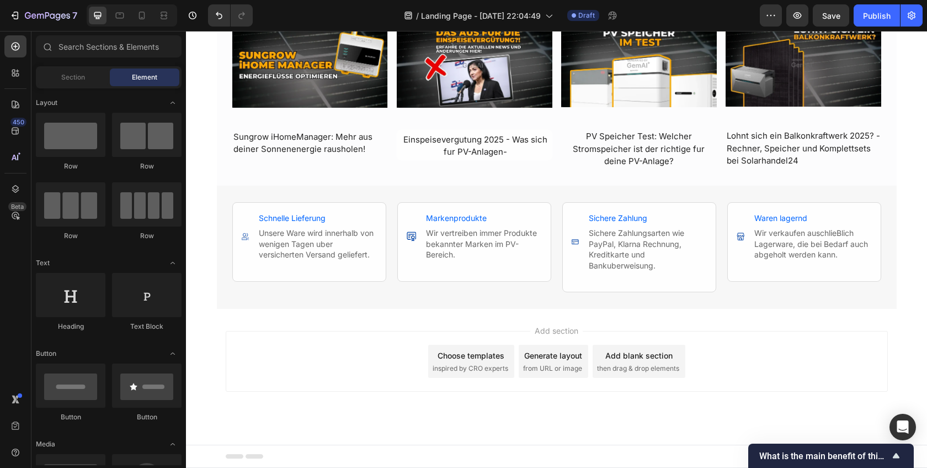
click at [510, 343] on div "Add section Choose templates inspired by CRO experts Generate layout from URL o…" at bounding box center [557, 361] width 662 height 61
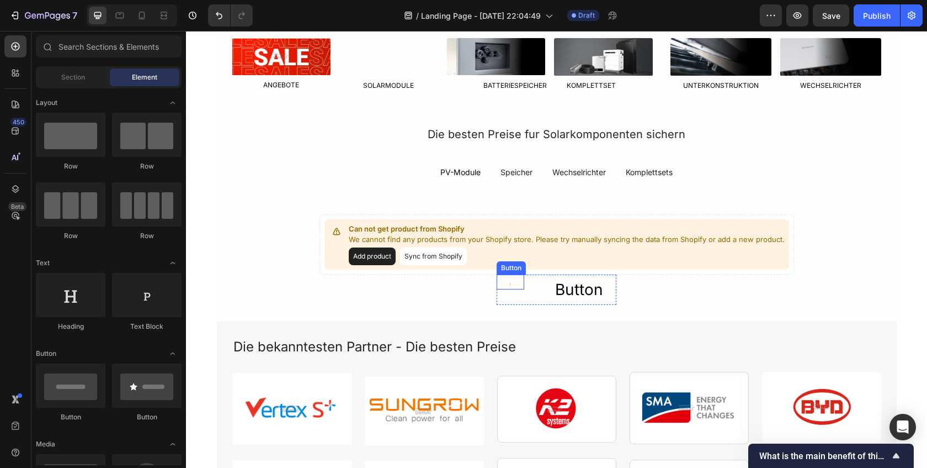
scroll to position [401, 0]
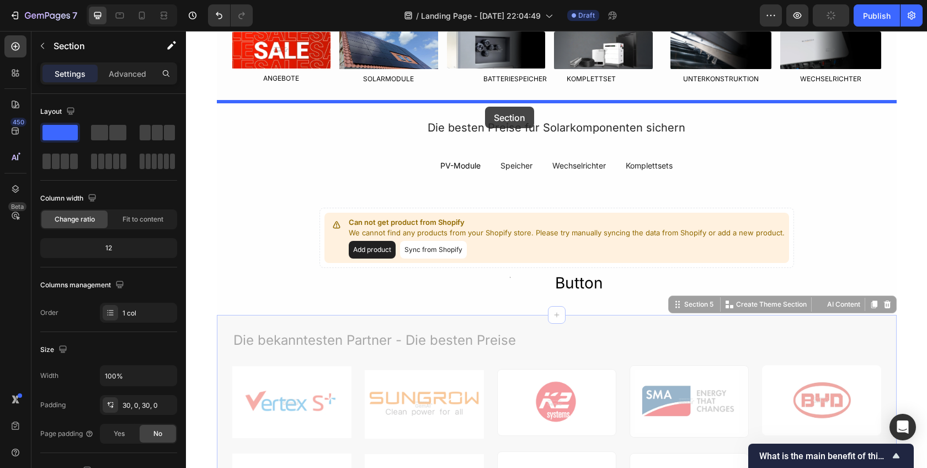
drag, startPoint x: 465, startPoint y: 336, endPoint x: 485, endPoint y: 107, distance: 230.5
